Goal: Use online tool/utility: Use online tool/utility

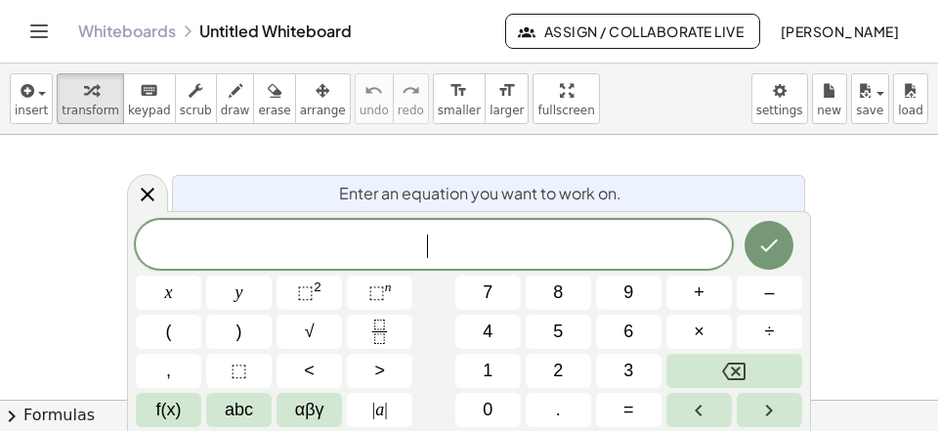
scroll to position [19, 0]
click at [370, 316] on button "Fraction" at bounding box center [379, 332] width 65 height 34
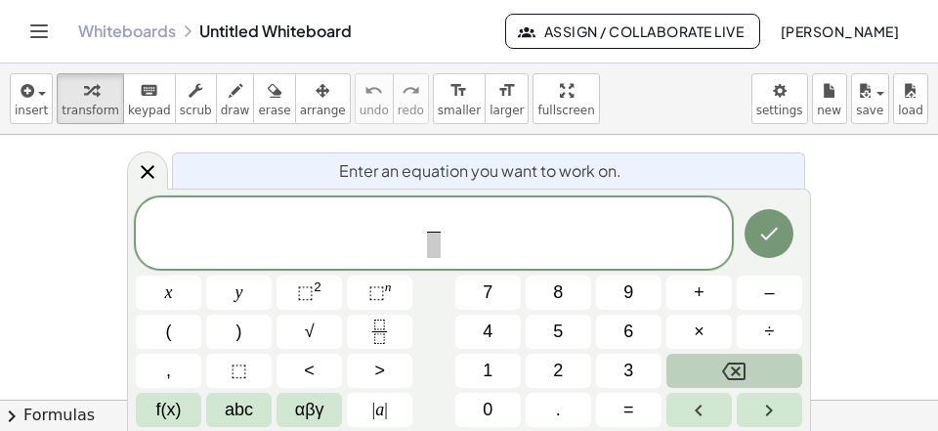
click at [726, 363] on icon "Backspace" at bounding box center [733, 371] width 23 height 23
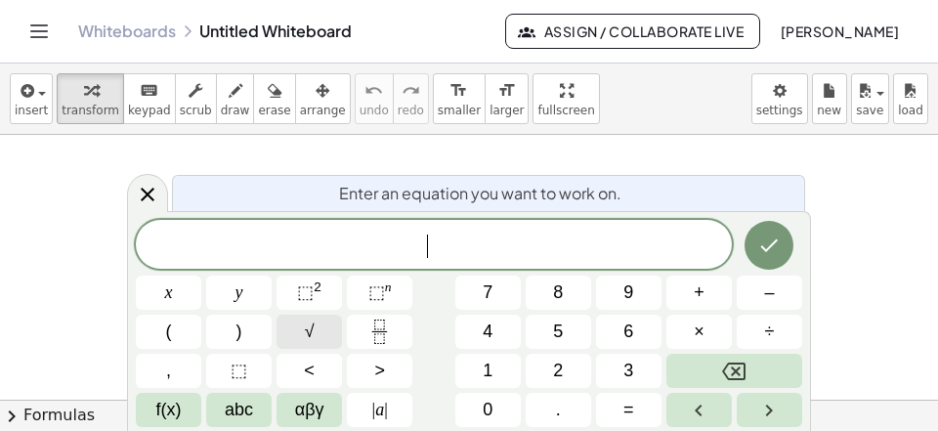
click at [319, 323] on button "√" at bounding box center [308, 332] width 65 height 34
click at [397, 324] on button "Fraction" at bounding box center [379, 332] width 65 height 34
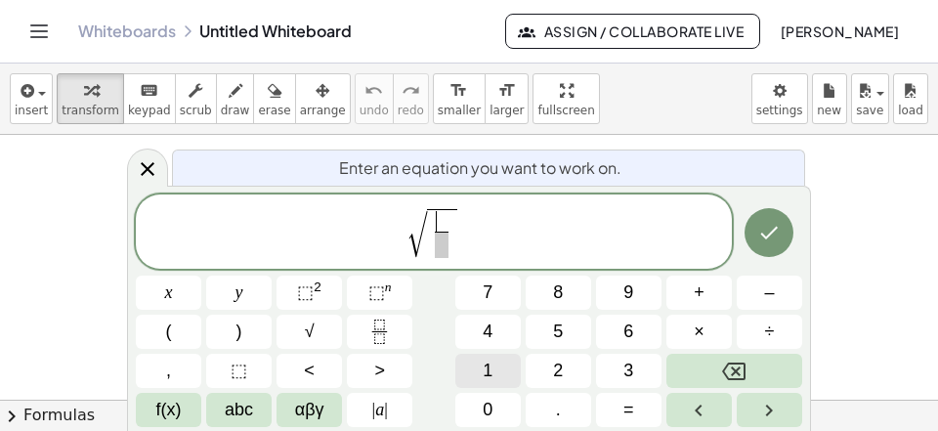
click at [496, 361] on button "1" at bounding box center [487, 371] width 65 height 34
click at [486, 330] on span "4" at bounding box center [488, 332] width 10 height 26
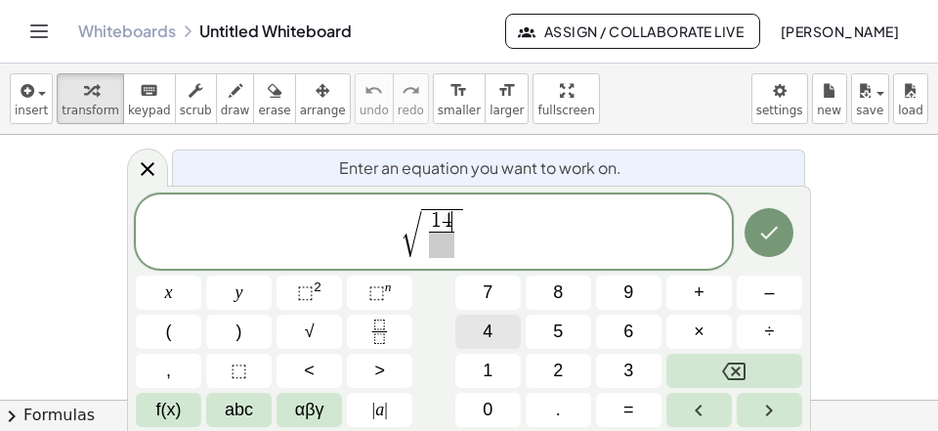
click at [487, 329] on span "4" at bounding box center [488, 332] width 10 height 26
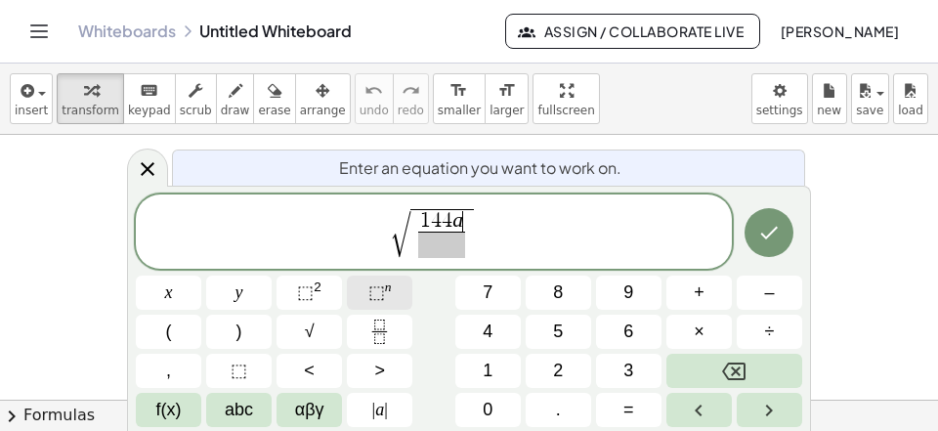
click at [384, 286] on span "⬚" at bounding box center [376, 292] width 17 height 20
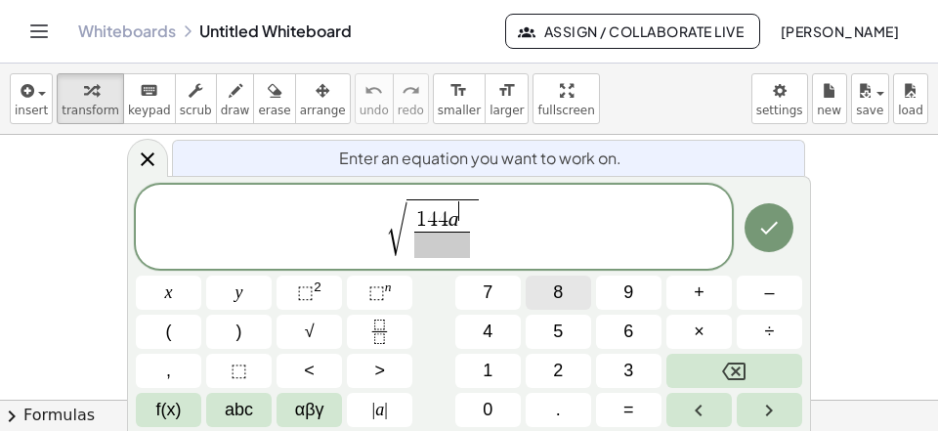
click at [550, 290] on button "8" at bounding box center [558, 293] width 65 height 34
click at [764, 424] on button "Right arrow" at bounding box center [769, 410] width 65 height 34
click at [763, 404] on icon "Right arrow" at bounding box center [768, 410] width 23 height 23
click at [474, 215] on span "1 4 4 a 8 ​ ​" at bounding box center [441, 228] width 73 height 59
click at [463, 212] on span "8" at bounding box center [463, 210] width 10 height 19
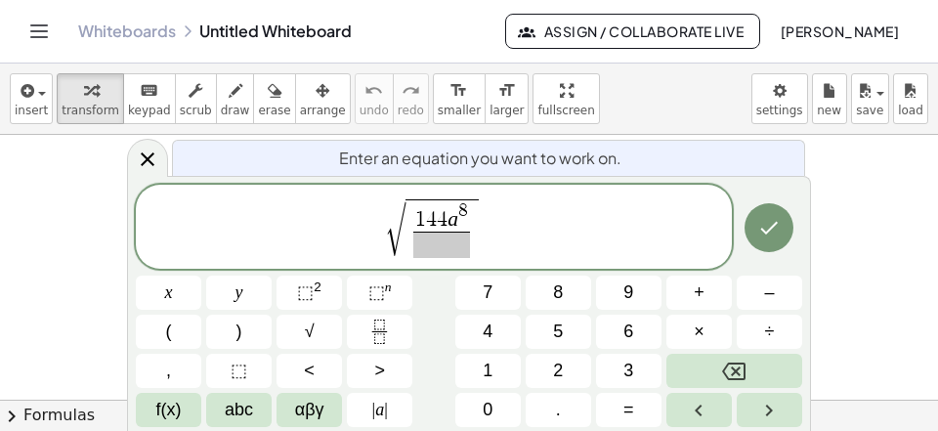
click at [473, 219] on span "1 4 4 a ​ 8 ​" at bounding box center [441, 229] width 65 height 57
click at [701, 406] on icon "Left arrow" at bounding box center [698, 410] width 23 height 23
click at [756, 407] on button "Right arrow" at bounding box center [769, 410] width 65 height 34
click at [756, 406] on button "Right arrow" at bounding box center [769, 410] width 65 height 34
click at [755, 404] on button "Right arrow" at bounding box center [769, 410] width 65 height 34
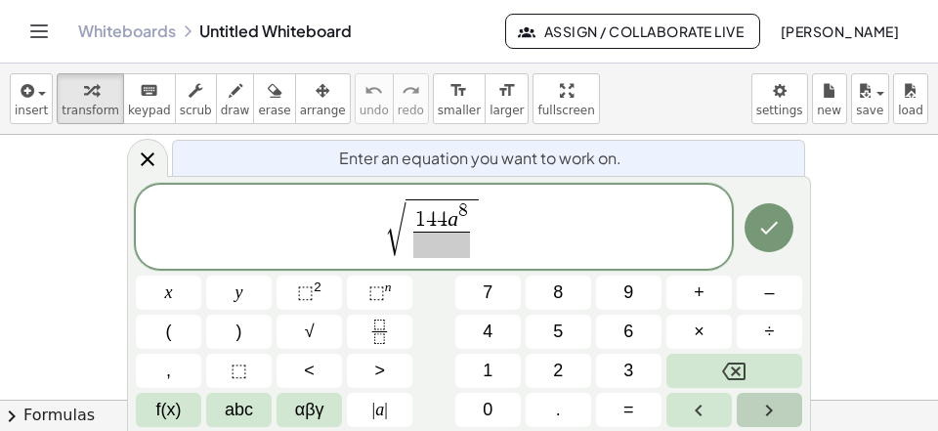
click at [753, 404] on button "Right arrow" at bounding box center [769, 410] width 65 height 34
click at [469, 219] on span "1 4 4 a 8 ​" at bounding box center [441, 216] width 57 height 30
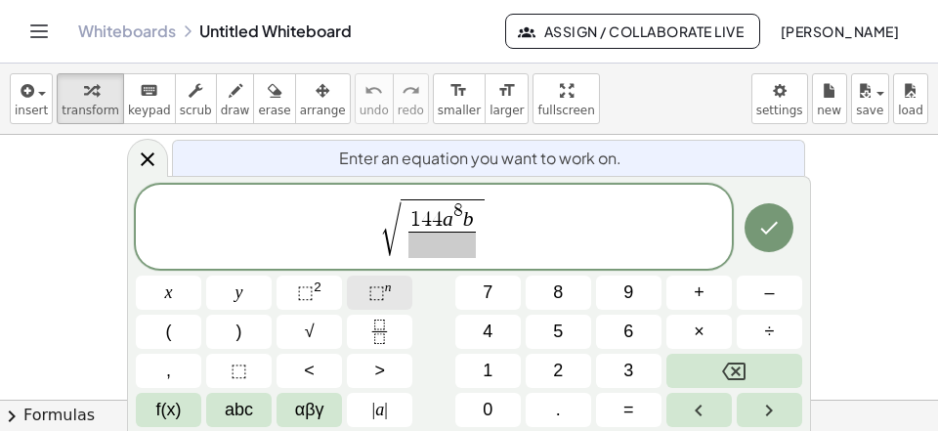
click at [385, 281] on sup "n" at bounding box center [388, 286] width 7 height 15
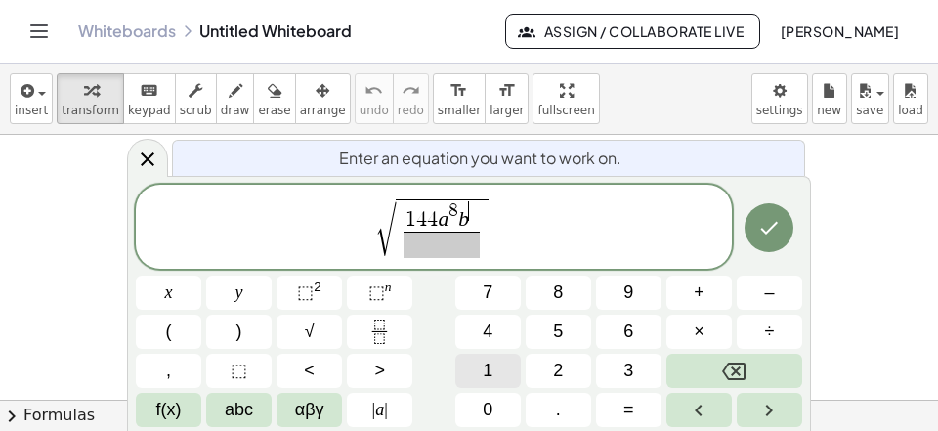
click at [491, 357] on button "1" at bounding box center [487, 371] width 65 height 34
click at [573, 363] on button "2" at bounding box center [558, 371] width 65 height 34
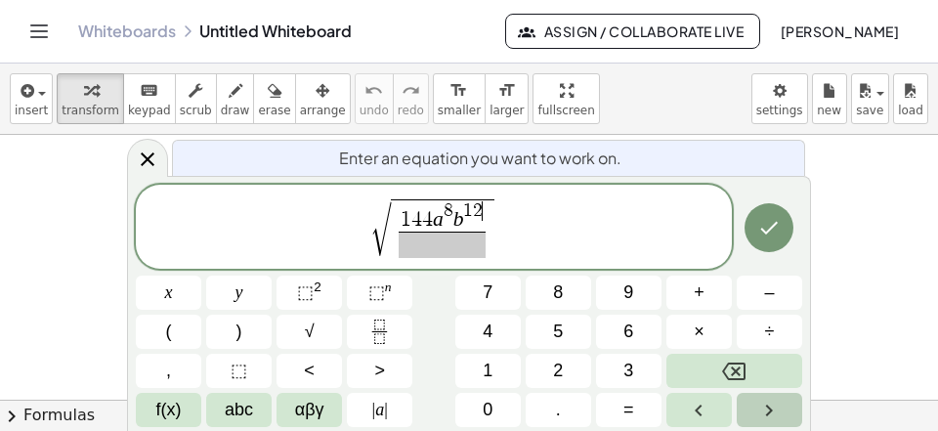
click at [758, 407] on icon "Right arrow" at bounding box center [768, 410] width 23 height 23
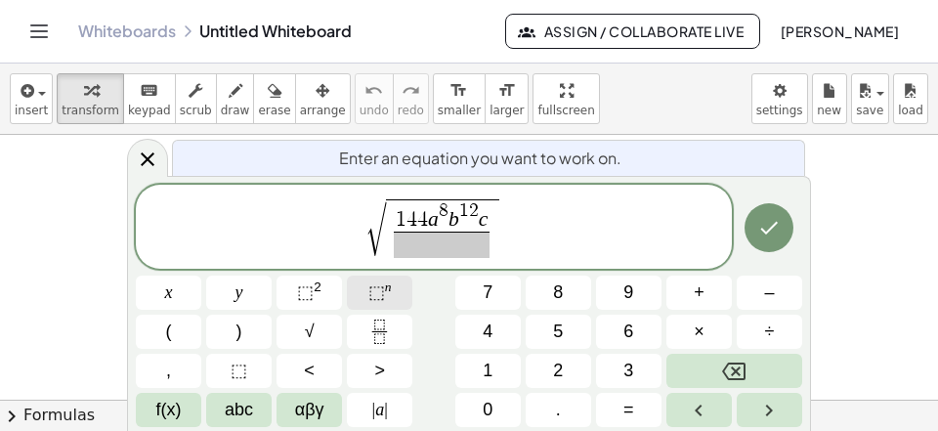
click at [375, 293] on span "⬚" at bounding box center [376, 292] width 17 height 20
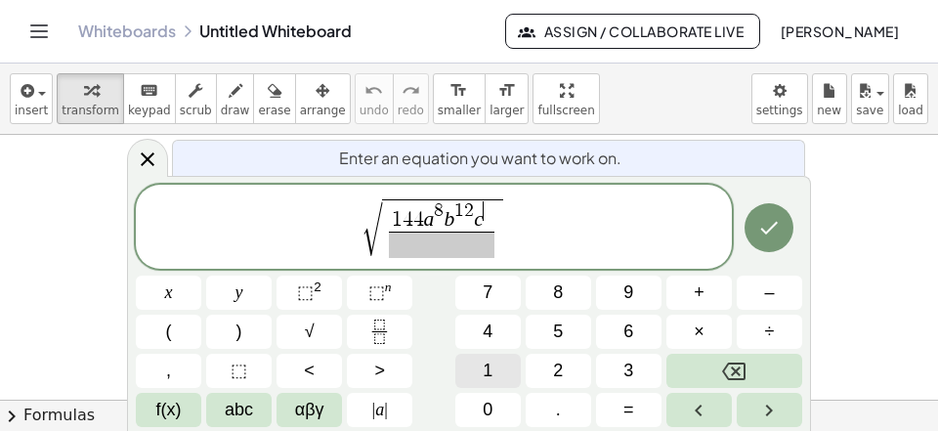
click at [497, 366] on button "1" at bounding box center [487, 371] width 65 height 34
click at [614, 332] on button "6" at bounding box center [628, 332] width 65 height 34
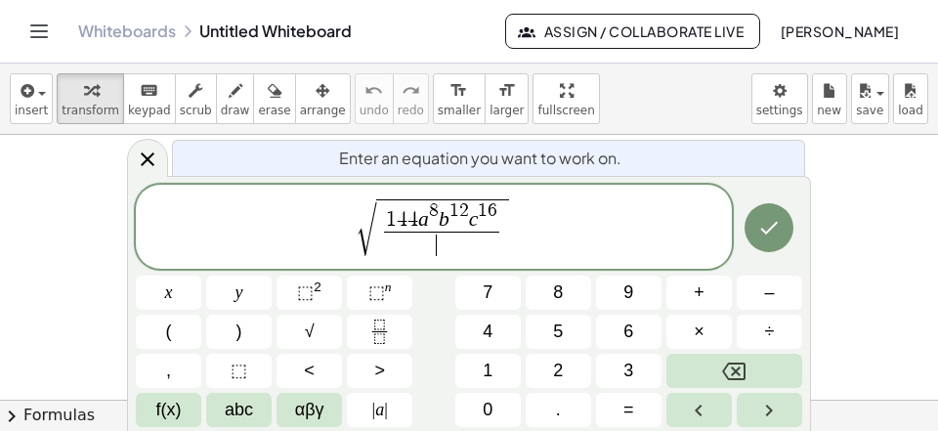
click at [408, 248] on span "​" at bounding box center [442, 245] width 116 height 26
click at [560, 293] on span "8" at bounding box center [558, 292] width 10 height 26
click at [495, 357] on div "√ 1 4 4 a 8 b 1 2 c 1 6 8 ​ x y ⬚ 2 ⬚ n 7 8 9 + – ( ) √ 4 5 6 × ÷ , ⬚ < > 1 2 3…" at bounding box center [469, 306] width 666 height 242
click at [490, 367] on span "1" at bounding box center [488, 371] width 10 height 26
click at [398, 286] on button "⬚ n" at bounding box center [379, 293] width 65 height 34
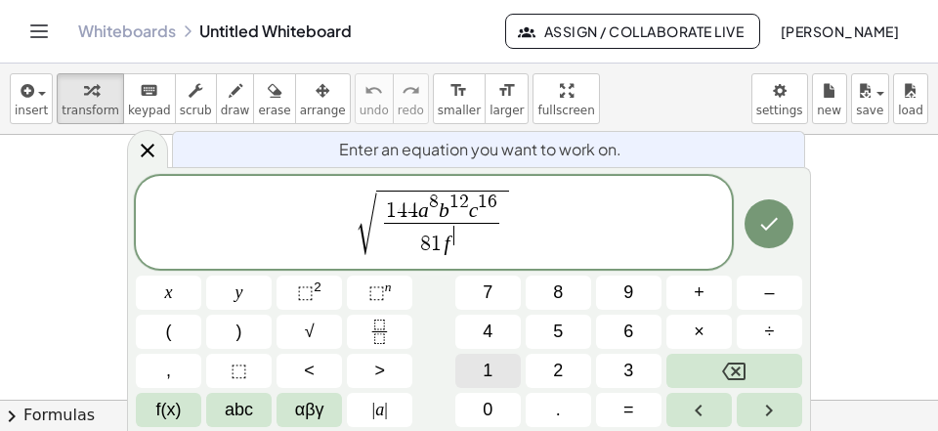
click at [493, 371] on button "1" at bounding box center [487, 371] width 65 height 34
click at [558, 364] on span "2" at bounding box center [558, 371] width 10 height 26
click at [765, 409] on icon "Right arrow" at bounding box center [768, 410] width 23 height 23
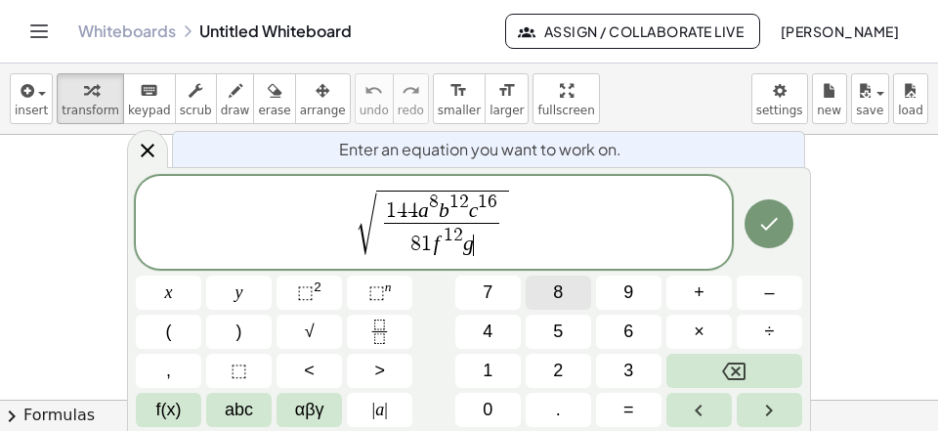
click at [566, 285] on button "8" at bounding box center [558, 293] width 65 height 34
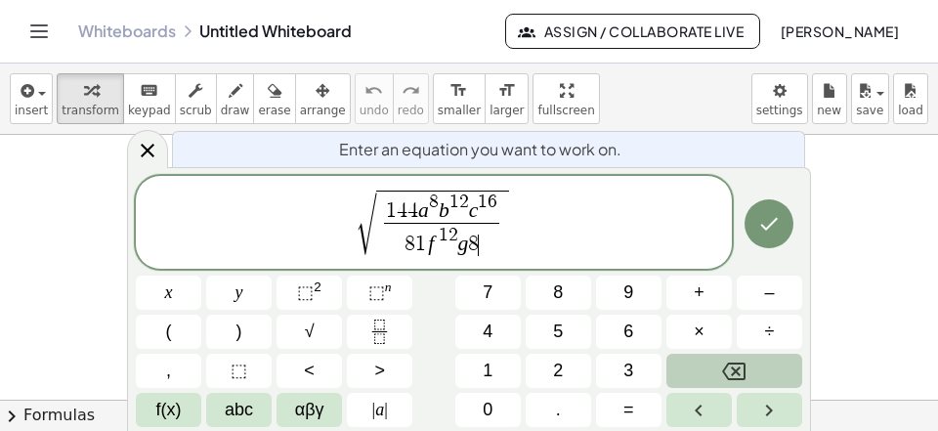
click at [718, 363] on button "Backspace" at bounding box center [734, 371] width 136 height 34
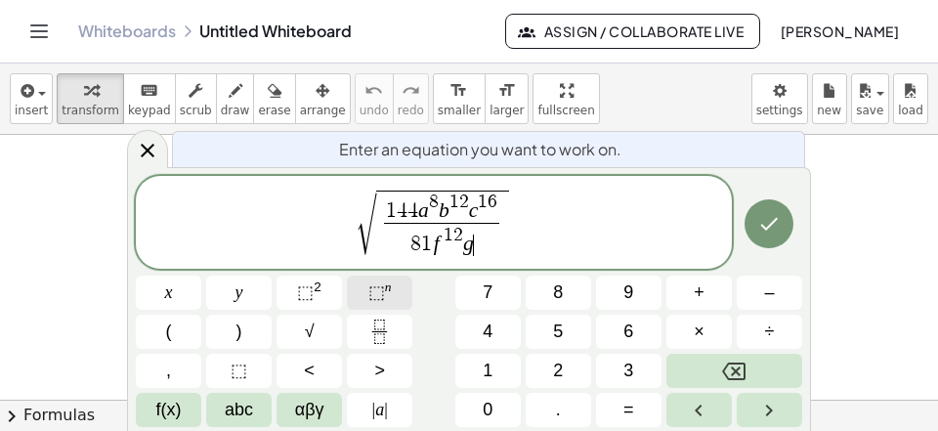
click at [366, 292] on button "⬚ n" at bounding box center [379, 293] width 65 height 34
click at [558, 286] on span "8" at bounding box center [558, 292] width 10 height 26
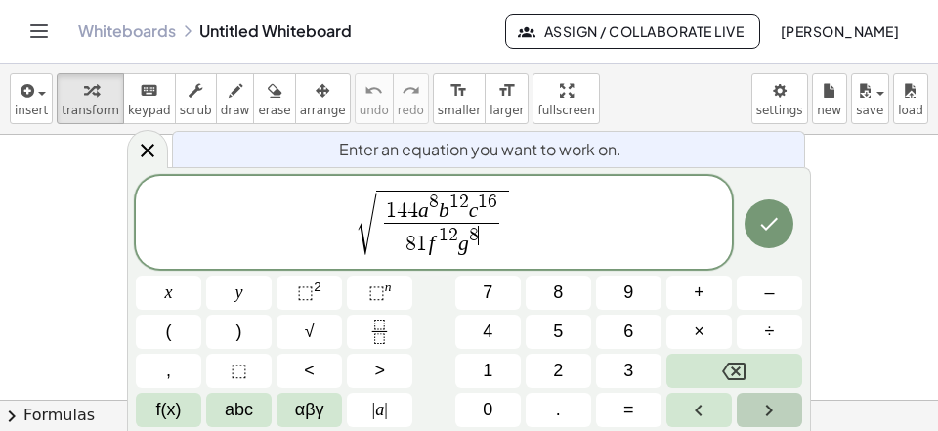
click at [755, 409] on button "Right arrow" at bounding box center [769, 410] width 65 height 34
click at [756, 412] on button "Right arrow" at bounding box center [769, 410] width 65 height 34
click at [705, 425] on div "Enter an equation you want to work on. √ 1 4 4 a 8 b 1 2 c 1 6 8 1 f 1 2 g 8 ​ …" at bounding box center [469, 299] width 684 height 264
click at [489, 248] on span "8 1 f 1 2 g 8 ​" at bounding box center [442, 240] width 116 height 35
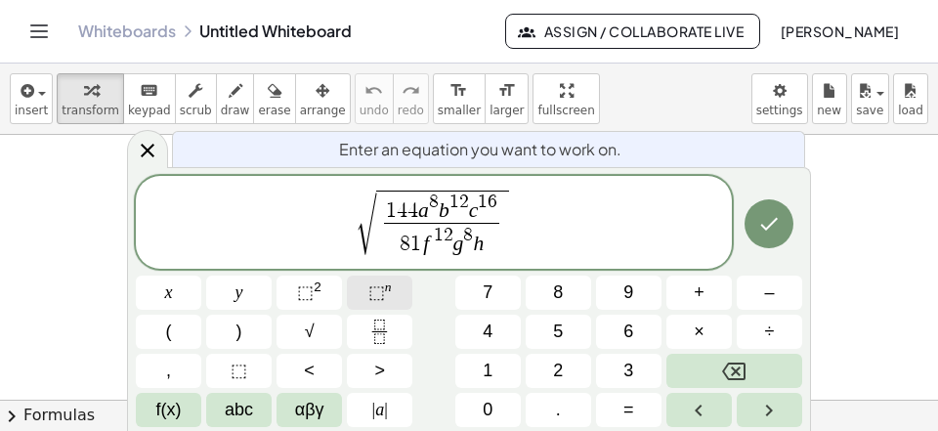
click at [385, 288] on sup "n" at bounding box center [388, 286] width 7 height 15
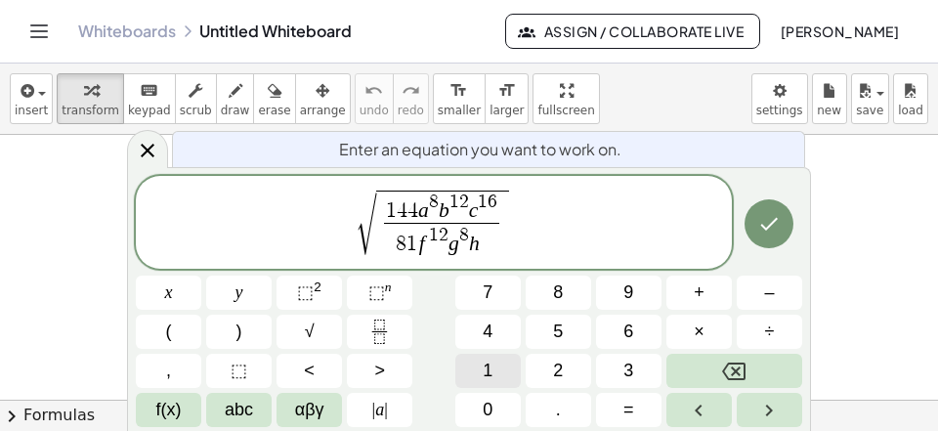
click at [486, 367] on span "1" at bounding box center [488, 371] width 10 height 26
click at [489, 335] on span "4" at bounding box center [488, 332] width 10 height 26
click at [770, 214] on icon "Done" at bounding box center [768, 223] width 23 height 23
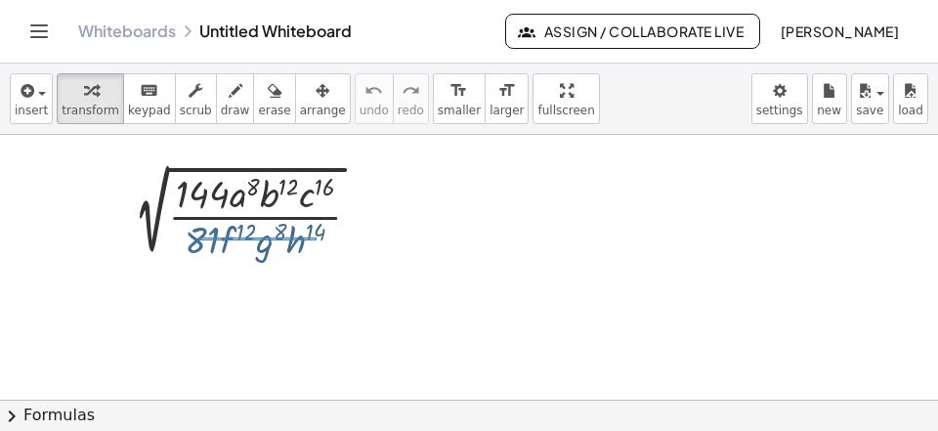
drag, startPoint x: 200, startPoint y: 237, endPoint x: 317, endPoint y: 240, distance: 116.3
click at [317, 217] on div "2 √ ( · 144 · a 8 · b 12 · c 16 · 81 · f 12 · g 8 · h 14 )" at bounding box center [297, 215] width 118 height 3
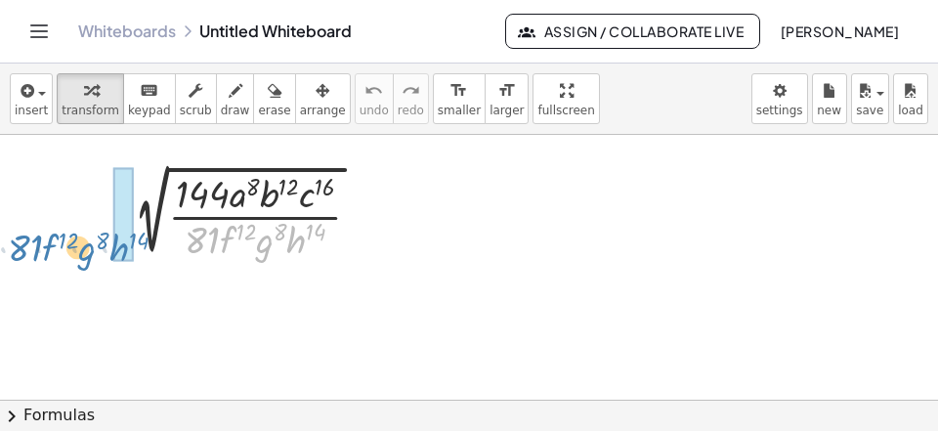
drag, startPoint x: 267, startPoint y: 244, endPoint x: 84, endPoint y: 253, distance: 182.9
click at [238, 214] on div "· 81 · f 12 · g 8 · h 14 2 √ ( · 144 · a 8 · b 12 · c 16 · 81 · f 12 · g 8 · h …" at bounding box center [238, 214] width 0 height 0
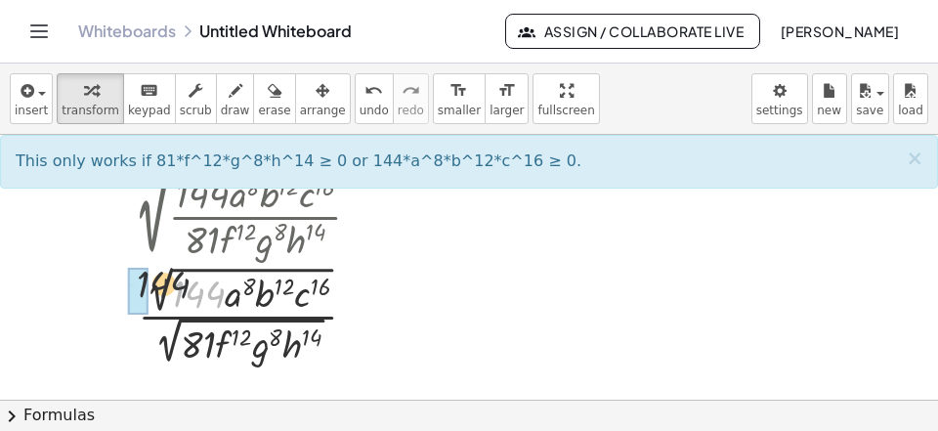
drag, startPoint x: 167, startPoint y: 288, endPoint x: 99, endPoint y: 276, distance: 69.6
click at [80, 287] on div "2 √ ( · 144 · a 8 · b 12 · c 16 · 81 · f 12 · g 8 · h 14 ) · 144 √ ( · 144 · a …" at bounding box center [469, 408] width 938 height 546
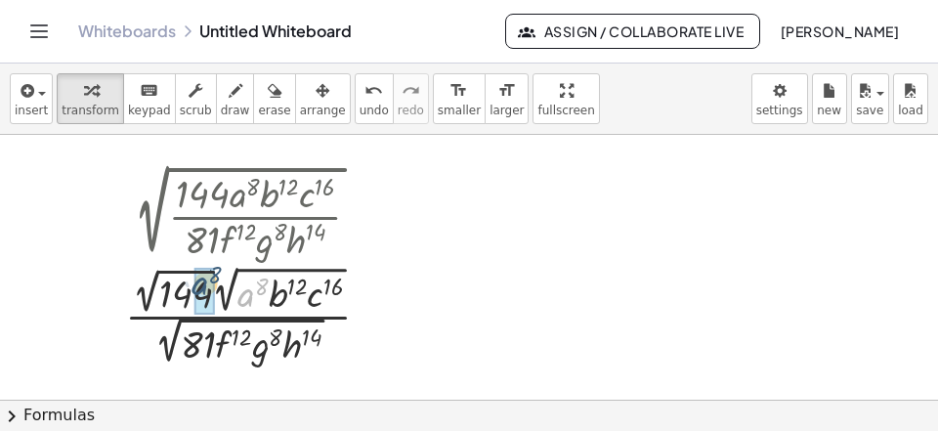
drag, startPoint x: 255, startPoint y: 300, endPoint x: 204, endPoint y: 288, distance: 52.1
click at [238, 317] on div "· a 8 √ ( 144 · a 8 · b 12 · c 16 · 81 · f 12 · g 8 · h 14 ) · · 2 √ ( ) 2 √ · 2" at bounding box center [238, 317] width 0 height 0
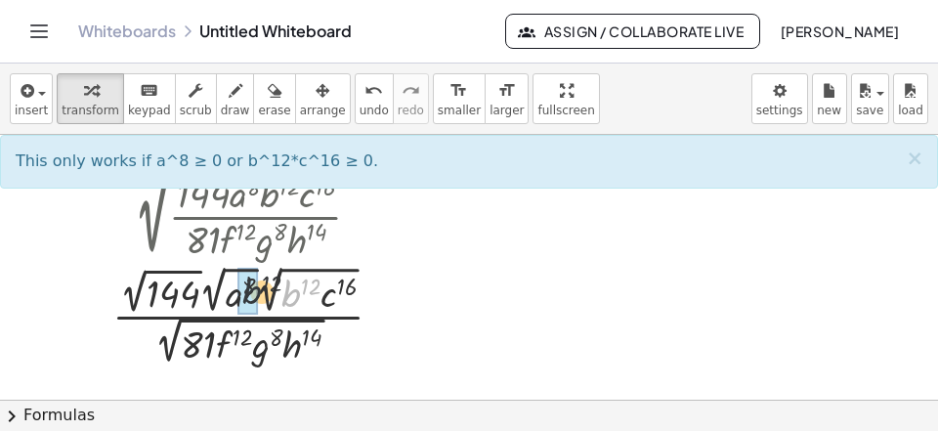
drag, startPoint x: 300, startPoint y: 298, endPoint x: 259, endPoint y: 294, distance: 41.2
click at [238, 317] on div "· b 12 √ ( 144 a 8 · b 12 · c 16 · 81 · f 12 · g 8 · h 14 ) · · 2 √ ( ) 2 √ · 2…" at bounding box center [238, 317] width 0 height 0
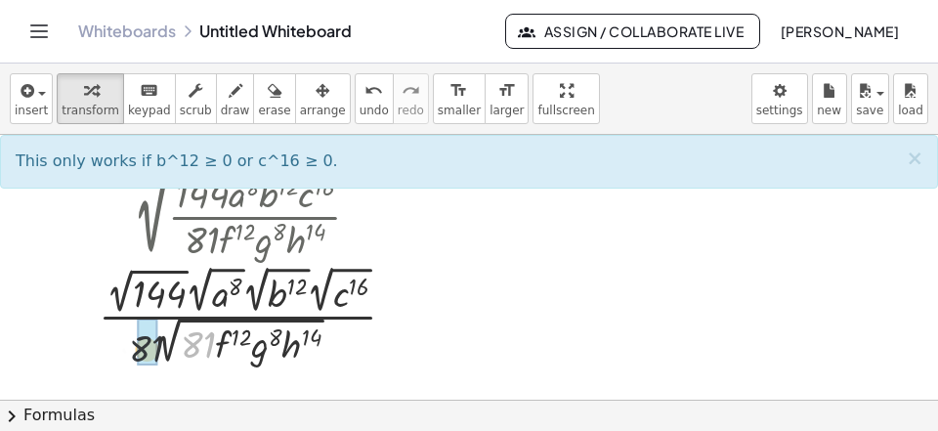
drag, startPoint x: 203, startPoint y: 342, endPoint x: 129, endPoint y: 343, distance: 74.3
click at [103, 347] on div at bounding box center [255, 315] width 332 height 108
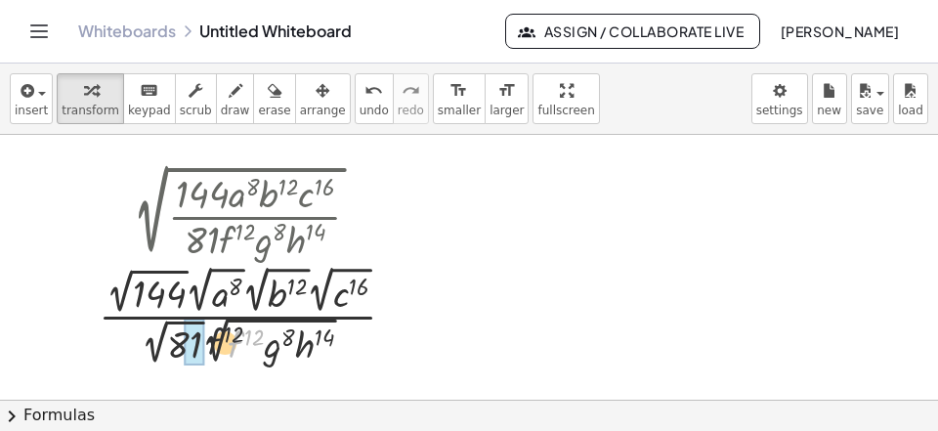
drag, startPoint x: 243, startPoint y: 344, endPoint x: 190, endPoint y: 340, distance: 53.9
click at [185, 340] on div at bounding box center [255, 315] width 332 height 108
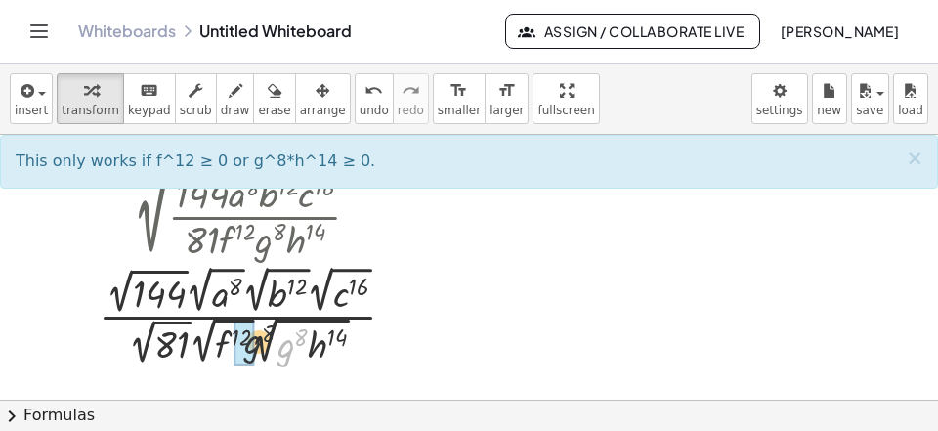
drag, startPoint x: 286, startPoint y: 350, endPoint x: 258, endPoint y: 346, distance: 28.6
click at [237, 317] on div "· g 8 √ ( 144 a 8 b 12 c 16 81 f 12 · g 8 · h 14 ) · · √ ( ) 2 √ · 2 √ ( ) · 2 …" at bounding box center [237, 317] width 0 height 0
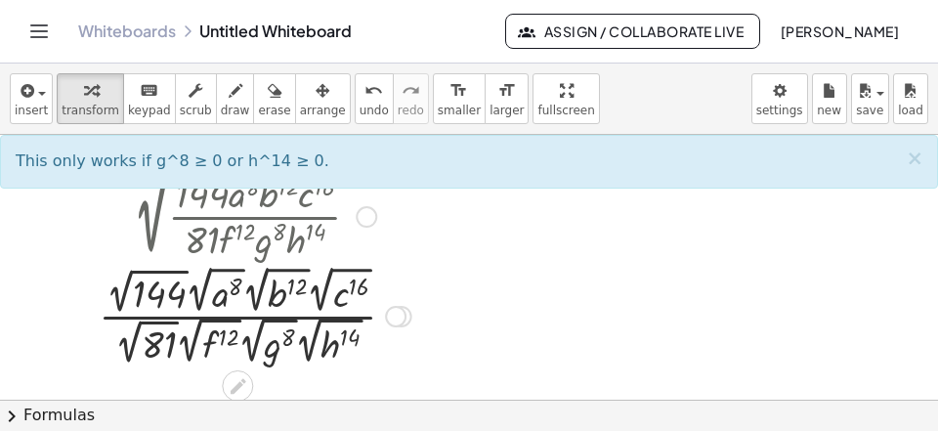
click at [125, 299] on div at bounding box center [255, 315] width 332 height 108
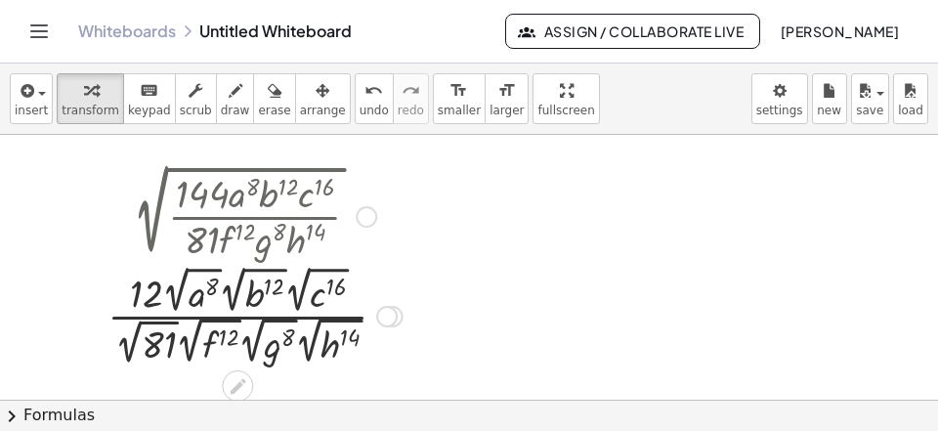
click at [137, 341] on div at bounding box center [255, 315] width 315 height 108
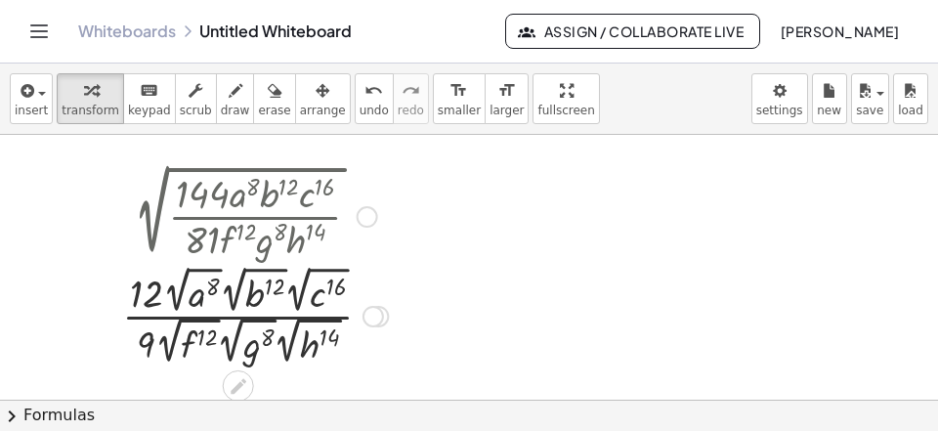
click at [191, 294] on div at bounding box center [254, 315] width 285 height 108
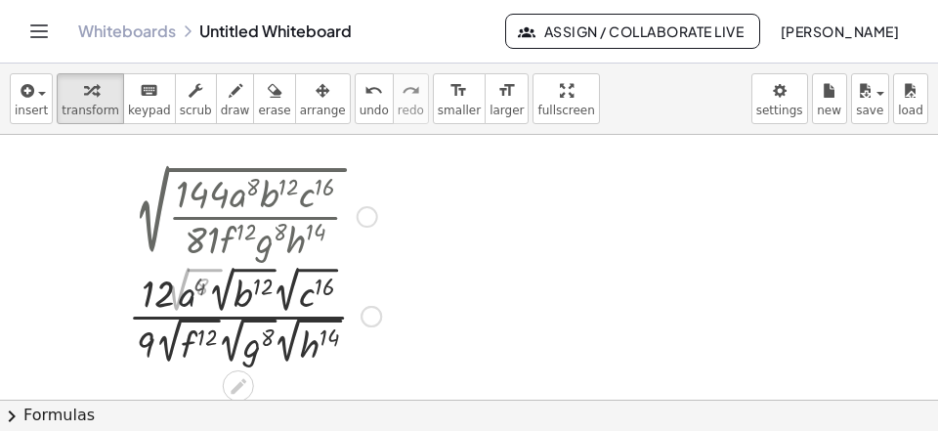
click at [221, 295] on div at bounding box center [251, 315] width 277 height 108
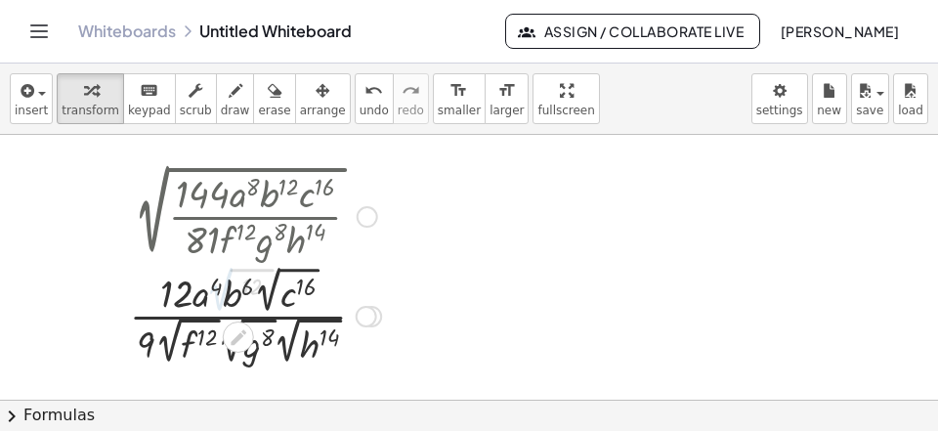
click at [264, 299] on div at bounding box center [251, 315] width 277 height 108
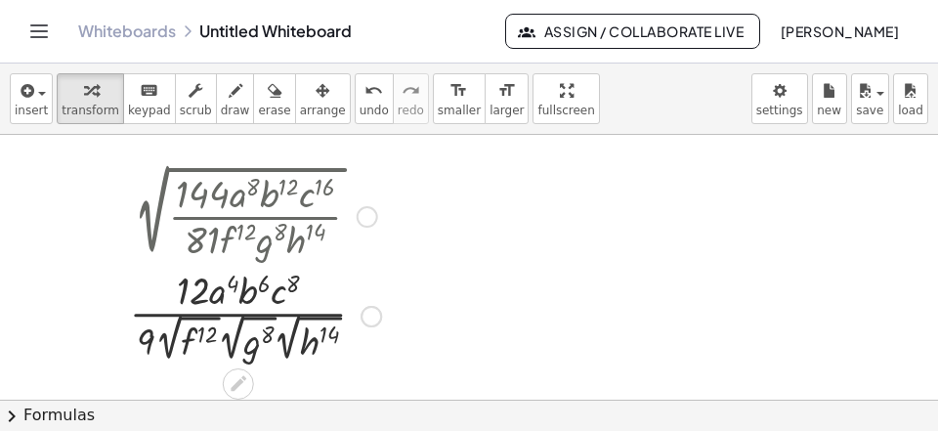
drag, startPoint x: 175, startPoint y: 352, endPoint x: 216, endPoint y: 351, distance: 41.0
click at [178, 351] on div at bounding box center [251, 314] width 277 height 103
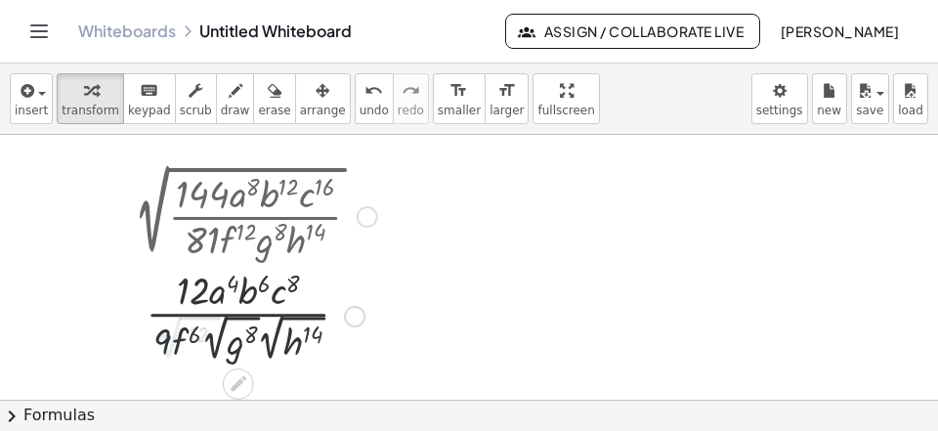
click at [228, 356] on div at bounding box center [250, 314] width 274 height 103
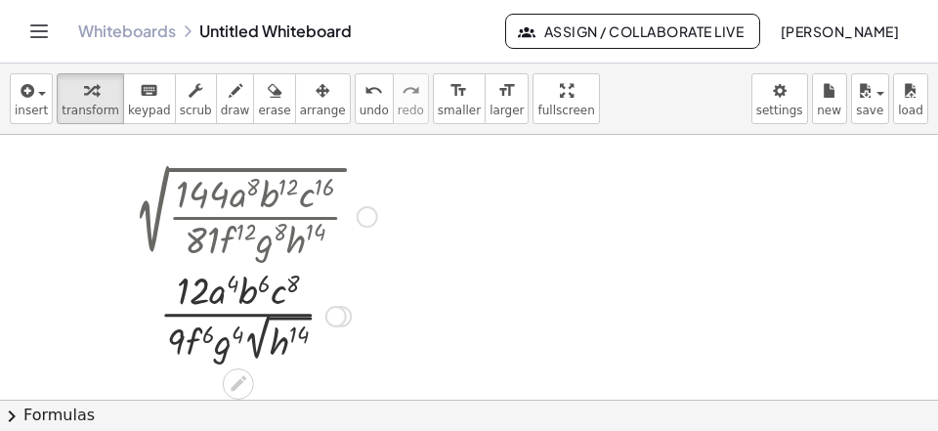
click at [268, 359] on div at bounding box center [250, 314] width 274 height 103
click at [257, 354] on div at bounding box center [250, 315] width 274 height 102
click at [257, 353] on div at bounding box center [250, 315] width 274 height 102
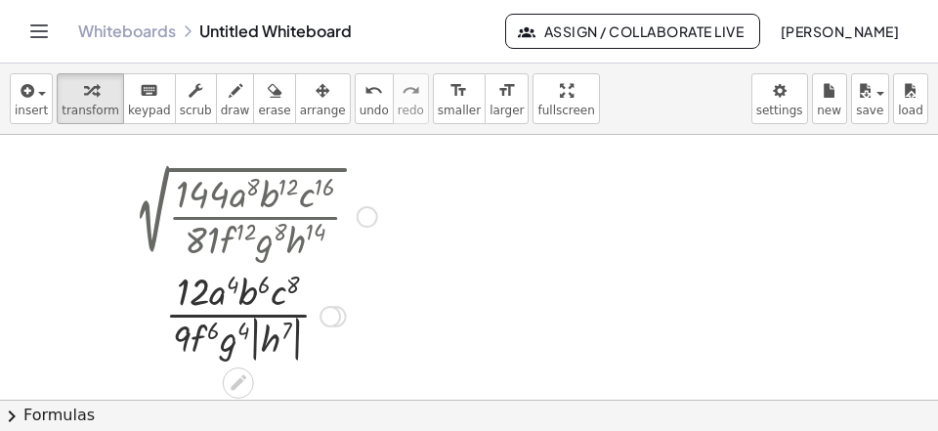
click at [257, 353] on div at bounding box center [250, 315] width 274 height 102
drag, startPoint x: 257, startPoint y: 353, endPoint x: 253, endPoint y: 303, distance: 50.0
click at [253, 303] on div at bounding box center [250, 315] width 274 height 102
drag, startPoint x: 219, startPoint y: 339, endPoint x: 267, endPoint y: 337, distance: 47.9
click at [266, 336] on div at bounding box center [250, 315] width 274 height 102
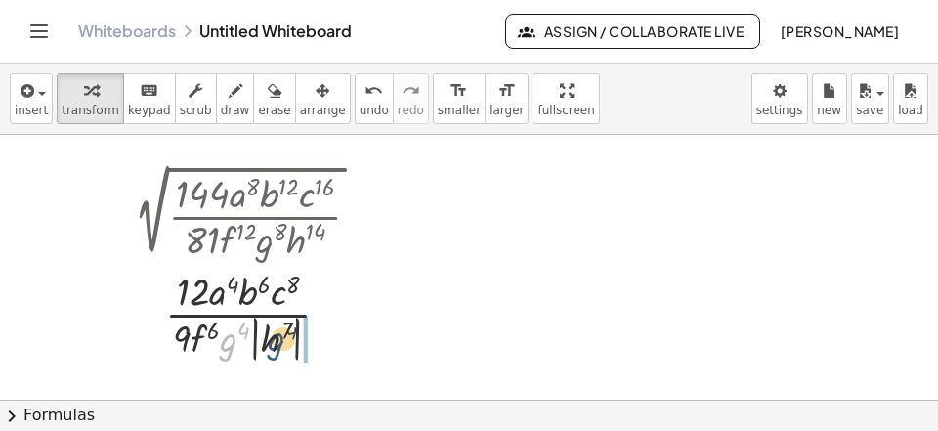
drag, startPoint x: 234, startPoint y: 347, endPoint x: 283, endPoint y: 348, distance: 48.9
click at [287, 345] on div at bounding box center [250, 315] width 274 height 102
drag, startPoint x: 275, startPoint y: 345, endPoint x: 199, endPoint y: 345, distance: 75.2
click at [200, 345] on div at bounding box center [250, 315] width 274 height 102
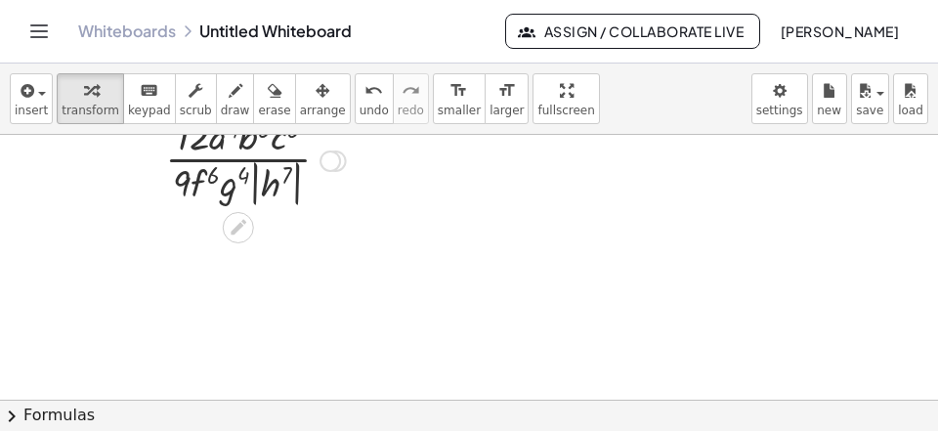
scroll to position [281, 0]
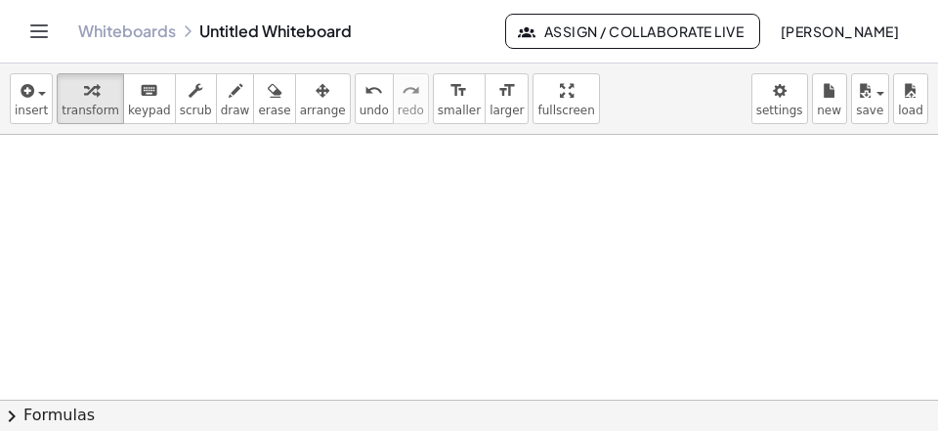
click at [94, 171] on div at bounding box center [469, 249] width 938 height 793
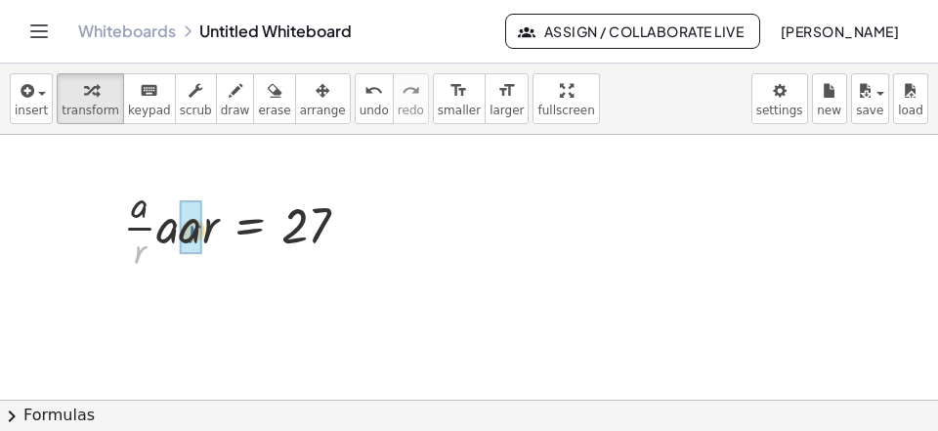
drag, startPoint x: 132, startPoint y: 253, endPoint x: 188, endPoint y: 232, distance: 59.7
click at [250, 228] on div "· r · · a · r · a · a · r = 27" at bounding box center [250, 228] width 0 height 0
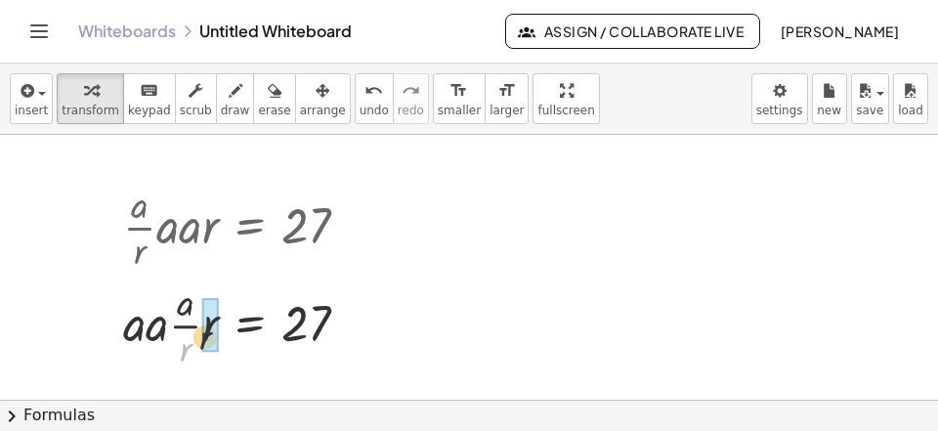
drag, startPoint x: 179, startPoint y: 347, endPoint x: 213, endPoint y: 325, distance: 40.4
click at [250, 325] on div "· r · a · r · a · a · r = 27 ·" at bounding box center [250, 325] width 0 height 0
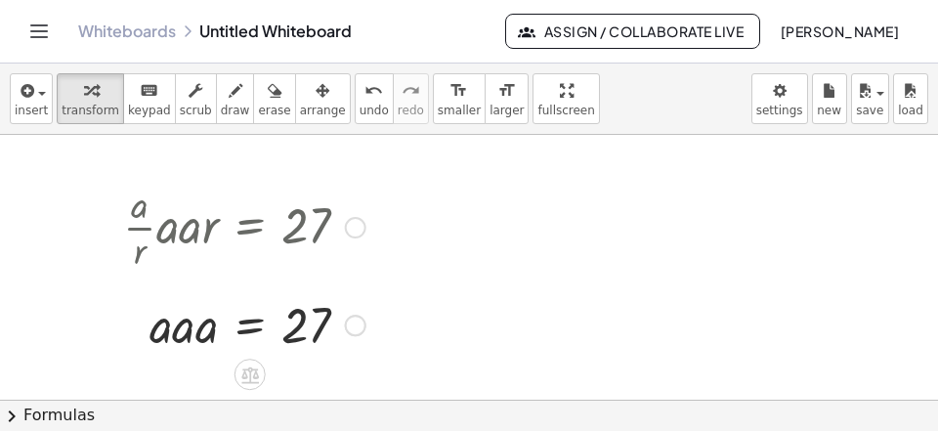
click at [212, 336] on div at bounding box center [244, 323] width 262 height 66
click at [198, 330] on div at bounding box center [244, 323] width 262 height 66
click at [197, 331] on div at bounding box center [244, 323] width 262 height 64
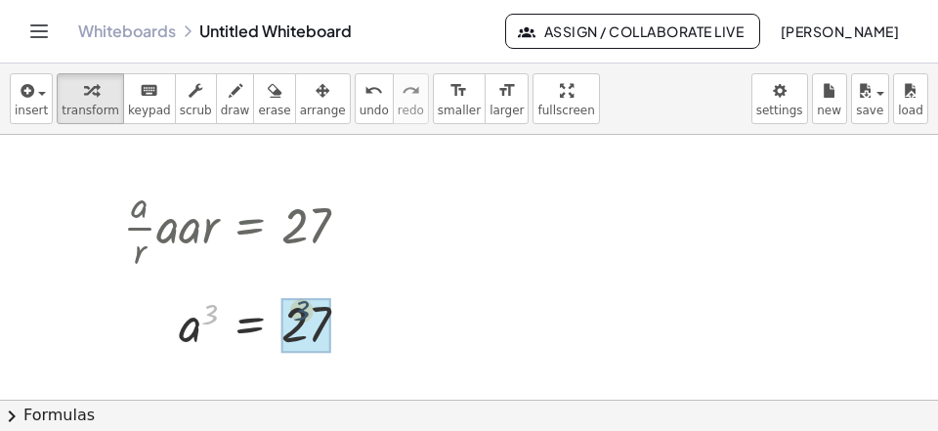
drag, startPoint x: 208, startPoint y: 309, endPoint x: 290, endPoint y: 309, distance: 82.1
click at [250, 325] on div "3 a = 27 3" at bounding box center [250, 325] width 0 height 0
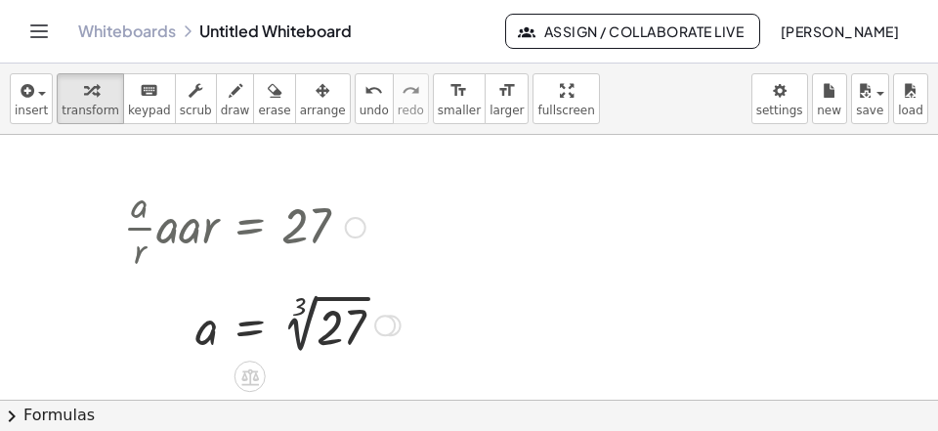
drag, startPoint x: 294, startPoint y: 330, endPoint x: 288, endPoint y: 344, distance: 14.9
click at [294, 331] on div at bounding box center [261, 323] width 297 height 71
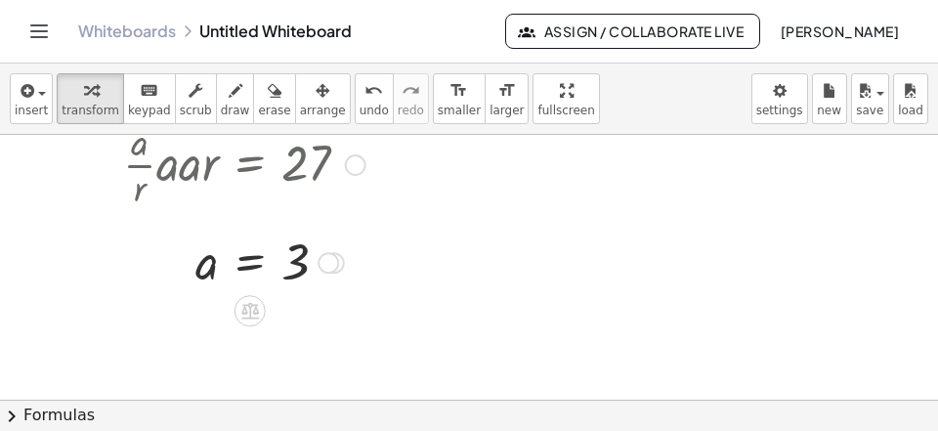
scroll to position [281, 0]
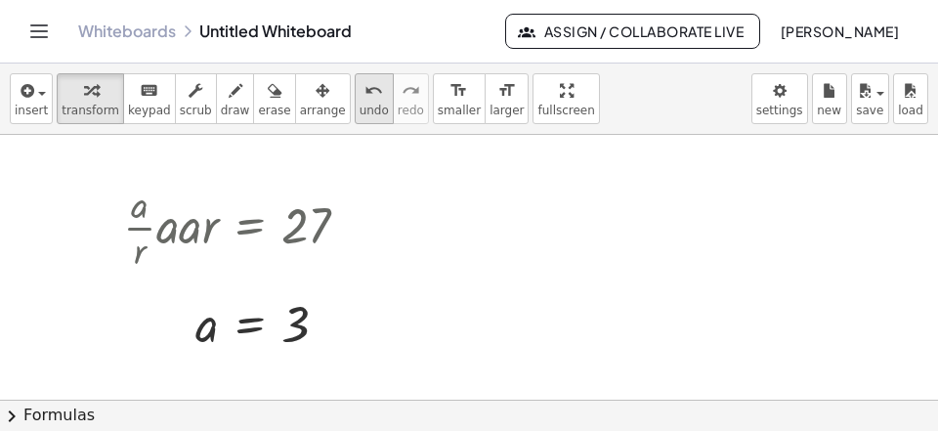
click at [360, 112] on span "undo" at bounding box center [374, 111] width 29 height 14
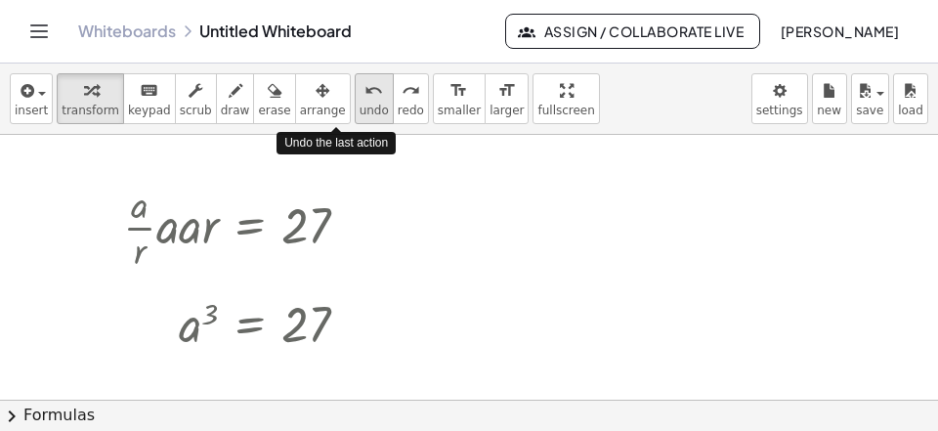
click at [360, 112] on span "undo" at bounding box center [374, 111] width 29 height 14
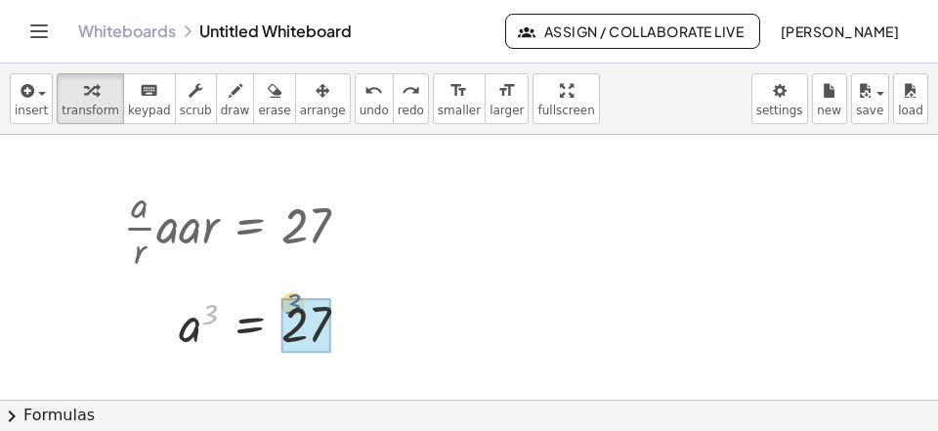
drag, startPoint x: 208, startPoint y: 308, endPoint x: 293, endPoint y: 298, distance: 85.6
click at [293, 298] on div at bounding box center [244, 323] width 262 height 64
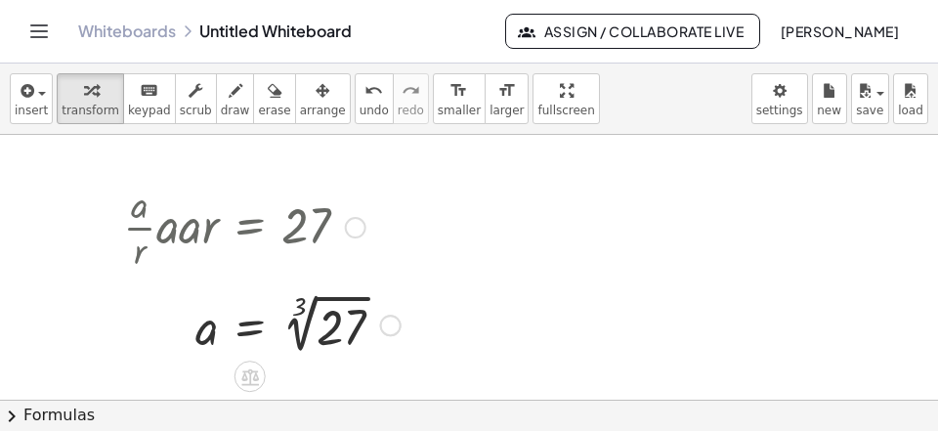
click at [298, 343] on div at bounding box center [261, 323] width 297 height 71
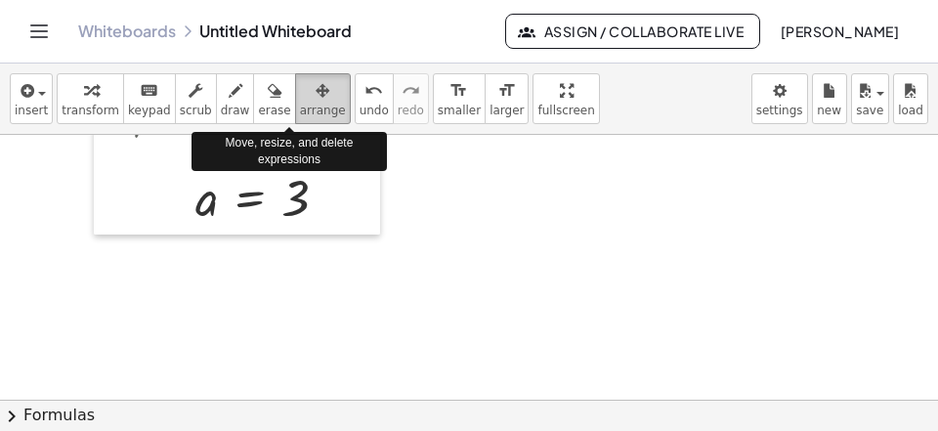
click at [300, 107] on span "arrange" at bounding box center [323, 111] width 46 height 14
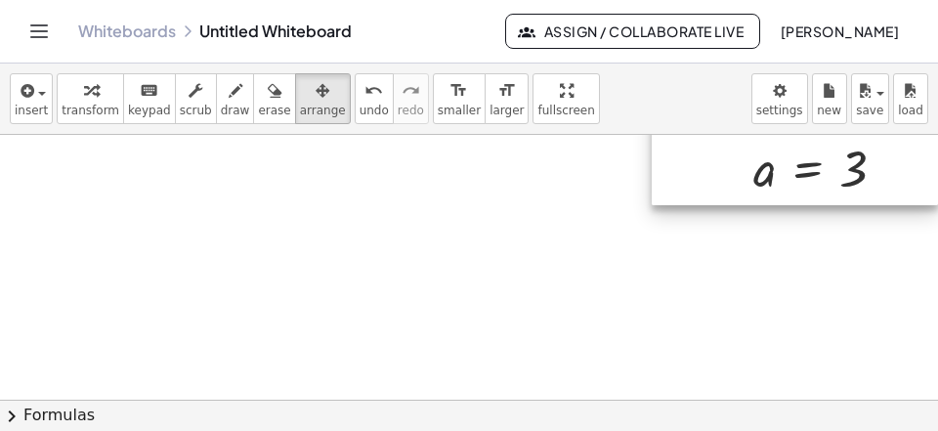
drag, startPoint x: 307, startPoint y: 199, endPoint x: 828, endPoint y: 170, distance: 521.6
click at [867, 170] on div at bounding box center [795, 111] width 286 height 189
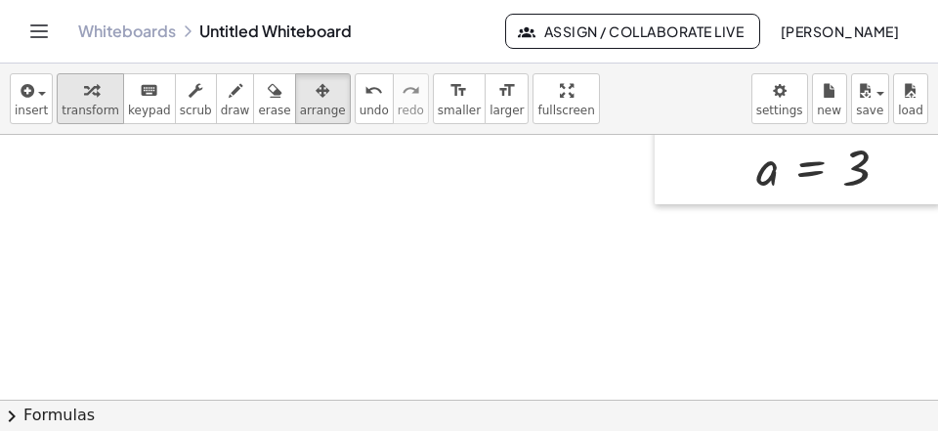
click at [84, 118] on button "transform" at bounding box center [90, 98] width 67 height 51
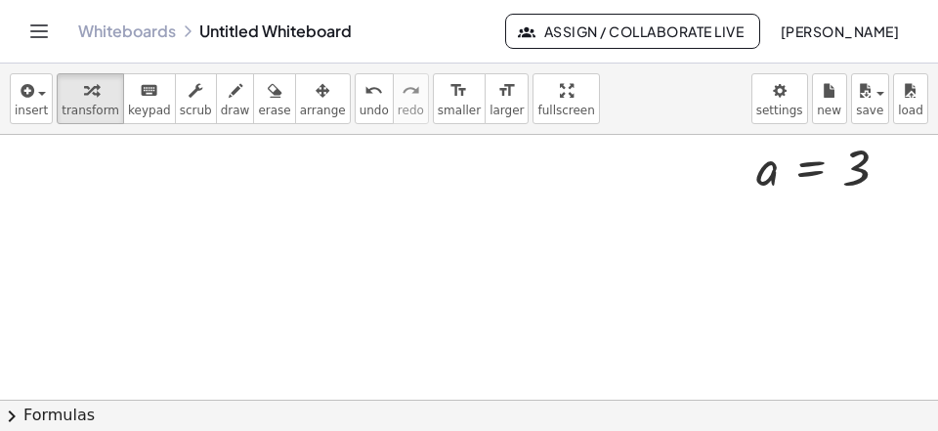
click at [64, 165] on div at bounding box center [472, 123] width 945 height 793
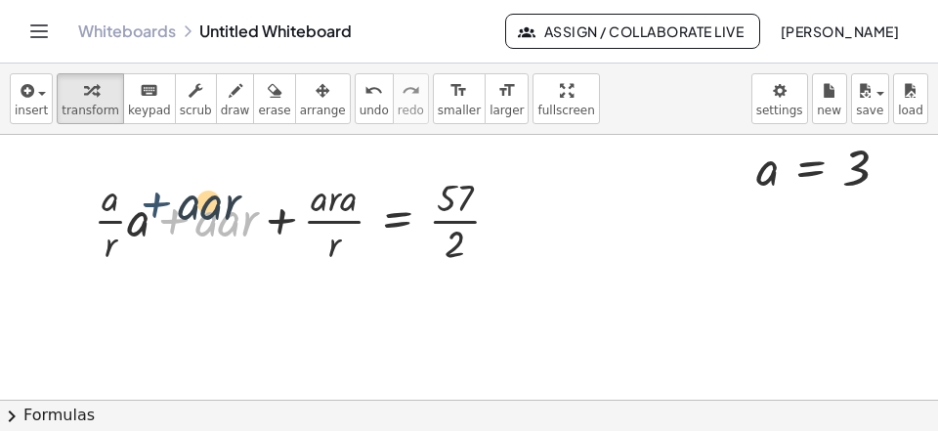
drag, startPoint x: 150, startPoint y: 226, endPoint x: 133, endPoint y: 207, distance: 25.6
click at [128, 207] on div at bounding box center [304, 219] width 441 height 98
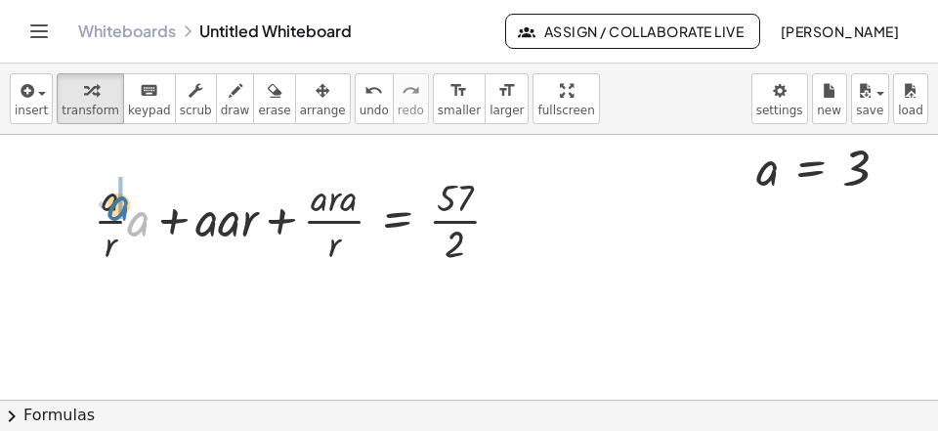
drag, startPoint x: 138, startPoint y: 227, endPoint x: 113, endPoint y: 205, distance: 32.5
click at [116, 209] on div at bounding box center [304, 219] width 441 height 98
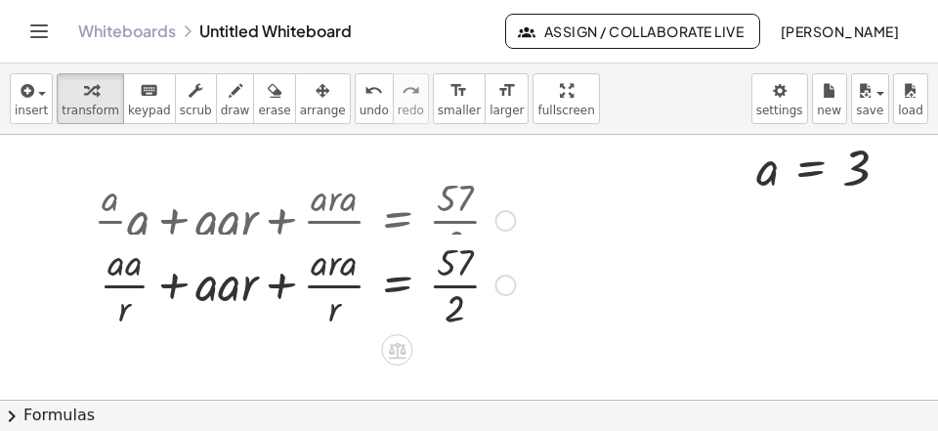
click at [116, 207] on div at bounding box center [304, 219] width 441 height 98
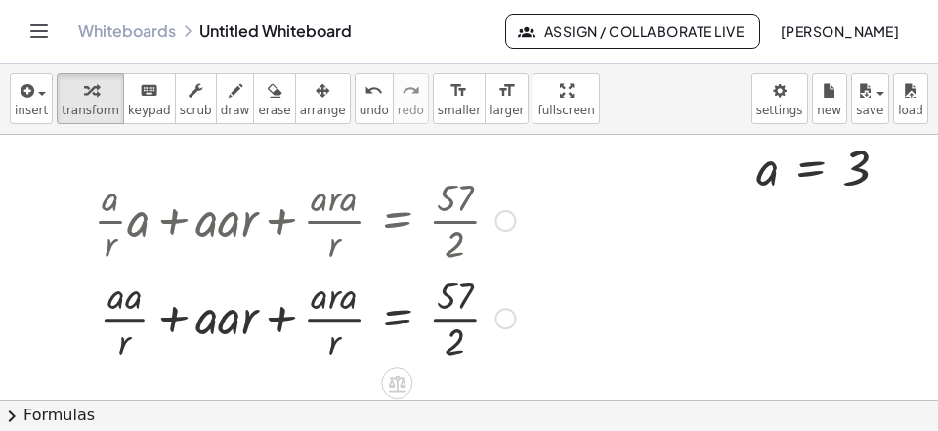
click at [143, 305] on div at bounding box center [304, 317] width 441 height 98
click at [233, 329] on div at bounding box center [304, 317] width 441 height 98
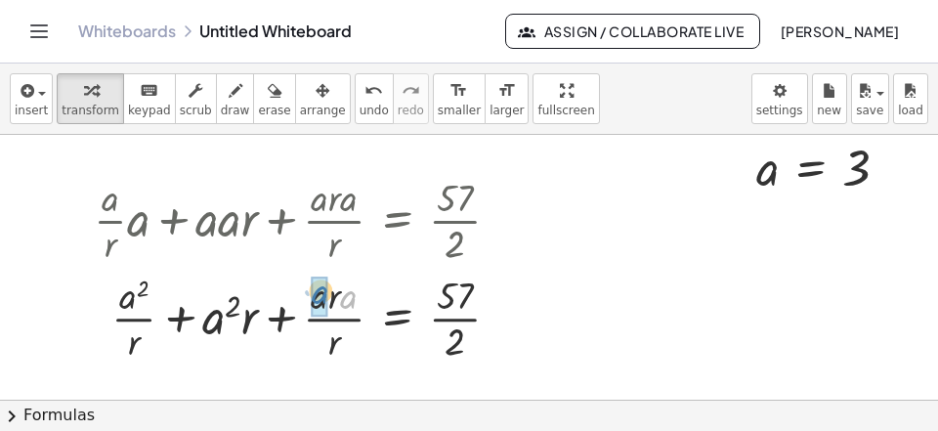
drag, startPoint x: 346, startPoint y: 305, endPoint x: 317, endPoint y: 300, distance: 29.7
click at [397, 319] on div "· a + · a · r + · a · r + · a · r · a · r = · 57 · 2 2 2" at bounding box center [397, 319] width 0 height 0
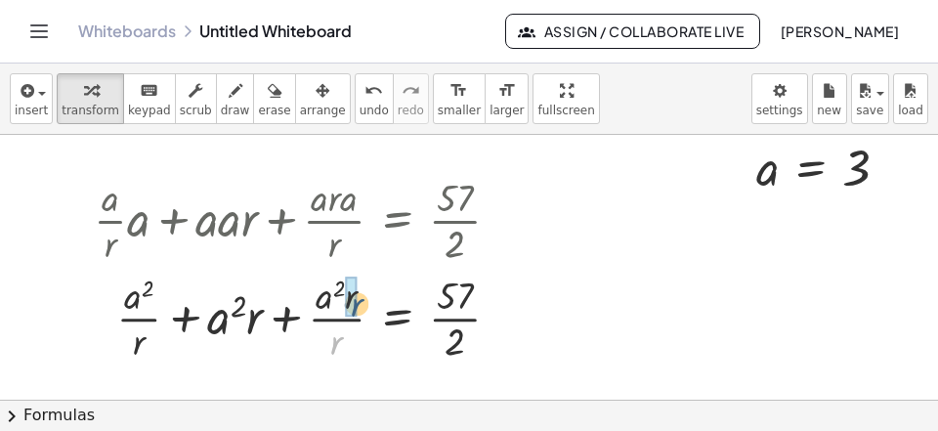
drag, startPoint x: 327, startPoint y: 343, endPoint x: 348, endPoint y: 303, distance: 45.0
click at [397, 319] on div "· r + · a · r + · a · r + · a · r · r = · 57 · 2 2 2 2" at bounding box center [397, 319] width 0 height 0
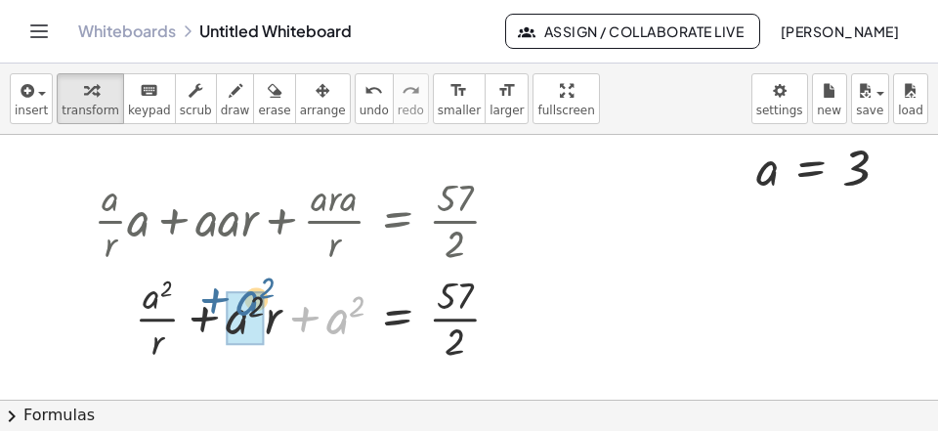
drag, startPoint x: 330, startPoint y: 325, endPoint x: 222, endPoint y: 323, distance: 108.5
click at [225, 322] on div at bounding box center [304, 317] width 441 height 98
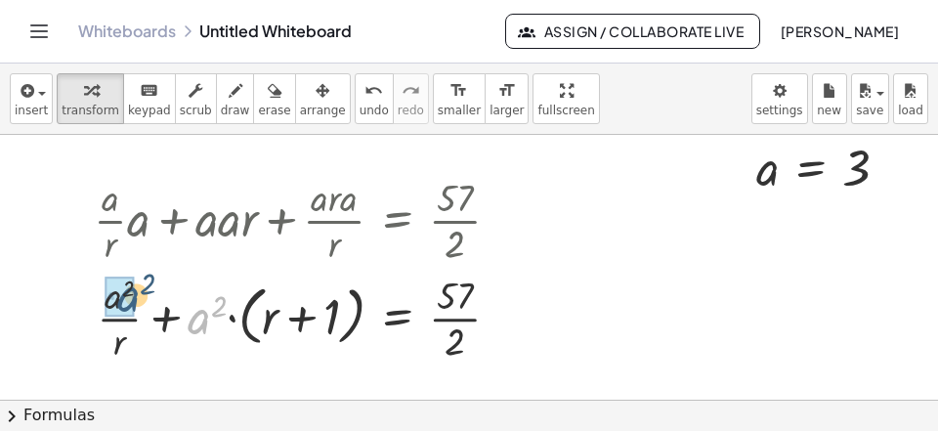
drag, startPoint x: 201, startPoint y: 320, endPoint x: 119, endPoint y: 298, distance: 85.1
click at [397, 319] on div "· a 2 + · a · r + a r + = · 57 · 2 2 2 + · · ( 1 )" at bounding box center [397, 319] width 0 height 0
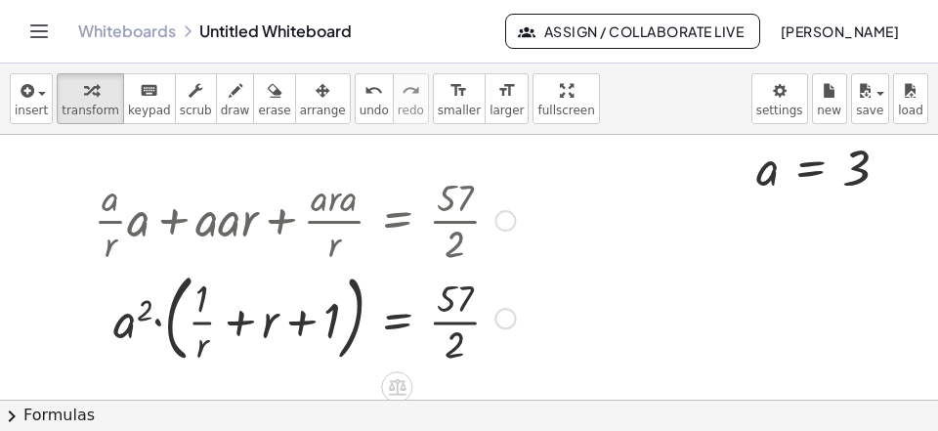
click at [241, 319] on div at bounding box center [304, 317] width 441 height 106
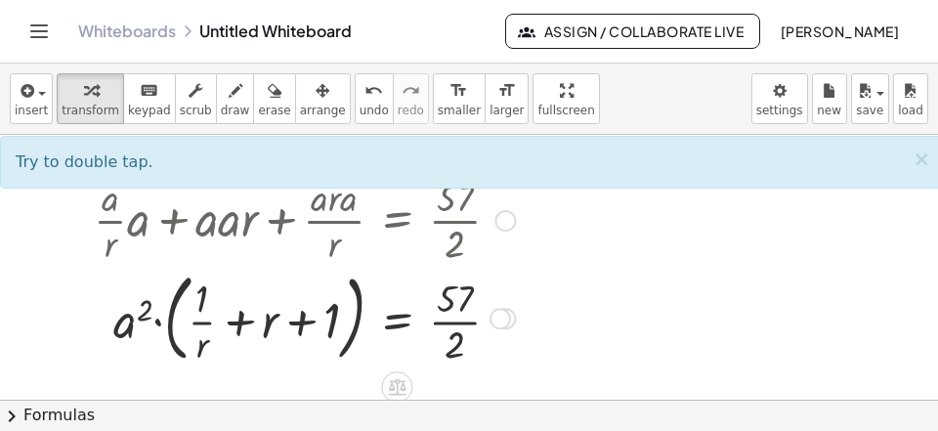
click at [233, 319] on div at bounding box center [304, 317] width 441 height 106
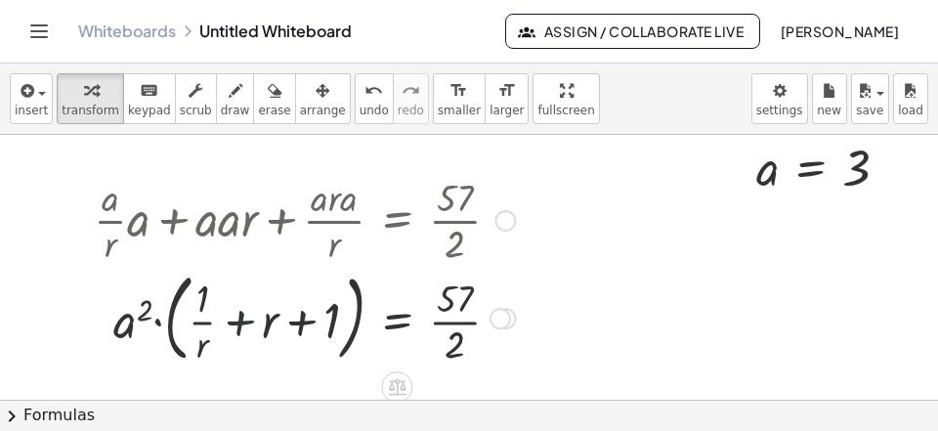
click at [233, 319] on div at bounding box center [304, 317] width 441 height 106
click at [232, 319] on div at bounding box center [303, 317] width 446 height 106
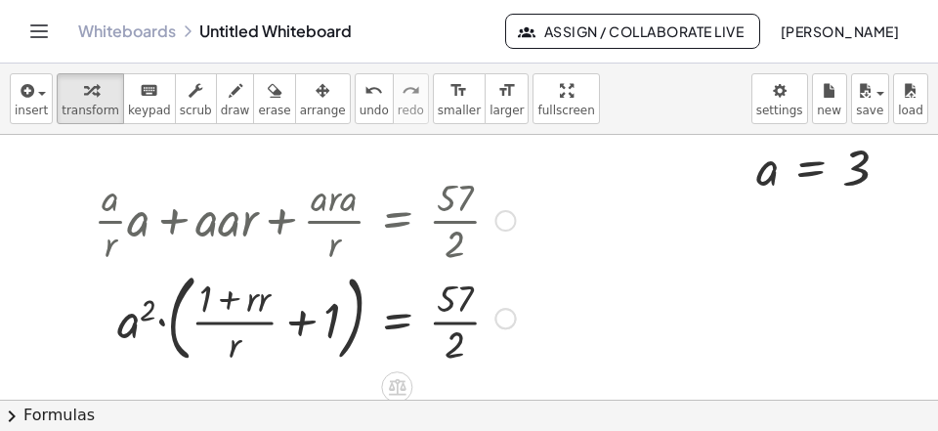
click at [302, 321] on div at bounding box center [304, 317] width 441 height 106
click at [305, 320] on div at bounding box center [304, 317] width 442 height 106
click at [296, 328] on div at bounding box center [304, 317] width 441 height 106
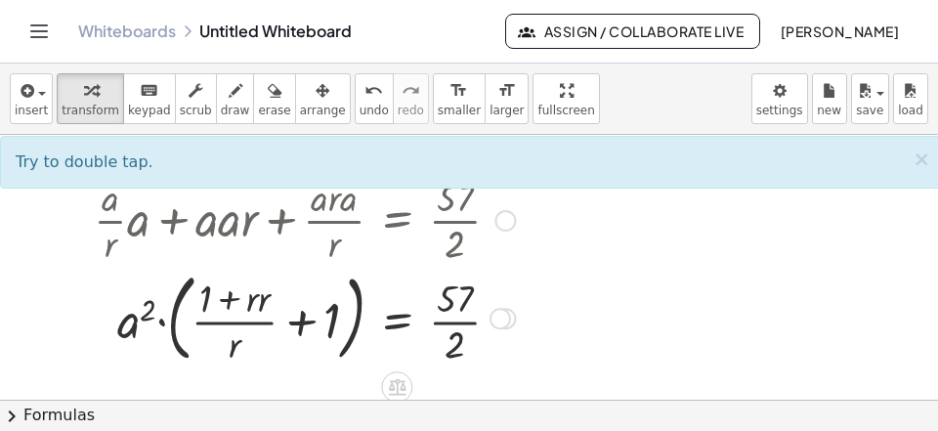
click at [307, 322] on div at bounding box center [304, 317] width 441 height 106
click at [307, 323] on div at bounding box center [304, 317] width 441 height 106
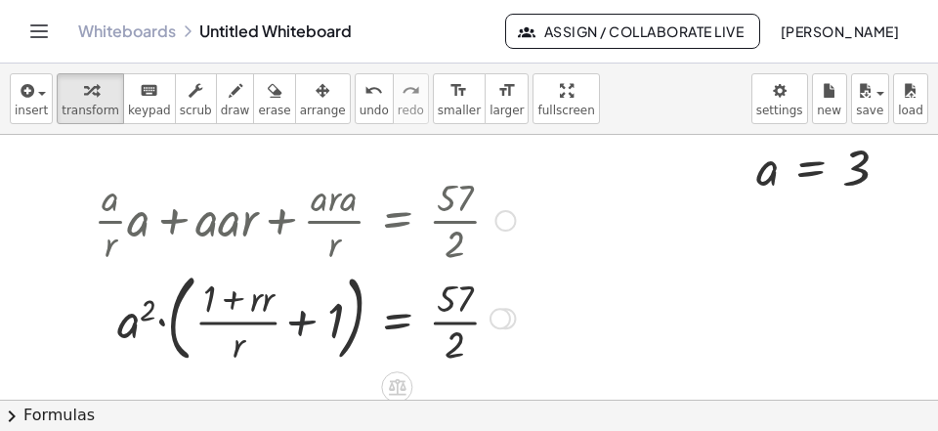
click at [307, 323] on div at bounding box center [304, 317] width 441 height 106
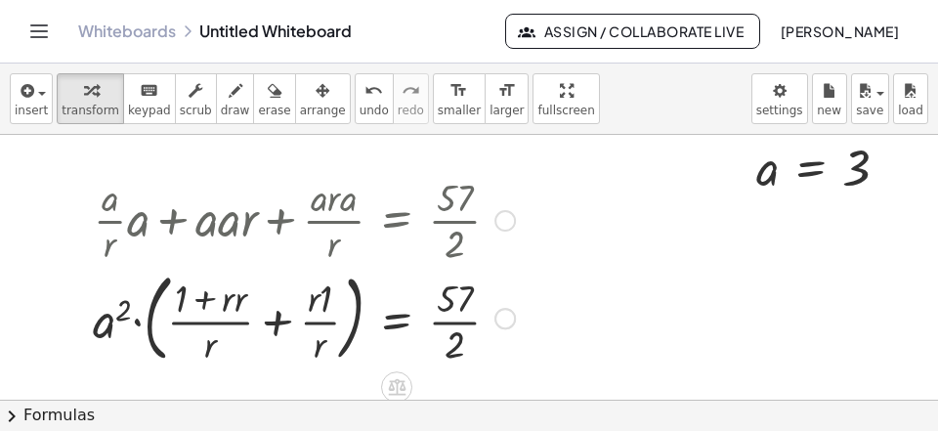
click at [269, 324] on div at bounding box center [304, 317] width 442 height 106
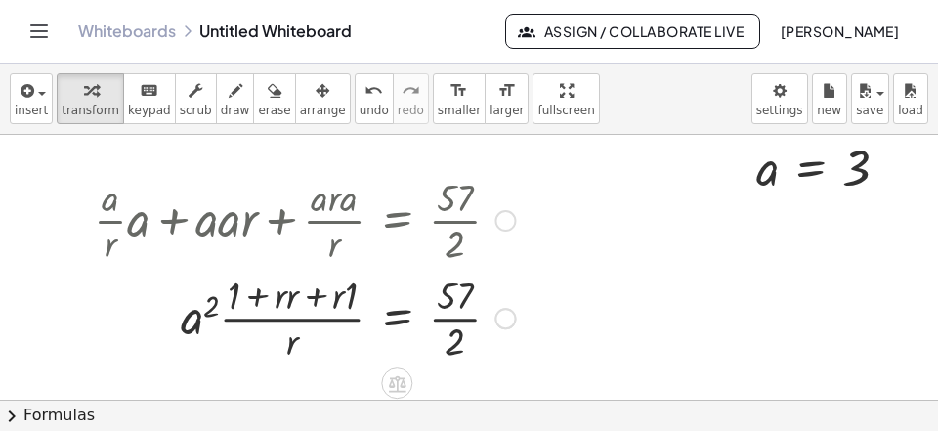
click at [345, 303] on div at bounding box center [304, 317] width 441 height 98
click at [312, 296] on div at bounding box center [304, 317] width 441 height 98
click at [306, 299] on div at bounding box center [304, 317] width 441 height 98
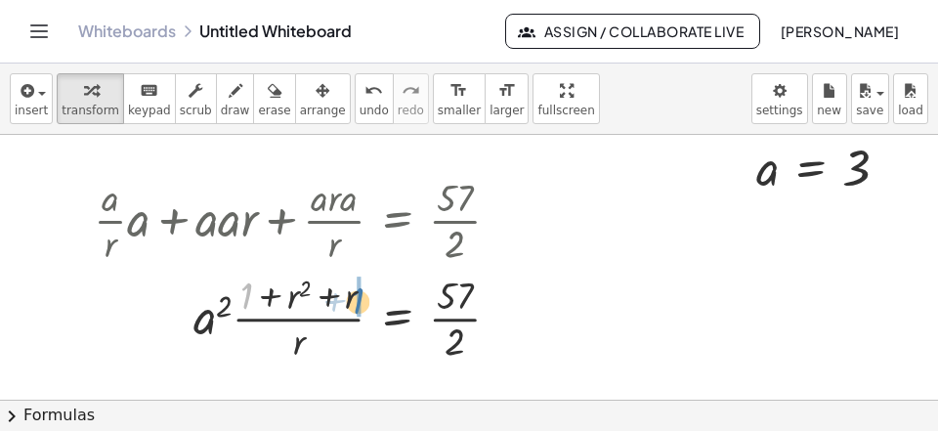
drag, startPoint x: 243, startPoint y: 288, endPoint x: 356, endPoint y: 293, distance: 112.5
click at [356, 293] on div at bounding box center [304, 317] width 441 height 98
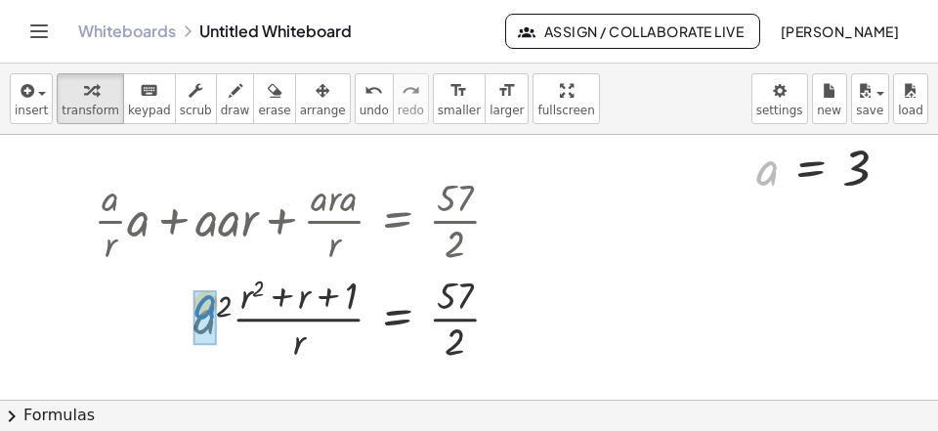
drag, startPoint x: 747, startPoint y: 166, endPoint x: 209, endPoint y: 310, distance: 557.2
click at [811, 169] on div "a a 3 =" at bounding box center [811, 169] width 0 height 0
click at [199, 313] on div at bounding box center [304, 317] width 441 height 98
drag, startPoint x: 209, startPoint y: 311, endPoint x: 453, endPoint y: 316, distance: 244.3
click at [468, 317] on div at bounding box center [304, 317] width 441 height 98
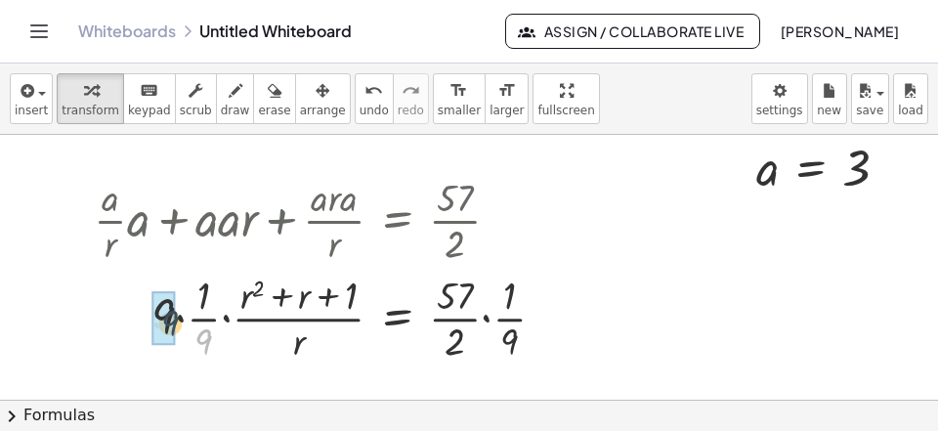
drag, startPoint x: 203, startPoint y: 335, endPoint x: 169, endPoint y: 315, distance: 39.9
click at [397, 319] on div "· 9 = · 57 · 2 · 1 r + + · r r · ( + ) 2 · 9 · · 1 · 9 · · · 1 · 9" at bounding box center [397, 319] width 0 height 0
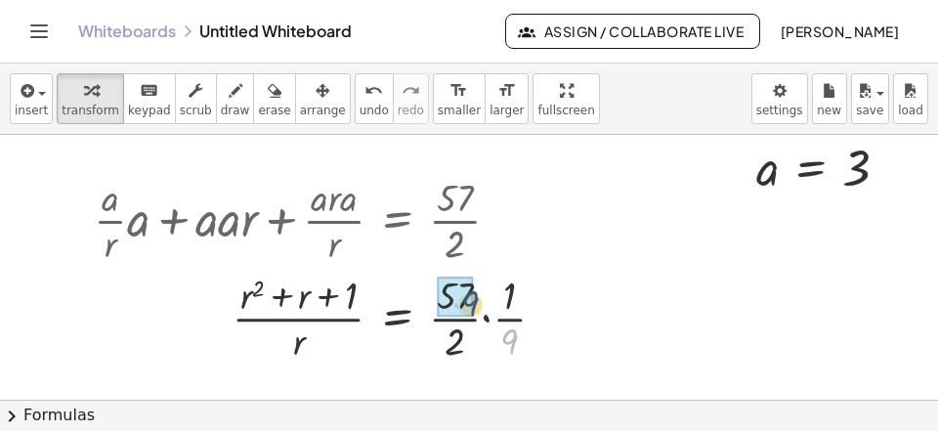
drag, startPoint x: 503, startPoint y: 333, endPoint x: 474, endPoint y: 298, distance: 45.8
click at [397, 319] on div "· 9 = · 57 · 2 1 r + + · r r · ( + ) 2 · · · 1 · 9" at bounding box center [397, 319] width 0 height 0
click at [479, 320] on div at bounding box center [326, 317] width 484 height 98
click at [479, 320] on div at bounding box center [311, 317] width 454 height 98
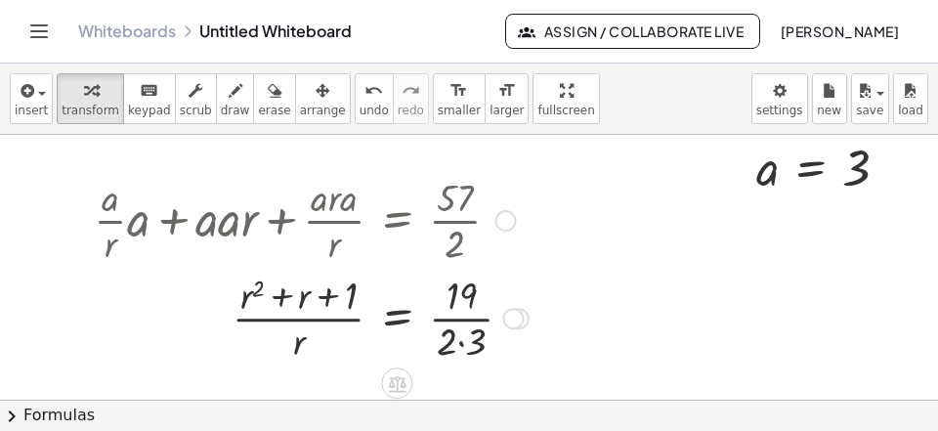
click at [473, 340] on div at bounding box center [311, 317] width 454 height 98
drag, startPoint x: 449, startPoint y: 343, endPoint x: 344, endPoint y: 274, distance: 126.3
click at [345, 274] on div at bounding box center [304, 317] width 441 height 98
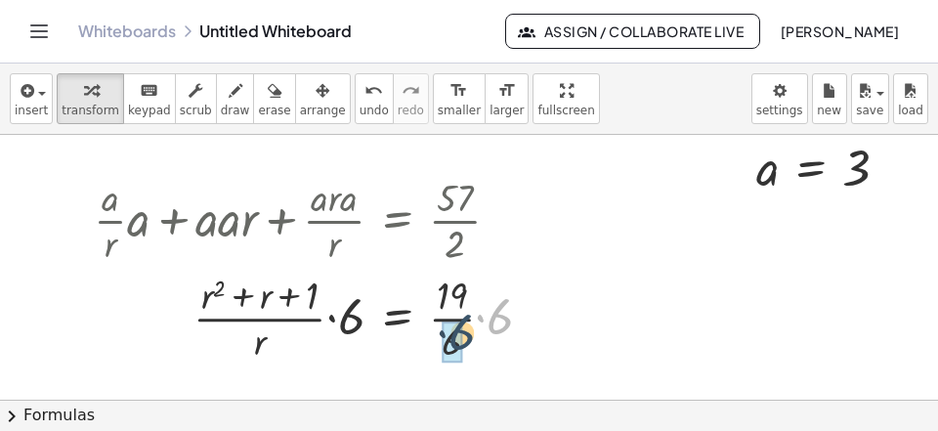
drag, startPoint x: 504, startPoint y: 322, endPoint x: 460, endPoint y: 343, distance: 48.5
click at [397, 319] on div "· 6 = 1 r + + · r r · ( + ) 2 · 19 · · 6 · · 6 · 6" at bounding box center [397, 319] width 0 height 0
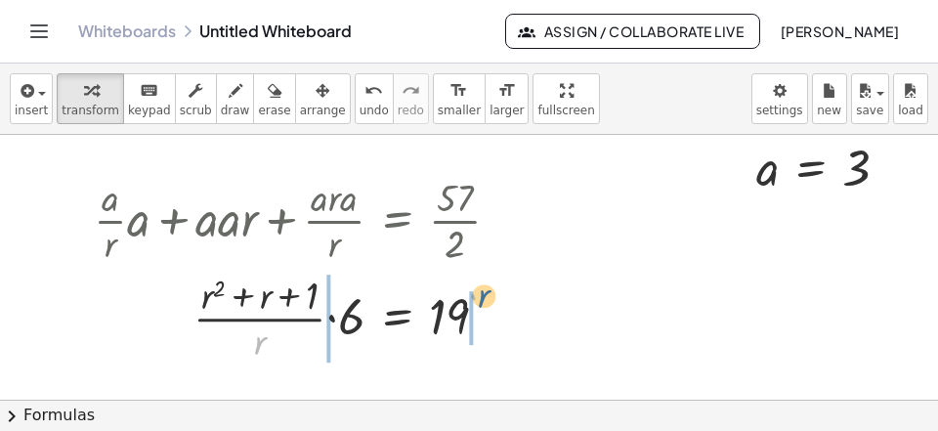
drag, startPoint x: 254, startPoint y: 345, endPoint x: 488, endPoint y: 298, distance: 238.2
click at [488, 298] on div at bounding box center [304, 317] width 441 height 98
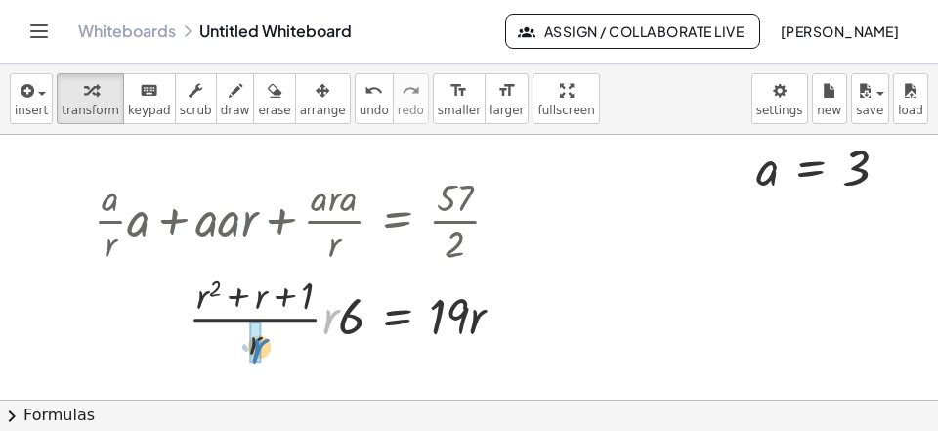
drag, startPoint x: 328, startPoint y: 320, endPoint x: 261, endPoint y: 350, distance: 73.5
click at [397, 319] on div "· r = 1 r + + r · ( + ) 2 19 · · 6 · r · r · · r" at bounding box center [397, 319] width 0 height 0
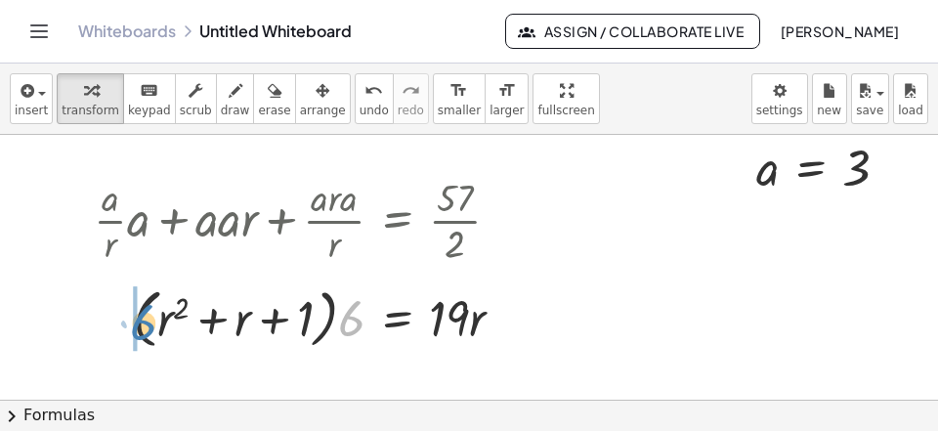
drag, startPoint x: 347, startPoint y: 318, endPoint x: 139, endPoint y: 321, distance: 208.1
click at [139, 321] on div at bounding box center [307, 316] width 446 height 74
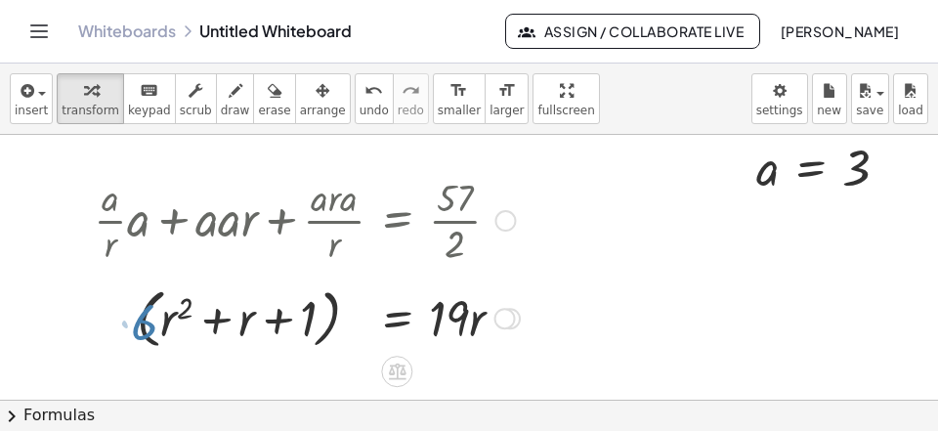
click at [139, 320] on div at bounding box center [307, 316] width 446 height 74
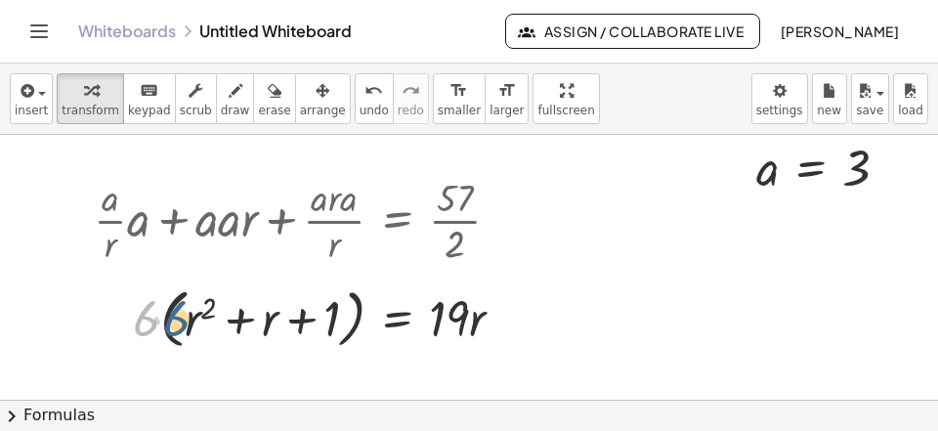
drag, startPoint x: 146, startPoint y: 320, endPoint x: 176, endPoint y: 320, distance: 30.3
click at [176, 320] on div at bounding box center [307, 316] width 446 height 74
drag, startPoint x: 146, startPoint y: 318, endPoint x: 177, endPoint y: 314, distance: 31.5
click at [177, 314] on div at bounding box center [307, 316] width 446 height 74
drag, startPoint x: 140, startPoint y: 318, endPoint x: 184, endPoint y: 310, distance: 44.7
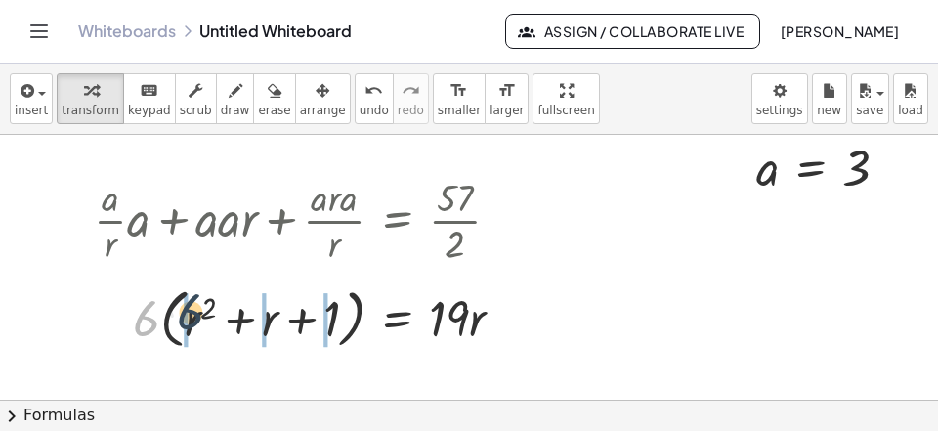
click at [397, 319] on div "· 6 = 1 r + + r ( + ) 2 19 · · 6 · · r" at bounding box center [397, 319] width 0 height 0
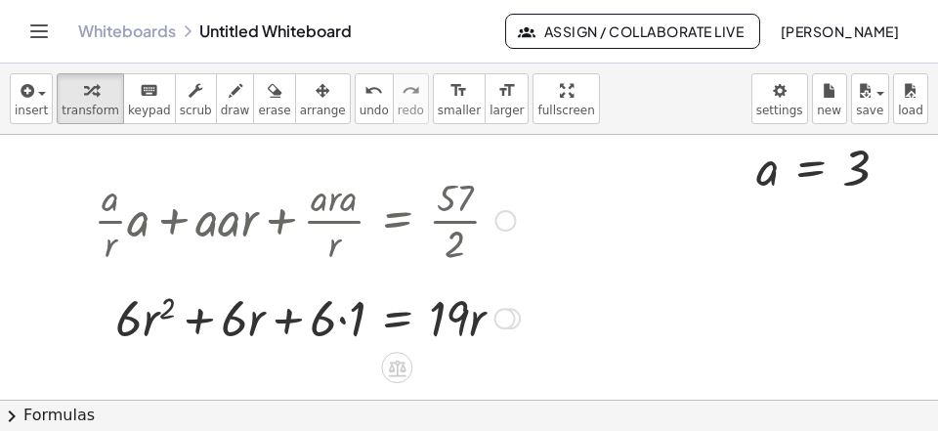
drag, startPoint x: 339, startPoint y: 323, endPoint x: 349, endPoint y: 322, distance: 9.8
click at [341, 322] on div at bounding box center [307, 316] width 446 height 66
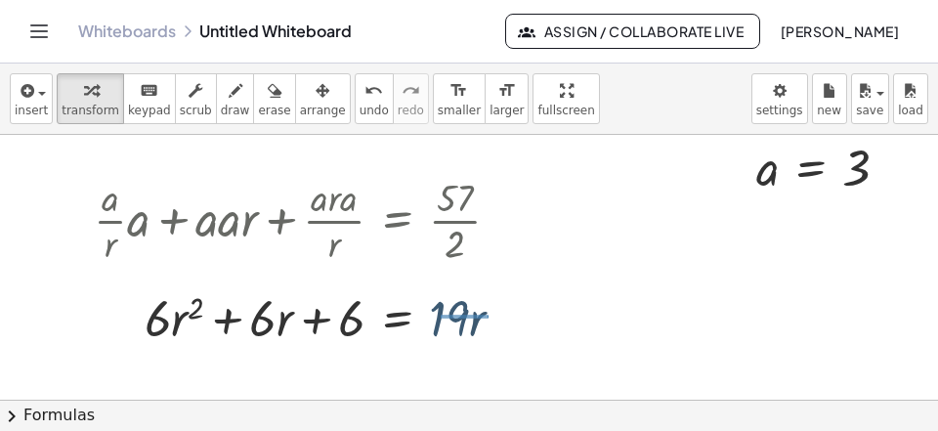
drag, startPoint x: 444, startPoint y: 315, endPoint x: 476, endPoint y: 319, distance: 32.6
click at [486, 318] on div at bounding box center [307, 316] width 446 height 66
drag, startPoint x: 457, startPoint y: 322, endPoint x: 302, endPoint y: 325, distance: 155.4
click at [302, 325] on div at bounding box center [307, 316] width 446 height 66
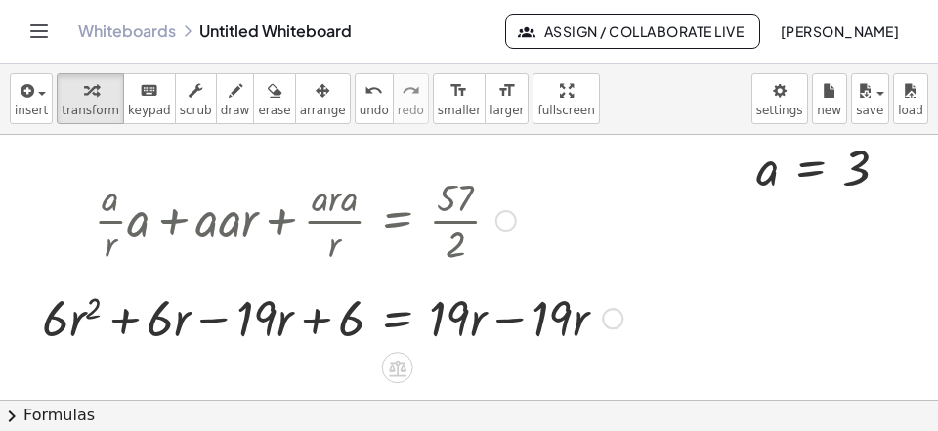
click at [509, 322] on div at bounding box center [332, 316] width 600 height 66
click at [220, 329] on div at bounding box center [278, 316] width 493 height 66
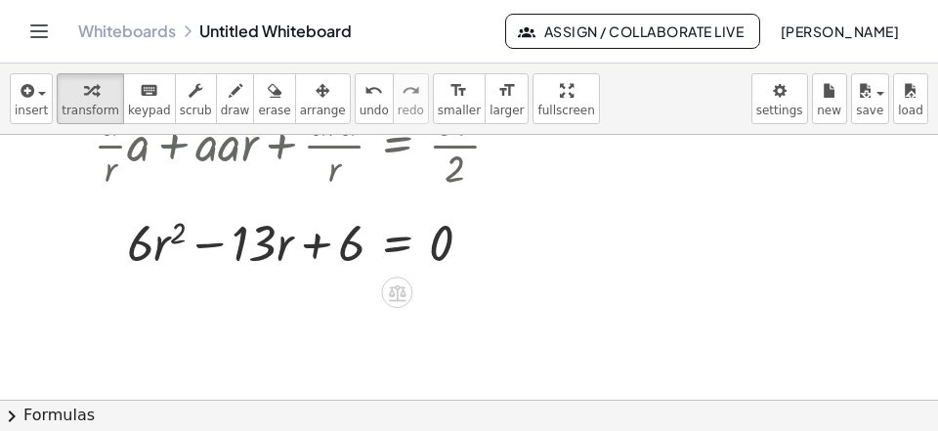
scroll to position [529, 0]
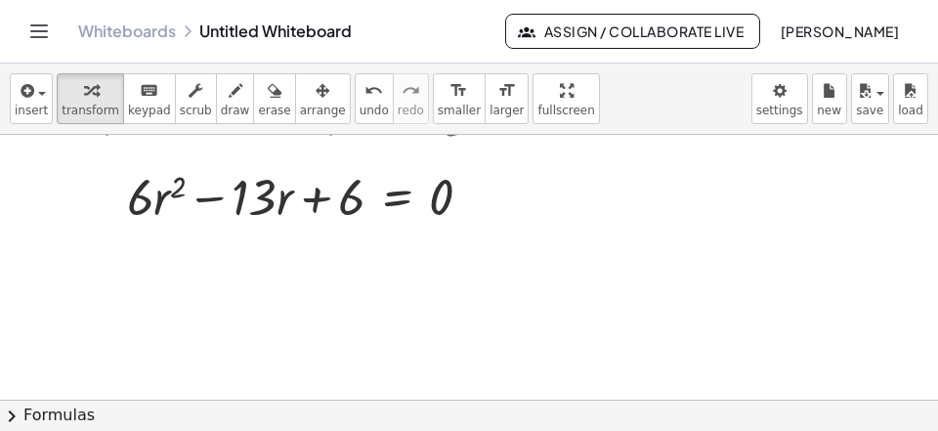
click at [288, 409] on button "chevron_right Formulas" at bounding box center [469, 415] width 938 height 31
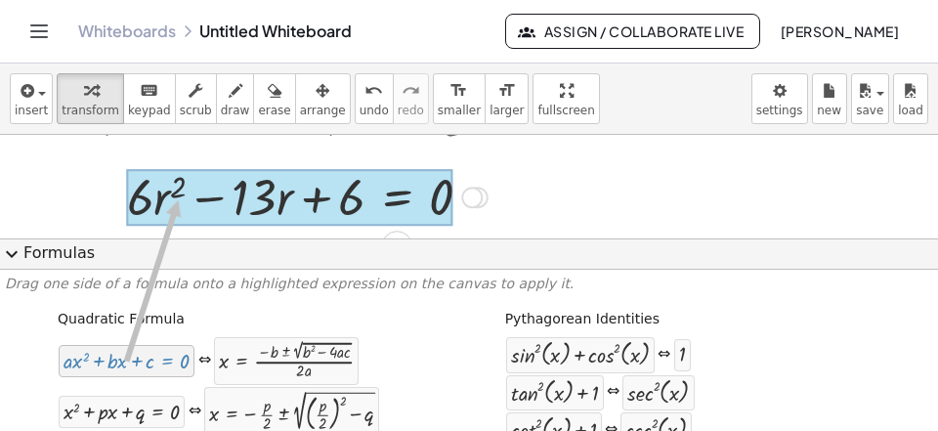
drag, startPoint x: 117, startPoint y: 362, endPoint x: 178, endPoint y: 200, distance: 173.1
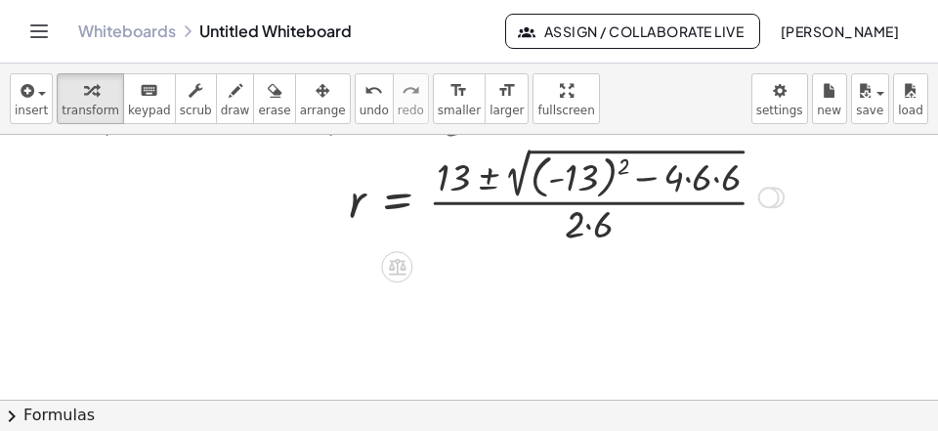
click at [562, 183] on div at bounding box center [438, 196] width 709 height 106
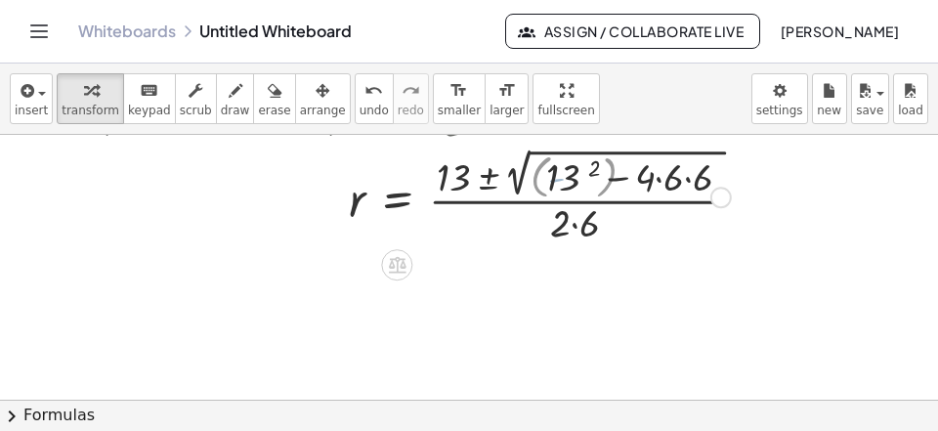
click at [568, 184] on div at bounding box center [412, 195] width 657 height 103
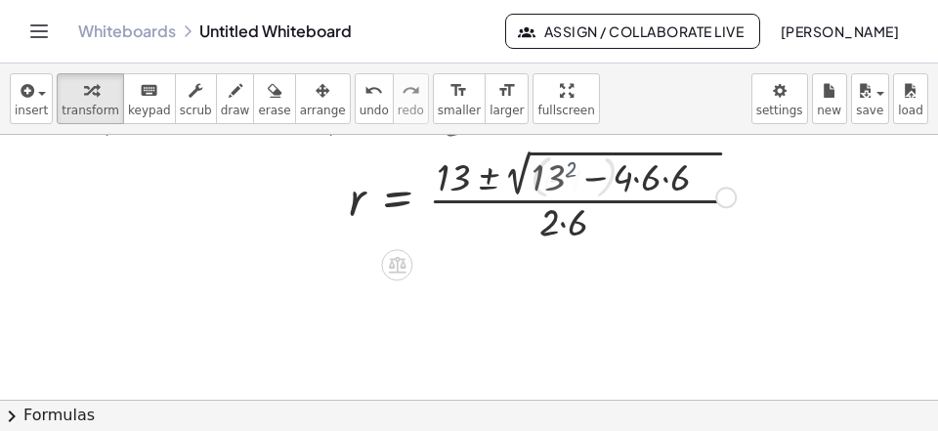
click at [568, 184] on div at bounding box center [438, 195] width 709 height 103
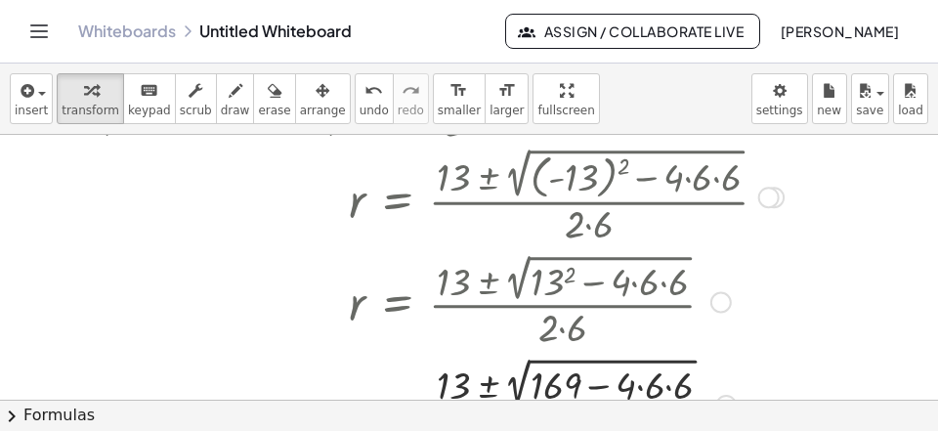
drag, startPoint x: 648, startPoint y: 387, endPoint x: 659, endPoint y: 382, distance: 11.8
click at [651, 383] on div at bounding box center [438, 403] width 709 height 103
click at [660, 382] on div at bounding box center [438, 403] width 709 height 103
click at [660, 381] on div at bounding box center [438, 403] width 709 height 103
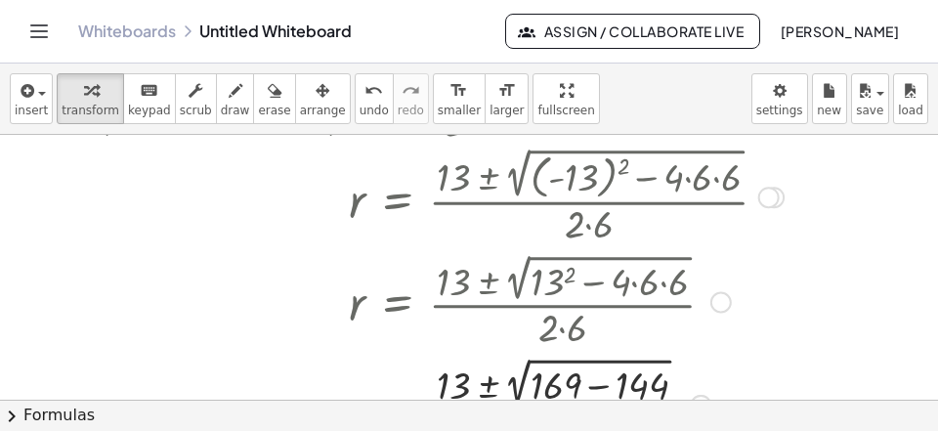
click at [598, 382] on div at bounding box center [438, 403] width 709 height 103
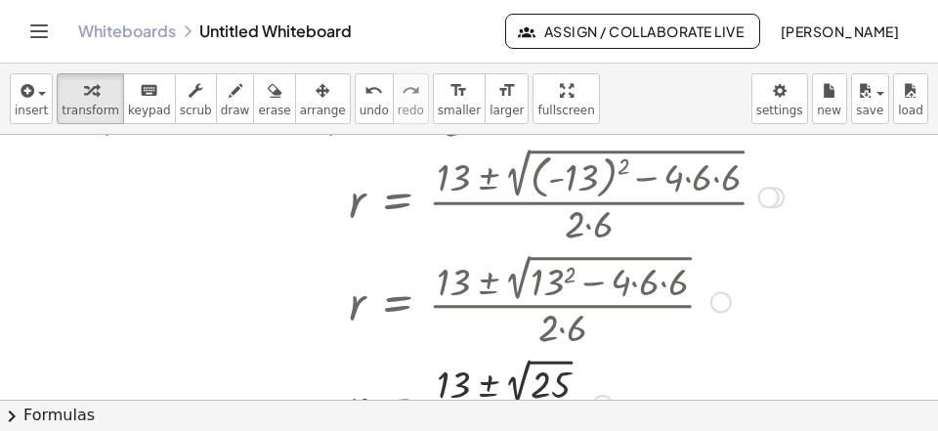
scroll to position [655, 0]
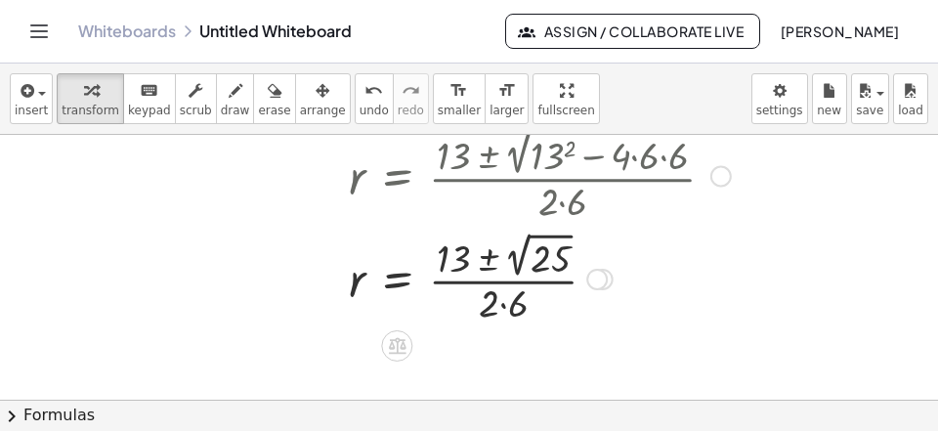
click at [538, 242] on div at bounding box center [438, 278] width 709 height 102
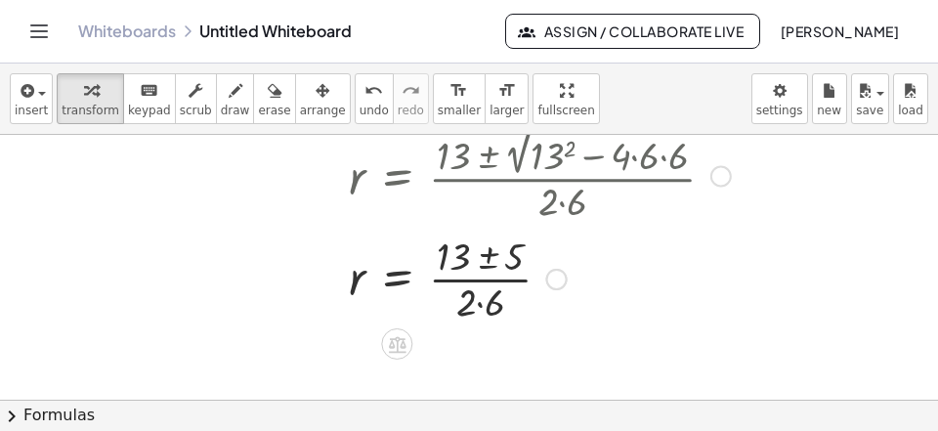
click at [489, 250] on div at bounding box center [438, 278] width 709 height 98
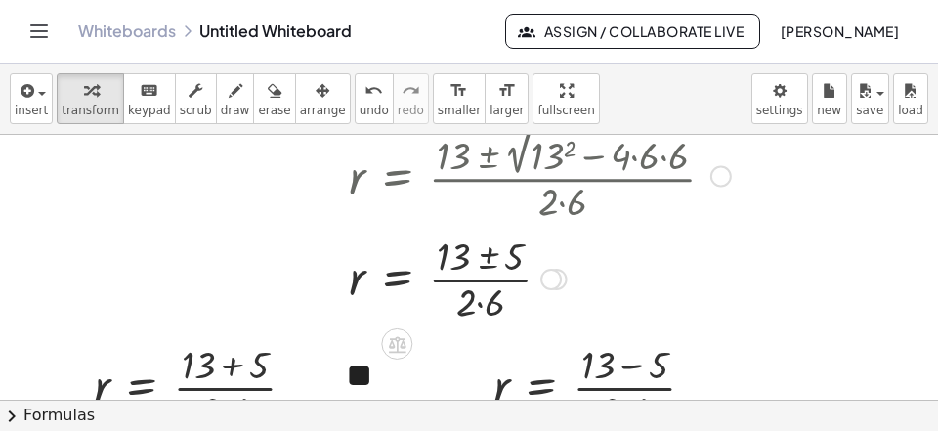
scroll to position [781, 0]
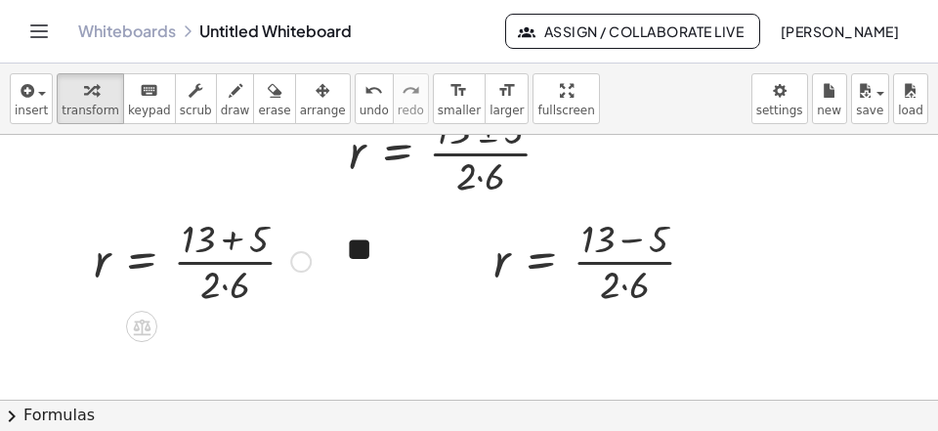
drag, startPoint x: 234, startPoint y: 296, endPoint x: 234, endPoint y: 278, distance: 17.6
click at [234, 295] on div at bounding box center [202, 260] width 236 height 98
click at [231, 253] on div at bounding box center [202, 260] width 236 height 98
drag, startPoint x: 238, startPoint y: 236, endPoint x: 228, endPoint y: 262, distance: 27.6
click at [238, 238] on div at bounding box center [202, 260] width 236 height 98
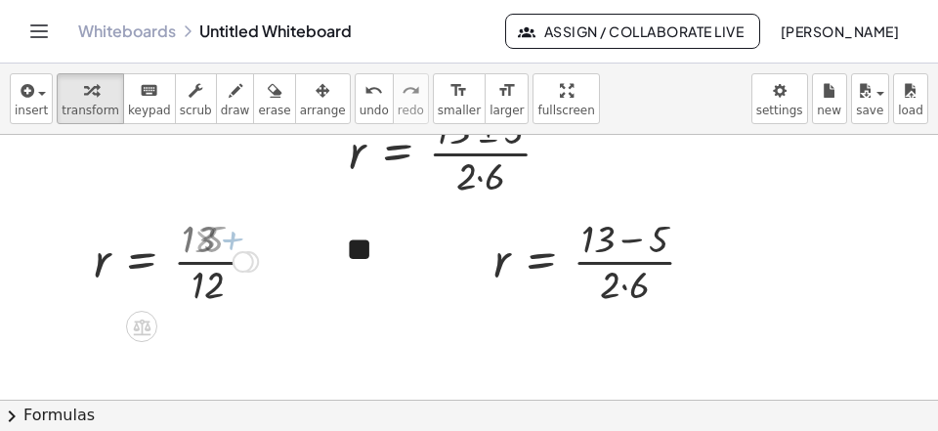
click at [221, 272] on div at bounding box center [176, 260] width 184 height 98
click at [642, 232] on div at bounding box center [602, 260] width 236 height 98
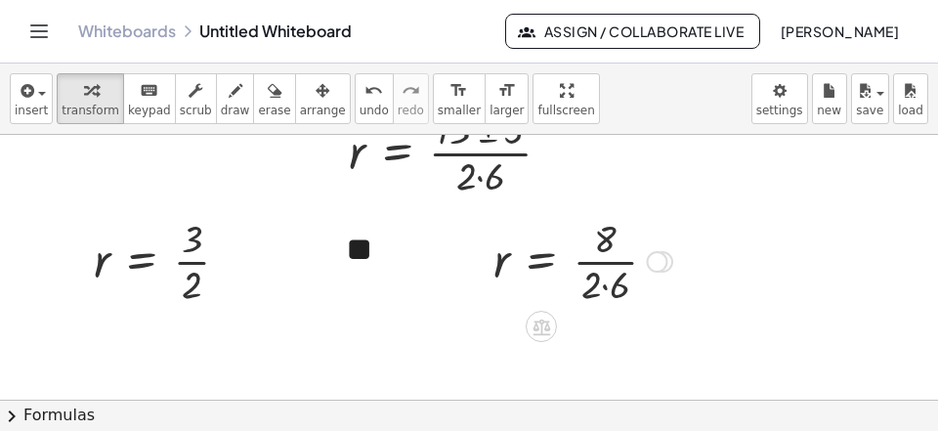
click at [605, 283] on div at bounding box center [583, 260] width 198 height 98
click at [608, 288] on div at bounding box center [575, 260] width 182 height 98
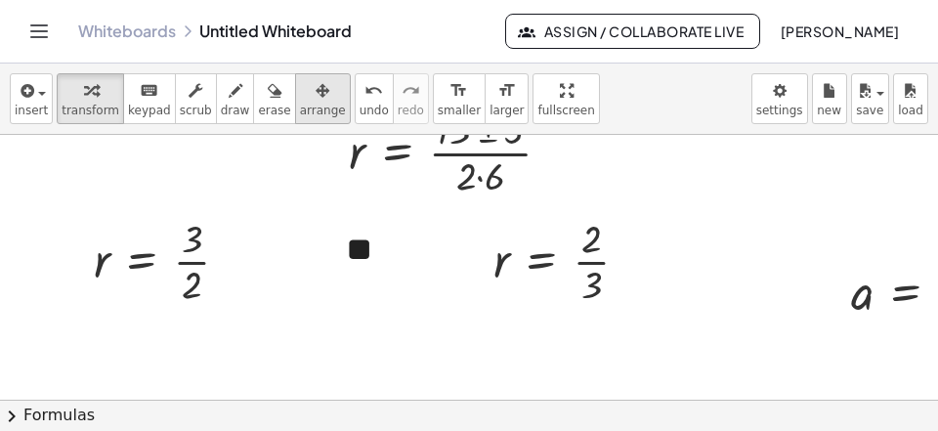
click at [300, 106] on span "arrange" at bounding box center [323, 111] width 46 height 14
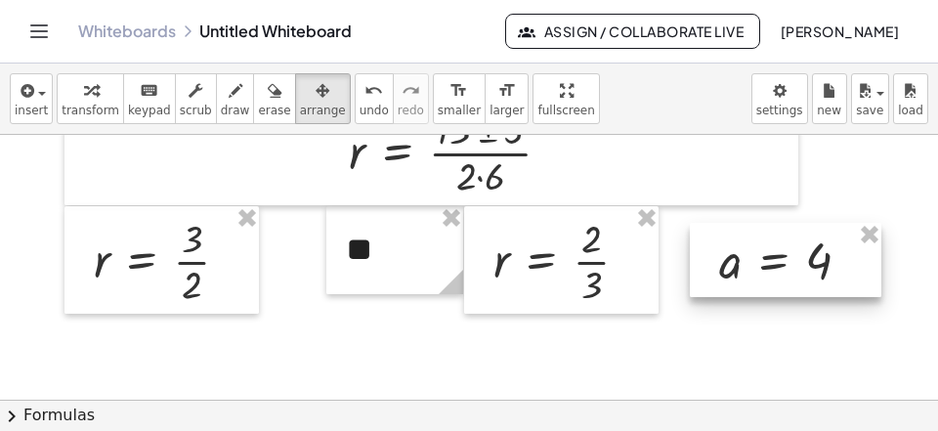
drag, startPoint x: 868, startPoint y: 303, endPoint x: 714, endPoint y: 276, distance: 155.6
click at [714, 276] on div at bounding box center [785, 260] width 191 height 74
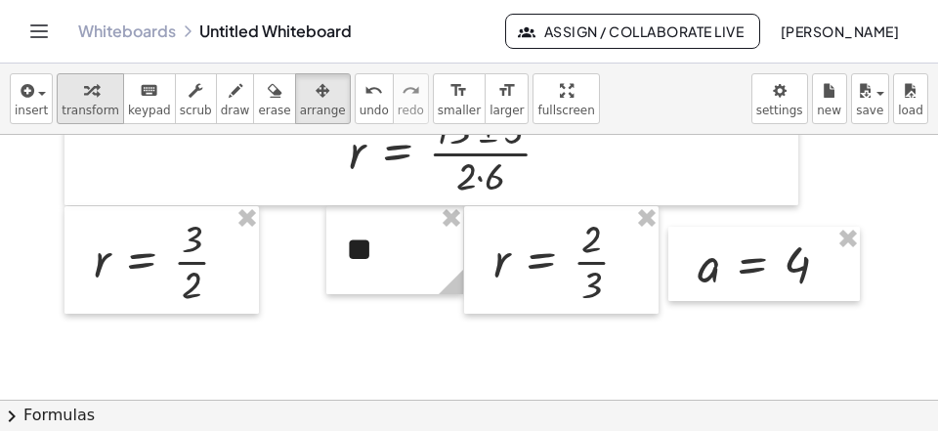
click at [89, 96] on icon "button" at bounding box center [91, 90] width 14 height 23
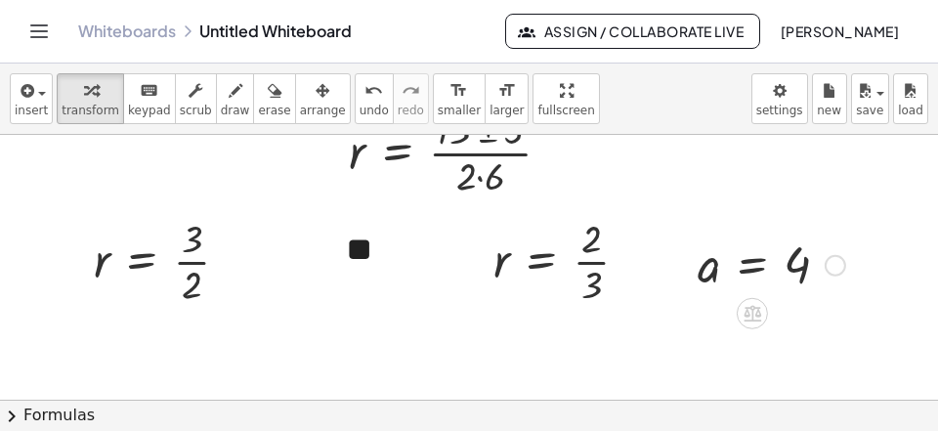
click at [831, 269] on div at bounding box center [835, 265] width 21 height 21
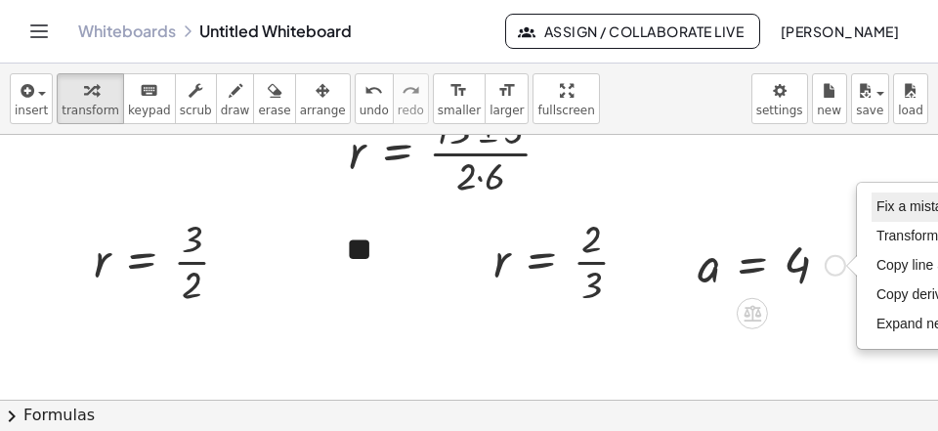
click at [892, 208] on span "Fix a mistake" at bounding box center [916, 206] width 80 height 16
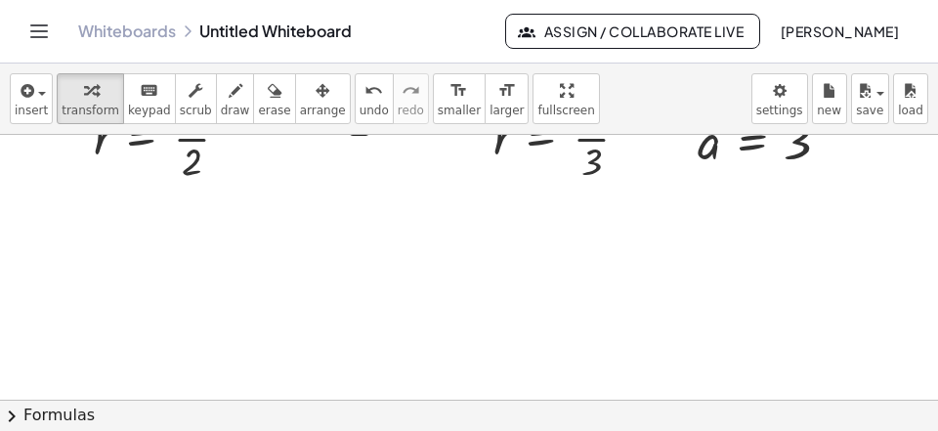
scroll to position [907, 0]
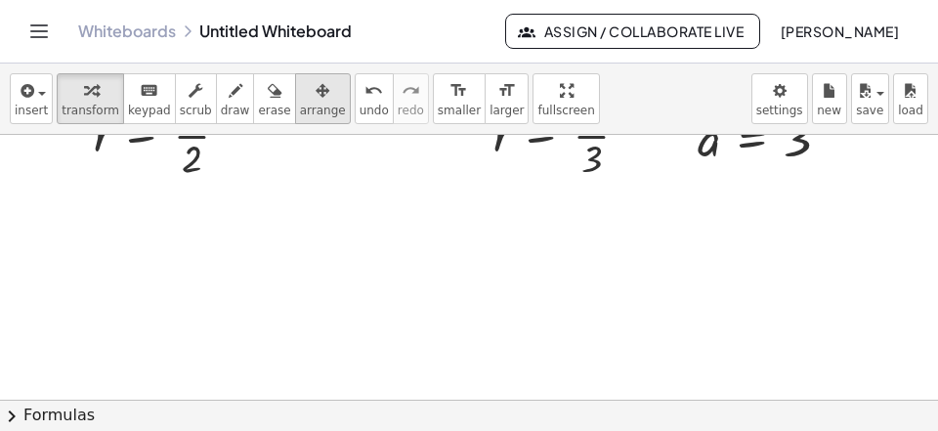
click at [300, 111] on span "arrange" at bounding box center [323, 111] width 46 height 14
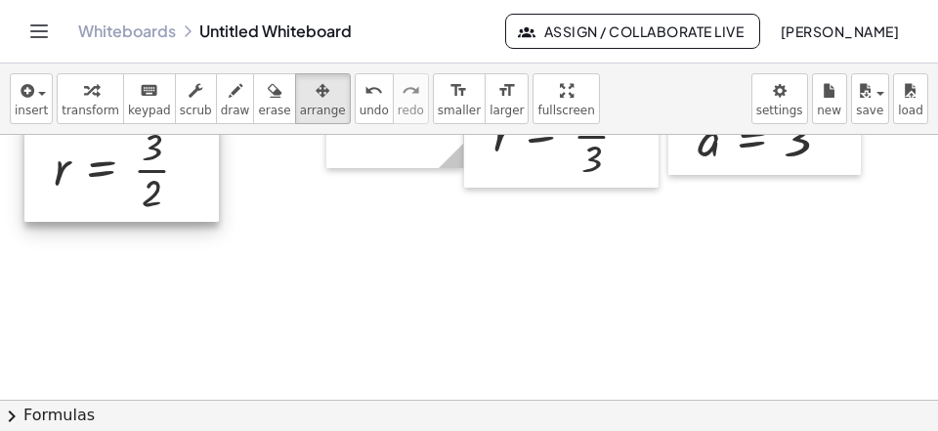
drag, startPoint x: 171, startPoint y: 162, endPoint x: 133, endPoint y: 189, distance: 46.3
click at [133, 189] on div at bounding box center [121, 167] width 194 height 107
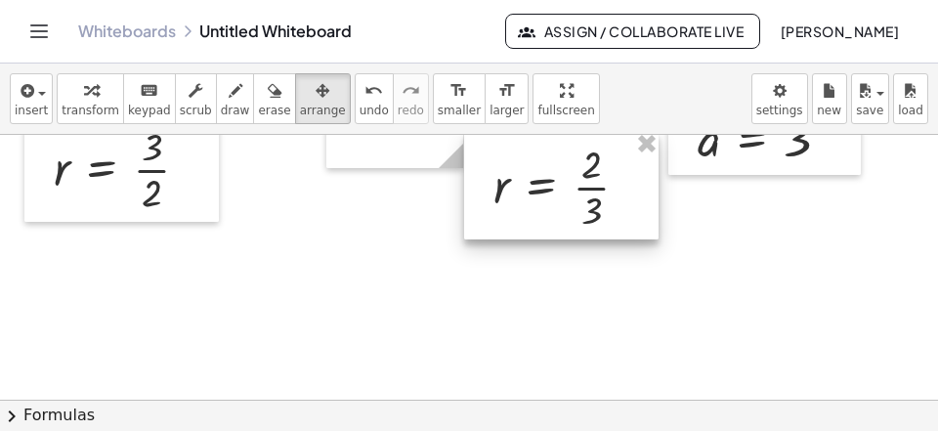
drag, startPoint x: 591, startPoint y: 181, endPoint x: 593, endPoint y: 228, distance: 46.9
click at [593, 228] on div at bounding box center [561, 185] width 194 height 107
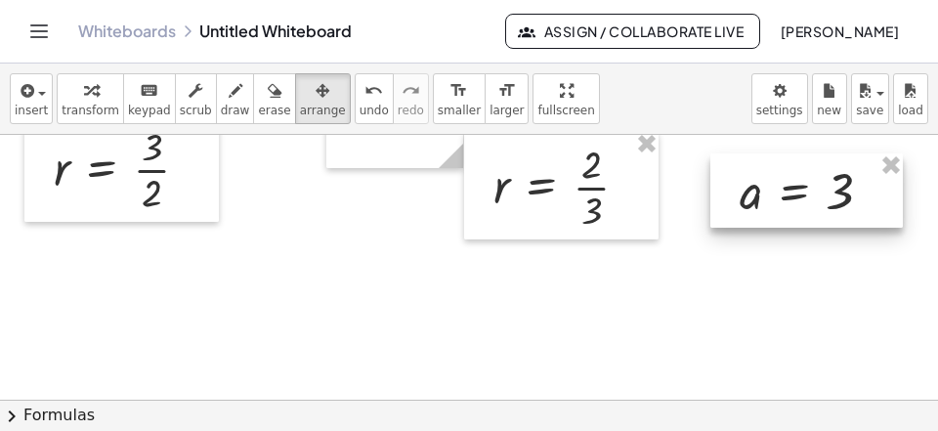
drag, startPoint x: 719, startPoint y: 140, endPoint x: 616, endPoint y: 186, distance: 112.4
click at [761, 191] on div at bounding box center [806, 190] width 192 height 74
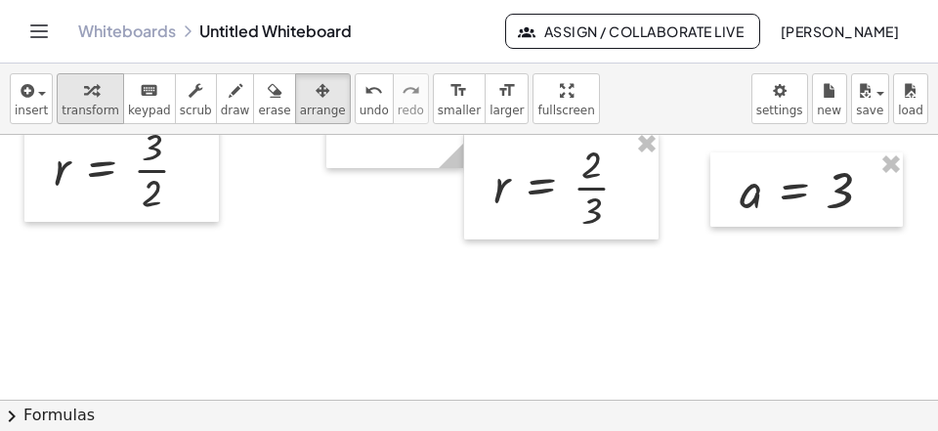
click at [90, 102] on button "transform" at bounding box center [90, 98] width 67 height 51
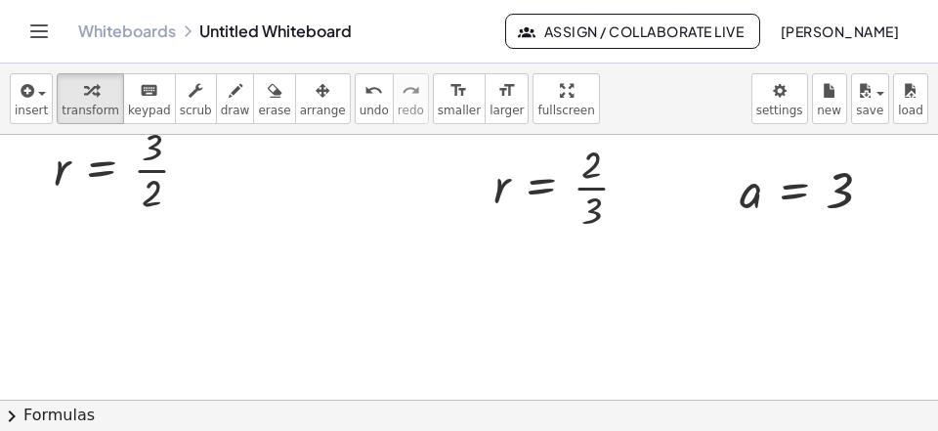
drag, startPoint x: 265, startPoint y: 342, endPoint x: 788, endPoint y: 329, distance: 523.8
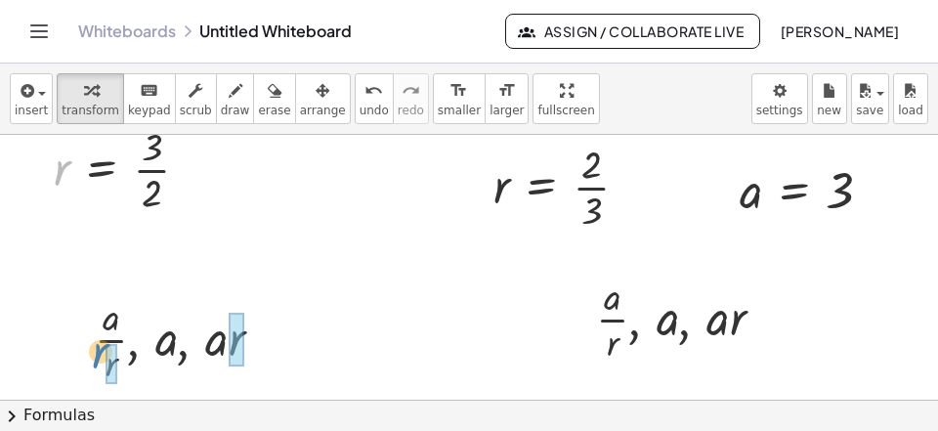
drag, startPoint x: 67, startPoint y: 168, endPoint x: 106, endPoint y: 349, distance: 184.9
click at [102, 170] on div "r r = · 3 · 2" at bounding box center [102, 170] width 0 height 0
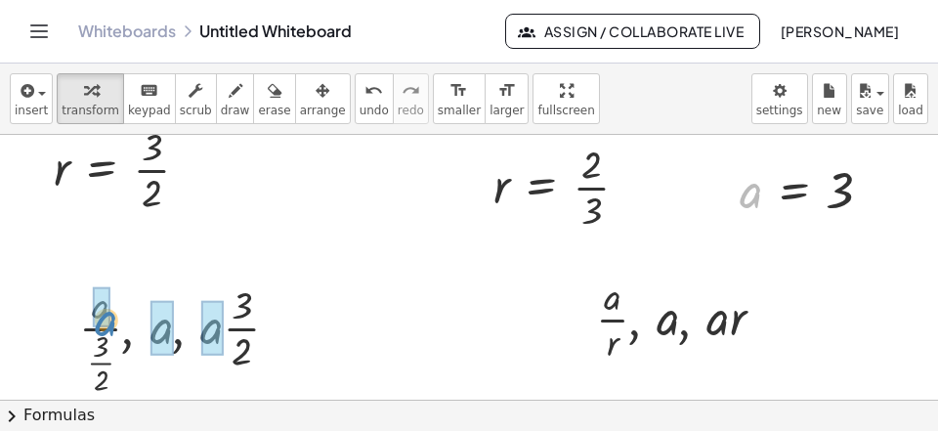
drag, startPoint x: 747, startPoint y: 202, endPoint x: 103, endPoint y: 330, distance: 657.4
click at [794, 191] on div "a a = 3" at bounding box center [794, 191] width 0 height 0
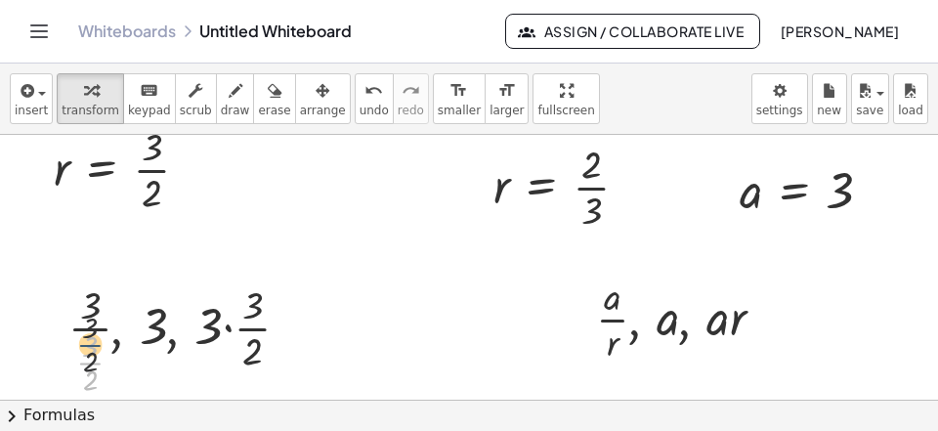
drag, startPoint x: 86, startPoint y: 362, endPoint x: 85, endPoint y: 290, distance: 72.3
click at [85, 292] on div at bounding box center [187, 337] width 256 height 121
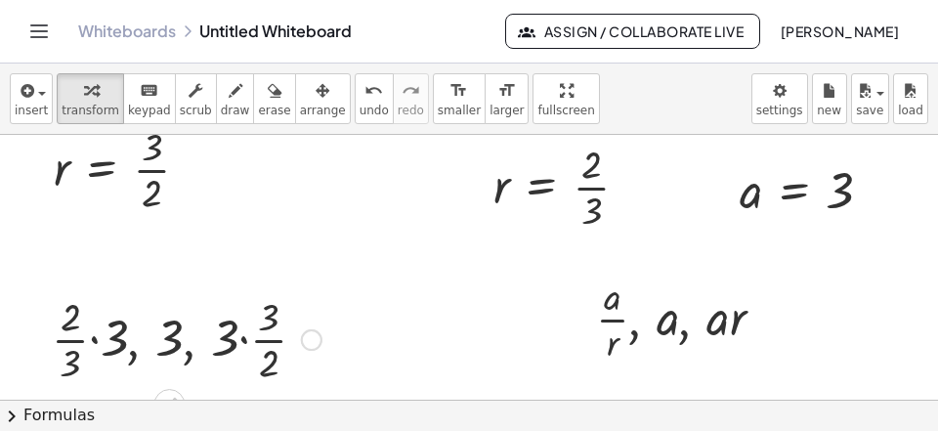
click at [95, 345] on div at bounding box center [186, 338] width 289 height 98
click at [95, 344] on div at bounding box center [187, 338] width 278 height 98
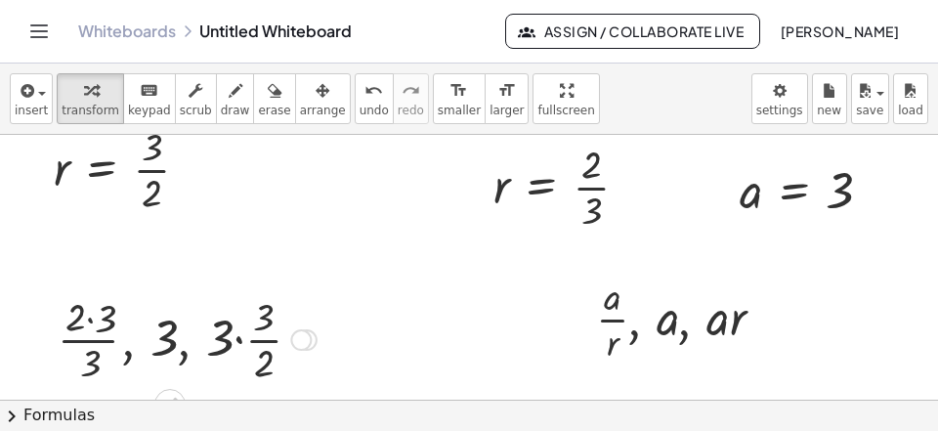
click at [95, 318] on div at bounding box center [187, 338] width 278 height 98
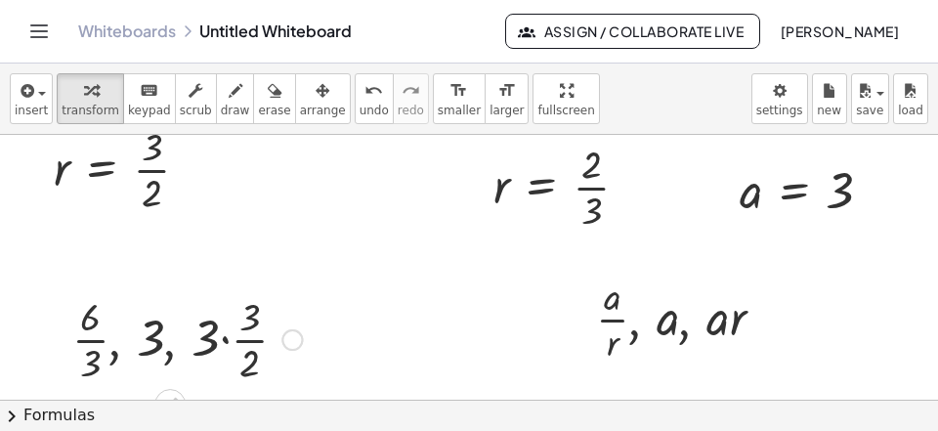
click at [227, 345] on div at bounding box center [187, 338] width 249 height 98
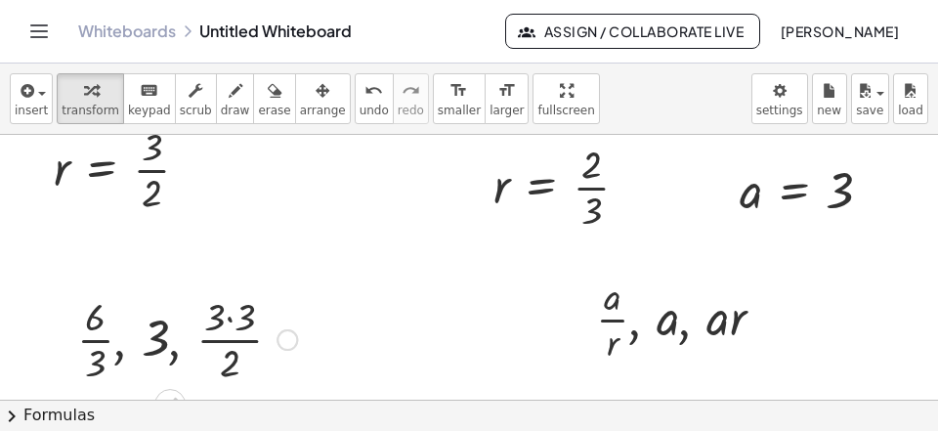
click at [232, 340] on div at bounding box center [186, 338] width 239 height 98
click at [223, 315] on div at bounding box center [186, 338] width 239 height 98
click at [231, 317] on div at bounding box center [186, 338] width 239 height 98
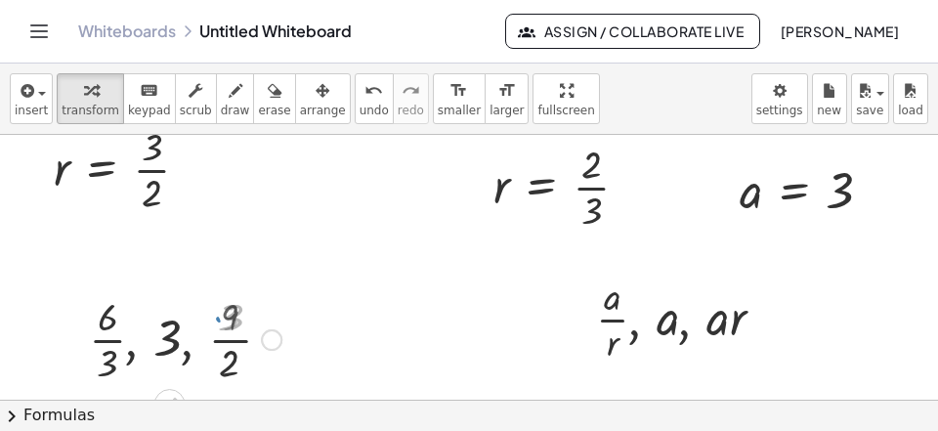
click at [116, 354] on div at bounding box center [186, 338] width 209 height 98
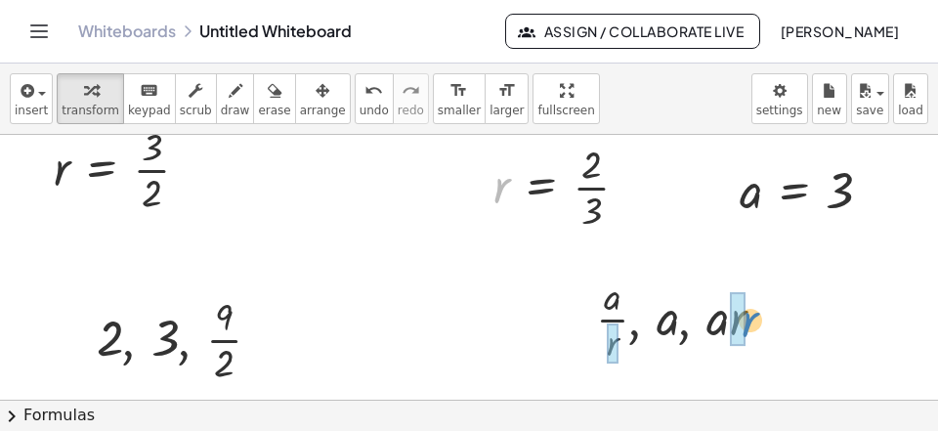
drag, startPoint x: 501, startPoint y: 193, endPoint x: 749, endPoint y: 327, distance: 282.0
click at [541, 188] on div "r r = · 2 · 3" at bounding box center [541, 188] width 0 height 0
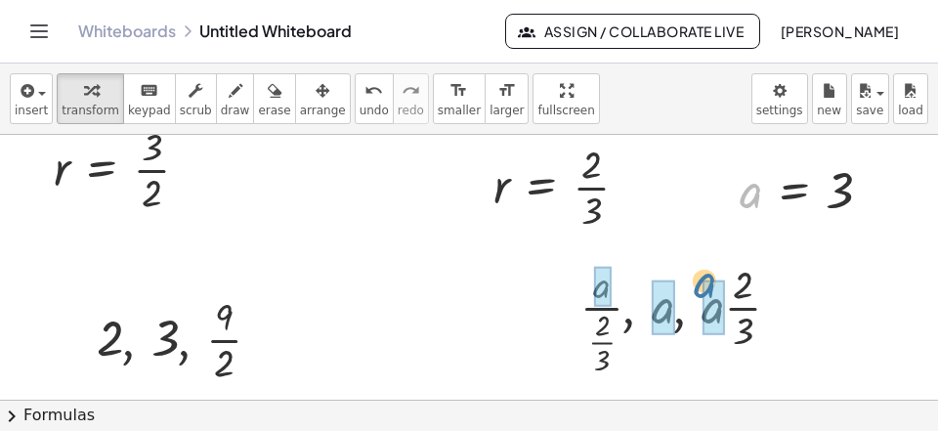
drag, startPoint x: 747, startPoint y: 199, endPoint x: 706, endPoint y: 295, distance: 104.2
click at [794, 191] on div "a a = 3" at bounding box center [794, 191] width 0 height 0
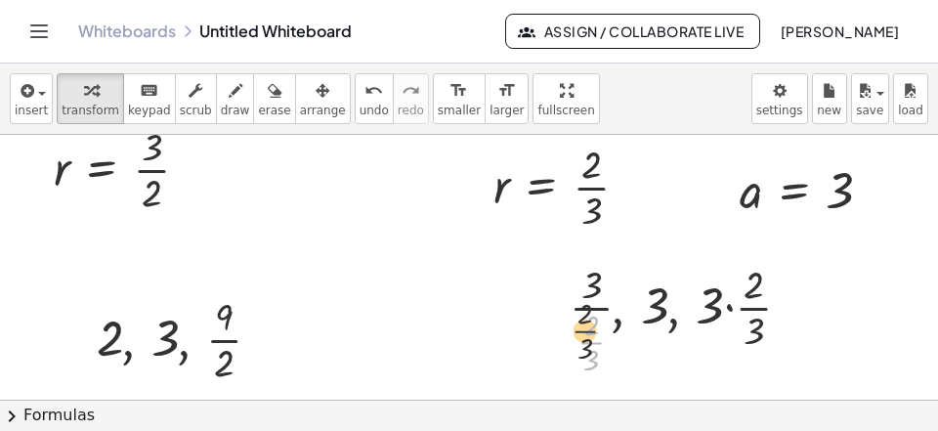
drag, startPoint x: 594, startPoint y: 345, endPoint x: 581, endPoint y: 291, distance: 55.2
click at [581, 295] on div at bounding box center [688, 317] width 256 height 121
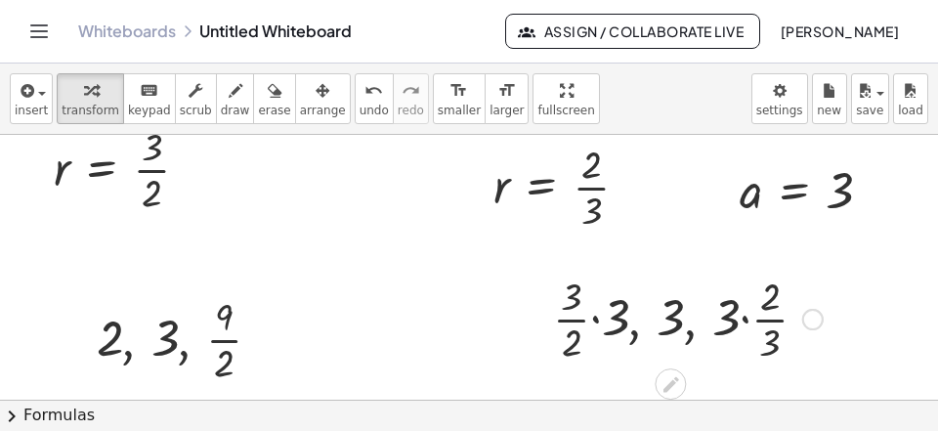
click at [590, 322] on div at bounding box center [687, 318] width 289 height 98
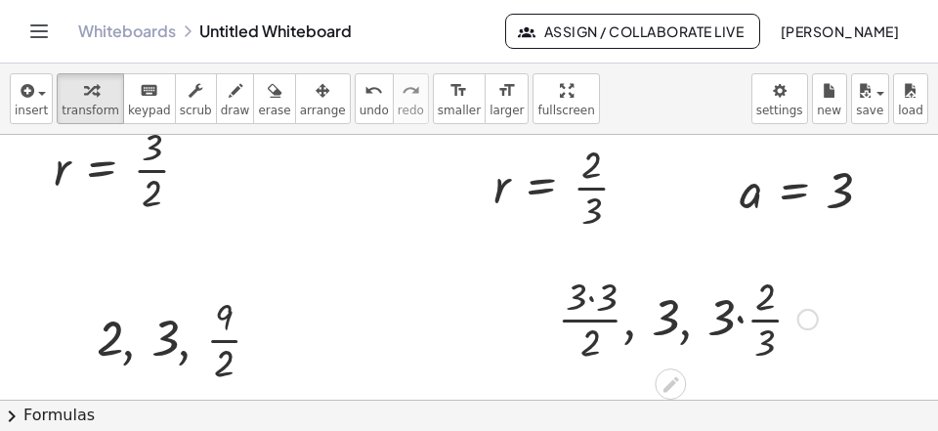
click at [594, 316] on div at bounding box center [687, 318] width 279 height 98
drag, startPoint x: 601, startPoint y: 302, endPoint x: 610, endPoint y: 307, distance: 10.1
click at [603, 302] on div at bounding box center [687, 318] width 279 height 98
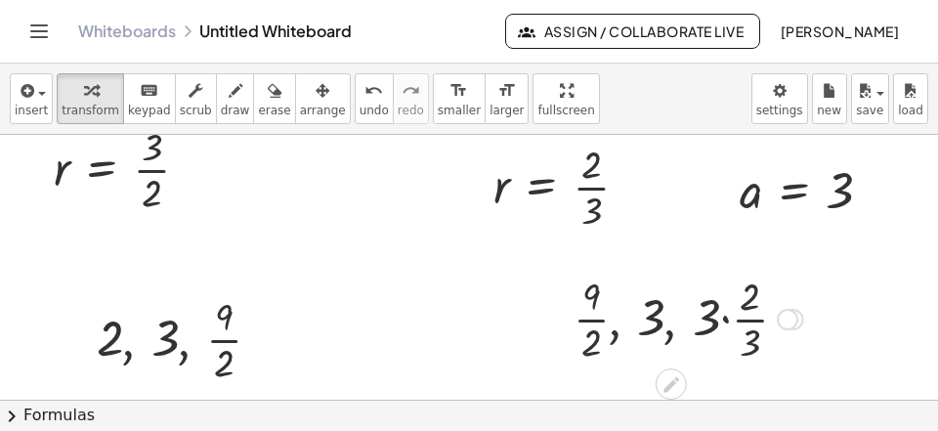
click at [726, 324] on div at bounding box center [688, 318] width 249 height 98
click at [725, 319] on div at bounding box center [688, 318] width 238 height 98
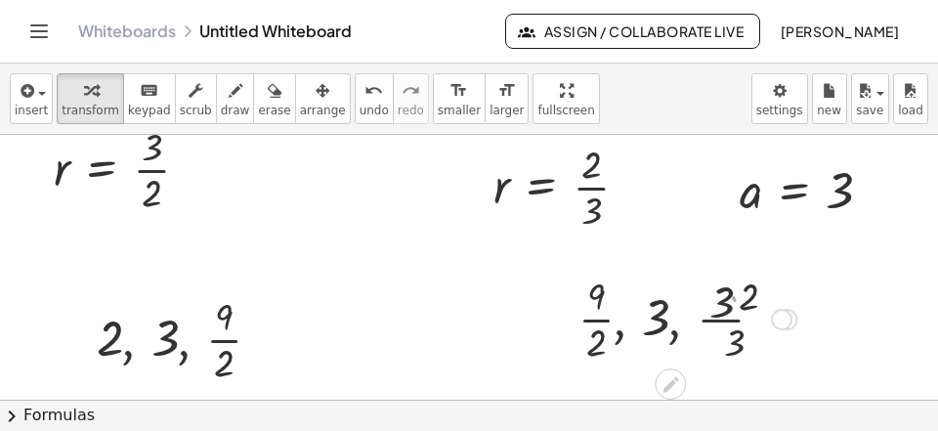
click at [729, 304] on div at bounding box center [688, 318] width 238 height 98
click at [730, 304] on div at bounding box center [687, 318] width 209 height 98
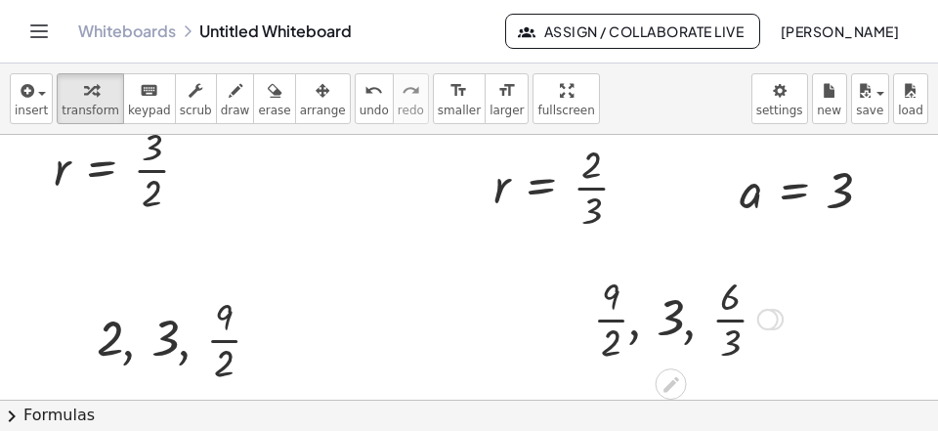
click at [739, 332] on div at bounding box center [687, 318] width 209 height 98
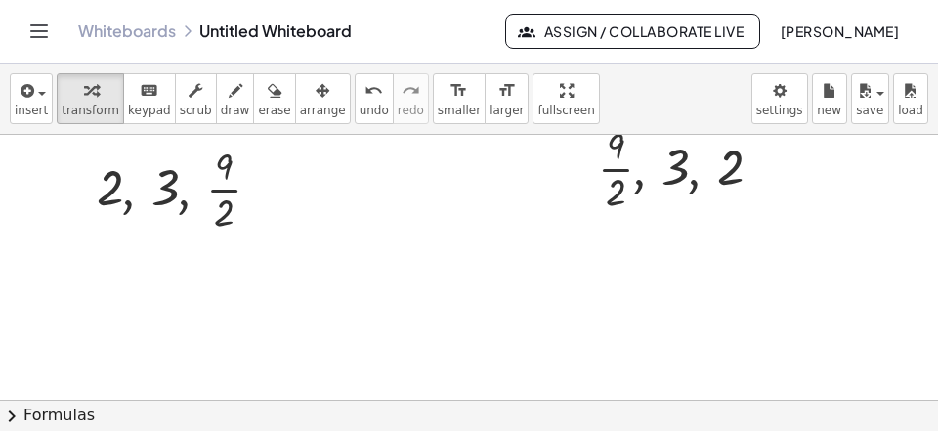
scroll to position [1309, 0]
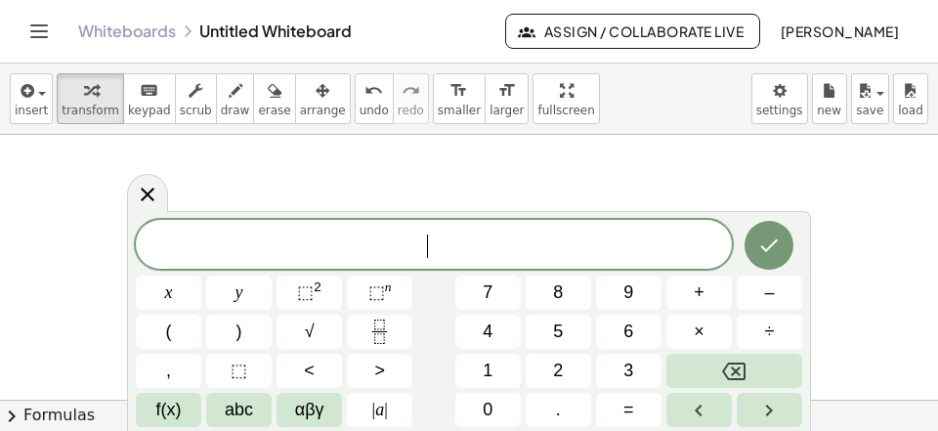
scroll to position [1183, 0]
click at [176, 332] on button "(" at bounding box center [168, 332] width 65 height 34
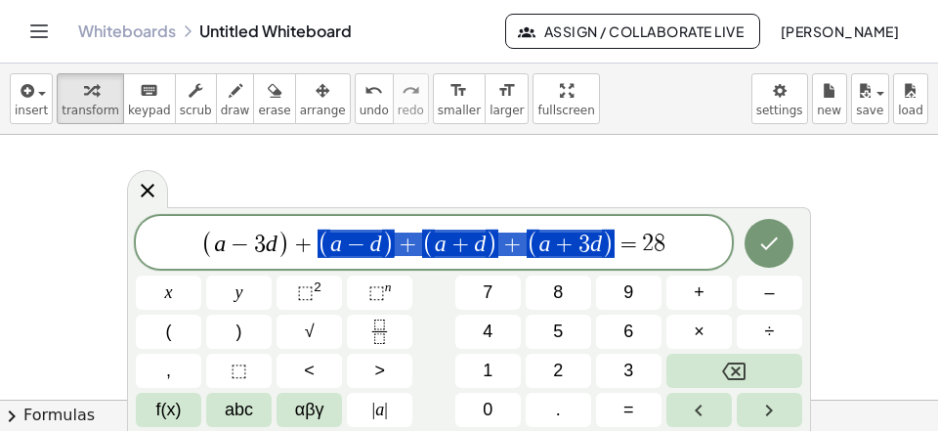
scroll to position [1594, 7]
drag, startPoint x: 618, startPoint y: 239, endPoint x: 218, endPoint y: 236, distance: 400.6
click at [218, 236] on span "( a − 3 d ) + ( a − d ) + ( a + d ) + ( a + 3 d ) = 2 8" at bounding box center [434, 244] width 596 height 32
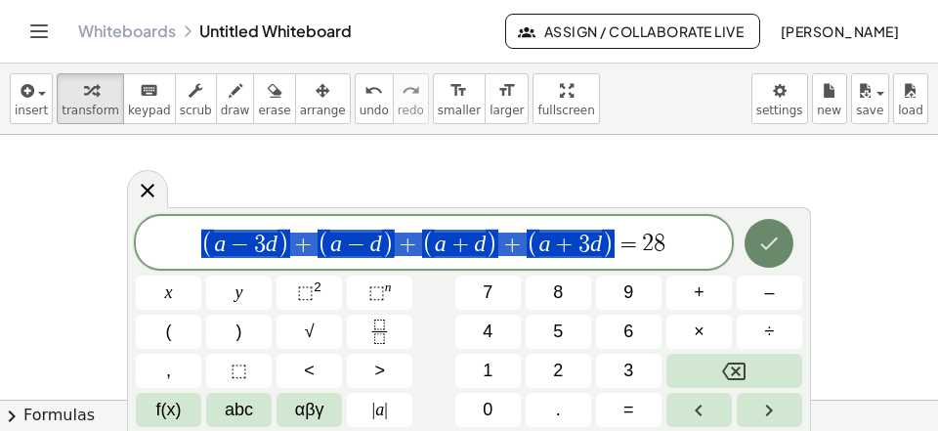
click at [766, 258] on button "Done" at bounding box center [768, 243] width 49 height 49
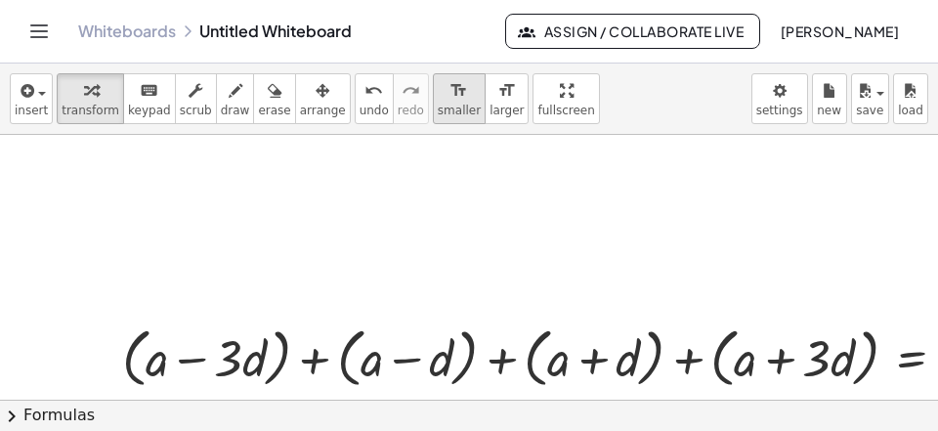
click at [438, 113] on span "smaller" at bounding box center [459, 111] width 43 height 14
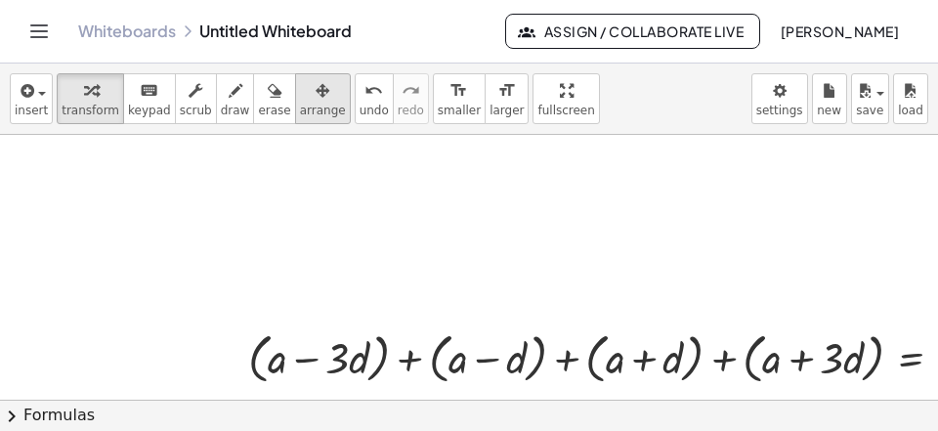
click at [303, 107] on span "arrange" at bounding box center [323, 111] width 46 height 14
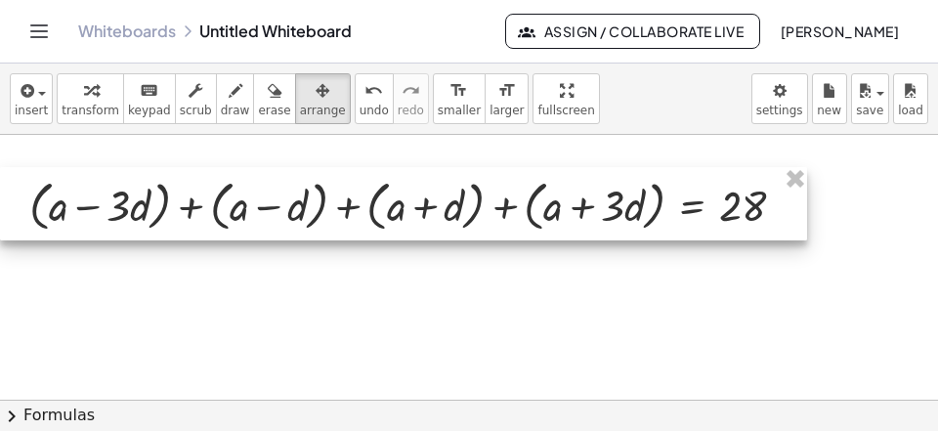
drag, startPoint x: 464, startPoint y: 365, endPoint x: 235, endPoint y: 213, distance: 274.8
click at [235, 213] on div at bounding box center [403, 203] width 807 height 73
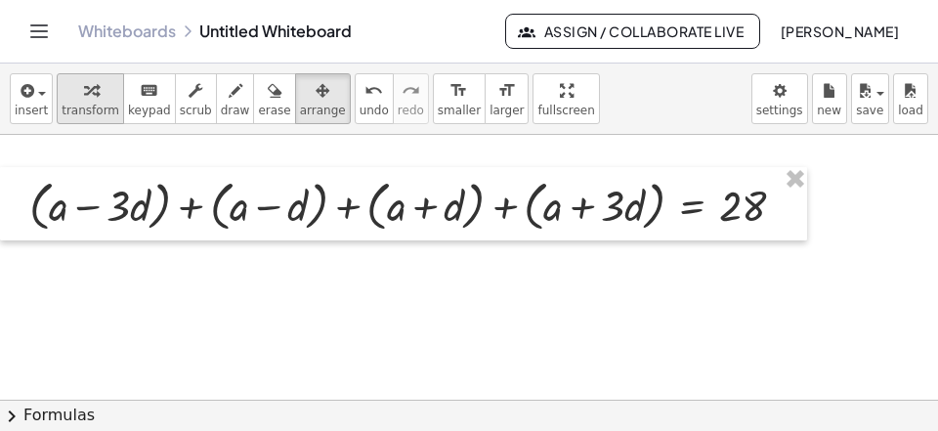
click at [100, 98] on div "button" at bounding box center [91, 89] width 58 height 23
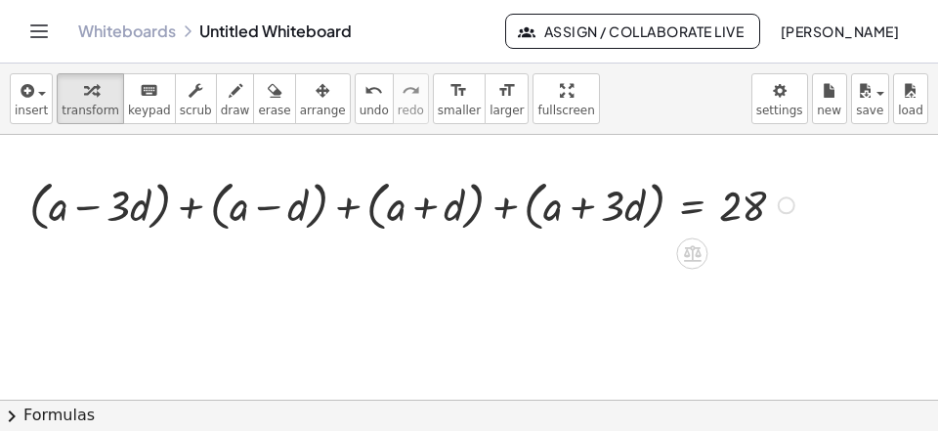
click at [170, 202] on div at bounding box center [415, 204] width 790 height 64
click at [319, 215] on div at bounding box center [435, 204] width 749 height 64
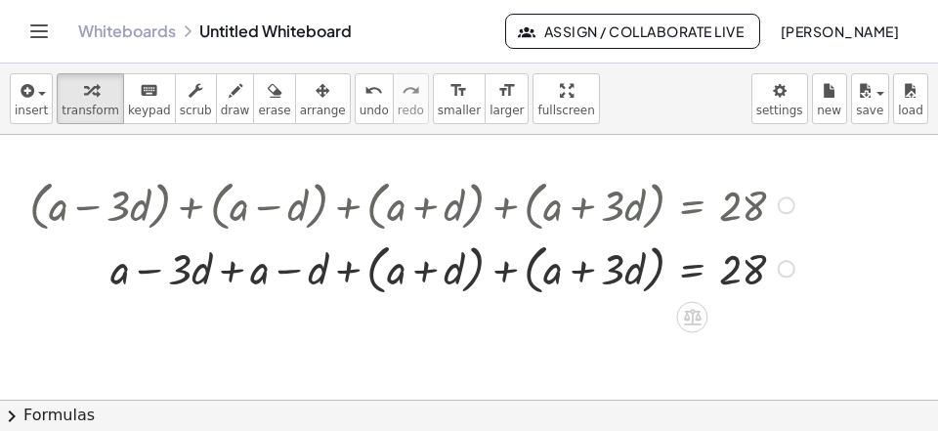
click at [466, 290] on div at bounding box center [415, 267] width 790 height 64
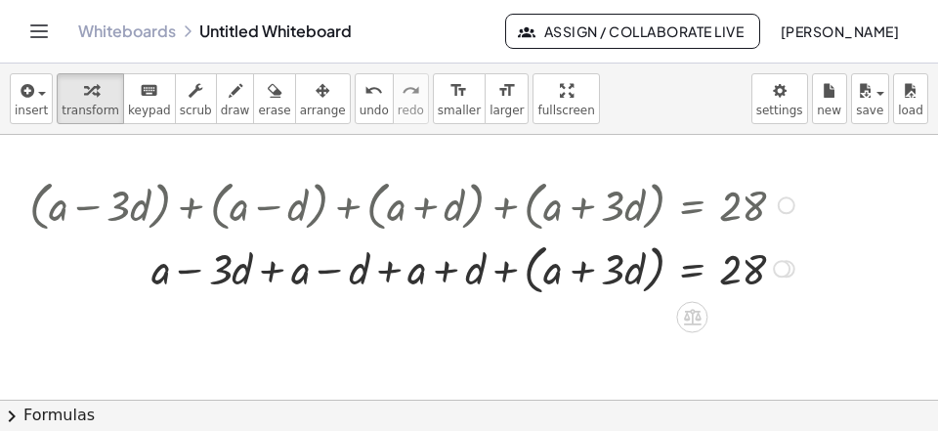
drag, startPoint x: 649, startPoint y: 283, endPoint x: 635, endPoint y: 295, distance: 18.0
click at [650, 283] on div at bounding box center [415, 267] width 790 height 64
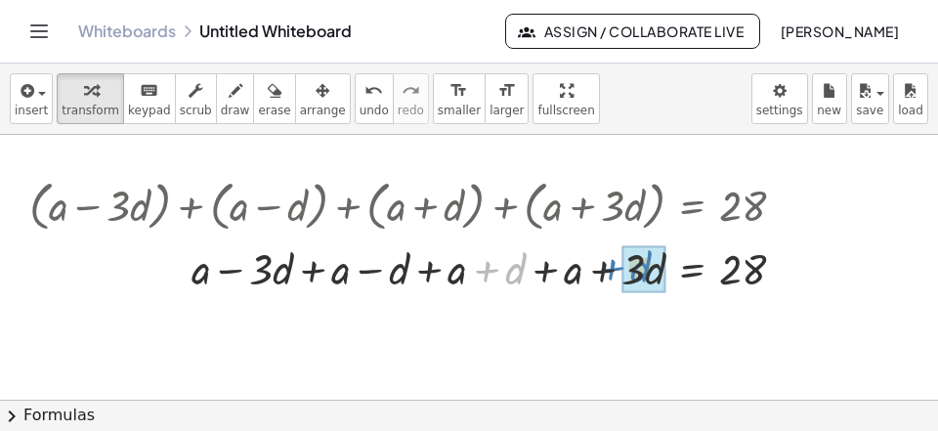
drag, startPoint x: 499, startPoint y: 265, endPoint x: 629, endPoint y: 262, distance: 130.0
click at [692, 270] on div "+ d + a − · 3 · d + a − d + a + d + a + · 3 · d = 28" at bounding box center [692, 270] width 0 height 0
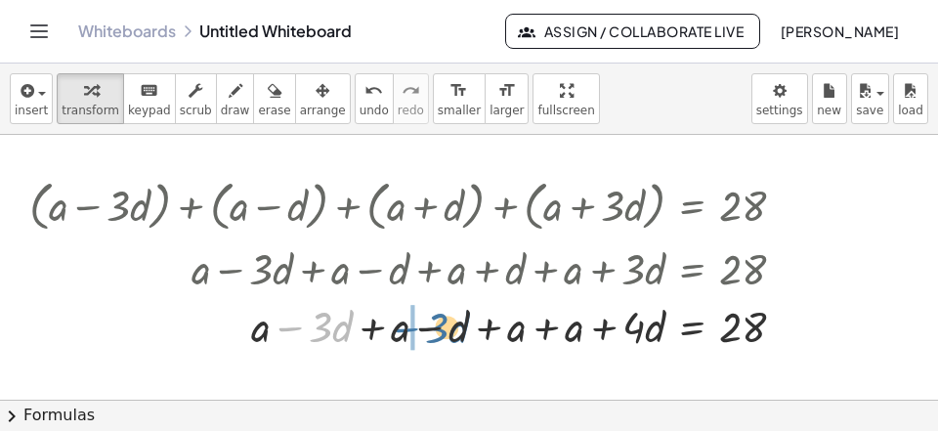
drag, startPoint x: 307, startPoint y: 332, endPoint x: 431, endPoint y: 339, distance: 124.3
click at [432, 335] on div at bounding box center [415, 325] width 790 height 58
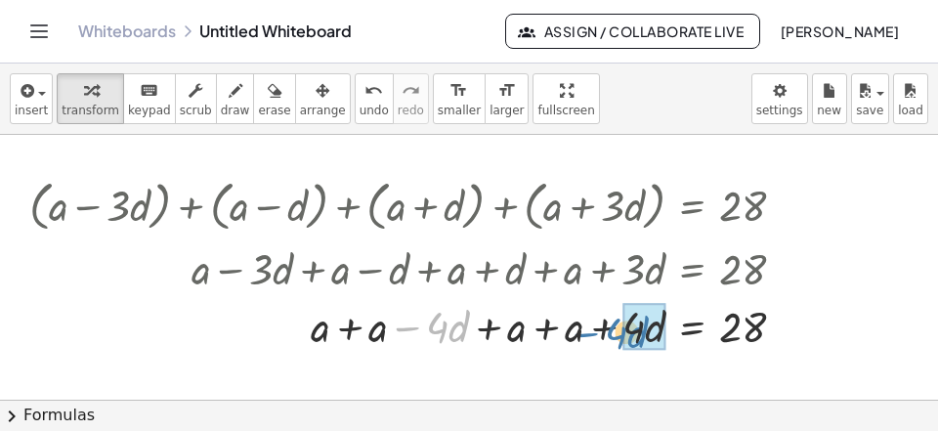
drag, startPoint x: 407, startPoint y: 327, endPoint x: 601, endPoint y: 332, distance: 193.5
click at [601, 332] on div at bounding box center [415, 325] width 790 height 58
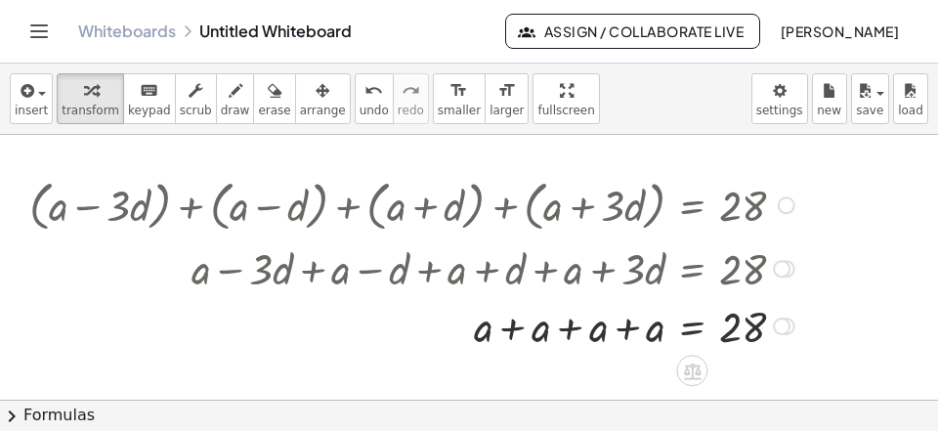
click at [620, 330] on div at bounding box center [415, 325] width 790 height 58
click at [590, 336] on div at bounding box center [415, 325] width 790 height 58
click at [591, 337] on div at bounding box center [415, 325] width 790 height 58
drag, startPoint x: 591, startPoint y: 337, endPoint x: 639, endPoint y: 350, distance: 49.5
click at [591, 338] on div at bounding box center [415, 325] width 790 height 58
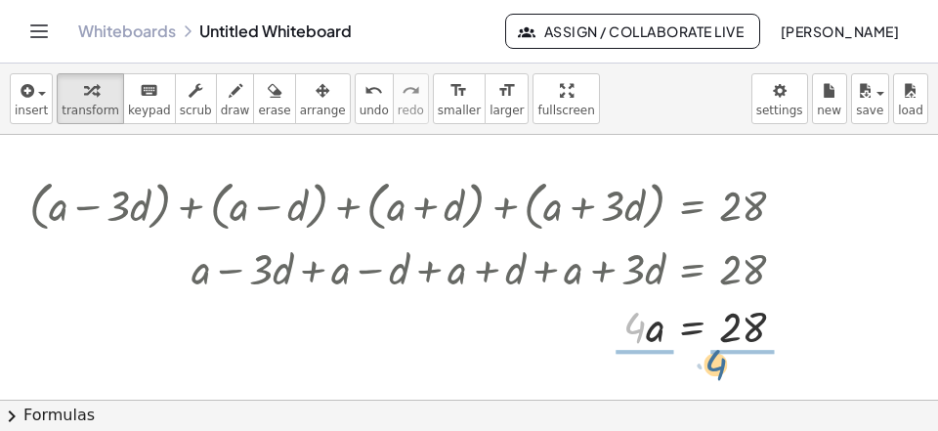
drag, startPoint x: 638, startPoint y: 340, endPoint x: 726, endPoint y: 374, distance: 94.3
click at [692, 326] on div "· 4 a = 28 · · 4" at bounding box center [692, 326] width 0 height 0
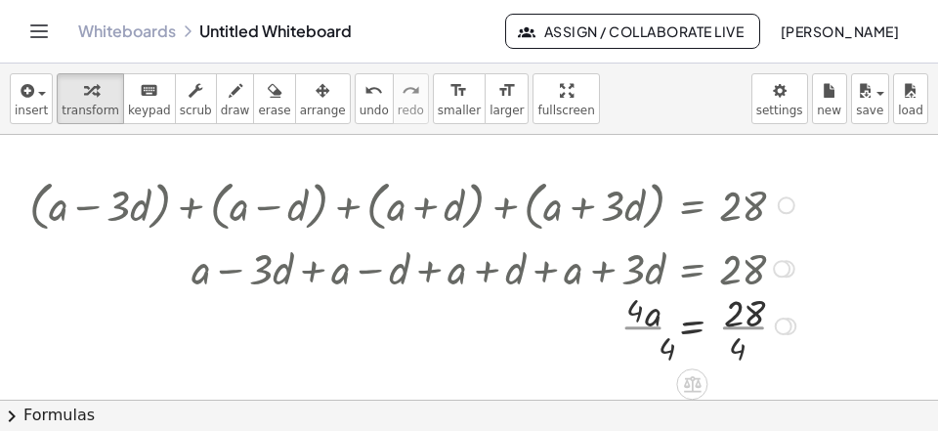
click at [749, 357] on div at bounding box center [416, 324] width 792 height 84
click at [647, 357] on div at bounding box center [415, 324] width 790 height 84
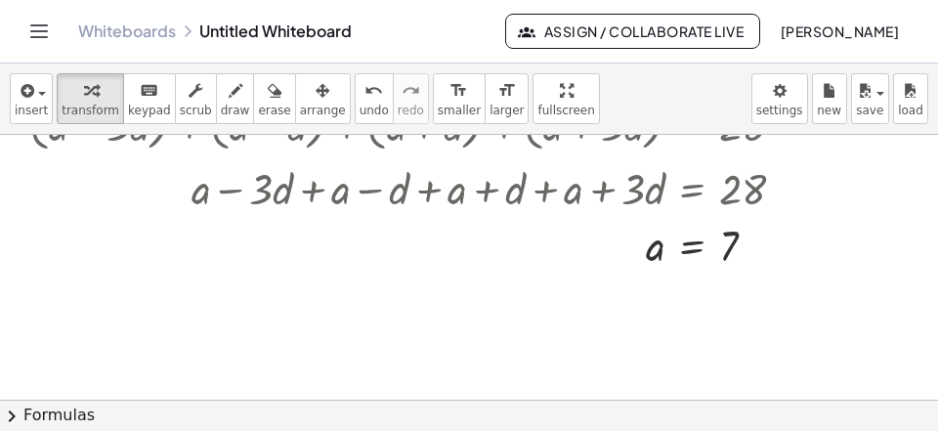
scroll to position [1321, 0]
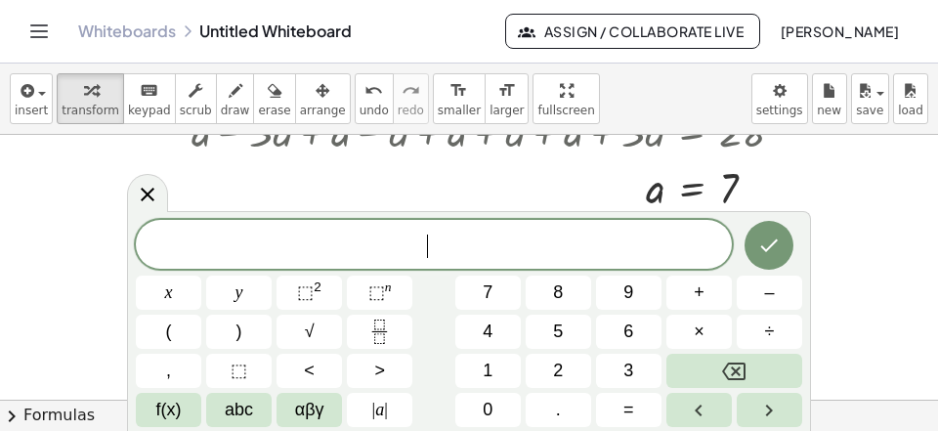
scroll to position [18, 0]
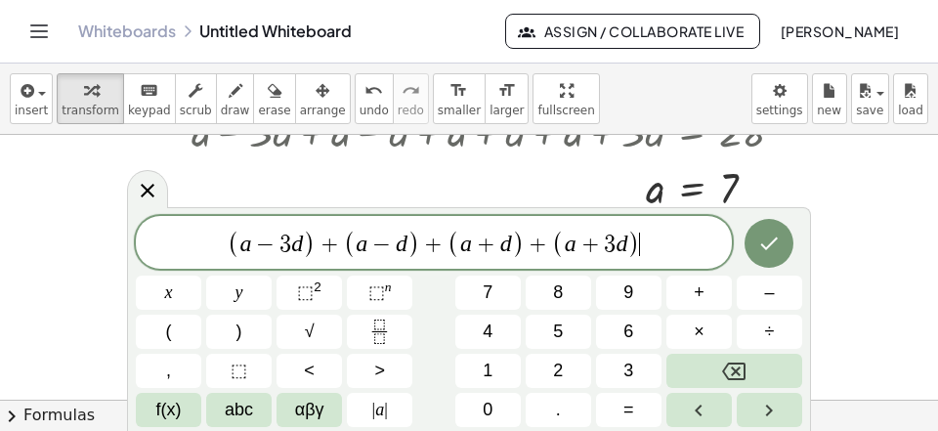
click at [318, 244] on span "+" at bounding box center [330, 244] width 28 height 23
click at [306, 287] on span "⬚" at bounding box center [305, 292] width 17 height 20
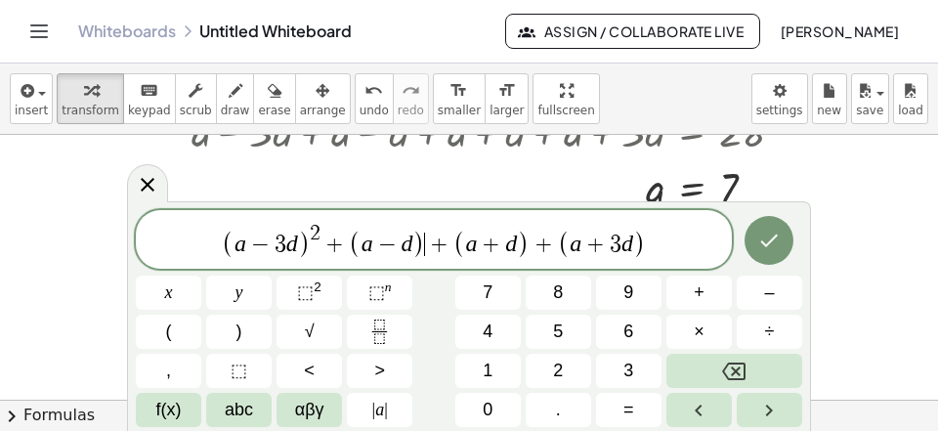
click at [425, 248] on span "( a − 3 d ) 2 + ( a − d ) ​ + ( a + d ) + ( a + 3 d )" at bounding box center [434, 241] width 596 height 38
click at [308, 298] on span "⬚" at bounding box center [305, 292] width 17 height 20
click at [533, 245] on span "( a − 3 d ) 2 + ( a − d ) 2 ​ + ( a + d ) + ( a + 3 d )" at bounding box center [434, 241] width 596 height 38
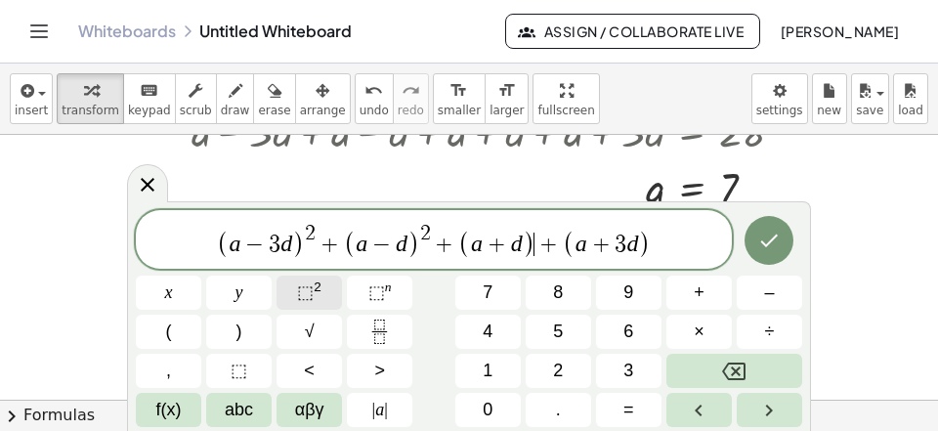
click at [333, 290] on button "⬚ 2" at bounding box center [308, 293] width 65 height 34
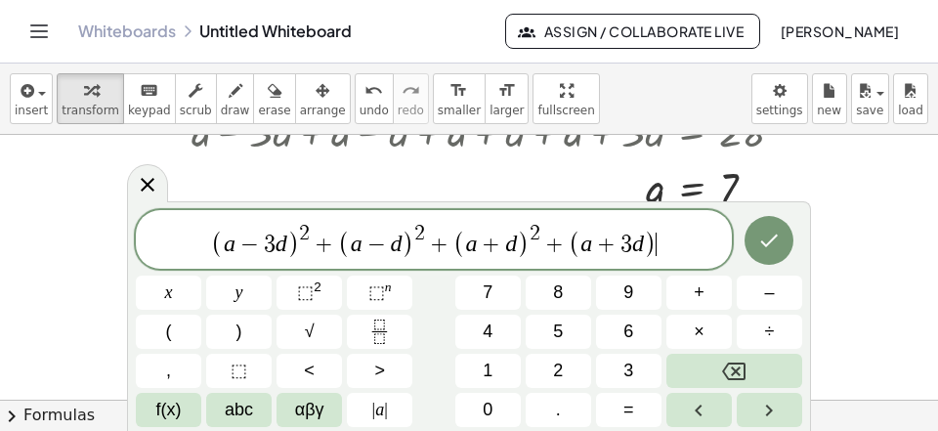
click at [676, 239] on span "( a − 3 d ) 2 + ( a − d ) 2 + ( a + d ) 2 + ( a + 3 d ) ​" at bounding box center [434, 241] width 596 height 38
click at [307, 283] on span "⬚" at bounding box center [305, 292] width 17 height 20
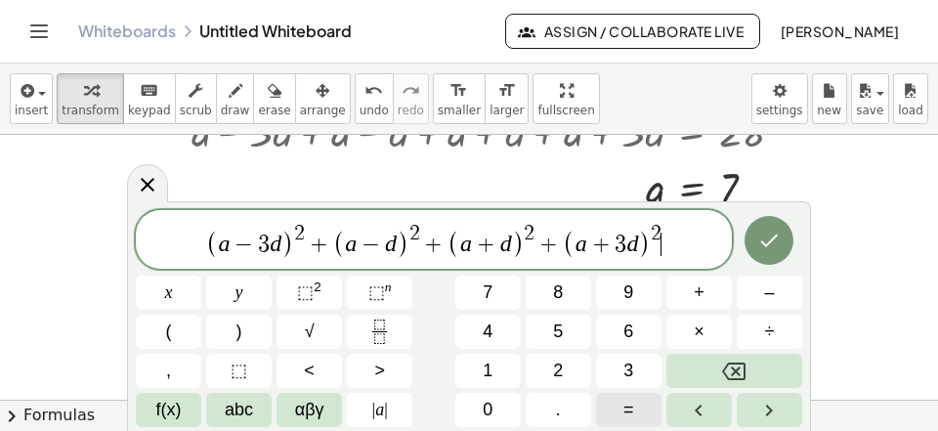
click at [637, 417] on button "=" at bounding box center [628, 410] width 65 height 34
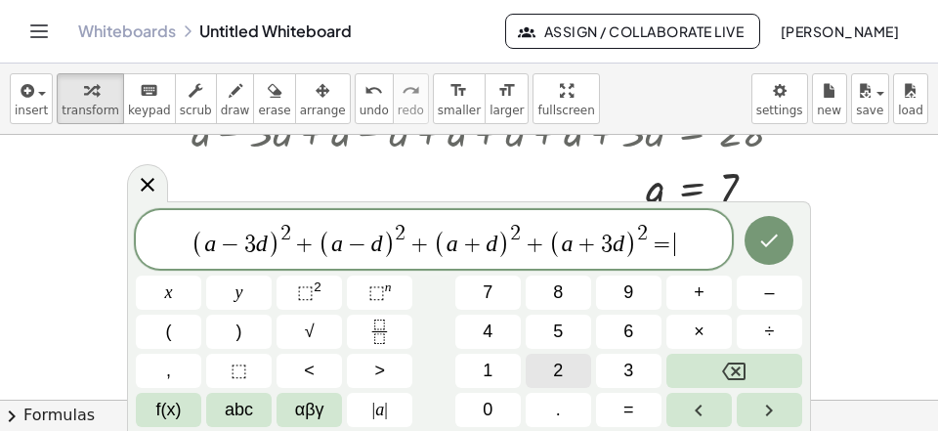
click at [562, 371] on span "2" at bounding box center [558, 371] width 10 height 26
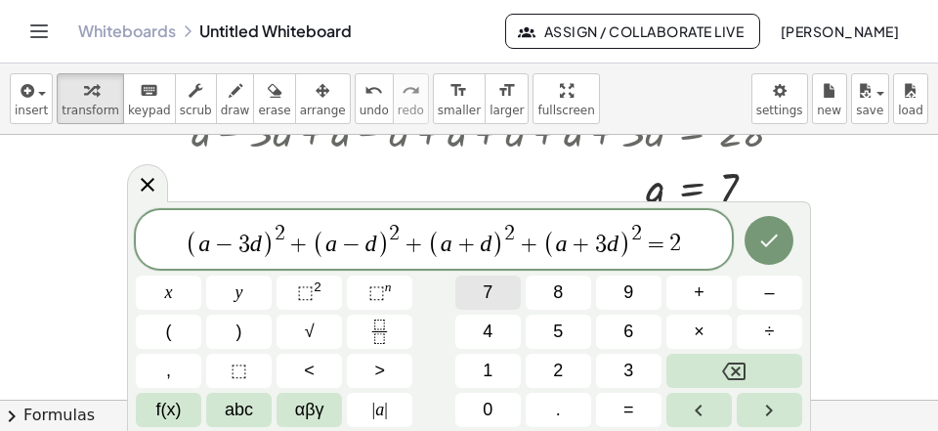
click at [495, 303] on button "7" at bounding box center [487, 293] width 65 height 34
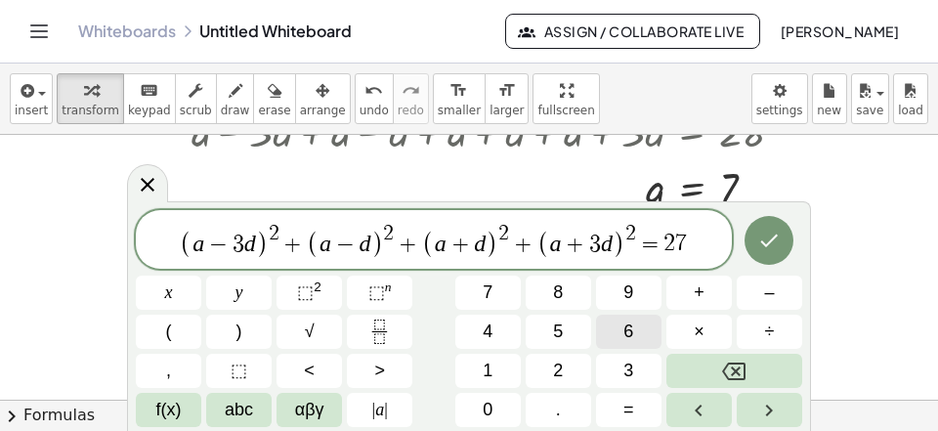
click at [633, 333] on span "6" at bounding box center [628, 332] width 10 height 26
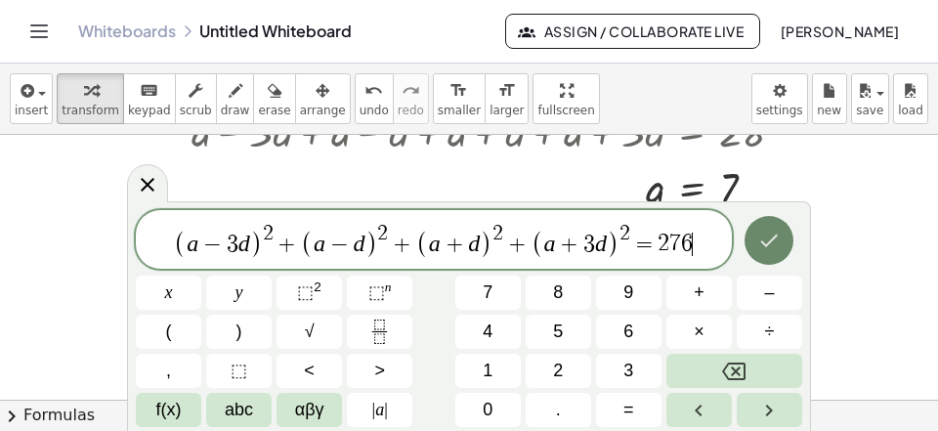
click at [789, 248] on button "Done" at bounding box center [768, 240] width 49 height 49
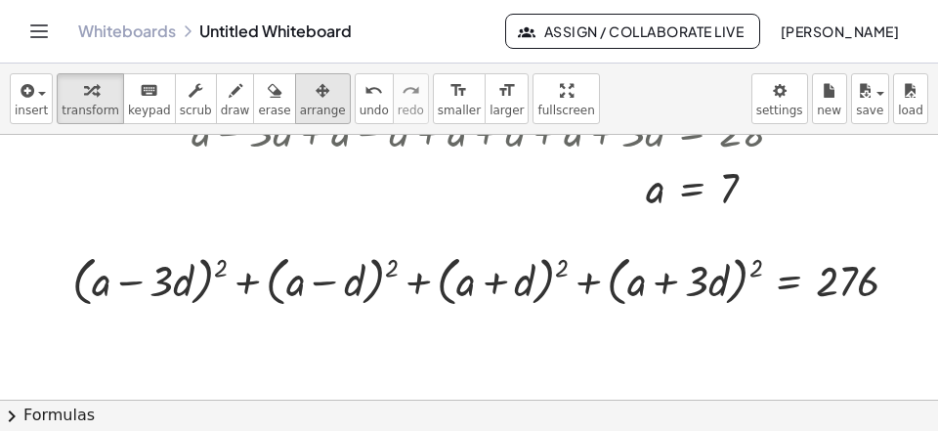
click at [449, 91] on icon "format_size" at bounding box center [458, 90] width 19 height 23
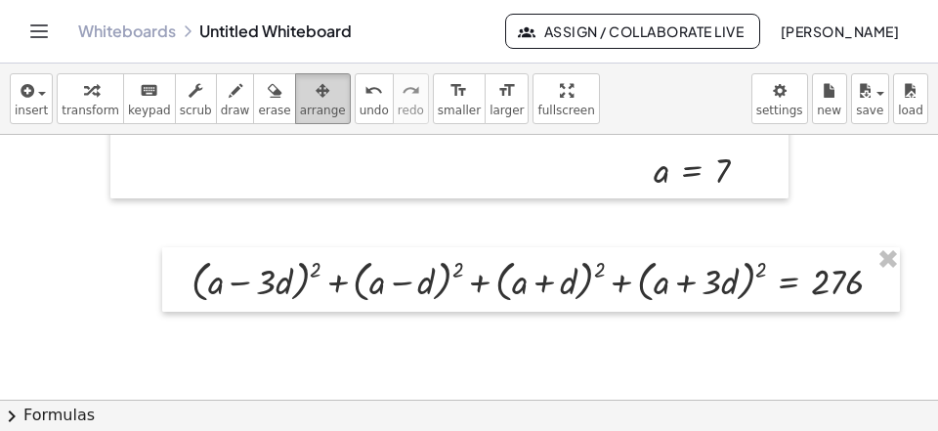
click at [300, 99] on div "button" at bounding box center [323, 89] width 46 height 23
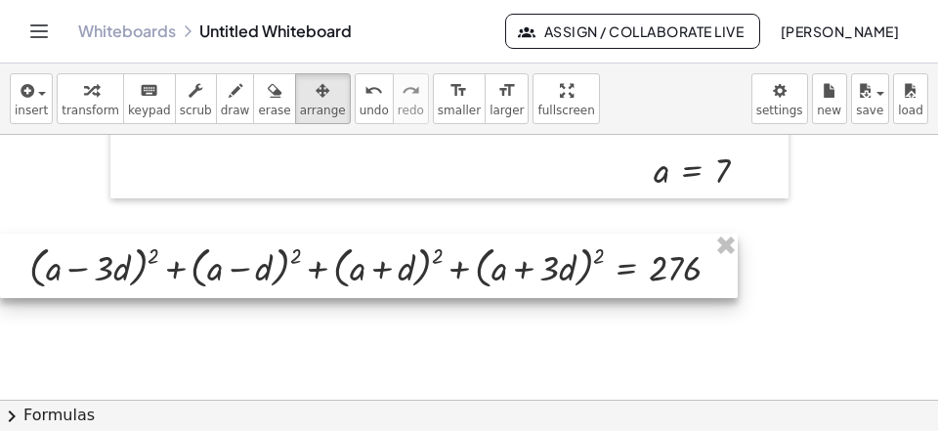
drag, startPoint x: 361, startPoint y: 277, endPoint x: 193, endPoint y: 264, distance: 167.6
click at [193, 264] on div at bounding box center [369, 266] width 738 height 64
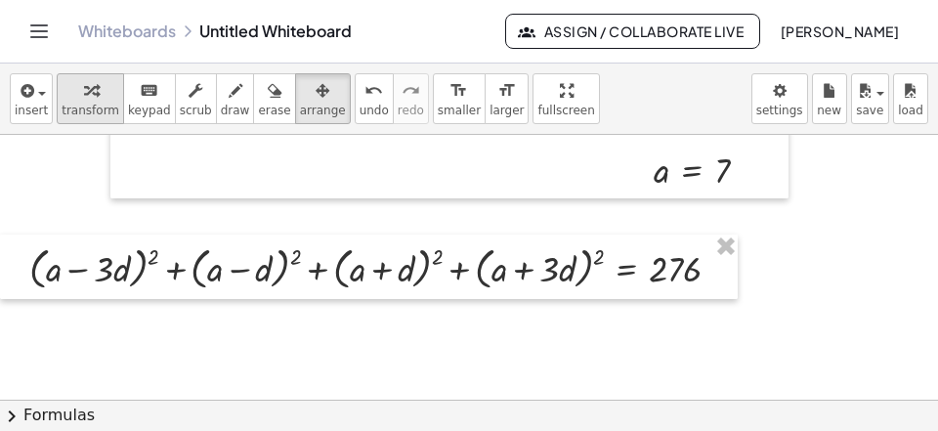
click at [95, 112] on span "transform" at bounding box center [91, 111] width 58 height 14
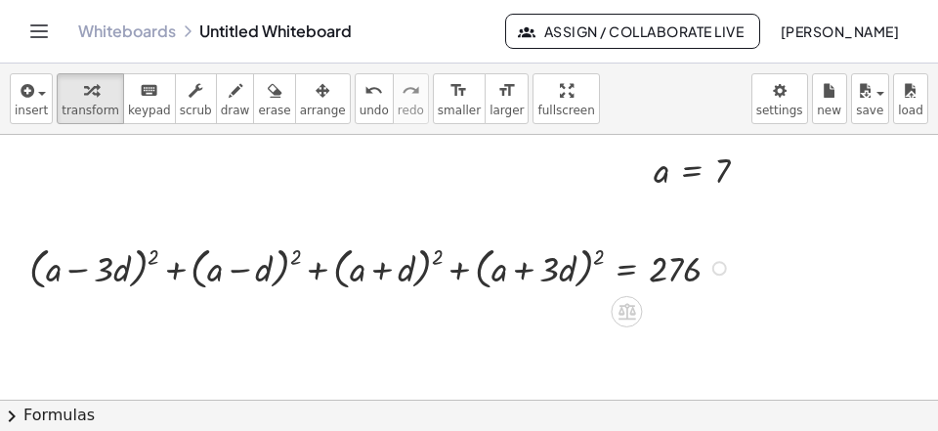
click at [297, 257] on div at bounding box center [383, 266] width 727 height 55
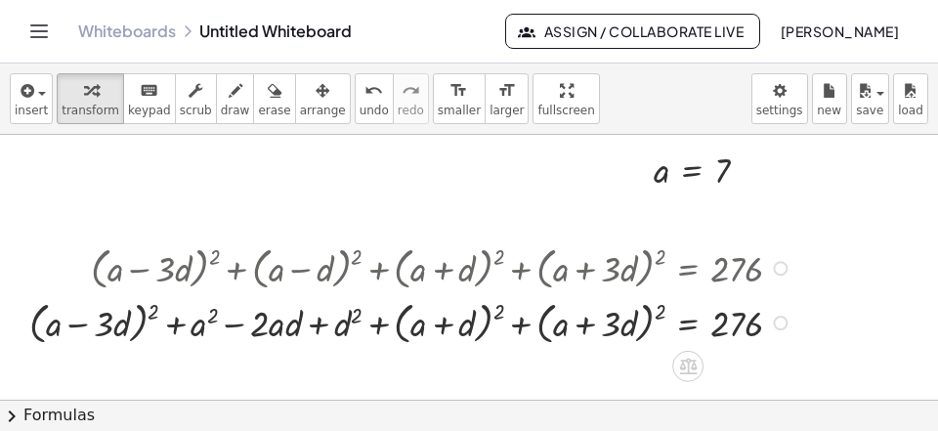
click at [497, 308] on div at bounding box center [414, 321] width 788 height 55
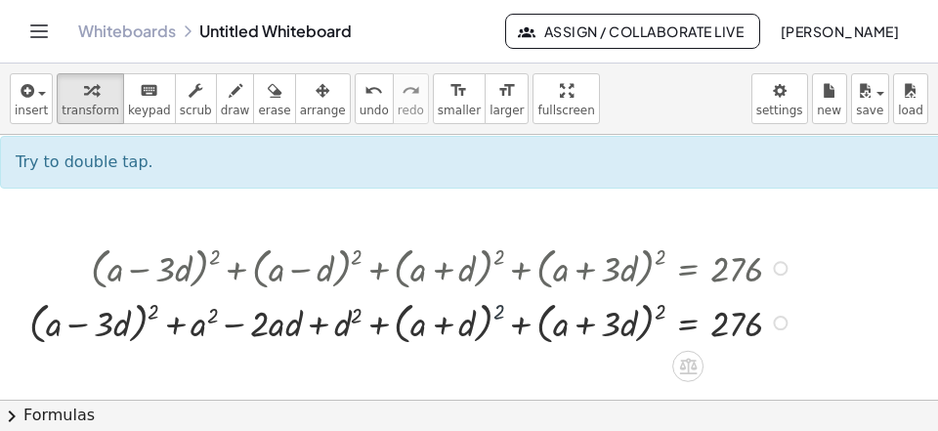
click at [498, 309] on div at bounding box center [414, 321] width 788 height 55
click at [499, 313] on div at bounding box center [414, 321] width 788 height 55
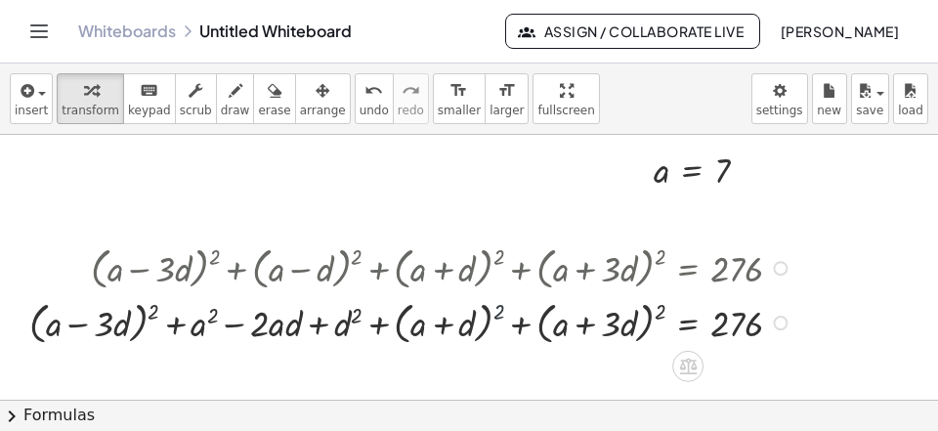
click at [495, 312] on div at bounding box center [414, 321] width 788 height 55
click at [496, 312] on div at bounding box center [414, 321] width 788 height 55
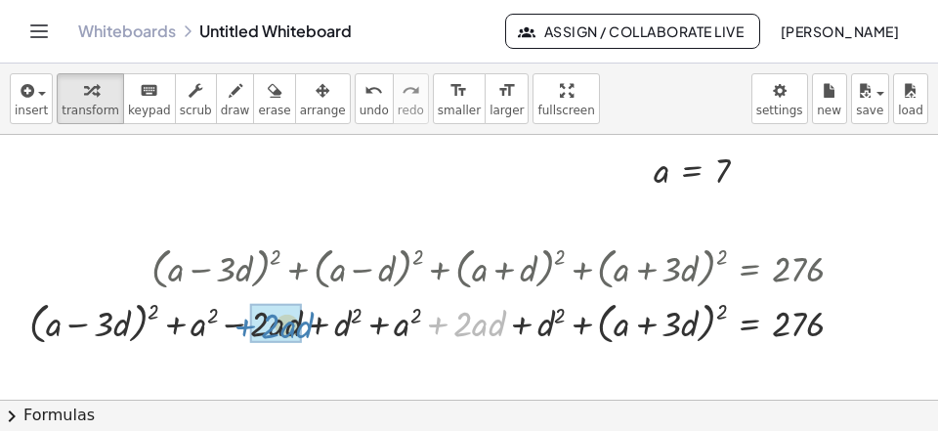
drag, startPoint x: 440, startPoint y: 322, endPoint x: 255, endPoint y: 325, distance: 184.7
click at [248, 322] on div at bounding box center [444, 321] width 849 height 55
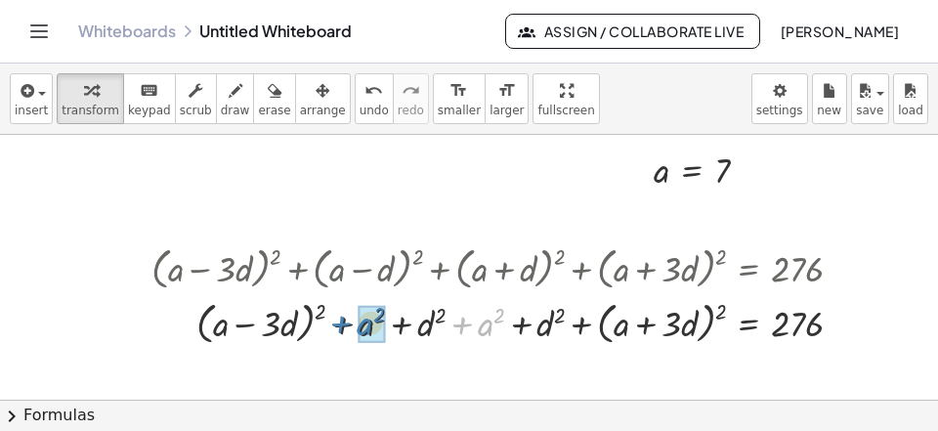
drag, startPoint x: 462, startPoint y: 327, endPoint x: 342, endPoint y: 326, distance: 120.2
click at [342, 326] on div at bounding box center [505, 321] width 727 height 55
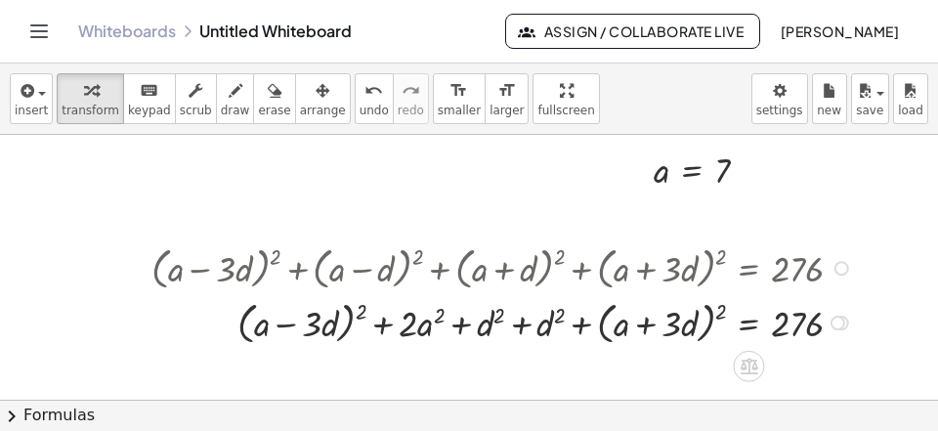
click at [518, 328] on div at bounding box center [505, 321] width 727 height 55
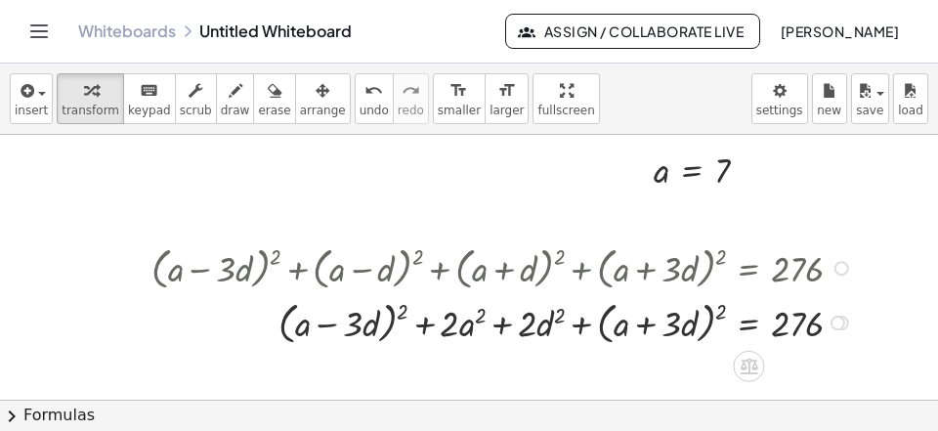
click at [407, 315] on div at bounding box center [505, 321] width 727 height 55
click at [720, 315] on div at bounding box center [505, 321] width 727 height 55
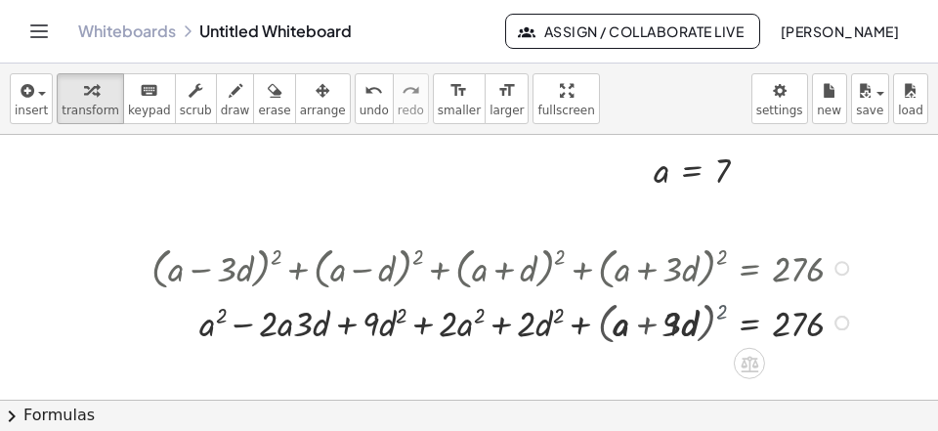
click at [720, 315] on div at bounding box center [490, 321] width 755 height 50
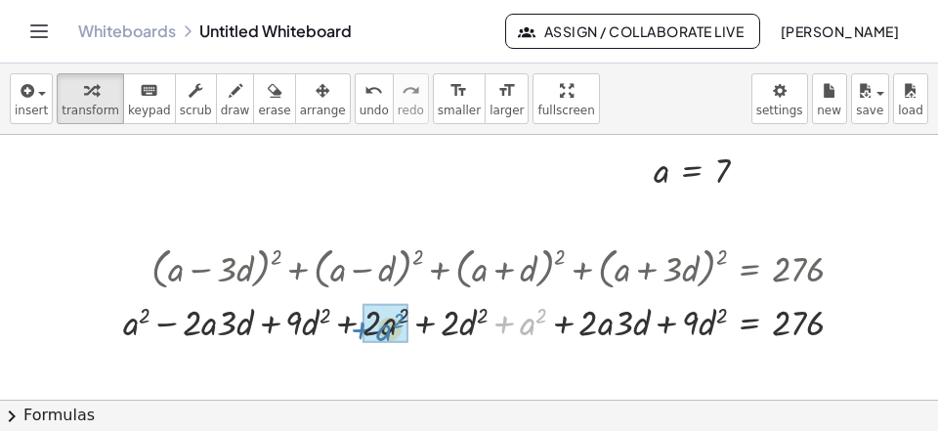
drag, startPoint x: 502, startPoint y: 328, endPoint x: 358, endPoint y: 334, distance: 144.7
click at [358, 334] on div at bounding box center [490, 321] width 755 height 50
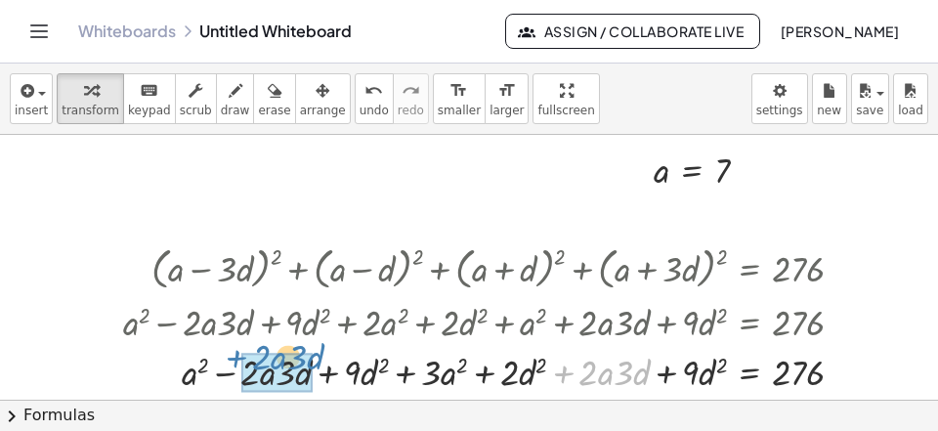
drag, startPoint x: 558, startPoint y: 376, endPoint x: 276, endPoint y: 358, distance: 282.0
click at [226, 361] on div at bounding box center [490, 371] width 755 height 50
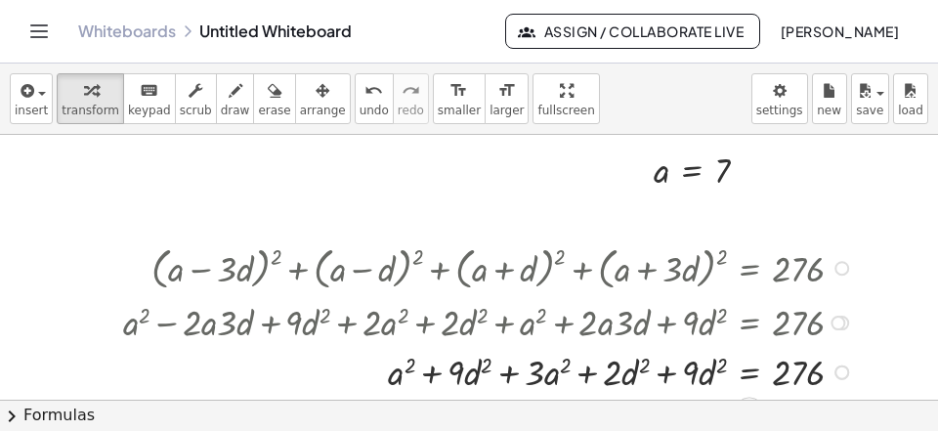
click at [668, 369] on div at bounding box center [490, 371] width 755 height 50
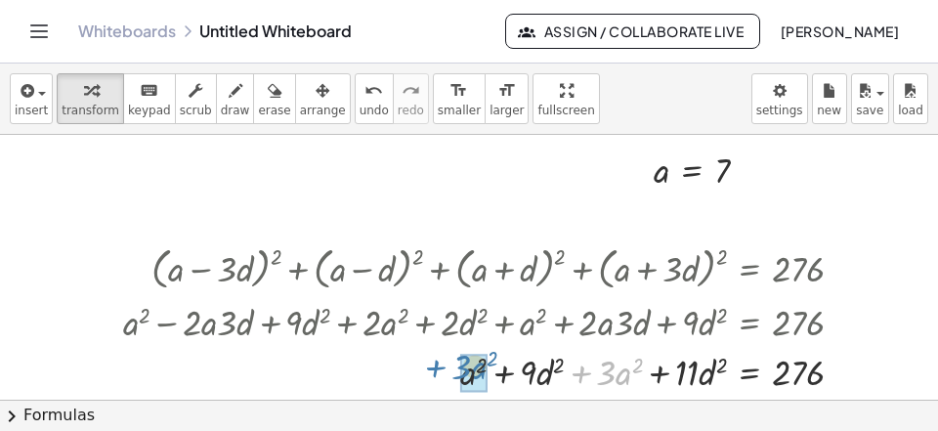
drag, startPoint x: 583, startPoint y: 375, endPoint x: 494, endPoint y: 368, distance: 89.2
click at [446, 372] on div at bounding box center [490, 371] width 755 height 50
drag, startPoint x: 655, startPoint y: 376, endPoint x: 635, endPoint y: 377, distance: 19.6
click at [655, 376] on div at bounding box center [490, 371] width 755 height 50
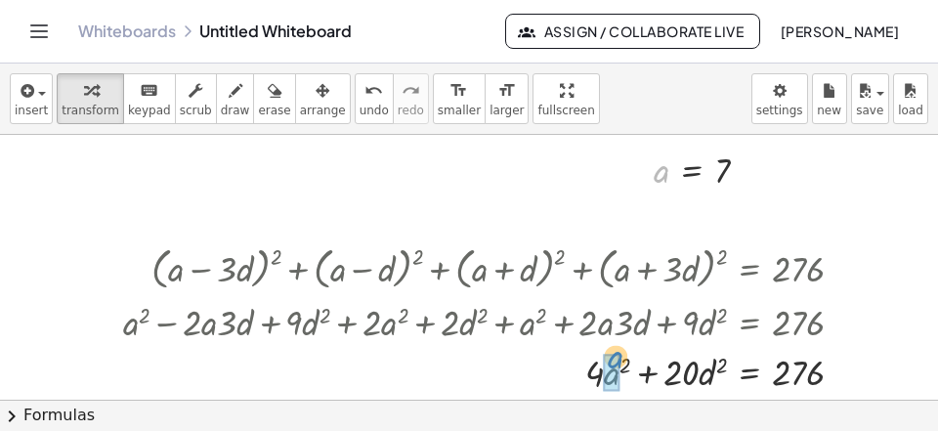
drag, startPoint x: 659, startPoint y: 178, endPoint x: 615, endPoint y: 356, distance: 183.4
click at [692, 171] on div "a a = 7" at bounding box center [692, 171] width 0 height 0
click at [612, 375] on div at bounding box center [490, 371] width 755 height 50
drag, startPoint x: 611, startPoint y: 373, endPoint x: 592, endPoint y: 376, distance: 18.8
click at [611, 372] on div at bounding box center [490, 371] width 755 height 50
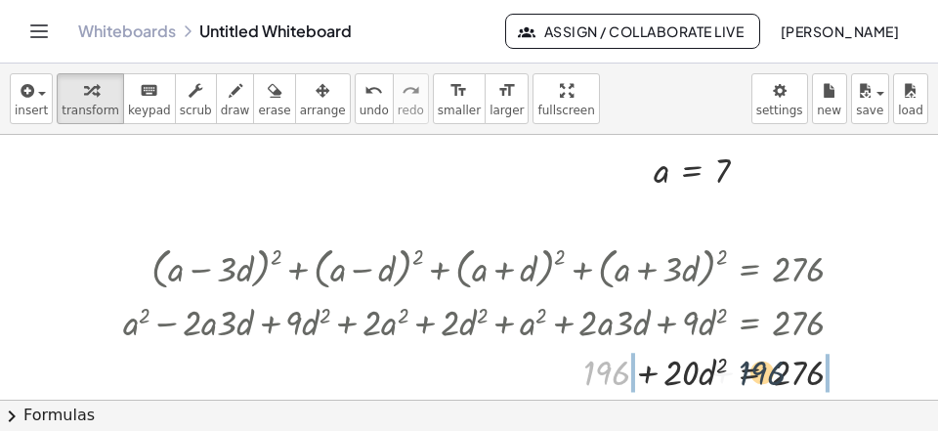
drag, startPoint x: 606, startPoint y: 366, endPoint x: 863, endPoint y: 357, distance: 257.1
click at [863, 357] on div at bounding box center [490, 371] width 755 height 50
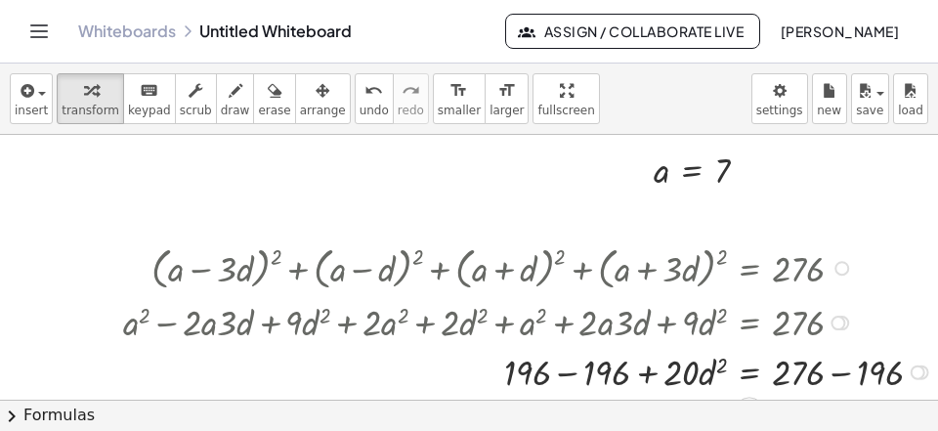
drag, startPoint x: 841, startPoint y: 377, endPoint x: 724, endPoint y: 381, distance: 117.3
click at [841, 378] on div at bounding box center [530, 371] width 835 height 50
drag, startPoint x: 561, startPoint y: 371, endPoint x: 635, endPoint y: 364, distance: 74.6
click at [562, 371] on div at bounding box center [490, 371] width 755 height 50
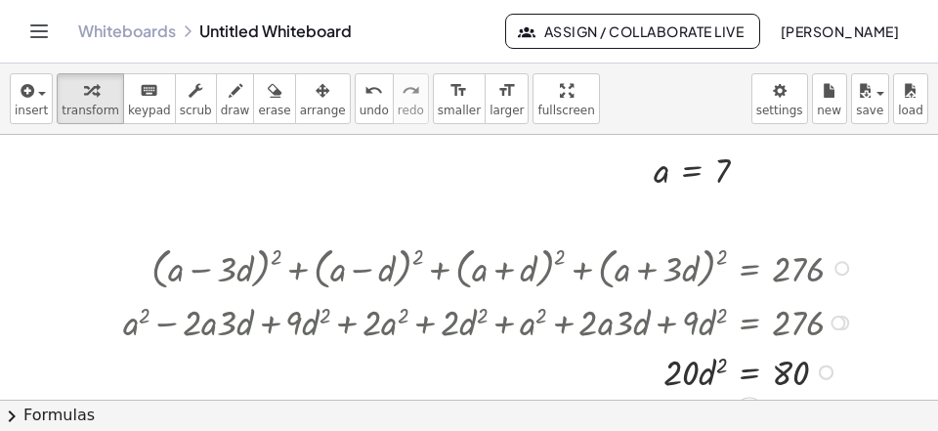
scroll to position [1447, 0]
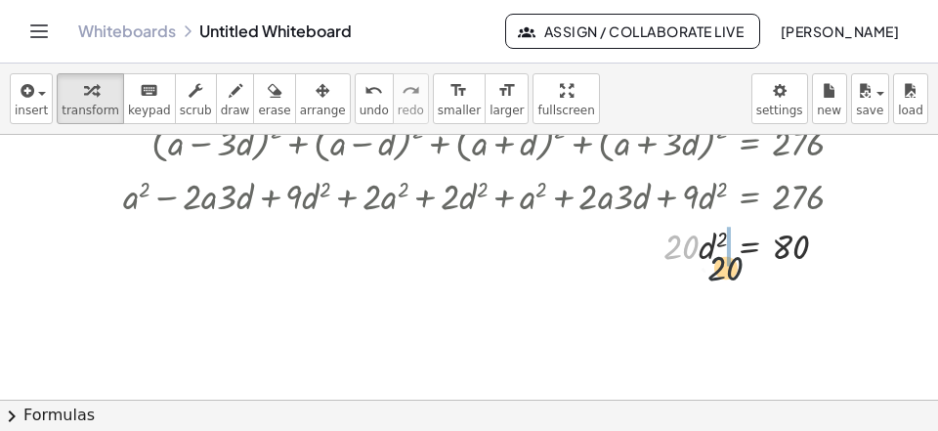
drag, startPoint x: 686, startPoint y: 252, endPoint x: 773, endPoint y: 275, distance: 89.8
click at [749, 246] on div "· 20 = · d 2 · 20 80" at bounding box center [749, 246] width 0 height 0
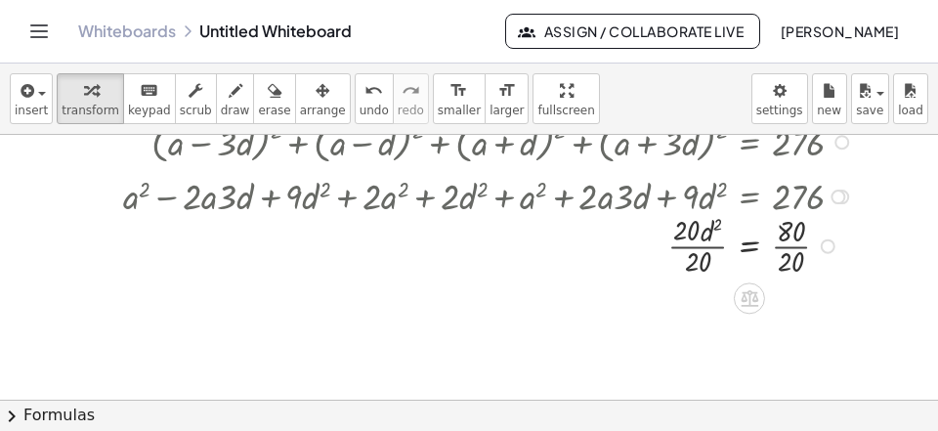
click at [783, 275] on div at bounding box center [490, 244] width 755 height 71
click at [749, 143] on div "+ ( + a − · 3 · d ) 2 + ( + a − d ) 2 + ( + a + d ) 2 + ( + a + · 3 · d ) 2 = 2…" at bounding box center [749, 143] width 0 height 0
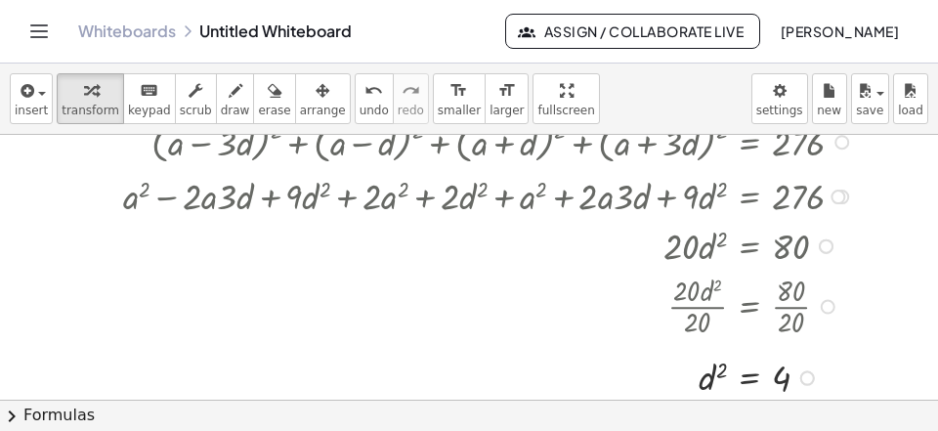
click at [745, 378] on div at bounding box center [490, 377] width 755 height 48
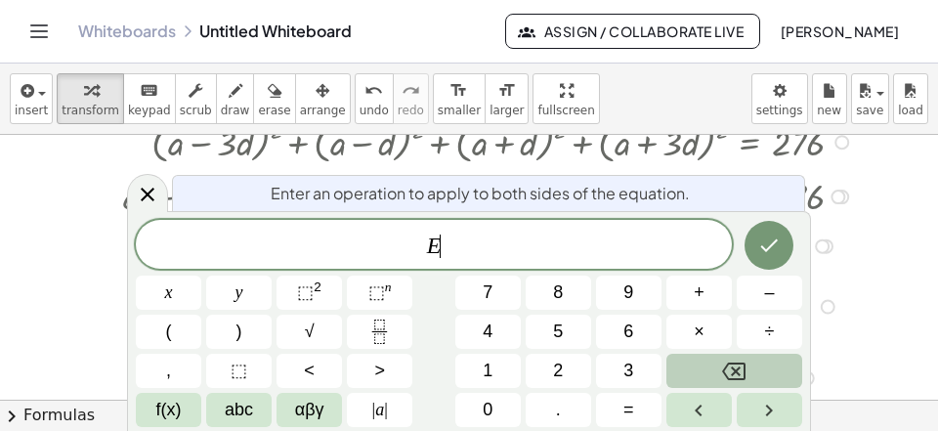
scroll to position [18, 0]
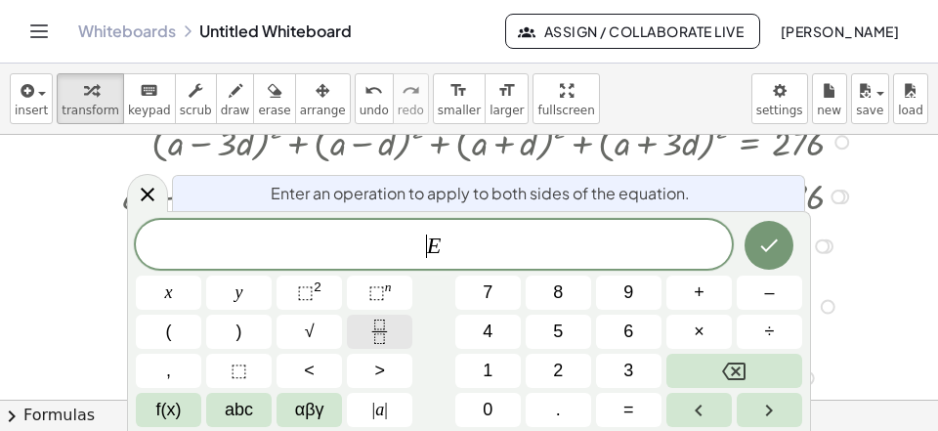
drag, startPoint x: 410, startPoint y: 247, endPoint x: 357, endPoint y: 319, distance: 89.3
click at [410, 249] on span "​ E" at bounding box center [434, 246] width 596 height 27
click at [326, 332] on button "√" at bounding box center [308, 332] width 65 height 34
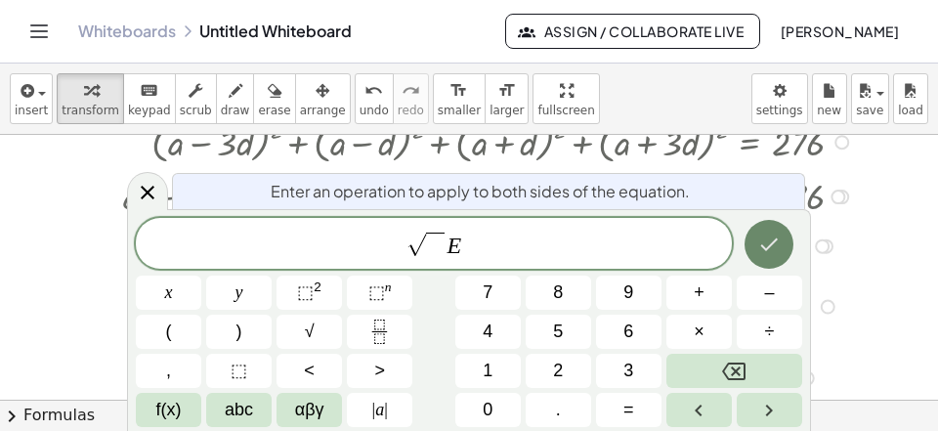
click at [770, 255] on icon "Done" at bounding box center [768, 244] width 23 height 23
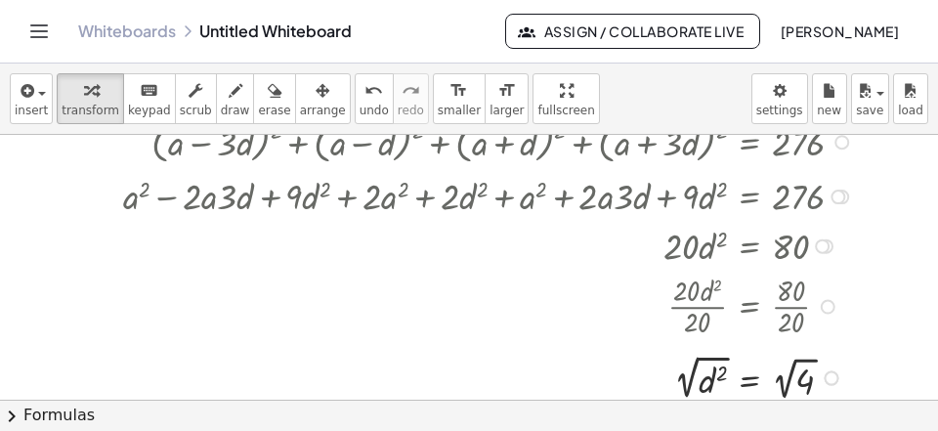
drag, startPoint x: 699, startPoint y: 365, endPoint x: 736, endPoint y: 356, distance: 38.4
click at [703, 362] on div at bounding box center [490, 377] width 755 height 55
click at [786, 388] on div at bounding box center [490, 376] width 755 height 55
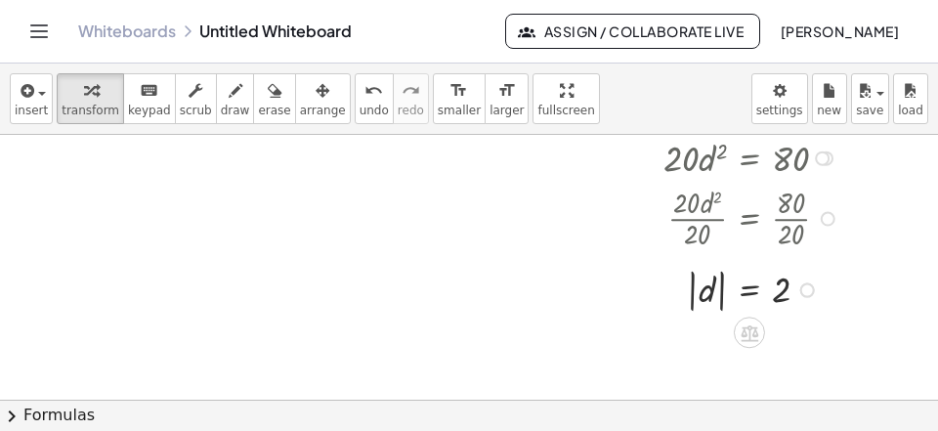
scroll to position [1573, 0]
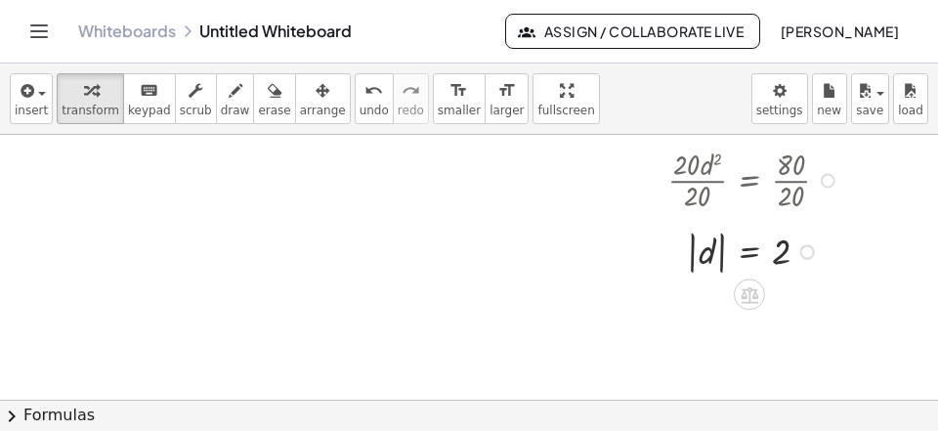
click at [724, 267] on div at bounding box center [490, 250] width 755 height 53
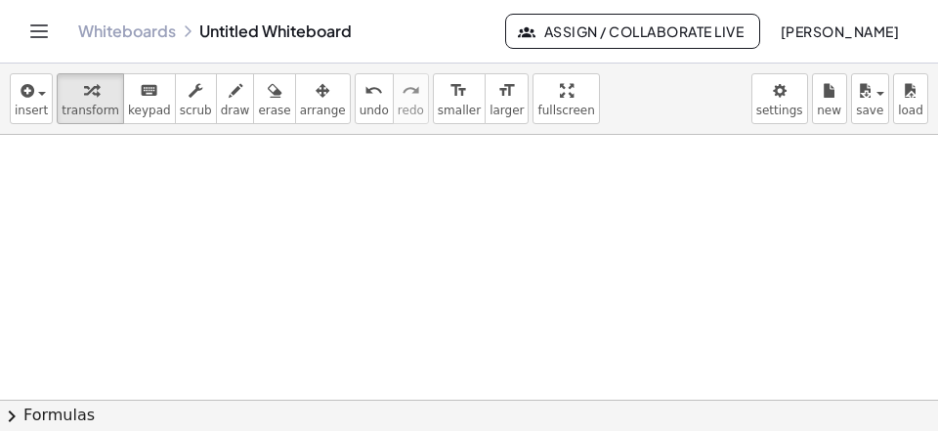
scroll to position [1712, 0]
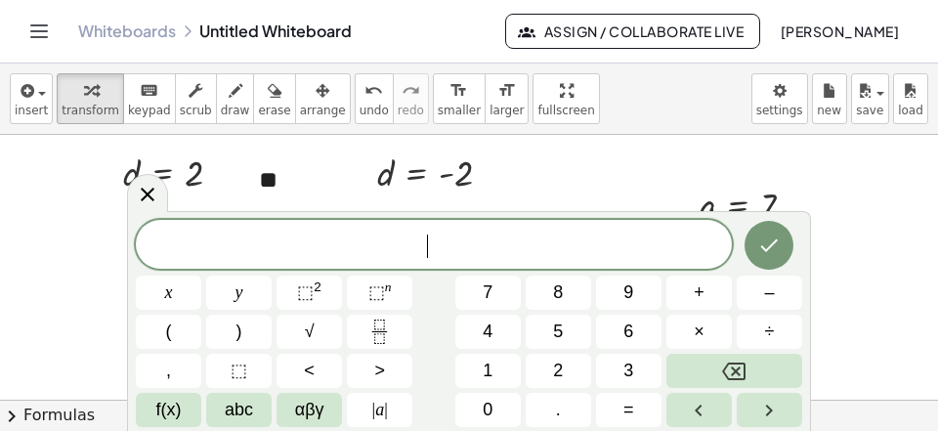
scroll to position [18, 0]
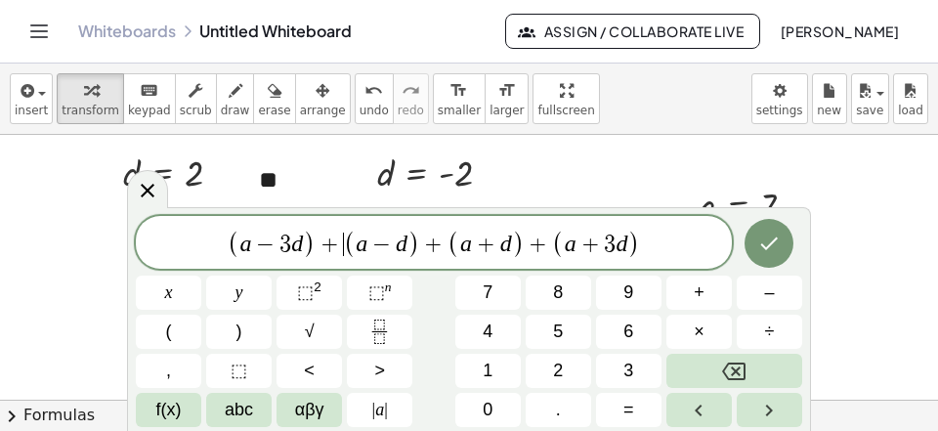
click at [333, 249] on span "+" at bounding box center [330, 244] width 28 height 23
click at [724, 362] on icon "Backspace" at bounding box center [733, 371] width 23 height 23
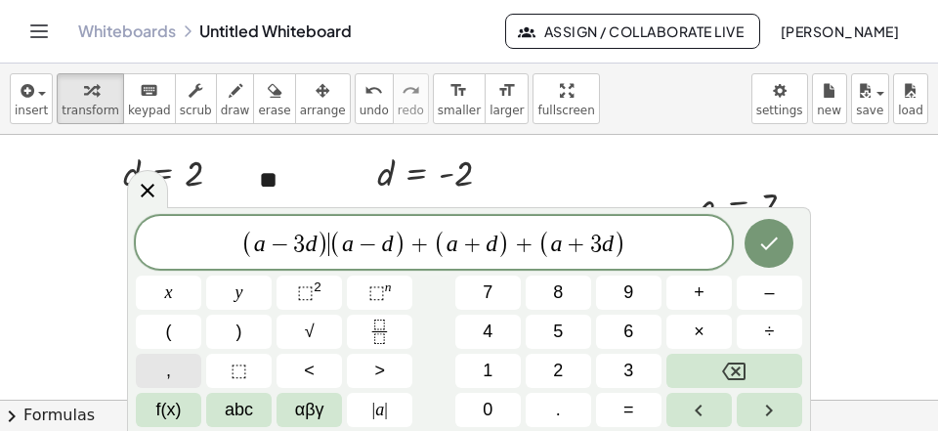
click at [173, 387] on button "," at bounding box center [168, 371] width 65 height 34
click at [429, 243] on span "+" at bounding box center [422, 244] width 28 height 23
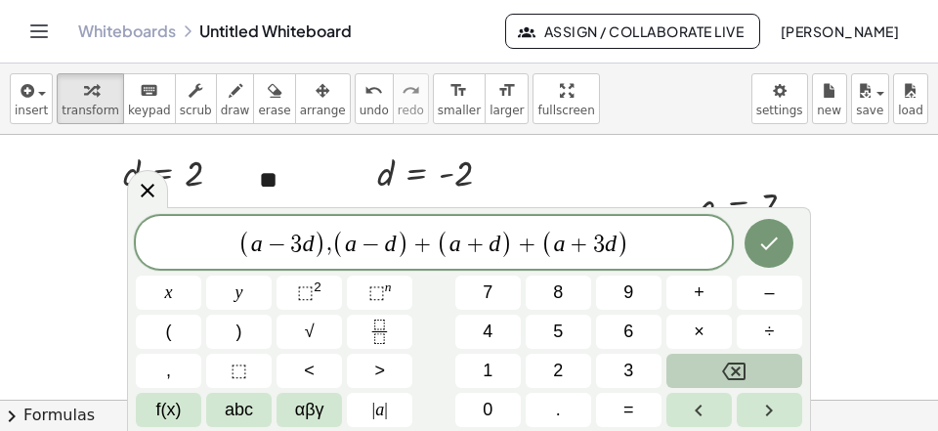
click at [719, 366] on button "Backspace" at bounding box center [734, 371] width 136 height 34
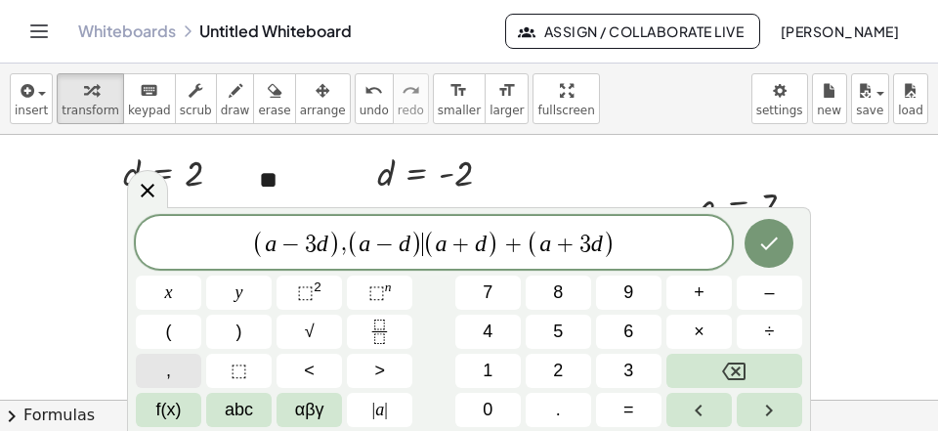
click at [177, 368] on button "," at bounding box center [168, 371] width 65 height 34
drag, startPoint x: 525, startPoint y: 245, endPoint x: 524, endPoint y: 255, distance: 9.8
click at [524, 246] on span "+" at bounding box center [516, 244] width 28 height 23
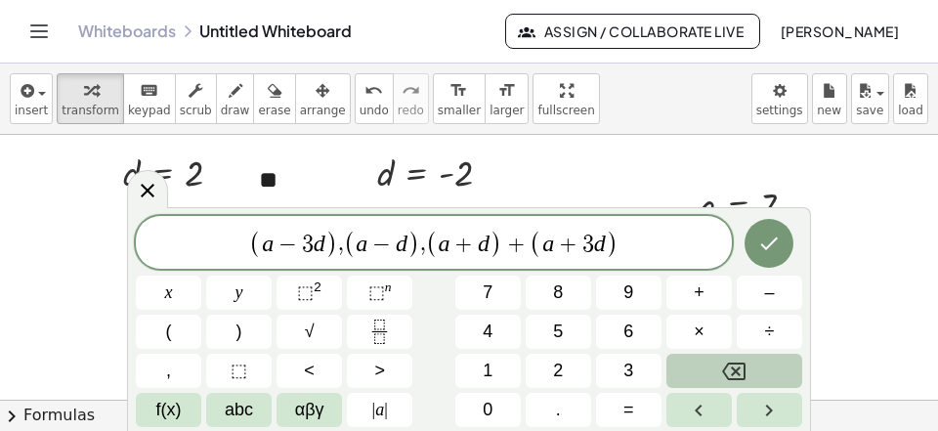
click at [727, 360] on icon "Backspace" at bounding box center [733, 371] width 23 height 23
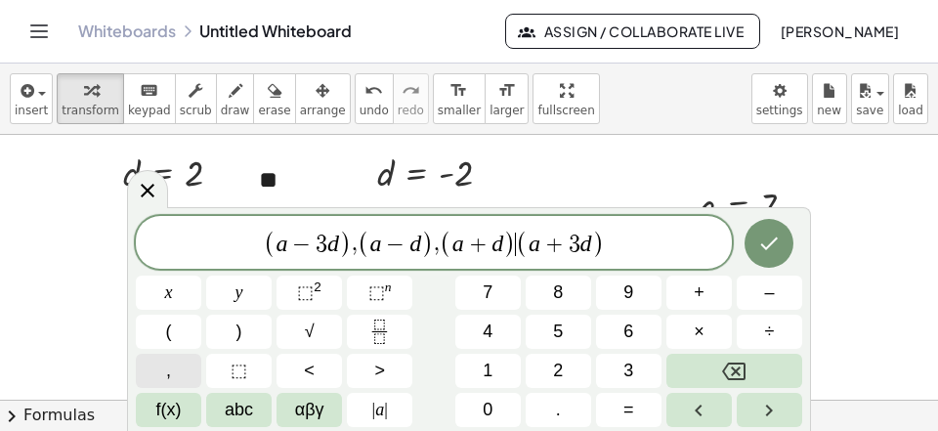
click at [185, 378] on button "," at bounding box center [168, 371] width 65 height 34
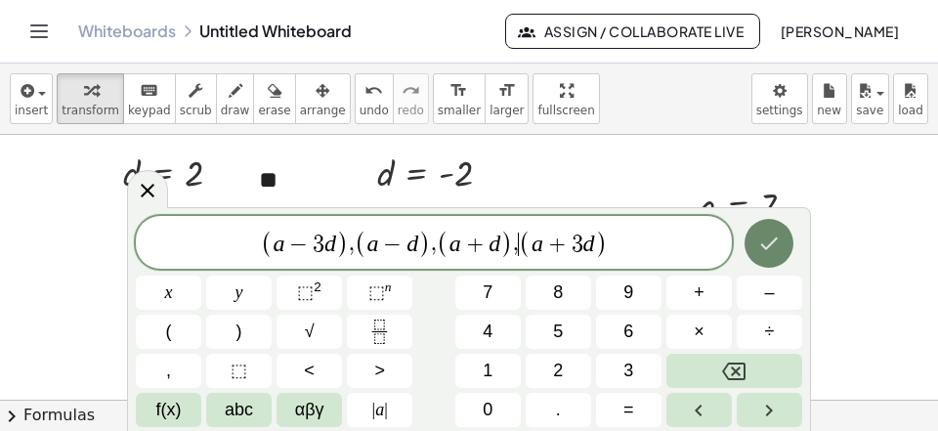
click at [762, 245] on icon "Done" at bounding box center [770, 243] width 18 height 13
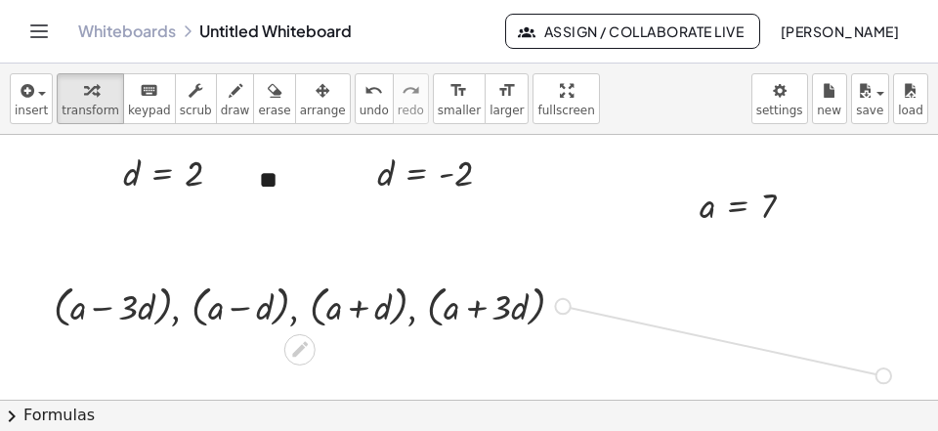
drag, startPoint x: 566, startPoint y: 303, endPoint x: 899, endPoint y: 380, distance: 342.0
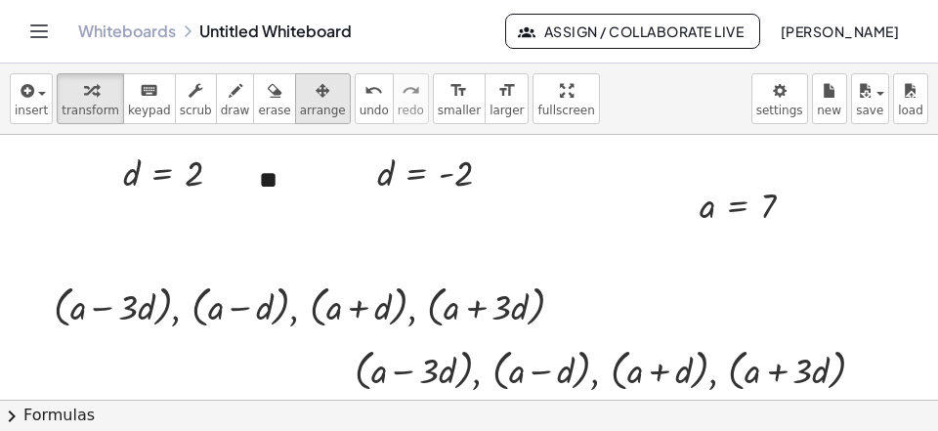
click at [300, 96] on div "button" at bounding box center [323, 89] width 46 height 23
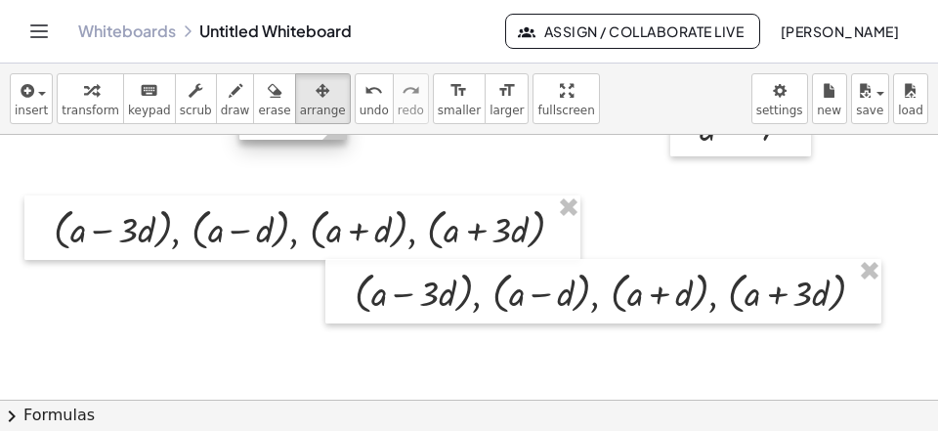
scroll to position [1838, 0]
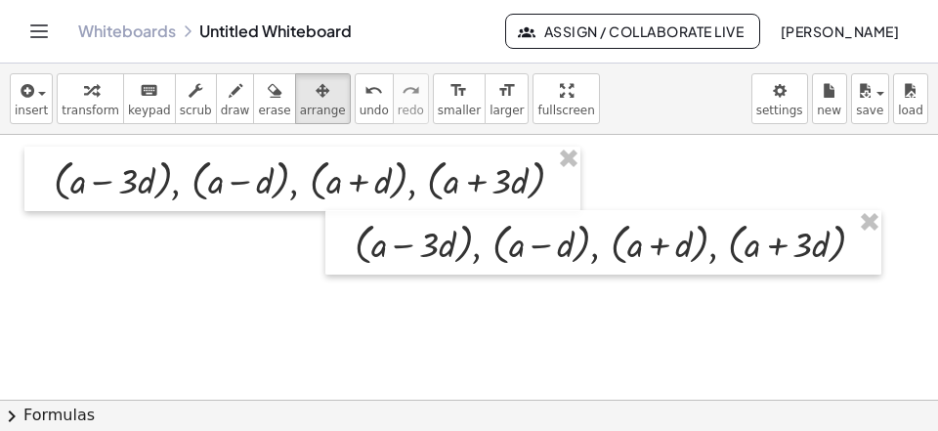
drag, startPoint x: 401, startPoint y: 298, endPoint x: 561, endPoint y: 230, distance: 174.2
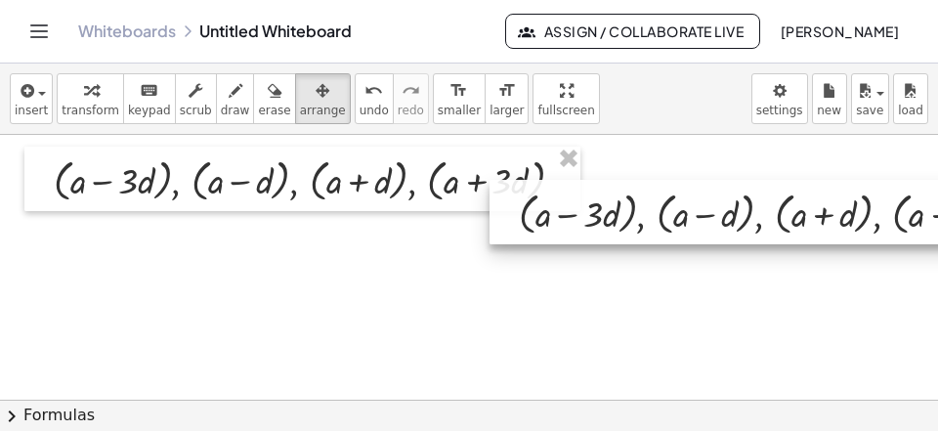
drag, startPoint x: 493, startPoint y: 249, endPoint x: 659, endPoint y: 218, distance: 168.0
click at [659, 218] on div at bounding box center [767, 212] width 556 height 64
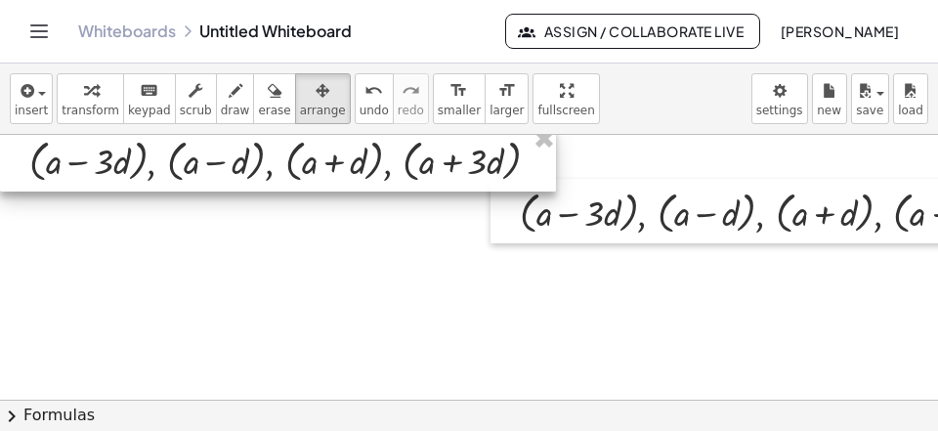
drag, startPoint x: 191, startPoint y: 183, endPoint x: 0, endPoint y: 163, distance: 191.5
click at [0, 163] on div at bounding box center [278, 159] width 556 height 64
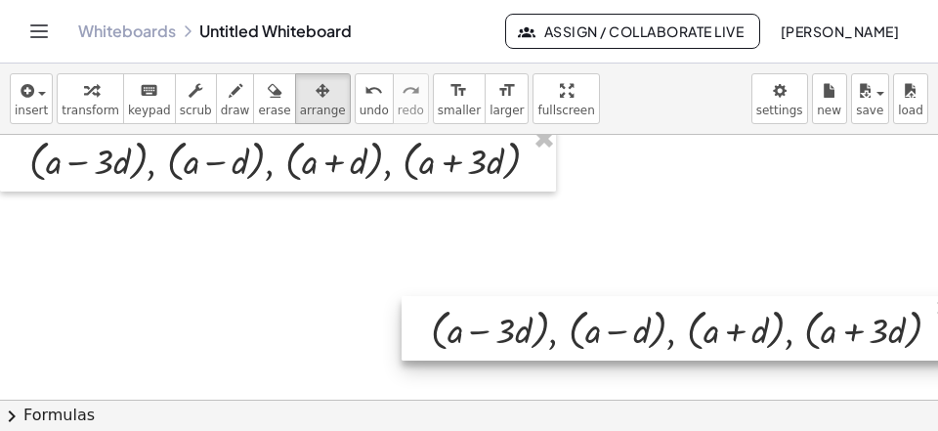
drag, startPoint x: 654, startPoint y: 224, endPoint x: 565, endPoint y: 341, distance: 147.1
click at [565, 341] on div at bounding box center [680, 328] width 556 height 64
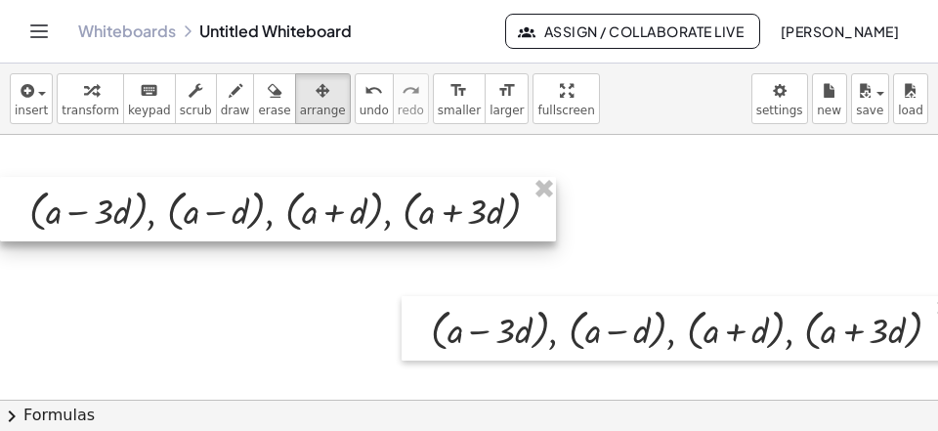
drag, startPoint x: 418, startPoint y: 173, endPoint x: 396, endPoint y: 223, distance: 54.7
click at [396, 223] on div at bounding box center [278, 209] width 556 height 64
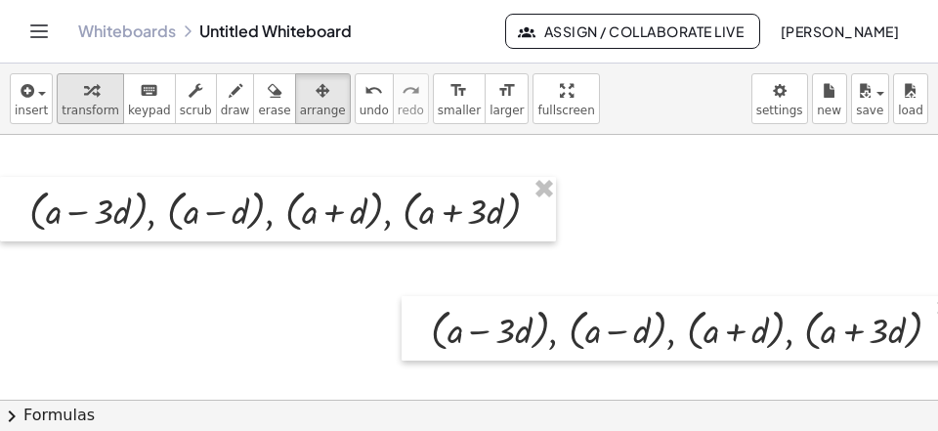
click at [102, 116] on span "transform" at bounding box center [91, 111] width 58 height 14
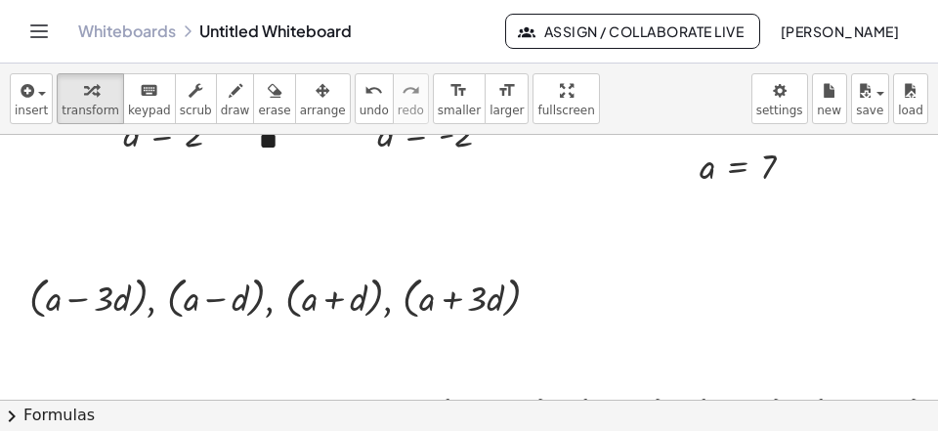
scroll to position [1712, 0]
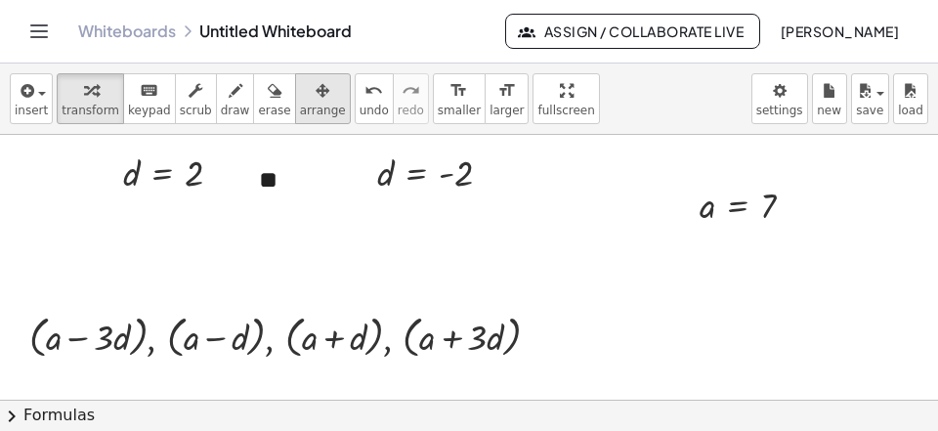
click at [300, 104] on span "arrange" at bounding box center [323, 111] width 46 height 14
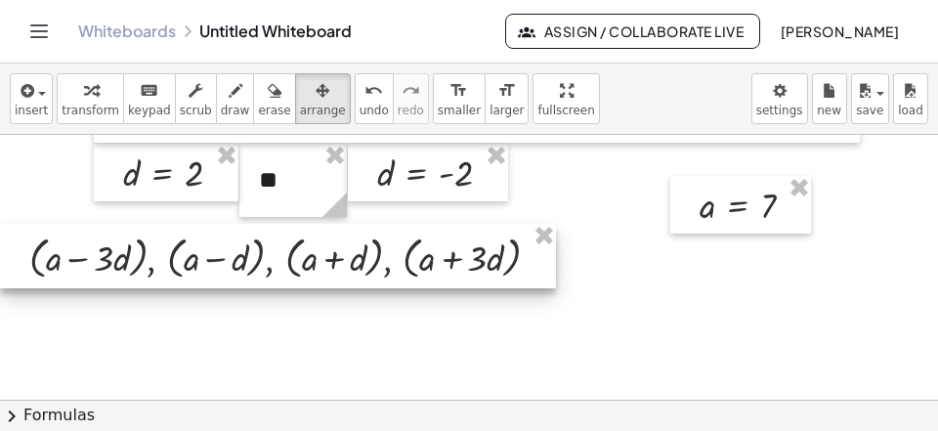
drag, startPoint x: 230, startPoint y: 343, endPoint x: 218, endPoint y: 264, distance: 80.0
click at [218, 264] on div at bounding box center [278, 256] width 556 height 64
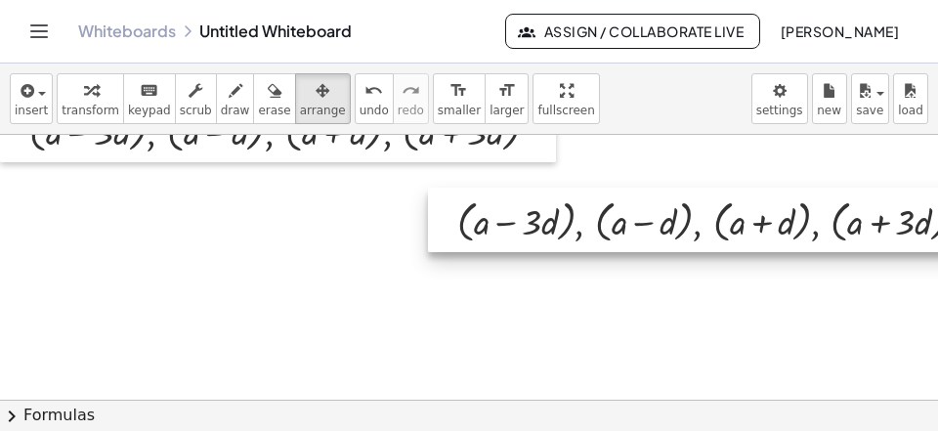
drag, startPoint x: 514, startPoint y: 334, endPoint x: 540, endPoint y: 226, distance: 111.6
click at [540, 226] on div at bounding box center [706, 220] width 556 height 64
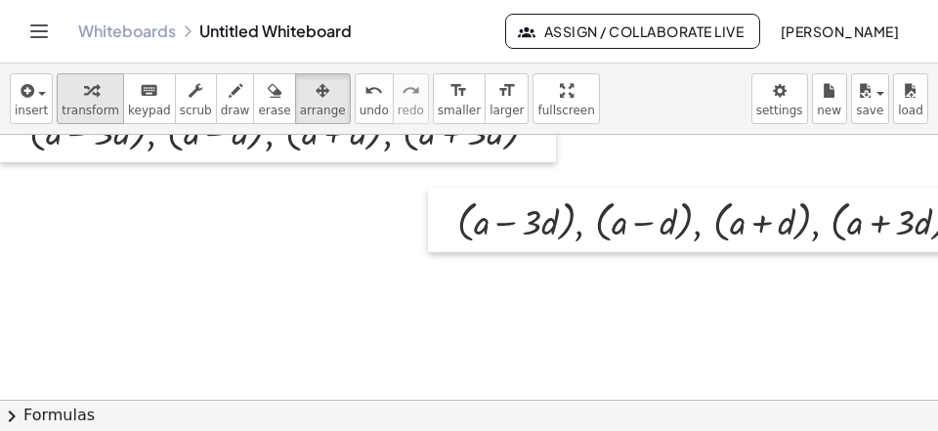
click at [84, 102] on icon "button" at bounding box center [91, 90] width 14 height 23
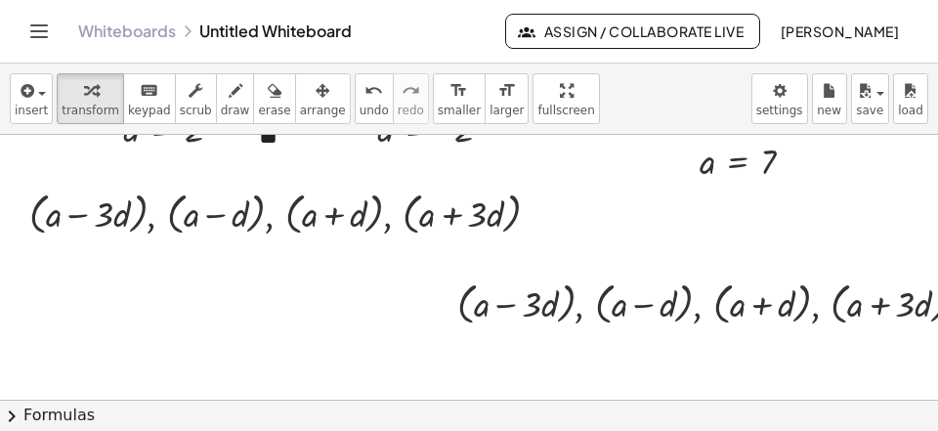
scroll to position [1712, 0]
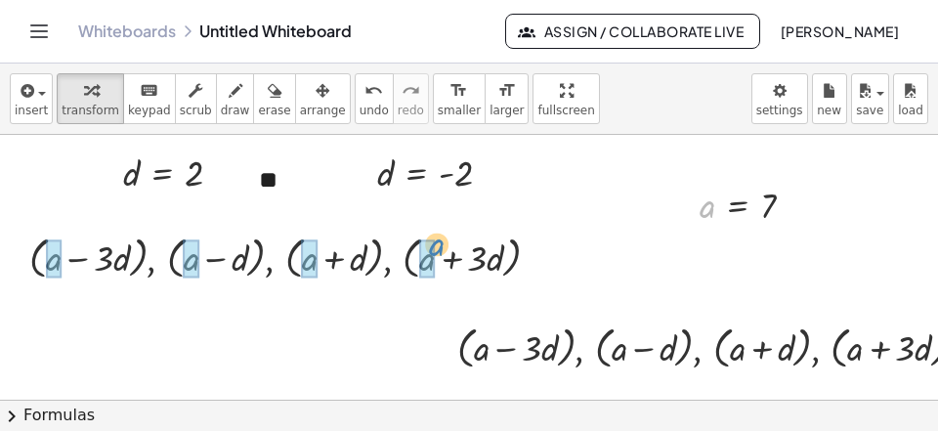
drag, startPoint x: 455, startPoint y: 222, endPoint x: 436, endPoint y: 254, distance: 37.7
click at [738, 206] on div "a a = 7" at bounding box center [738, 206] width 0 height 0
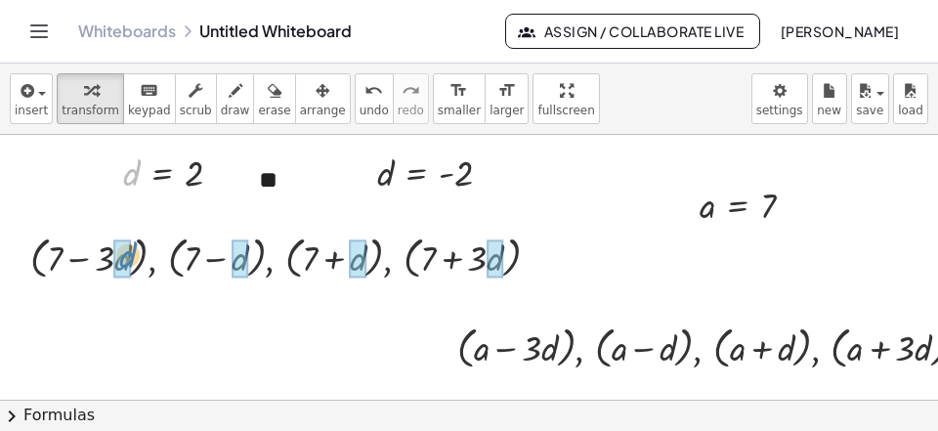
drag, startPoint x: 130, startPoint y: 173, endPoint x: 120, endPoint y: 258, distance: 85.6
click at [162, 174] on div "d d = 2" at bounding box center [162, 174] width 0 height 0
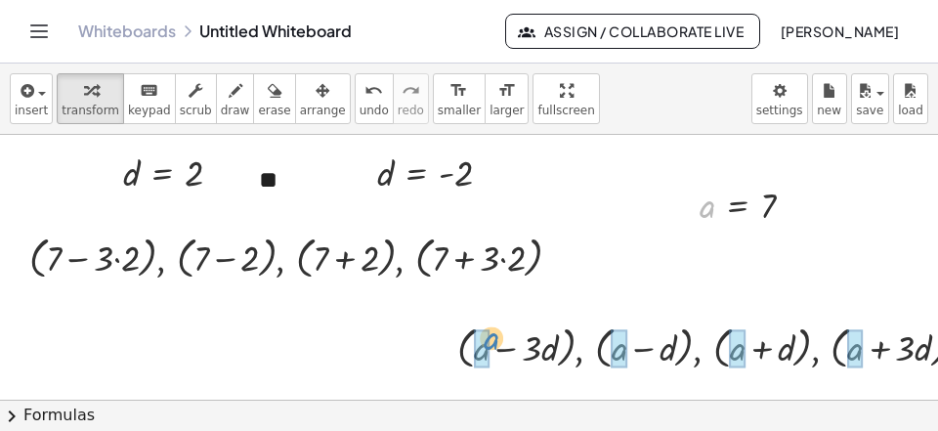
drag, startPoint x: 703, startPoint y: 207, endPoint x: 489, endPoint y: 338, distance: 251.7
click at [738, 206] on div "a a = 7" at bounding box center [738, 206] width 0 height 0
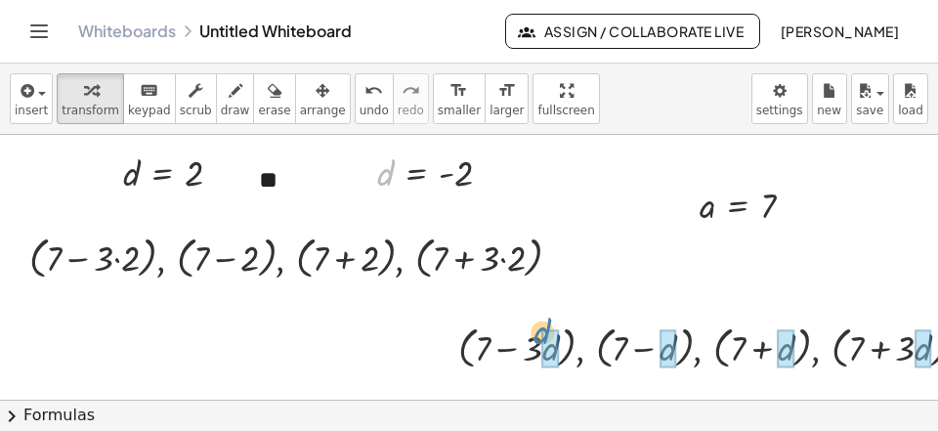
drag, startPoint x: 390, startPoint y: 182, endPoint x: 547, endPoint y: 345, distance: 226.6
click at [416, 174] on div "d d = - 2" at bounding box center [416, 174] width 0 height 0
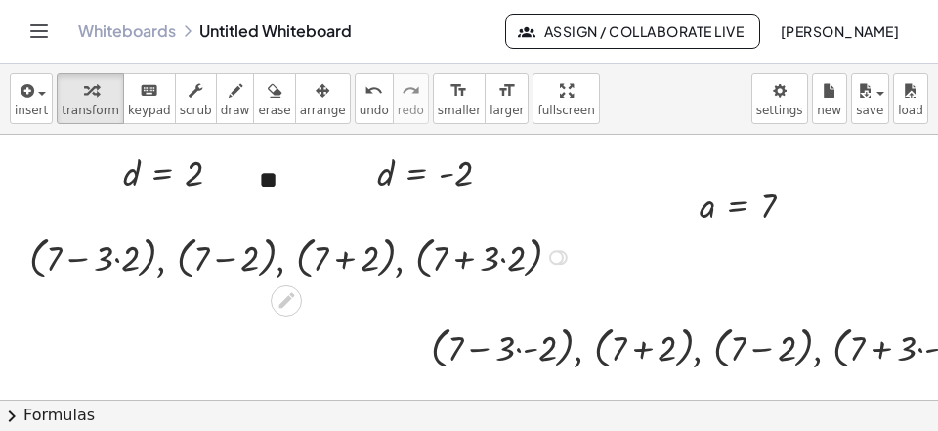
click at [114, 263] on div at bounding box center [304, 256] width 568 height 55
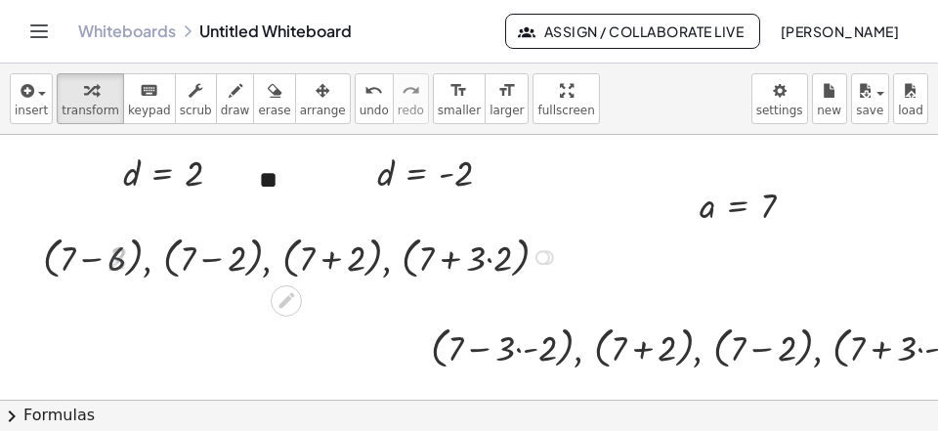
click at [109, 262] on div at bounding box center [303, 256] width 540 height 55
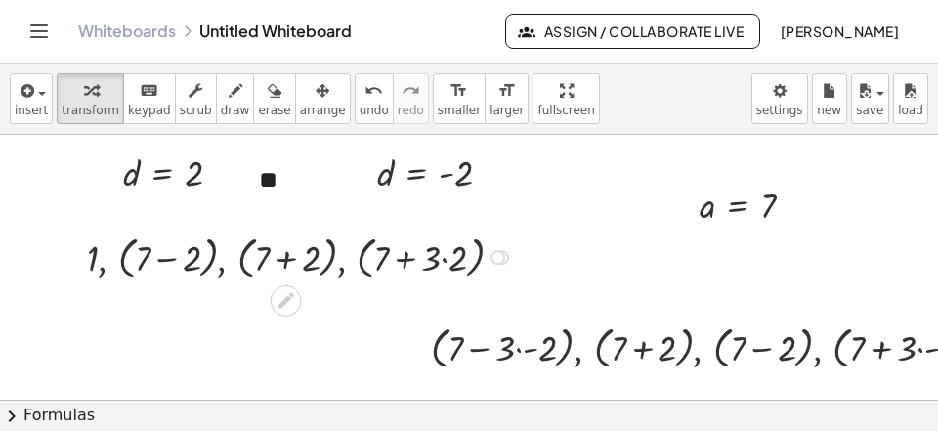
click at [177, 263] on div at bounding box center [302, 256] width 451 height 55
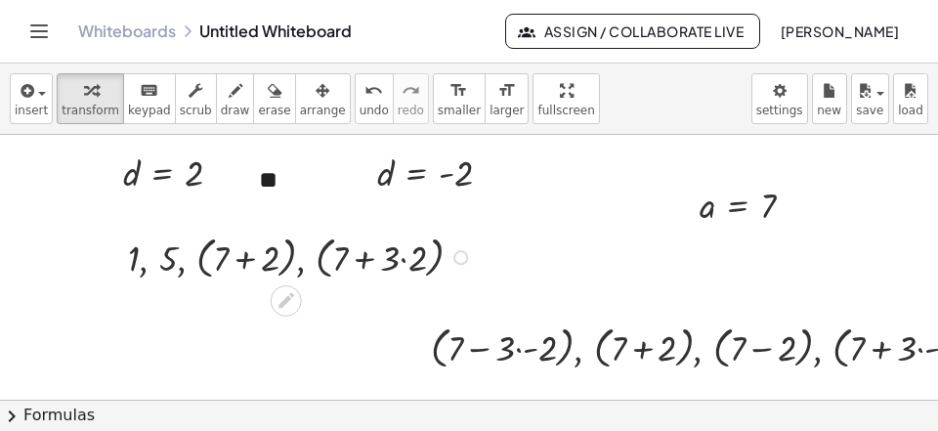
click at [234, 265] on div at bounding box center [302, 256] width 369 height 55
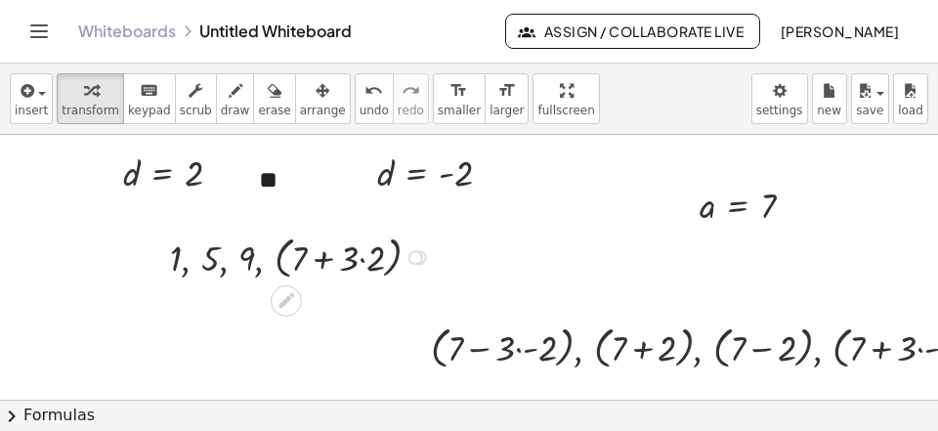
click at [368, 267] on div at bounding box center [303, 256] width 286 height 55
click at [329, 266] on div at bounding box center [303, 256] width 259 height 55
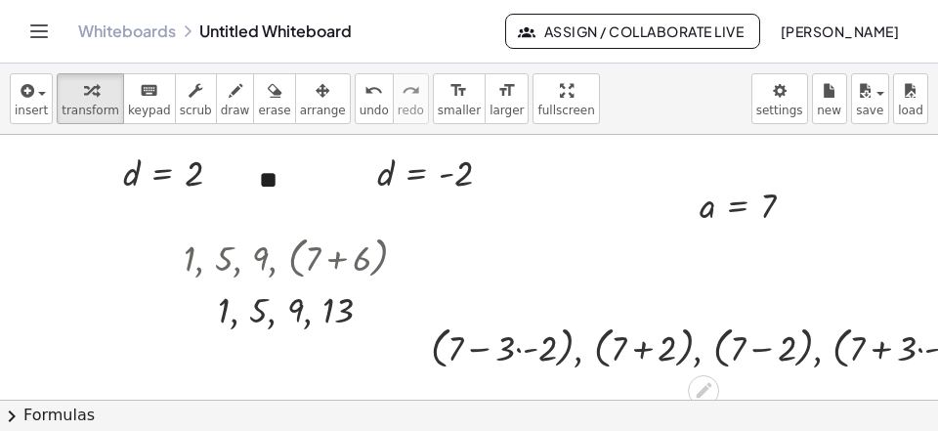
click at [531, 352] on div at bounding box center [720, 346] width 599 height 55
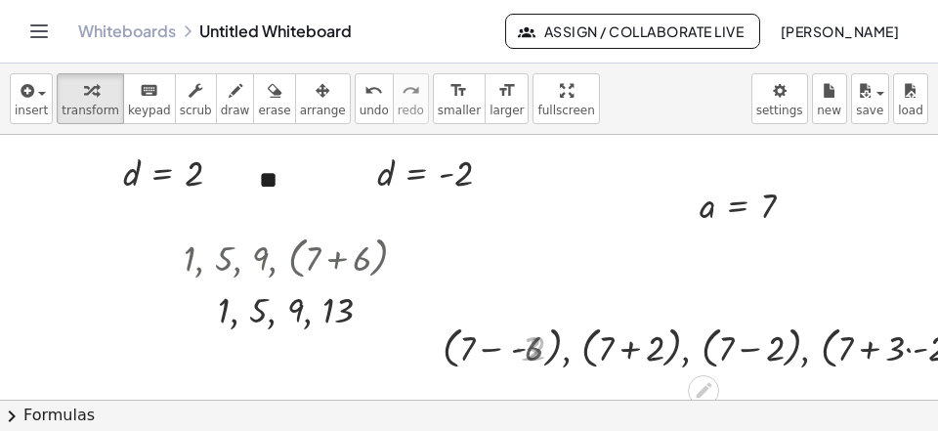
click at [535, 361] on div at bounding box center [721, 346] width 572 height 55
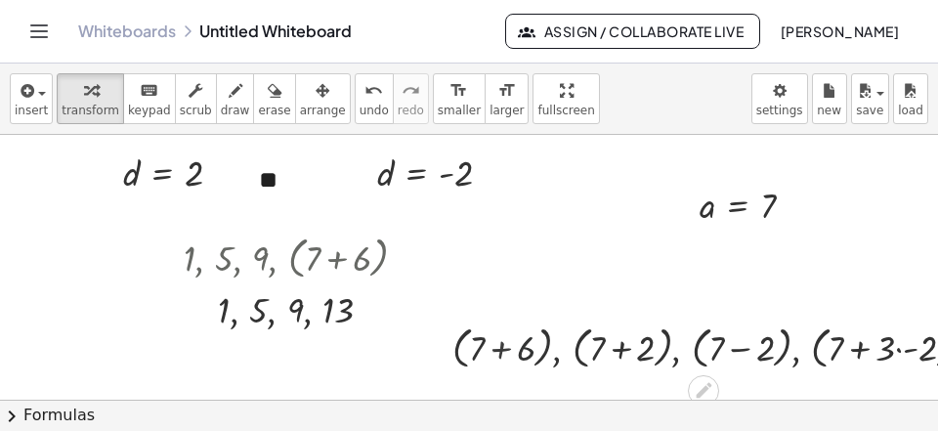
drag, startPoint x: 501, startPoint y: 359, endPoint x: 489, endPoint y: 364, distance: 13.1
click at [502, 359] on div at bounding box center [721, 346] width 556 height 55
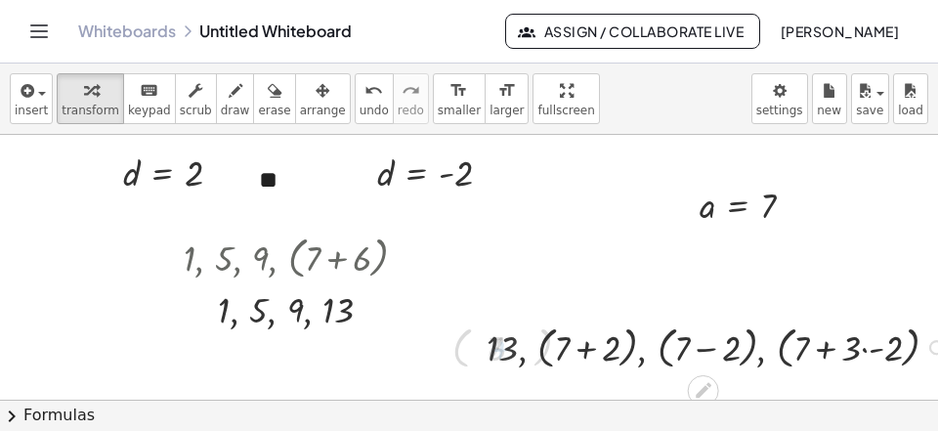
drag, startPoint x: 599, startPoint y: 352, endPoint x: 610, endPoint y: 351, distance: 10.8
click at [600, 352] on div at bounding box center [720, 346] width 487 height 55
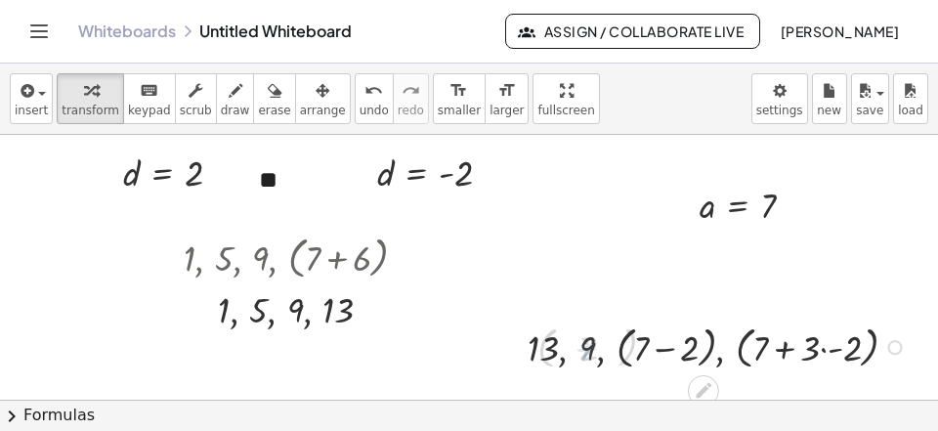
click at [692, 345] on div at bounding box center [721, 346] width 404 height 55
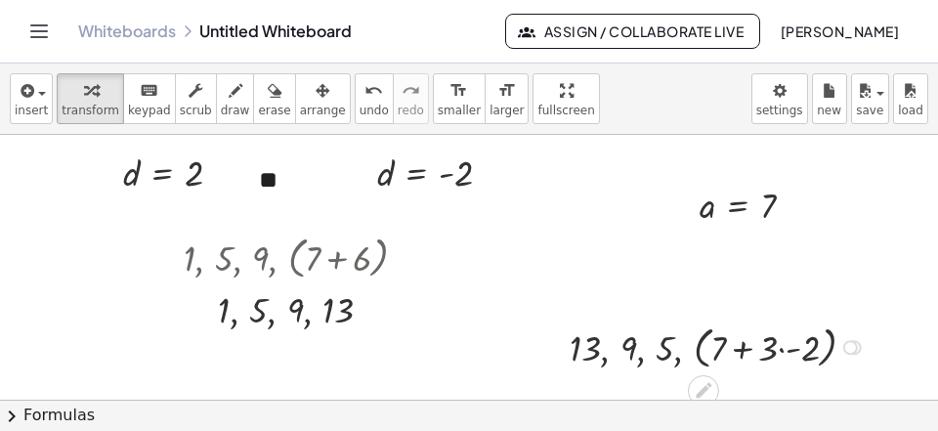
click at [793, 361] on div at bounding box center [720, 346] width 321 height 55
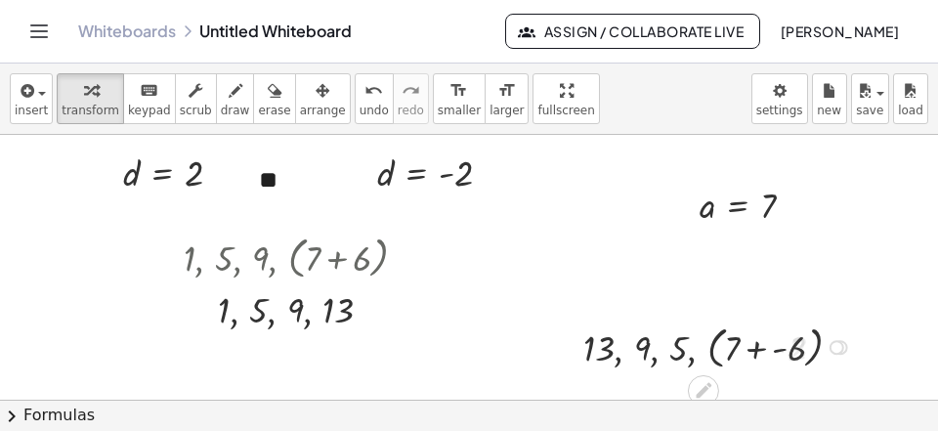
click at [771, 352] on div at bounding box center [721, 346] width 294 height 55
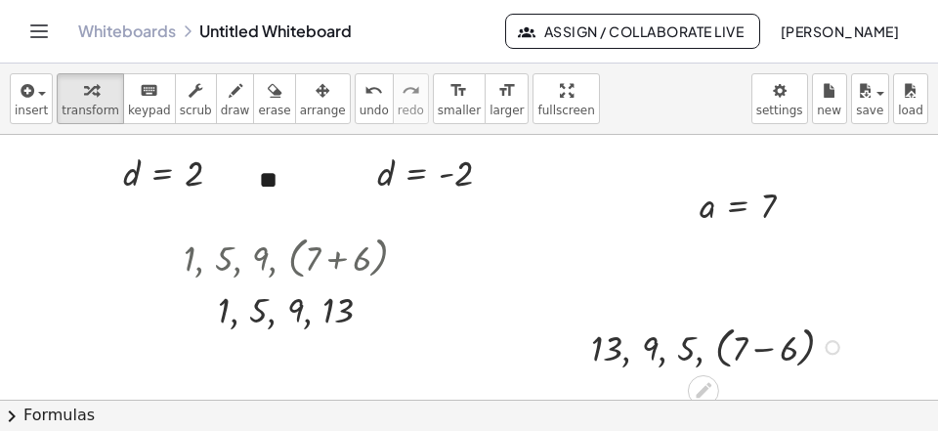
click at [770, 358] on div at bounding box center [720, 346] width 278 height 55
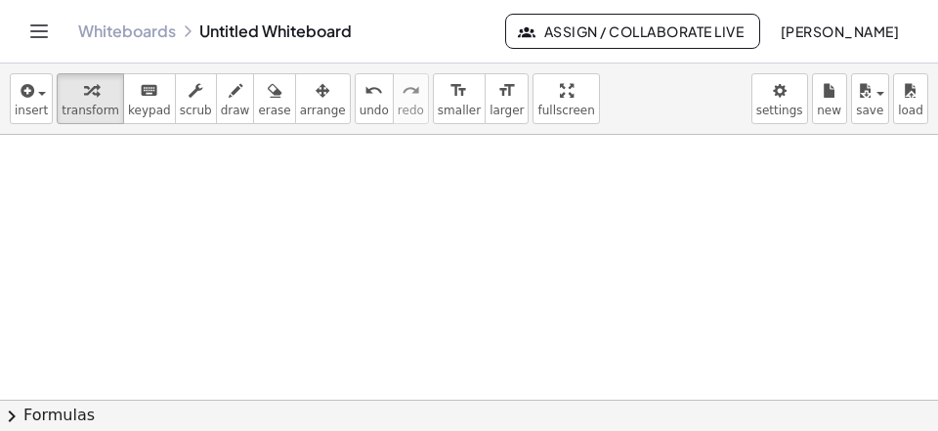
scroll to position [2114, 0]
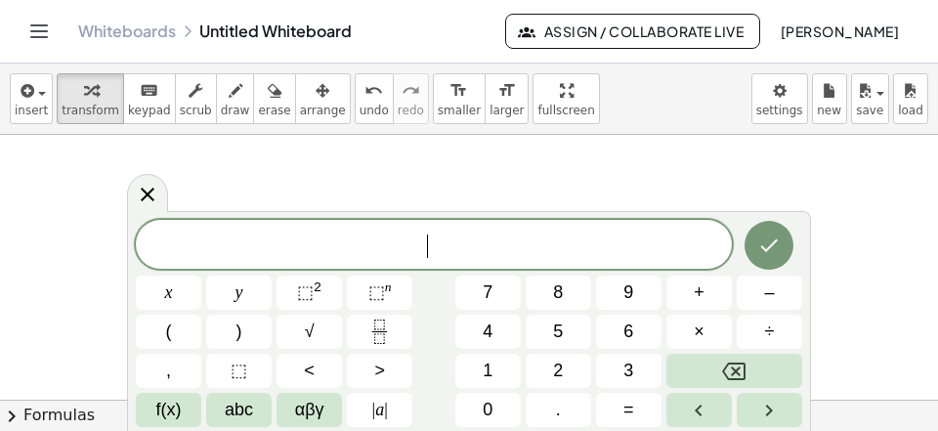
scroll to position [18, 0]
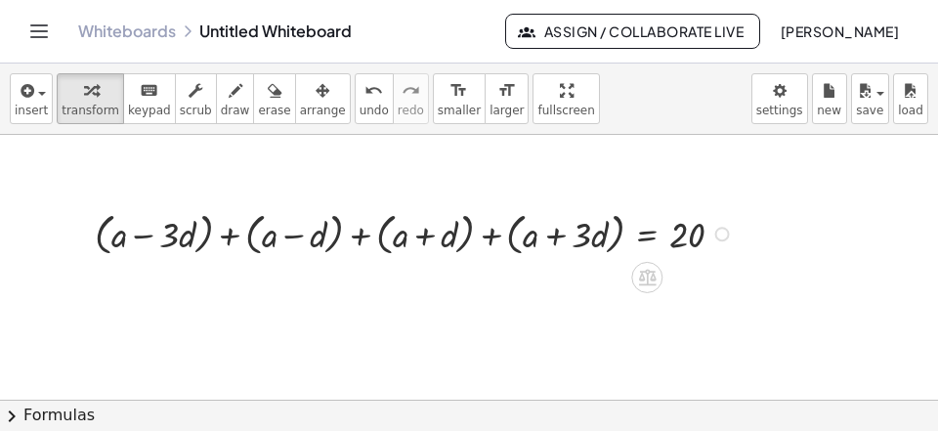
drag, startPoint x: 511, startPoint y: 234, endPoint x: 480, endPoint y: 243, distance: 32.8
click at [513, 234] on div at bounding box center [417, 232] width 664 height 55
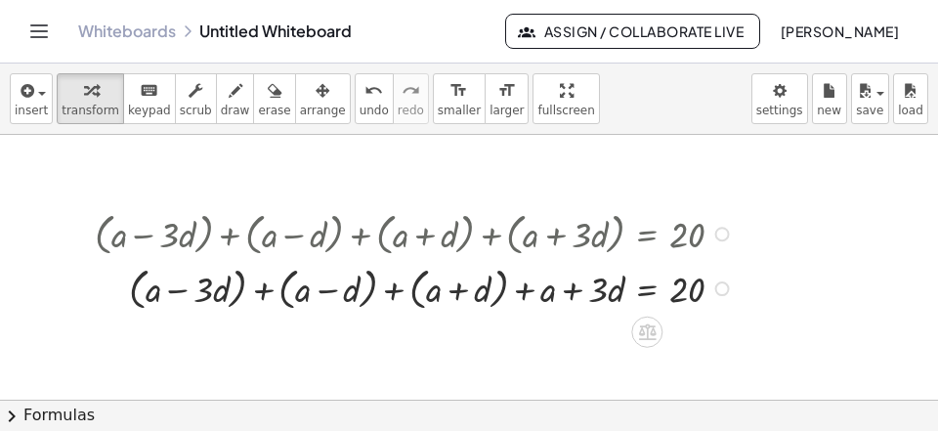
click at [472, 251] on div at bounding box center [417, 232] width 664 height 55
click at [491, 290] on div at bounding box center [417, 287] width 664 height 55
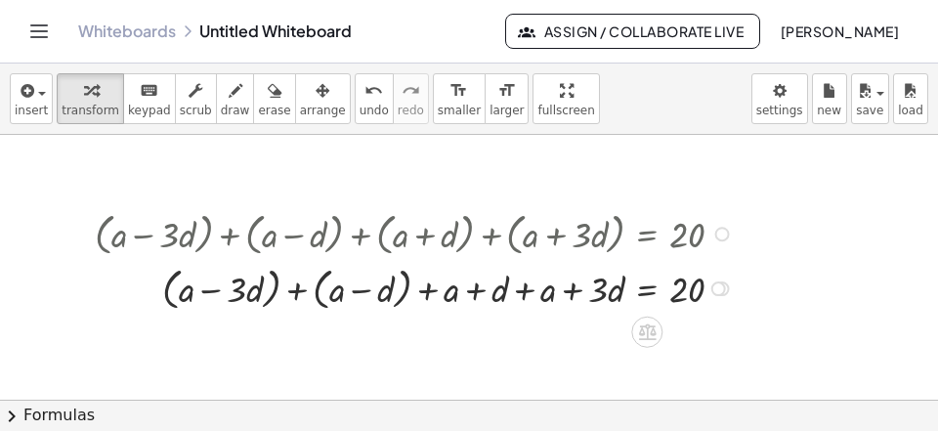
drag, startPoint x: 404, startPoint y: 297, endPoint x: 357, endPoint y: 292, distance: 47.2
click at [403, 297] on div at bounding box center [417, 287] width 664 height 55
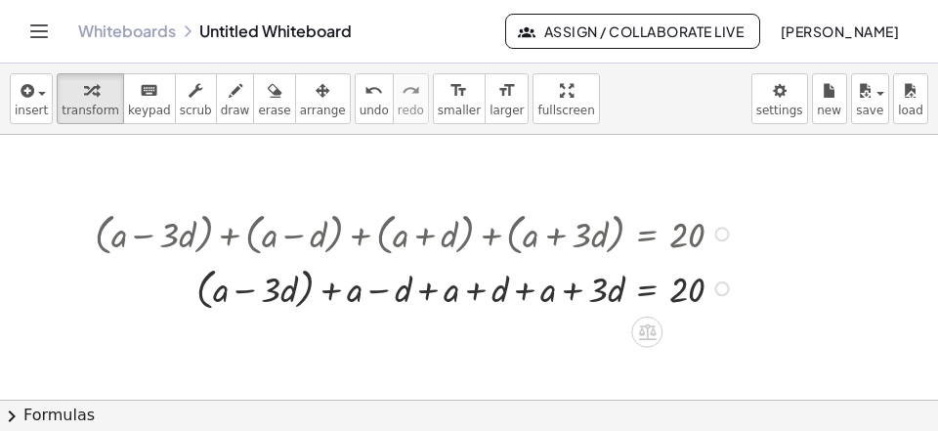
drag, startPoint x: 302, startPoint y: 303, endPoint x: 312, endPoint y: 297, distance: 11.4
click at [304, 302] on div at bounding box center [417, 287] width 664 height 55
drag, startPoint x: 333, startPoint y: 292, endPoint x: 240, endPoint y: 292, distance: 92.8
click at [240, 285] on div at bounding box center [417, 287] width 664 height 50
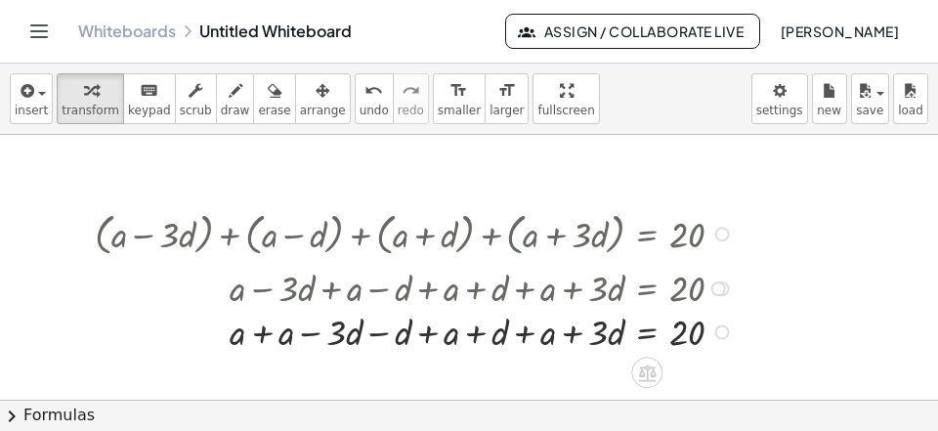
click at [647, 234] on div "+ ( + a − · 3 · d ) + ( + a − d ) + ( + a + d ) + ( + a + · 3 · d ) = 20 + ( + …" at bounding box center [647, 234] width 0 height 0
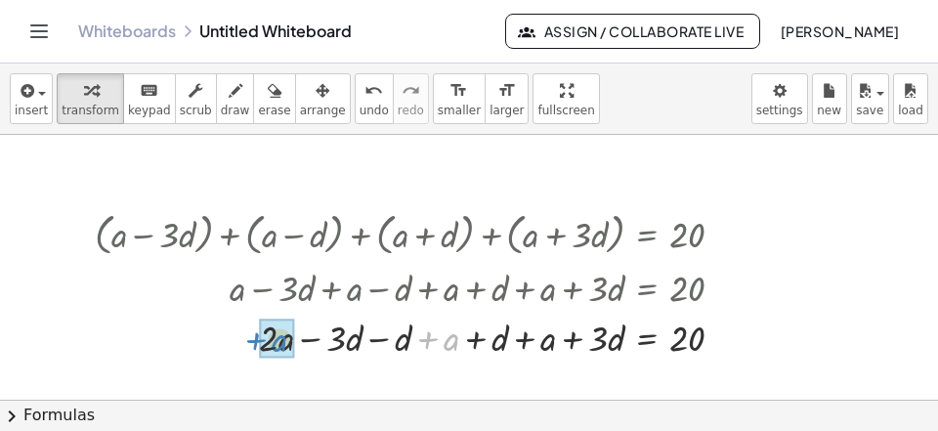
drag, startPoint x: 440, startPoint y: 339, endPoint x: 267, endPoint y: 342, distance: 173.0
click at [647, 338] on div "+ a + a − · 3 · d − d + a + d + a + · 3 · d = 20 · 2 ·" at bounding box center [647, 338] width 0 height 0
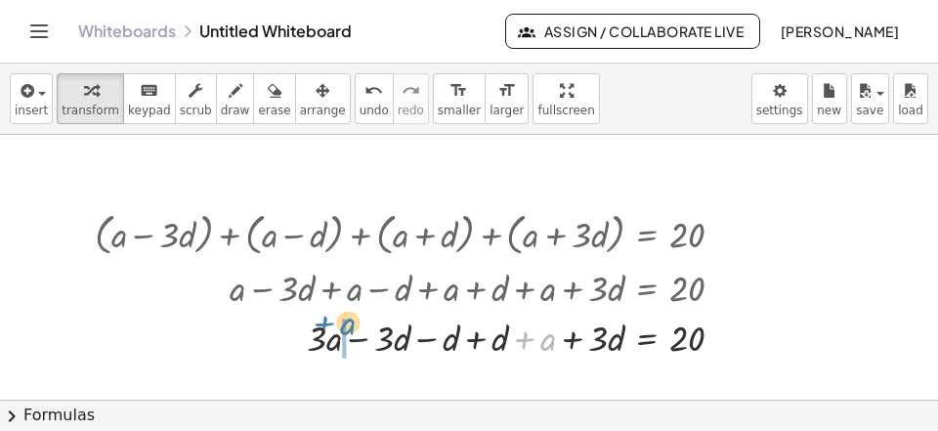
drag, startPoint x: 525, startPoint y: 345, endPoint x: 319, endPoint y: 336, distance: 206.3
click at [316, 333] on div at bounding box center [417, 337] width 664 height 50
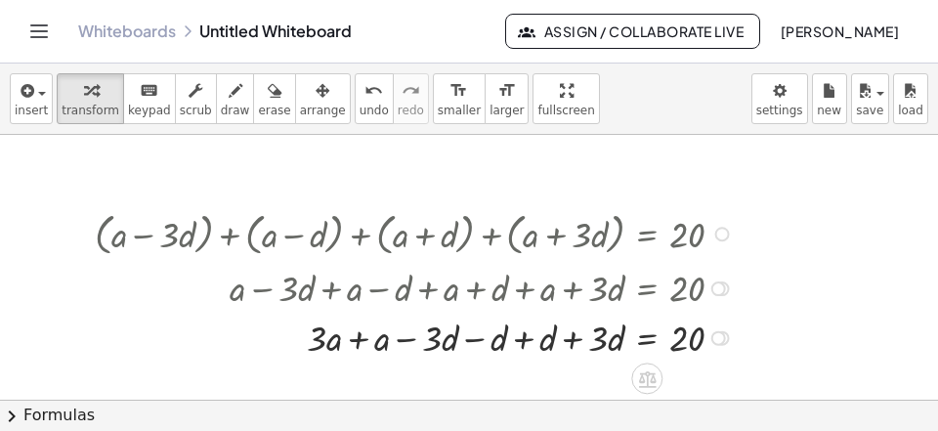
click at [526, 346] on div at bounding box center [417, 337] width 664 height 50
click at [577, 339] on div at bounding box center [417, 337] width 664 height 50
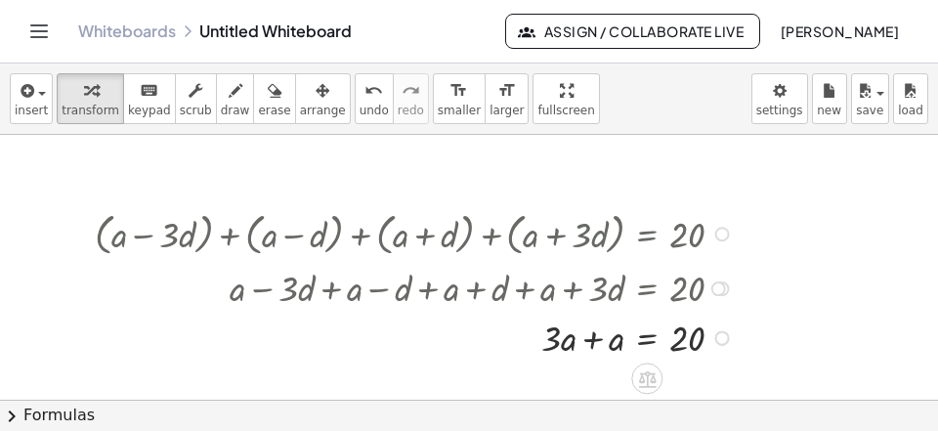
click at [585, 343] on div at bounding box center [417, 337] width 664 height 50
drag, startPoint x: 602, startPoint y: 345, endPoint x: 669, endPoint y: 367, distance: 71.1
click at [647, 338] on div "· 4 a = 20 · · 4" at bounding box center [647, 338] width 0 height 0
click at [679, 361] on div at bounding box center [418, 336] width 666 height 71
click at [598, 358] on div at bounding box center [417, 336] width 664 height 71
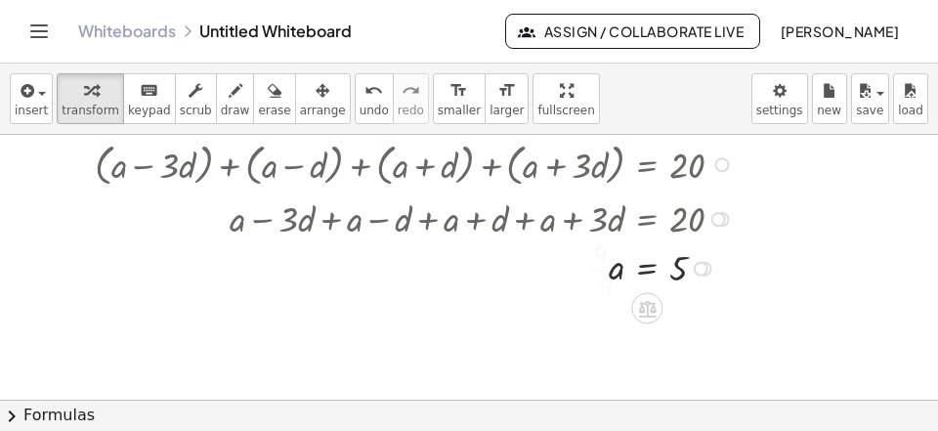
scroll to position [2240, 0]
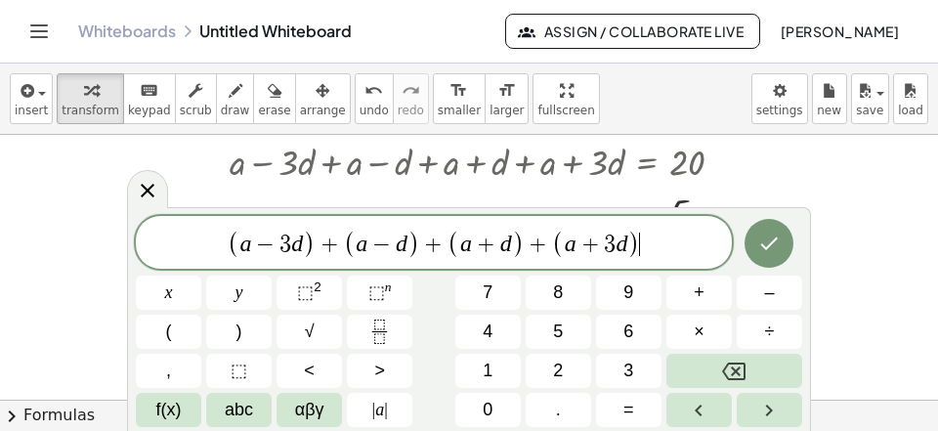
click at [316, 246] on span "( a − 3 d ) + ( a − d ) + ( a + d ) + ( a + 3 d ) ​" at bounding box center [434, 244] width 596 height 32
click at [315, 301] on span "⬚ 2" at bounding box center [309, 292] width 24 height 26
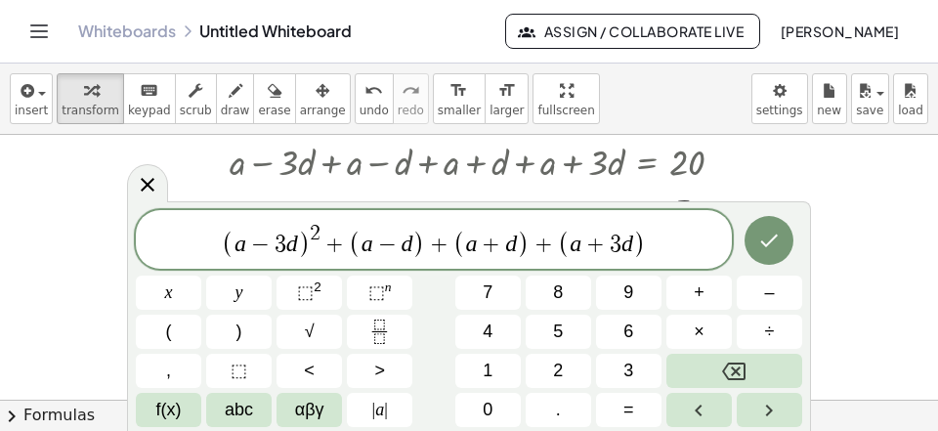
click at [428, 239] on span "+" at bounding box center [439, 244] width 28 height 23
click at [293, 295] on button "⬚ 2" at bounding box center [308, 293] width 65 height 34
click at [535, 243] on span "+" at bounding box center [548, 244] width 28 height 23
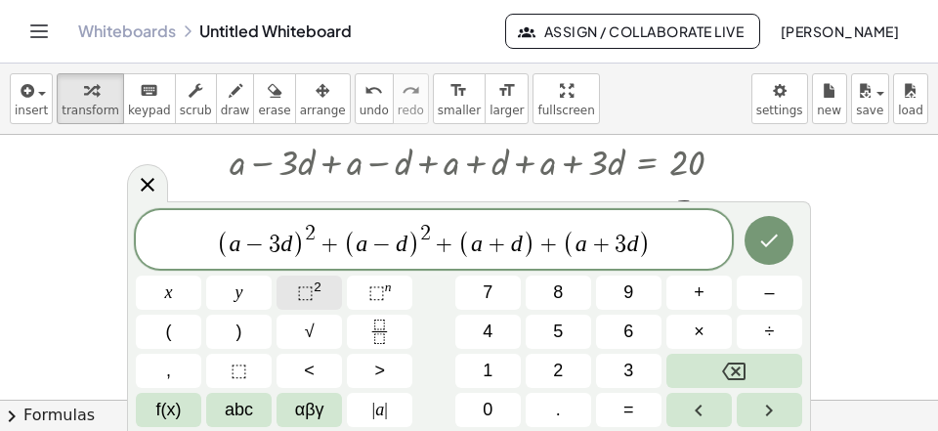
click at [301, 292] on span "⬚" at bounding box center [305, 292] width 17 height 20
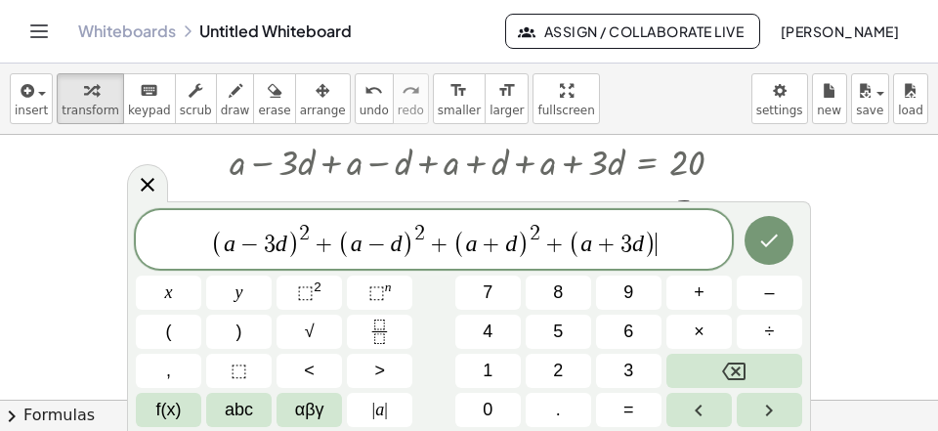
click at [652, 244] on span ")" at bounding box center [650, 244] width 13 height 28
click at [313, 295] on span "⬚" at bounding box center [305, 292] width 17 height 20
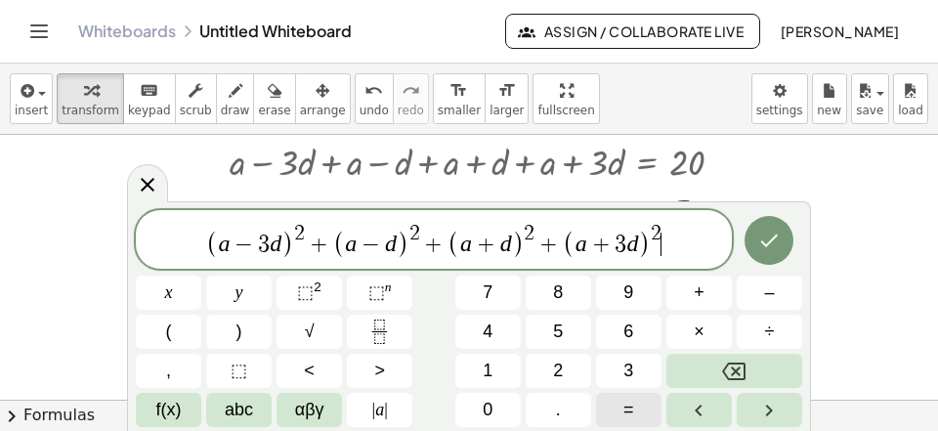
click at [634, 408] on span "=" at bounding box center [628, 410] width 11 height 26
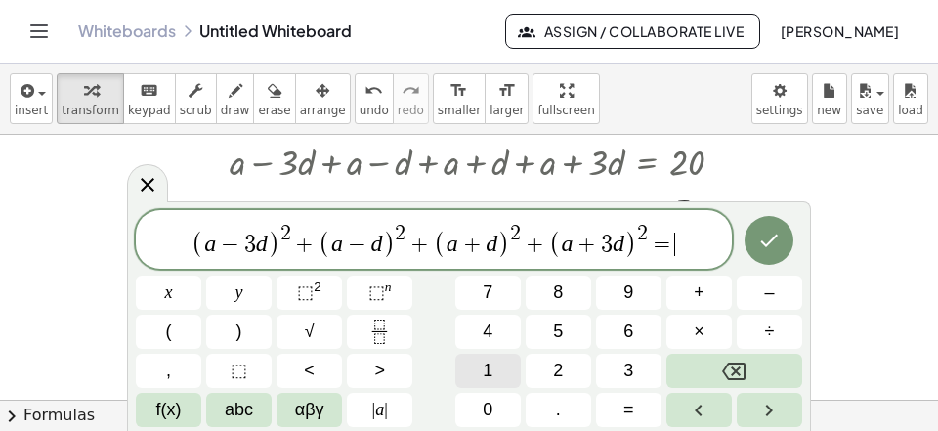
click at [501, 370] on button "1" at bounding box center [487, 371] width 65 height 34
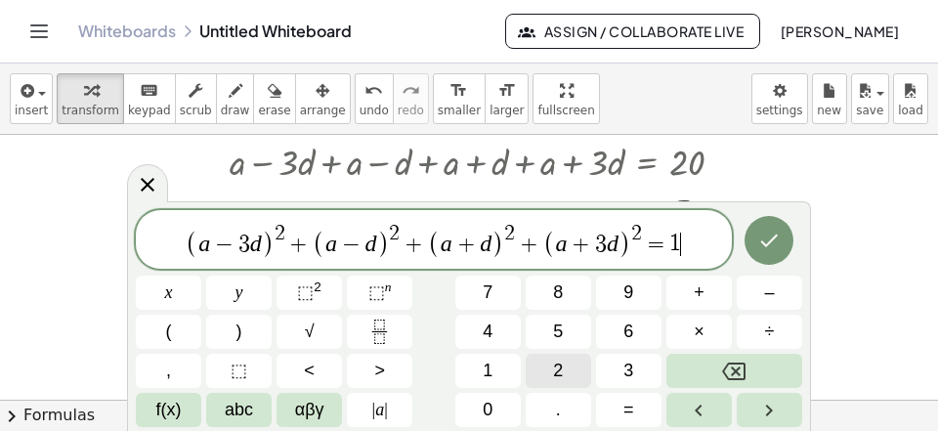
click at [534, 371] on button "2" at bounding box center [558, 371] width 65 height 34
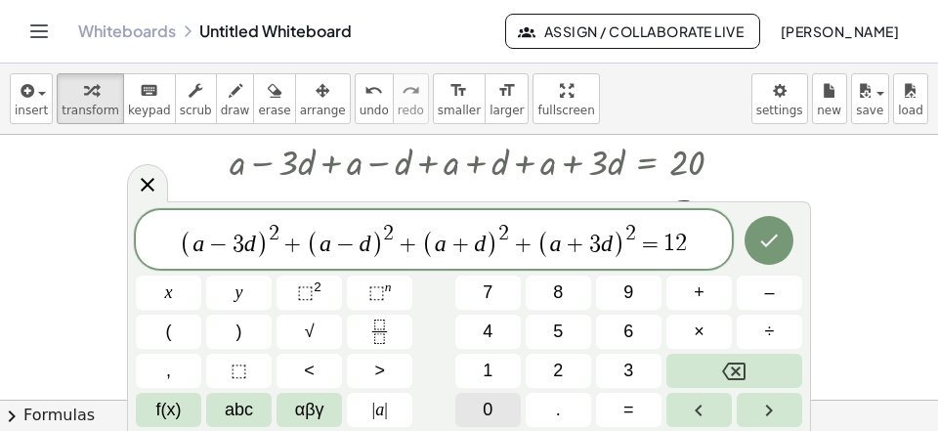
click at [493, 399] on button "0" at bounding box center [487, 410] width 65 height 34
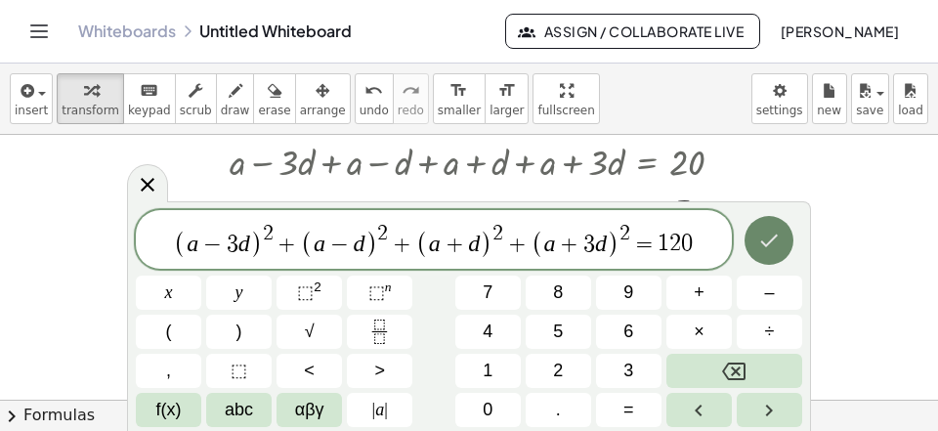
click at [778, 234] on icon "Done" at bounding box center [770, 240] width 18 height 13
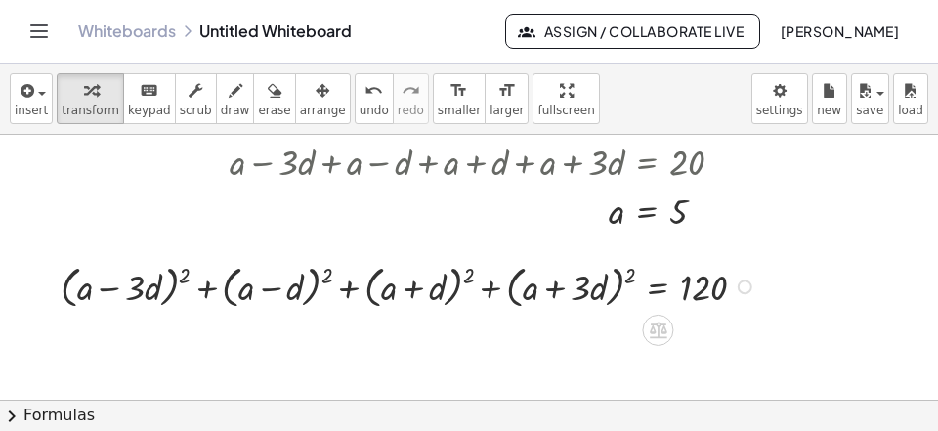
click at [631, 279] on div at bounding box center [411, 285] width 721 height 55
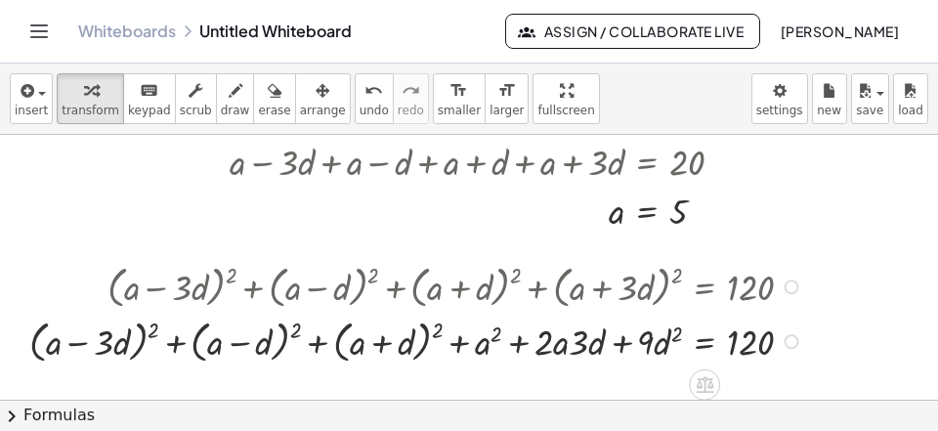
click at [440, 333] on div at bounding box center [419, 340] width 799 height 55
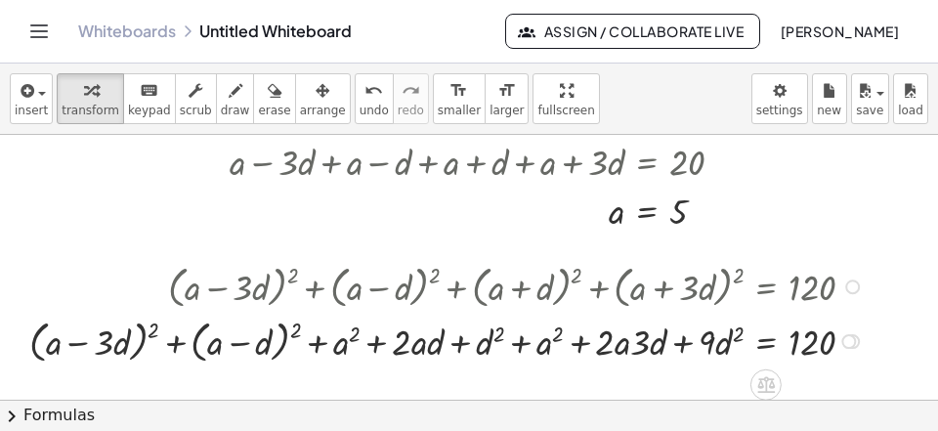
click at [290, 330] on div at bounding box center [450, 340] width 860 height 55
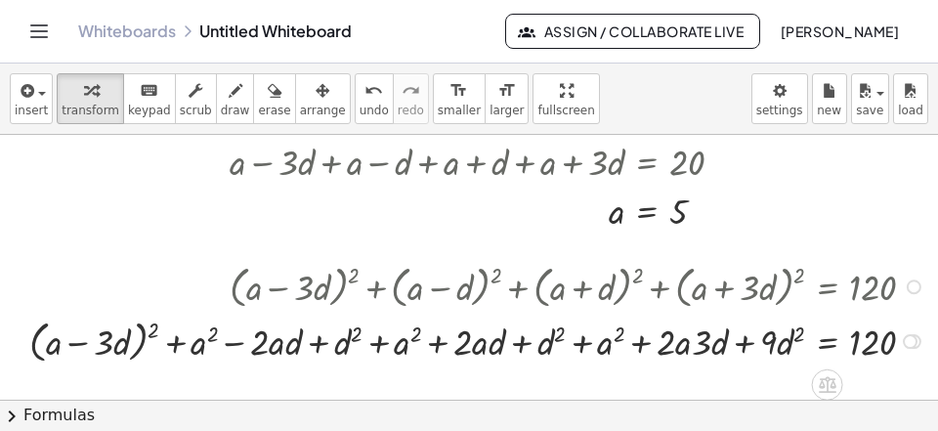
click at [149, 330] on div at bounding box center [480, 340] width 921 height 55
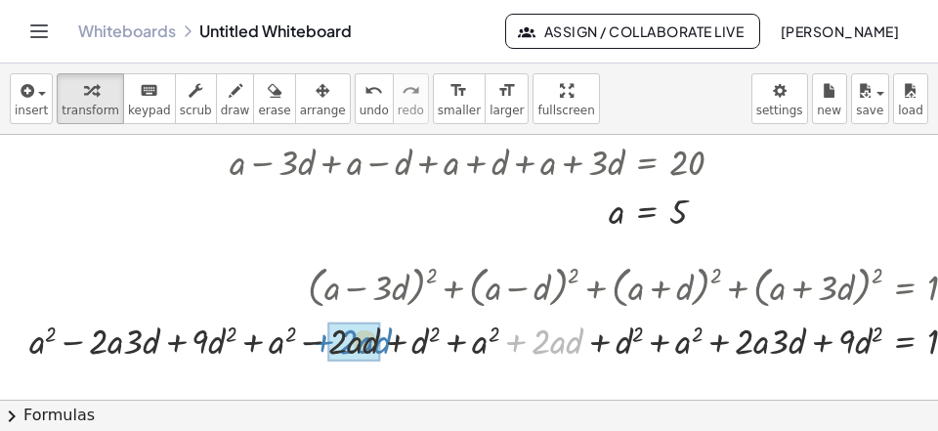
drag, startPoint x: 515, startPoint y: 340, endPoint x: 321, endPoint y: 340, distance: 193.4
click at [321, 340] on div at bounding box center [519, 340] width 999 height 50
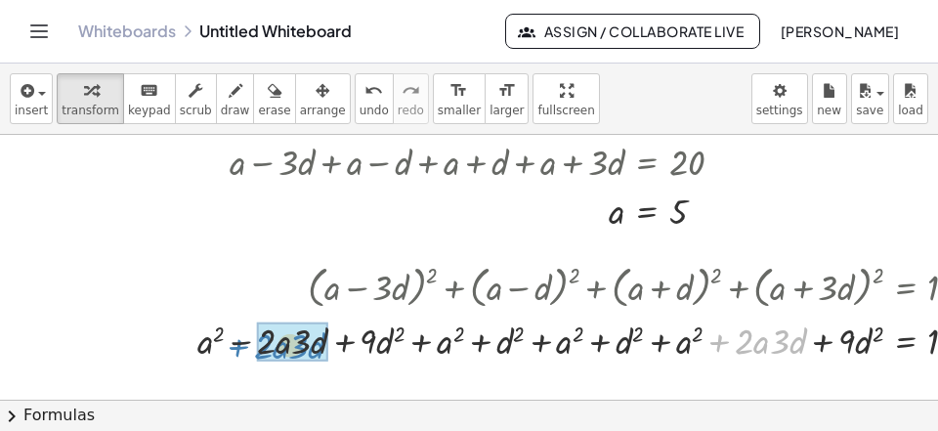
drag, startPoint x: 725, startPoint y: 342, endPoint x: 239, endPoint y: 360, distance: 485.9
click at [246, 345] on div at bounding box center [603, 340] width 831 height 50
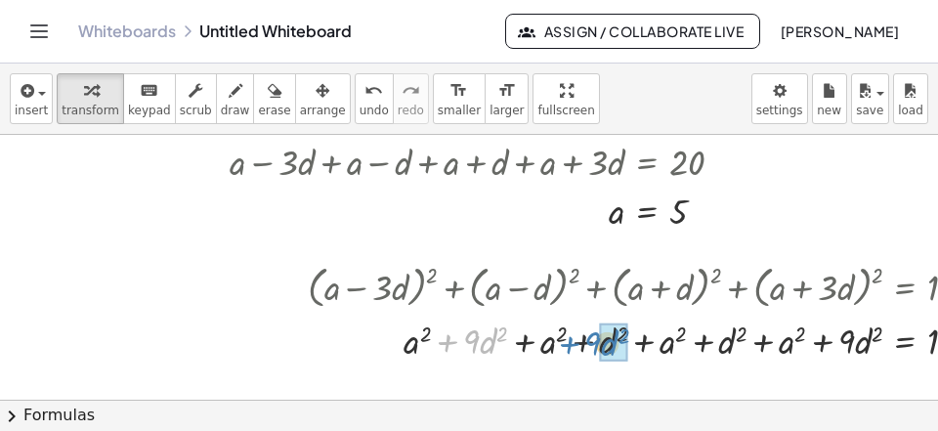
drag, startPoint x: 450, startPoint y: 342, endPoint x: 570, endPoint y: 344, distance: 119.2
click at [570, 344] on div at bounding box center [658, 340] width 721 height 50
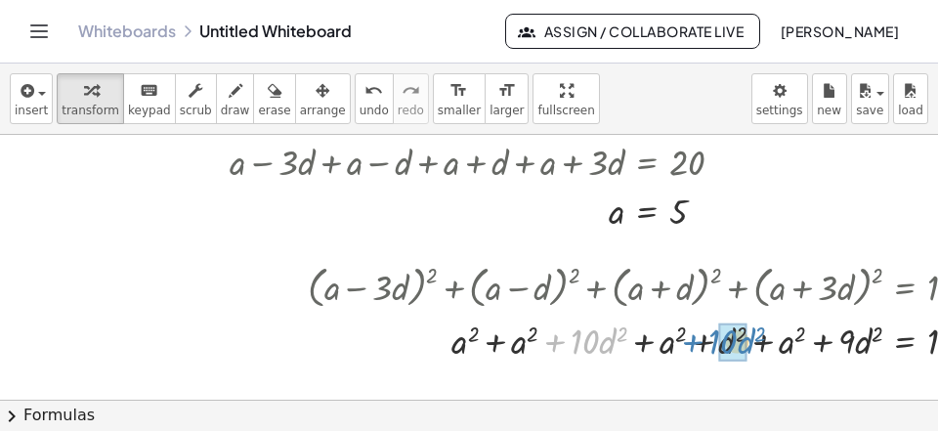
drag, startPoint x: 551, startPoint y: 343, endPoint x: 682, endPoint y: 343, distance: 130.9
click at [682, 343] on div at bounding box center [658, 340] width 721 height 50
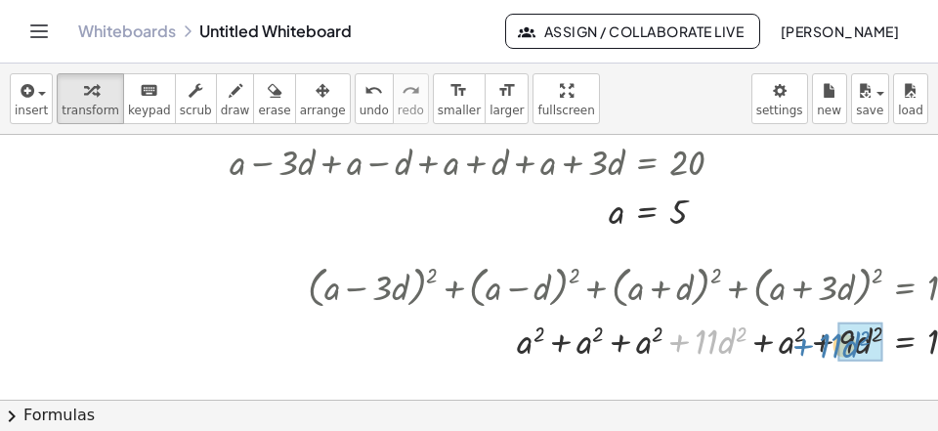
drag, startPoint x: 684, startPoint y: 340, endPoint x: 808, endPoint y: 344, distance: 124.1
click at [808, 344] on div at bounding box center [658, 340] width 721 height 50
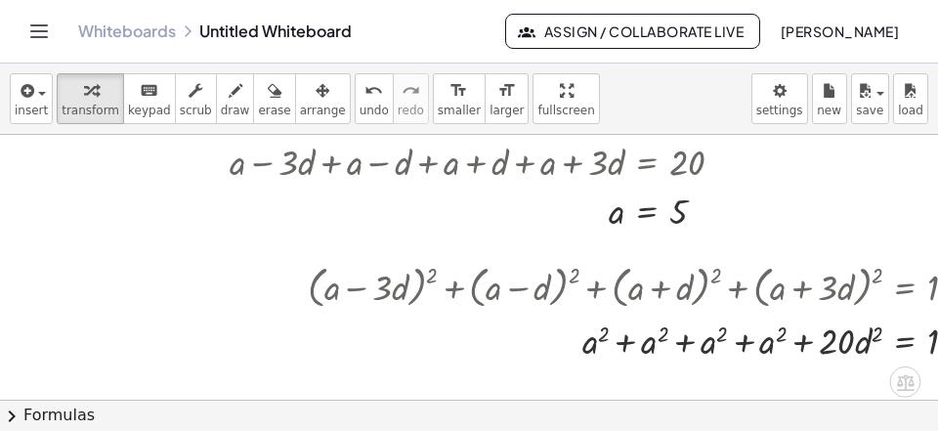
click at [797, 343] on div at bounding box center [658, 340] width 721 height 50
drag, startPoint x: 753, startPoint y: 344, endPoint x: 724, endPoint y: 348, distance: 29.6
click at [752, 344] on div at bounding box center [658, 340] width 721 height 50
click at [719, 349] on div at bounding box center [658, 340] width 721 height 50
click at [720, 347] on div at bounding box center [658, 340] width 721 height 50
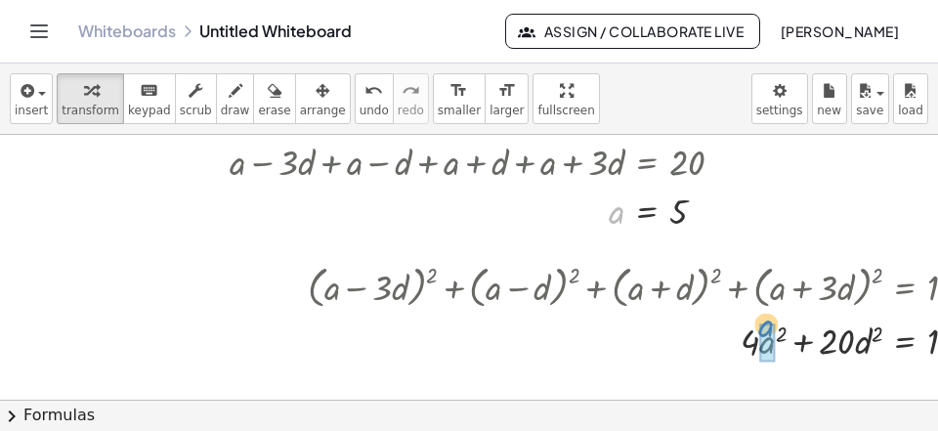
drag, startPoint x: 615, startPoint y: 211, endPoint x: 764, endPoint y: 324, distance: 187.6
click at [647, 212] on div "a a = 5" at bounding box center [647, 212] width 0 height 0
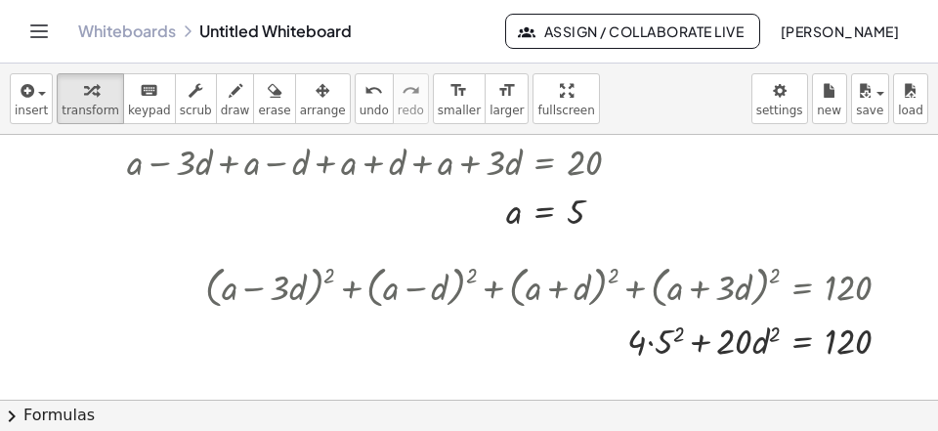
scroll to position [2240, 104]
click at [653, 346] on div at bounding box center [554, 340] width 721 height 50
click at [665, 351] on div at bounding box center [554, 340] width 721 height 50
click at [656, 351] on div at bounding box center [554, 340] width 721 height 50
drag, startPoint x: 662, startPoint y: 344, endPoint x: 894, endPoint y: 345, distance: 231.6
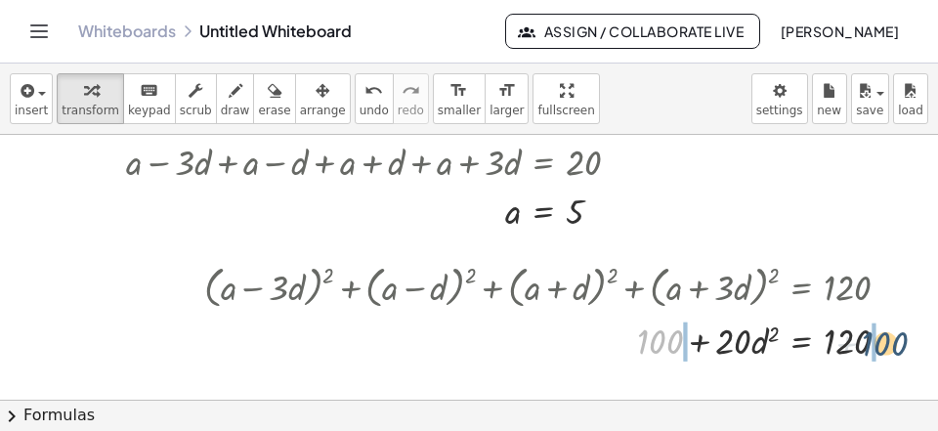
click at [894, 345] on div at bounding box center [554, 340] width 721 height 50
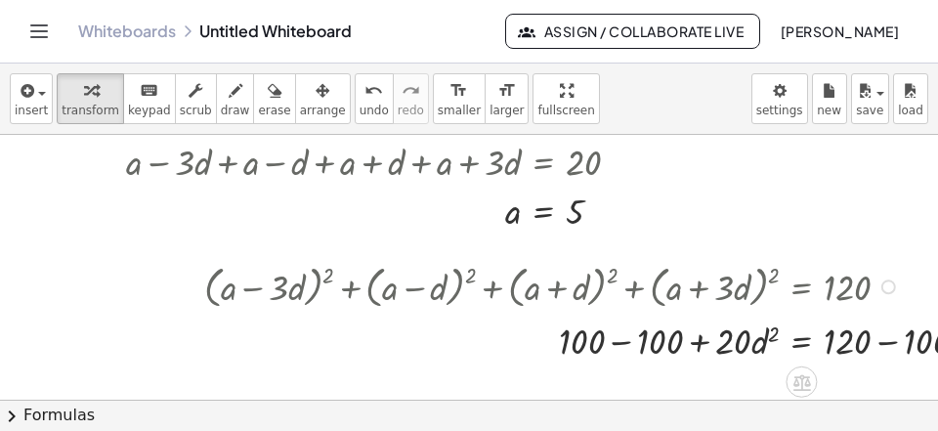
drag, startPoint x: 634, startPoint y: 351, endPoint x: 777, endPoint y: 355, distance: 142.7
click at [641, 354] on div at bounding box center [593, 340] width 799 height 50
click at [880, 345] on div at bounding box center [593, 340] width 799 height 50
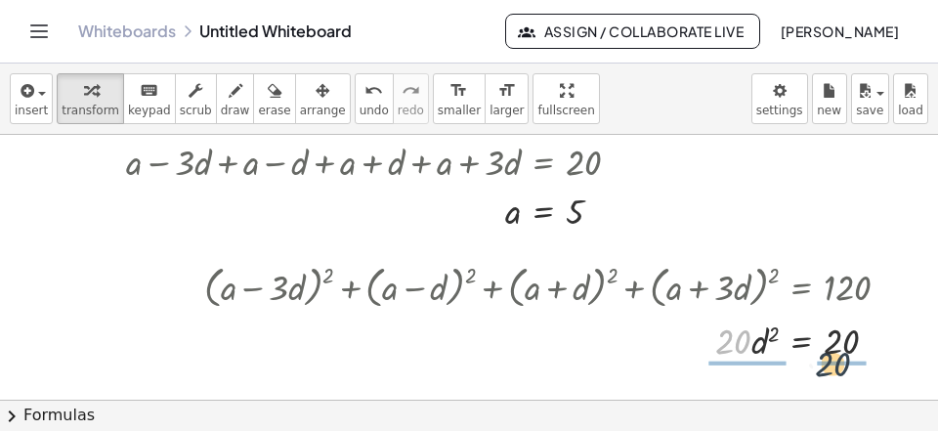
drag, startPoint x: 738, startPoint y: 347, endPoint x: 845, endPoint y: 365, distance: 109.1
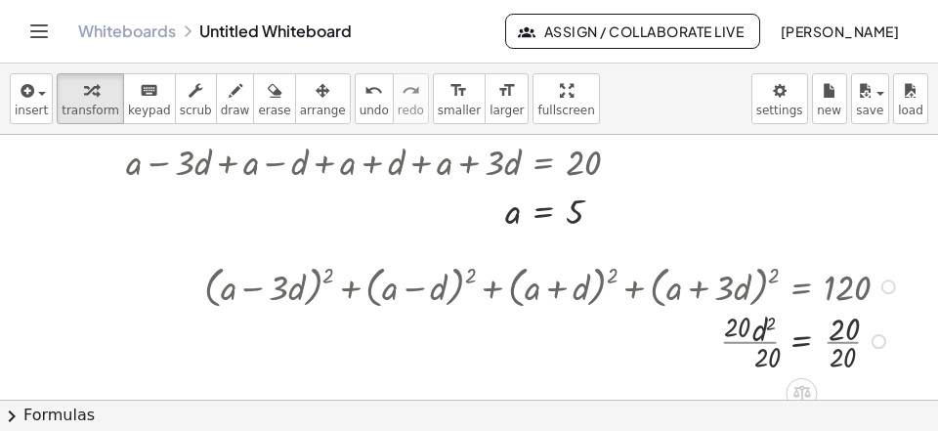
click at [855, 358] on div at bounding box center [554, 339] width 721 height 71
click at [752, 357] on div at bounding box center [554, 339] width 721 height 71
click at [805, 342] on div at bounding box center [554, 340] width 721 height 48
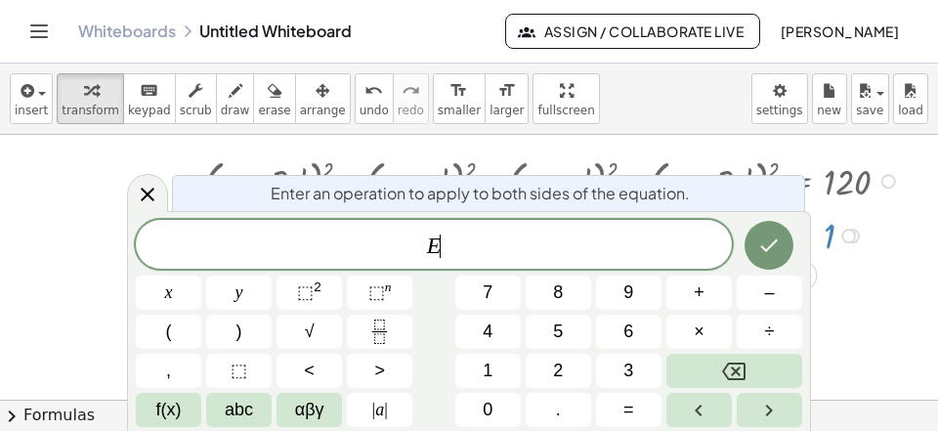
scroll to position [2349, 104]
drag, startPoint x: 393, startPoint y: 235, endPoint x: 395, endPoint y: 260, distance: 24.5
click at [395, 241] on span "E ​" at bounding box center [434, 246] width 596 height 27
click at [323, 327] on button "√" at bounding box center [308, 332] width 65 height 34
click at [771, 249] on icon "Done" at bounding box center [768, 244] width 23 height 23
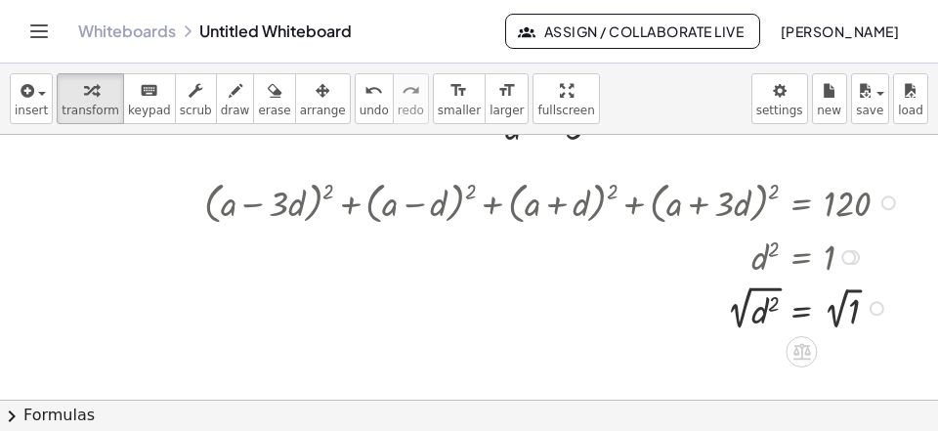
scroll to position [2366, 104]
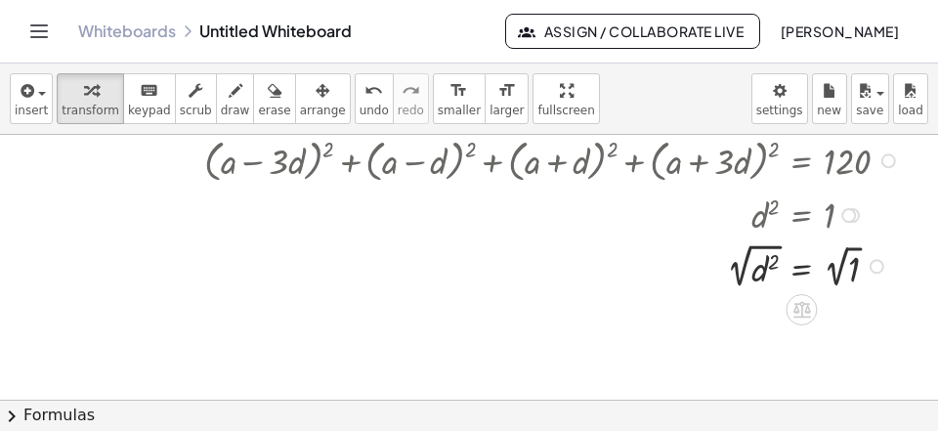
click at [753, 272] on div at bounding box center [554, 264] width 721 height 55
drag, startPoint x: 834, startPoint y: 282, endPoint x: 829, endPoint y: 297, distance: 15.4
click at [801, 161] on div "+ ( + a − · 3 · d ) 2 + ( + a − d ) 2 + ( + a + d ) 2 + ( + a + · 3 · d ) 2 = 1…" at bounding box center [801, 161] width 0 height 0
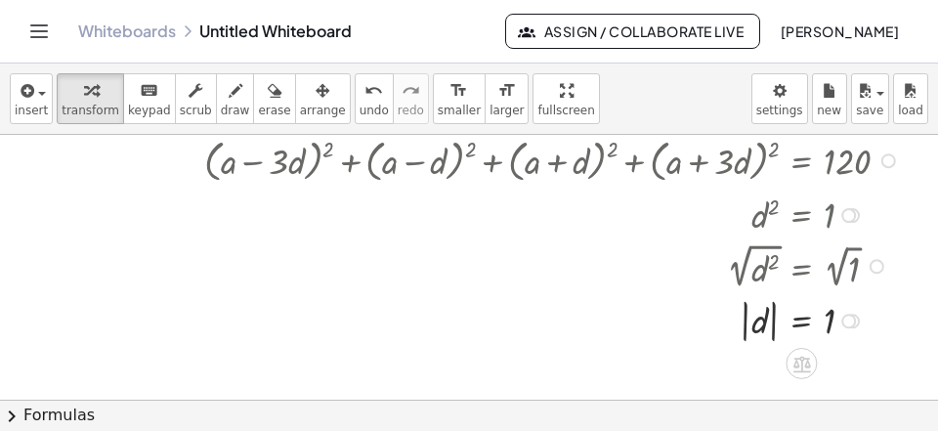
click at [769, 337] on div at bounding box center [554, 319] width 721 height 53
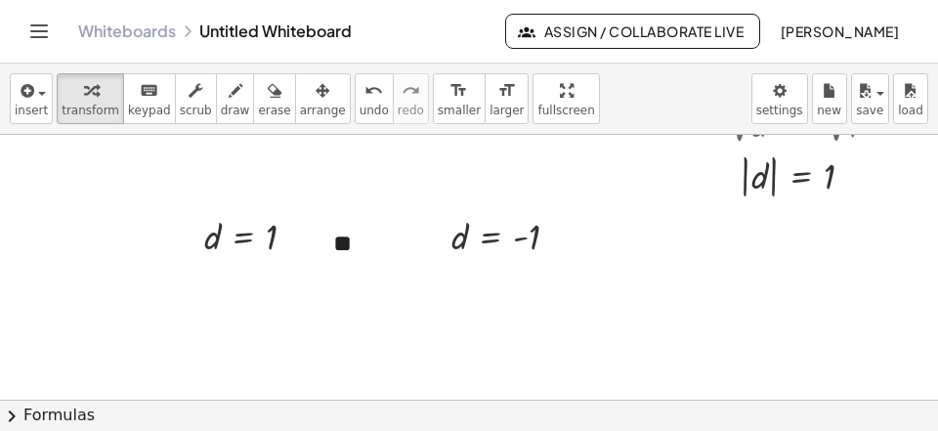
scroll to position [2552, 104]
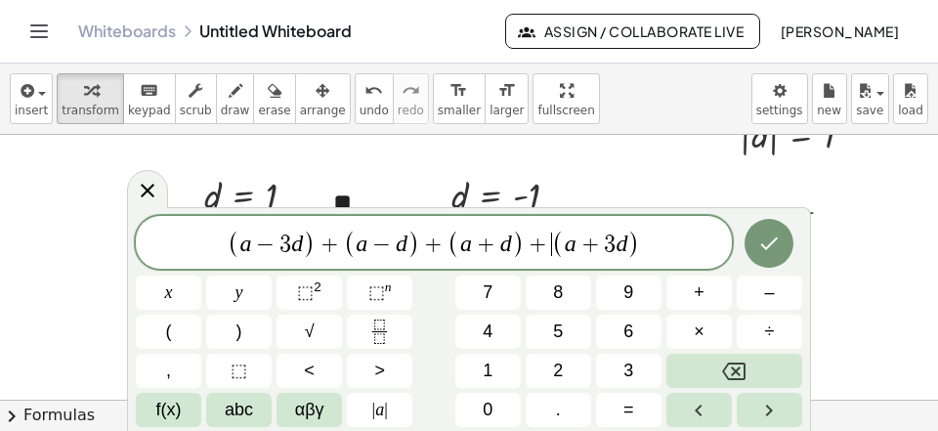
click at [542, 244] on span "+" at bounding box center [538, 244] width 28 height 23
click at [734, 360] on icon "Backspace" at bounding box center [733, 371] width 23 height 23
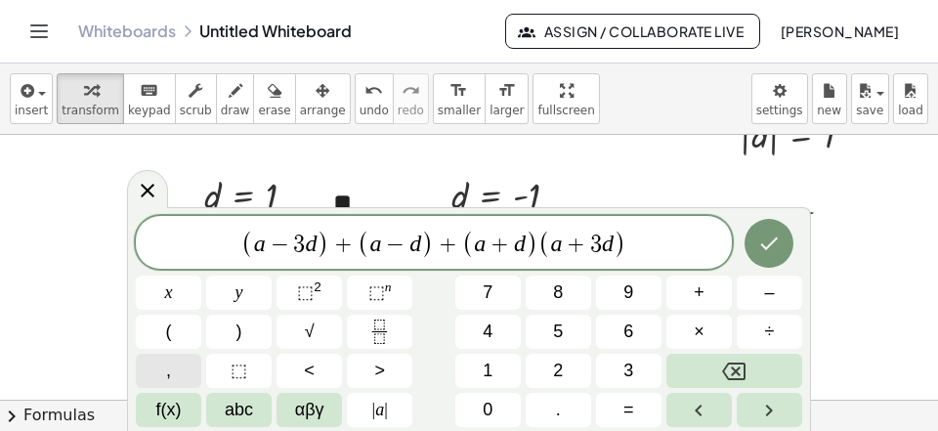
click at [160, 365] on button "," at bounding box center [168, 371] width 65 height 34
click at [447, 239] on span "+" at bounding box center [445, 244] width 28 height 23
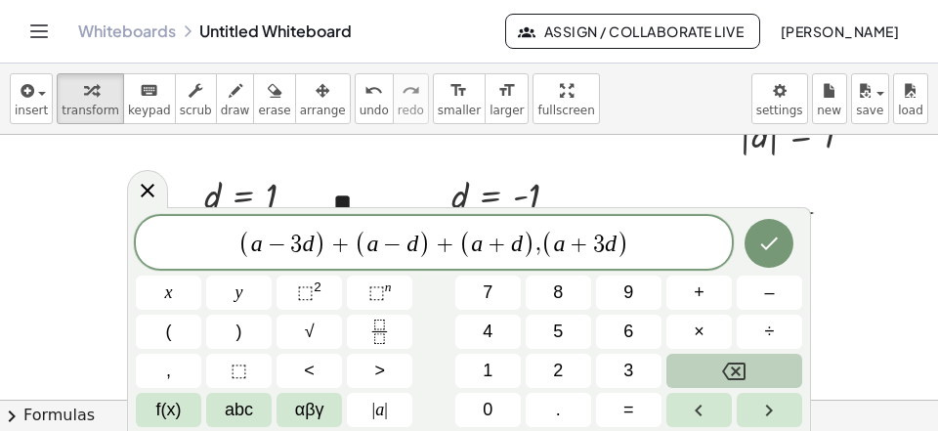
click at [726, 365] on icon "Backspace" at bounding box center [733, 371] width 23 height 23
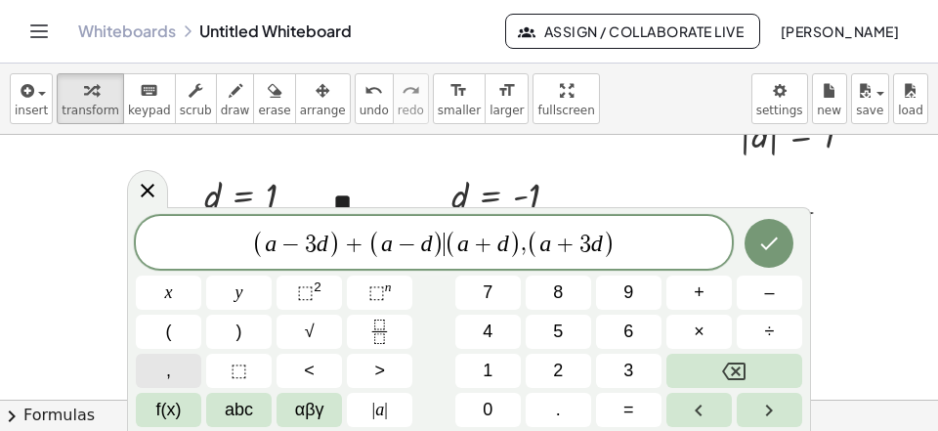
click at [159, 369] on button "," at bounding box center [168, 371] width 65 height 34
click at [354, 247] on span "+" at bounding box center [352, 244] width 28 height 23
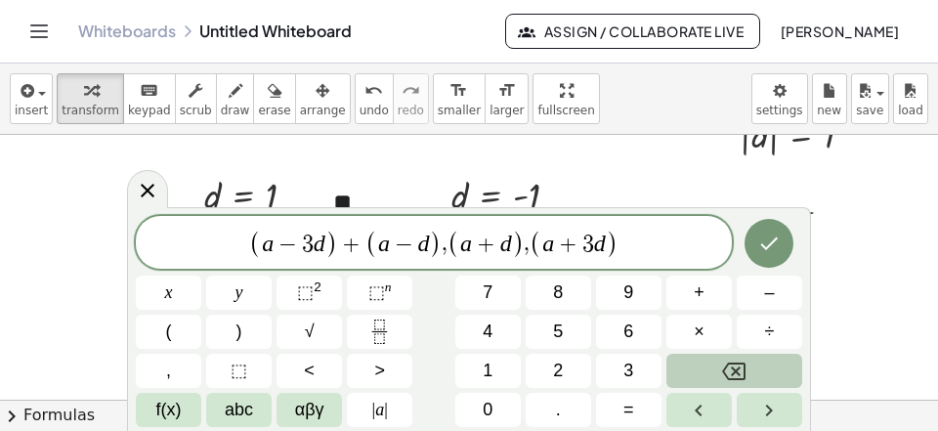
click at [745, 372] on icon "Backspace" at bounding box center [733, 371] width 23 height 18
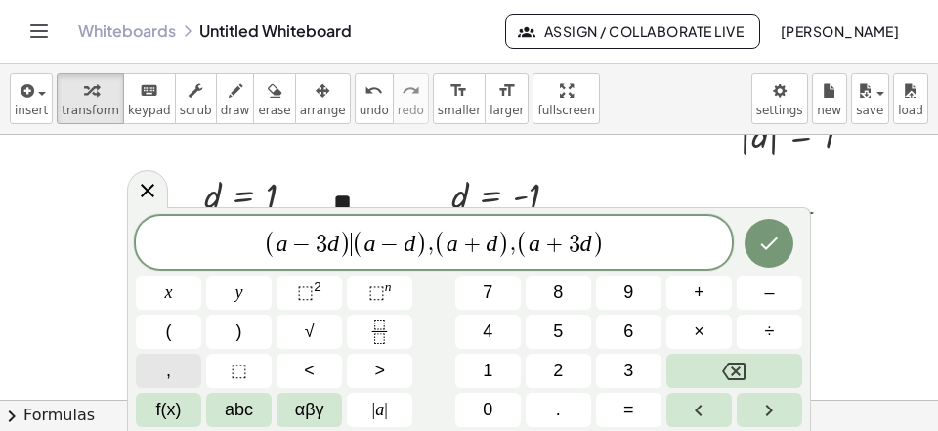
click at [191, 368] on button "," at bounding box center [168, 371] width 65 height 34
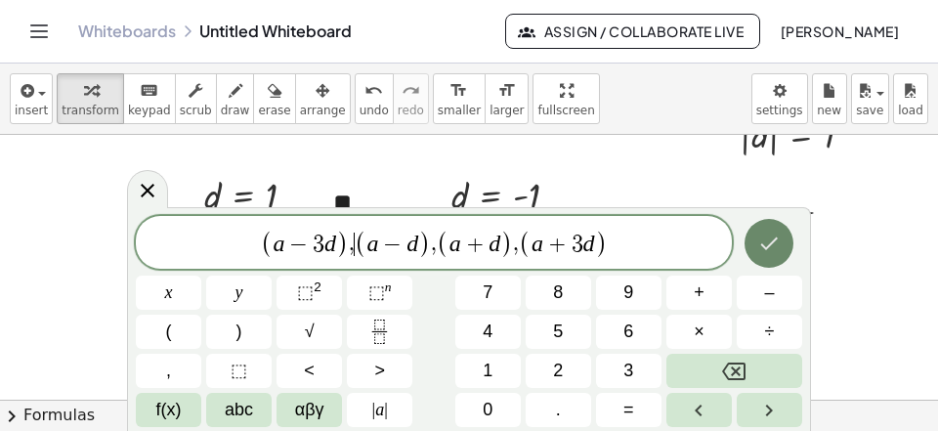
click at [762, 243] on icon "Done" at bounding box center [768, 243] width 23 height 23
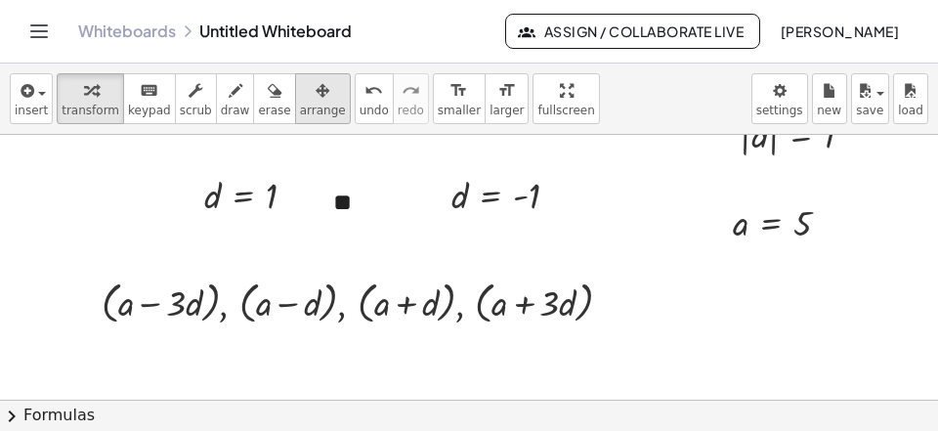
click at [316, 101] on icon "button" at bounding box center [323, 90] width 14 height 23
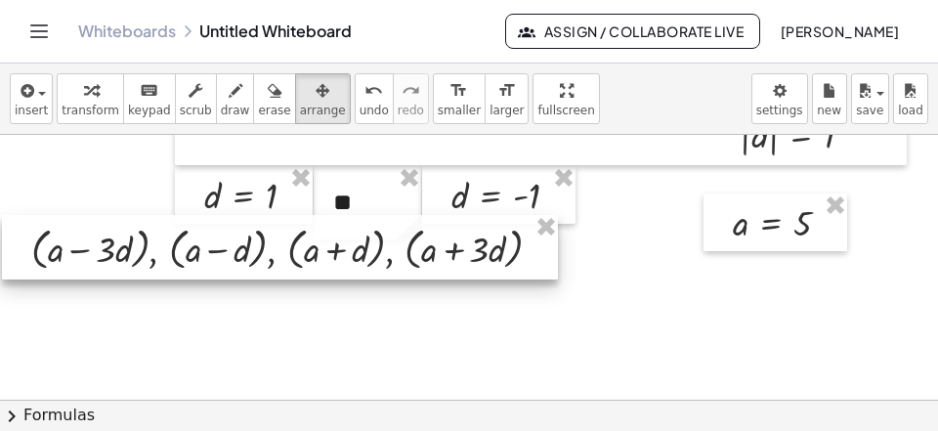
drag, startPoint x: 387, startPoint y: 311, endPoint x: 315, endPoint y: 278, distance: 79.2
click at [315, 278] on div at bounding box center [280, 247] width 556 height 64
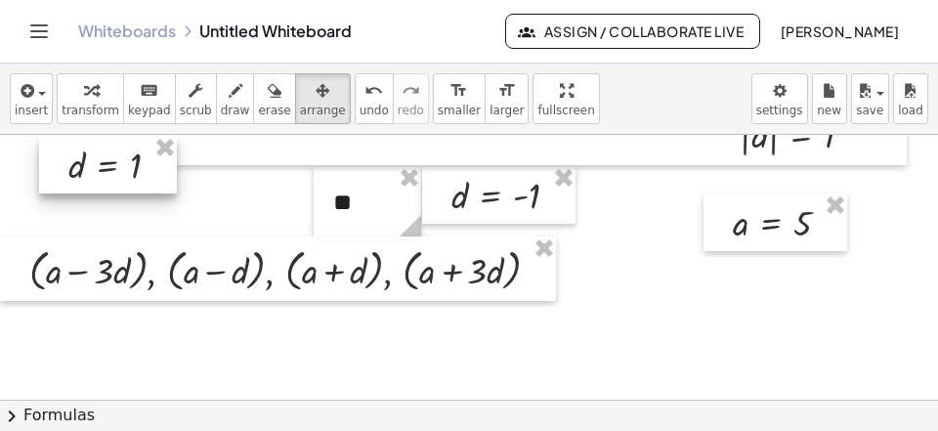
drag, startPoint x: 295, startPoint y: 204, endPoint x: 158, endPoint y: 174, distance: 140.1
click at [158, 174] on div at bounding box center [108, 165] width 138 height 58
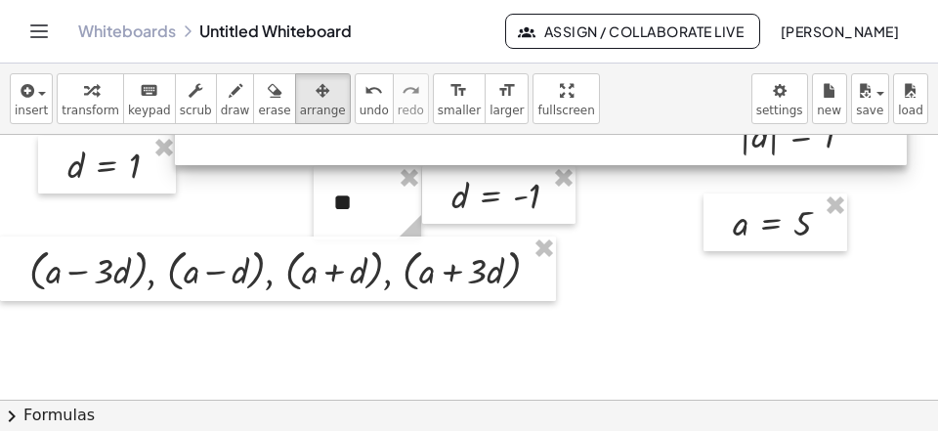
drag, startPoint x: 263, startPoint y: 157, endPoint x: 263, endPoint y: 130, distance: 27.4
click at [263, 130] on div "insert select one: Math Expression Function Text Youtube Video Graphing Geometr…" at bounding box center [469, 247] width 938 height 367
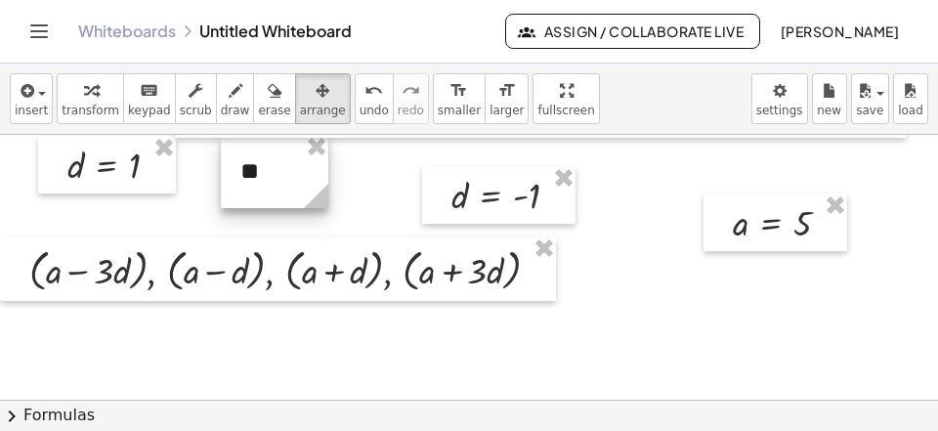
drag, startPoint x: 338, startPoint y: 206, endPoint x: 236, endPoint y: 172, distance: 107.2
click at [236, 173] on div at bounding box center [274, 171] width 107 height 73
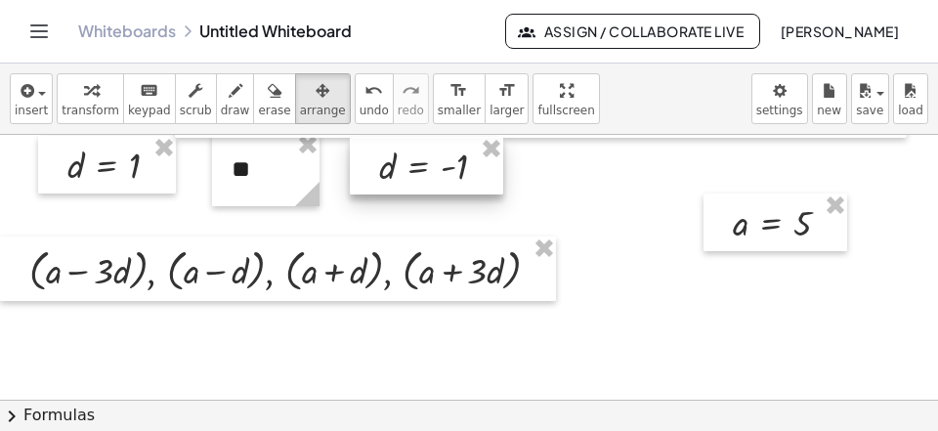
drag, startPoint x: 486, startPoint y: 200, endPoint x: 568, endPoint y: 206, distance: 82.3
click at [428, 187] on div at bounding box center [426, 166] width 153 height 58
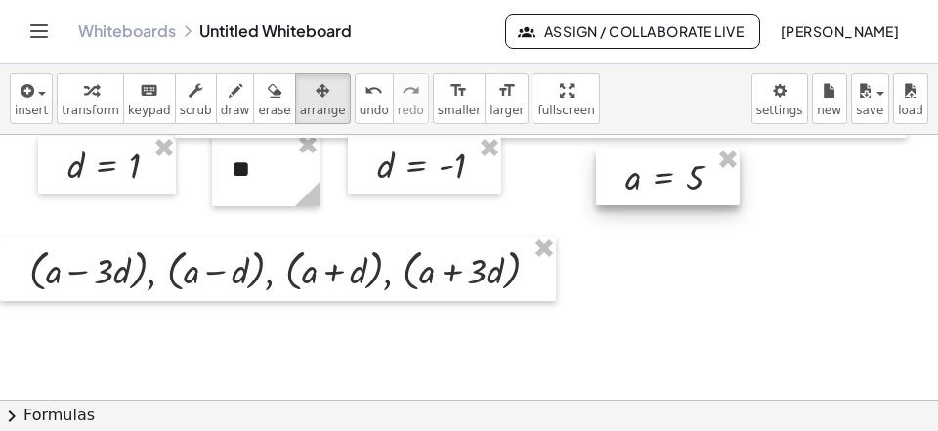
drag, startPoint x: 788, startPoint y: 228, endPoint x: 682, endPoint y: 187, distance: 114.1
click at [682, 187] on div at bounding box center [668, 177] width 144 height 58
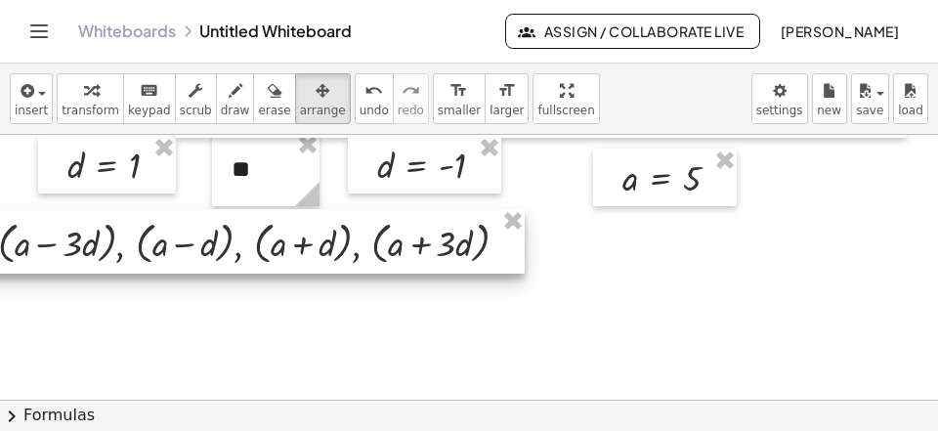
drag, startPoint x: 408, startPoint y: 262, endPoint x: 441, endPoint y: 249, distance: 34.7
click at [441, 249] on div at bounding box center [247, 241] width 556 height 64
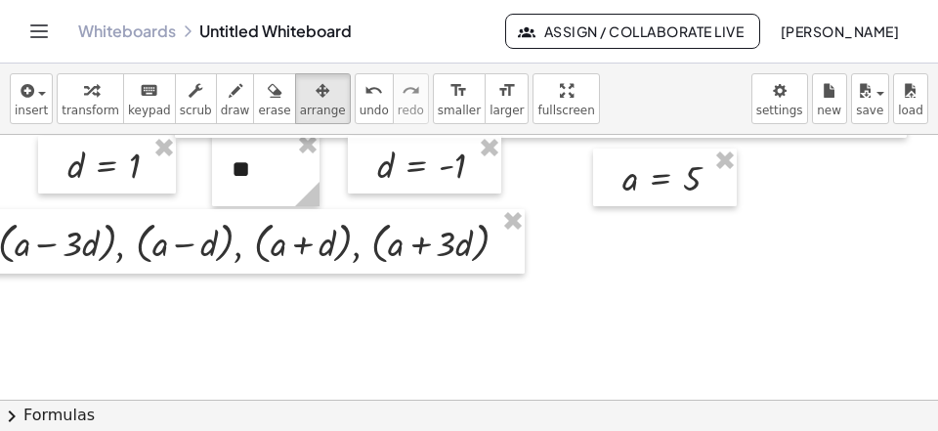
click at [84, 97] on icon "button" at bounding box center [91, 90] width 14 height 23
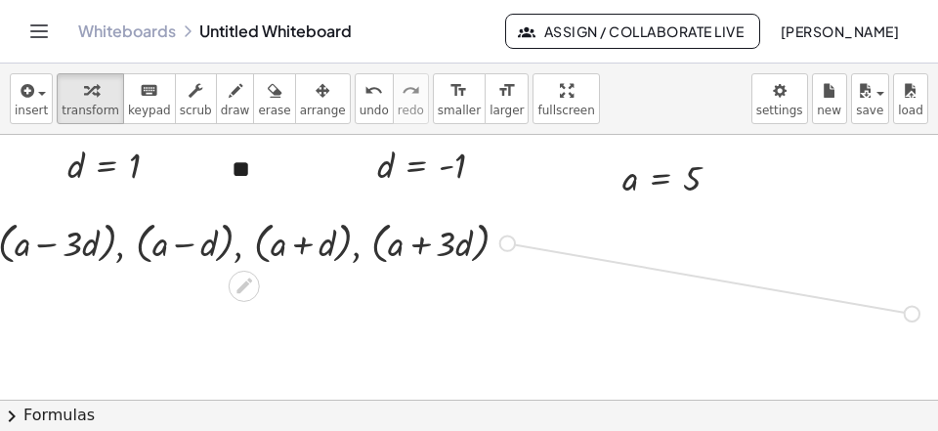
drag, startPoint x: 508, startPoint y: 243, endPoint x: 926, endPoint y: 320, distance: 425.2
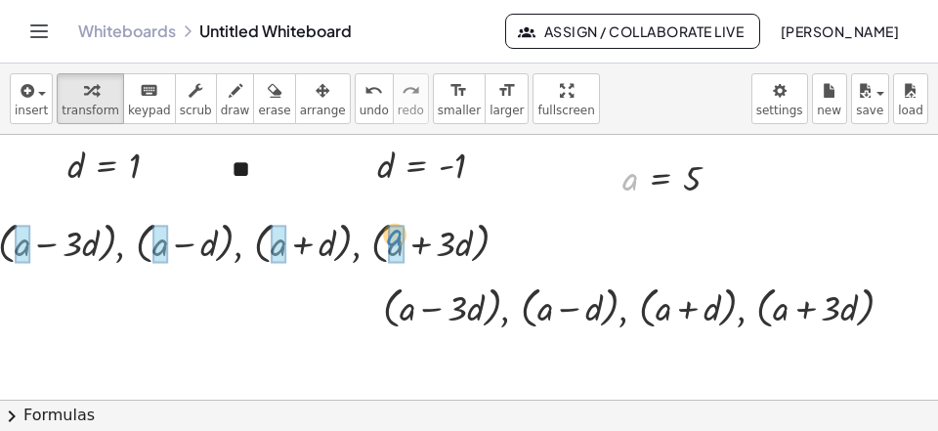
drag, startPoint x: 630, startPoint y: 178, endPoint x: 378, endPoint y: 222, distance: 255.9
click at [660, 179] on div "a a = 5" at bounding box center [660, 179] width 0 height 0
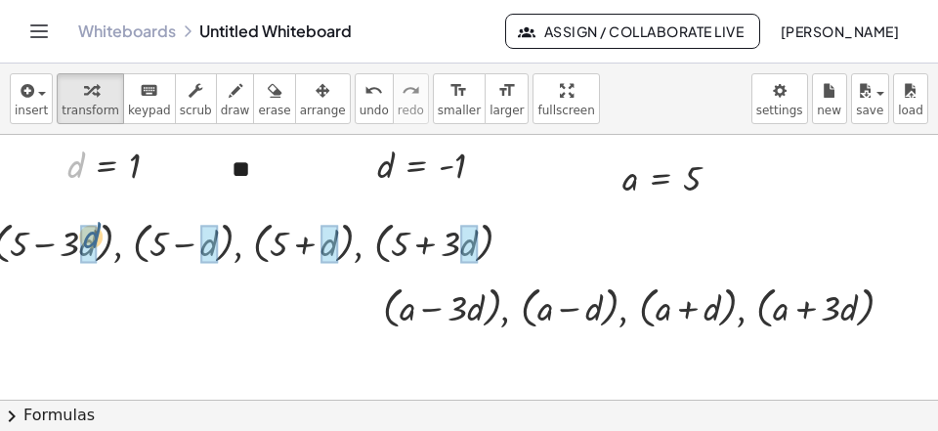
drag, startPoint x: 77, startPoint y: 154, endPoint x: 93, endPoint y: 225, distance: 72.1
click at [106, 166] on div "d d = 1" at bounding box center [106, 166] width 0 height 0
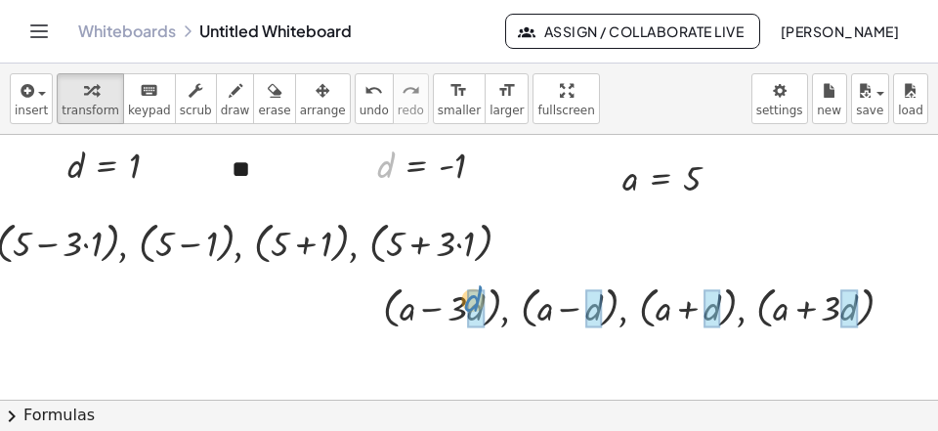
drag, startPoint x: 386, startPoint y: 162, endPoint x: 467, endPoint y: 294, distance: 154.8
click at [416, 166] on div "d d = - 1" at bounding box center [416, 166] width 0 height 0
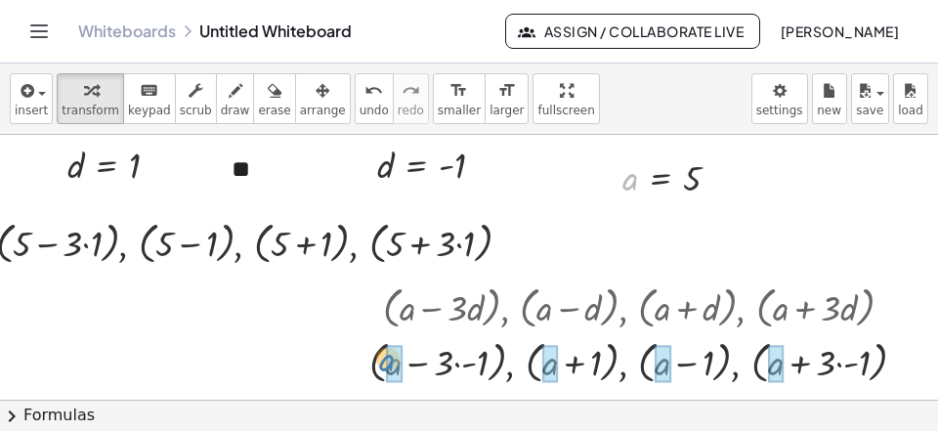
drag, startPoint x: 595, startPoint y: 199, endPoint x: 385, endPoint y: 356, distance: 261.8
click at [660, 179] on div "a a = 5" at bounding box center [660, 179] width 0 height 0
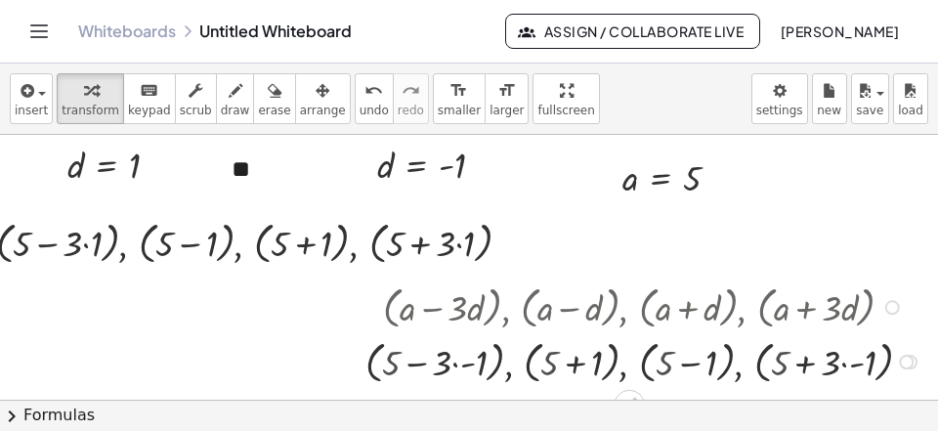
click at [464, 361] on div at bounding box center [646, 360] width 581 height 55
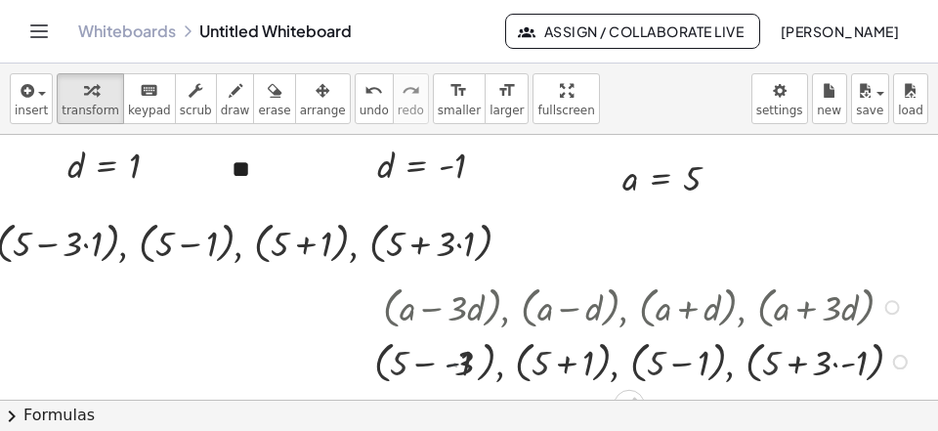
drag, startPoint x: 473, startPoint y: 363, endPoint x: 447, endPoint y: 368, distance: 25.9
click at [469, 364] on div at bounding box center [646, 360] width 562 height 55
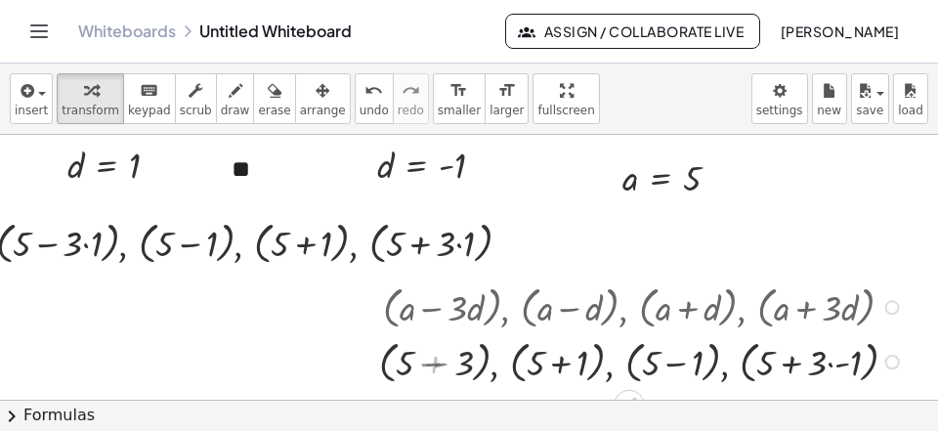
click at [447, 367] on div at bounding box center [646, 360] width 546 height 55
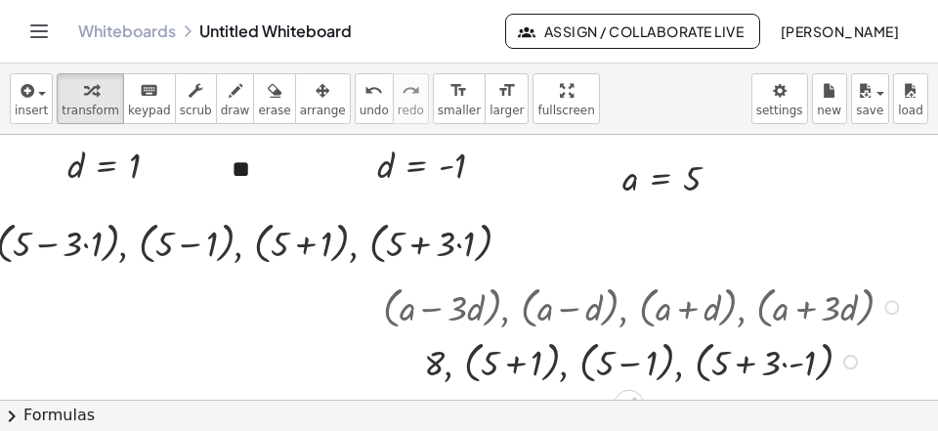
drag, startPoint x: 517, startPoint y: 363, endPoint x: 525, endPoint y: 370, distance: 10.4
click at [517, 364] on div at bounding box center [646, 360] width 546 height 55
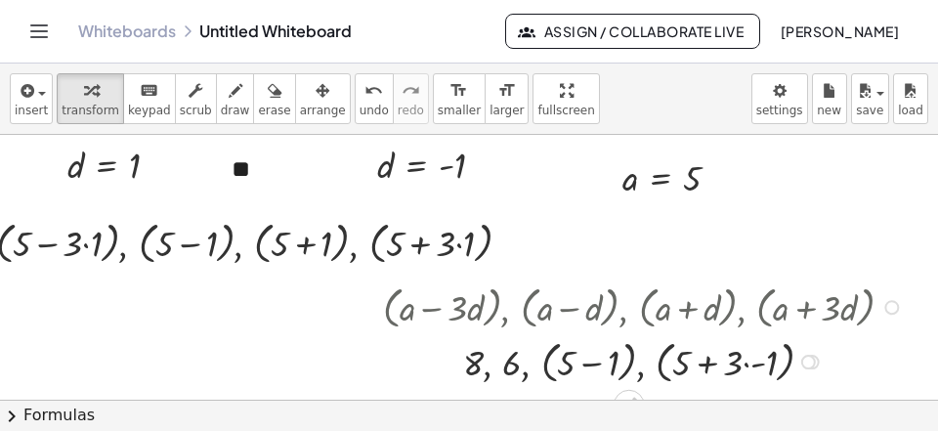
click at [589, 374] on div at bounding box center [646, 360] width 546 height 55
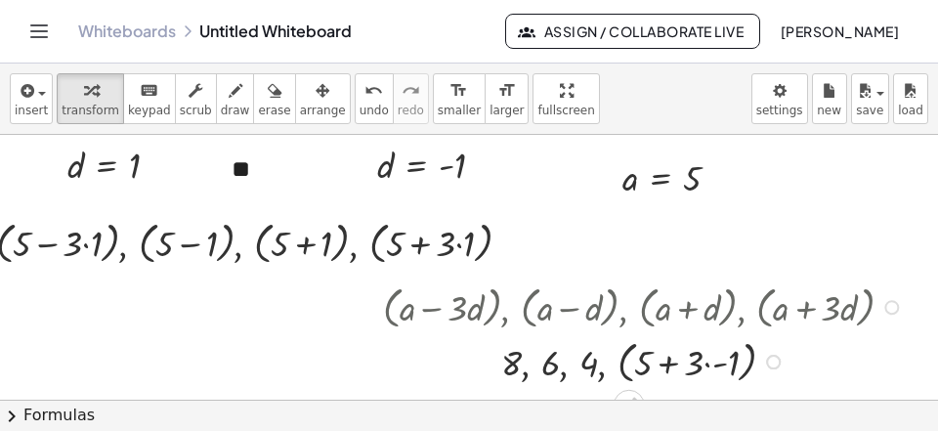
click at [720, 368] on div at bounding box center [646, 360] width 546 height 55
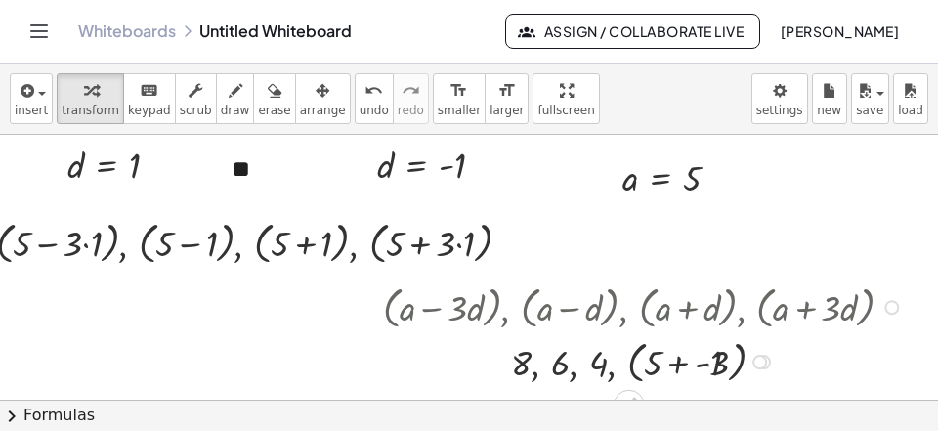
click at [700, 368] on div at bounding box center [646, 360] width 546 height 55
click at [695, 367] on div at bounding box center [646, 360] width 546 height 55
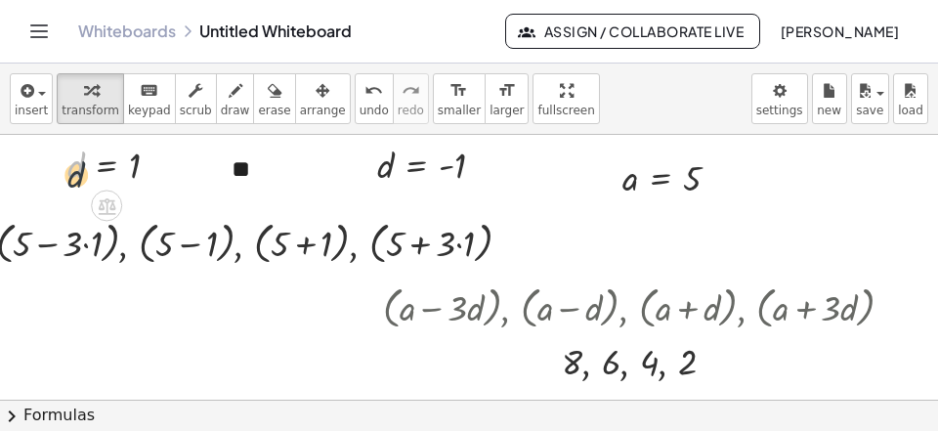
drag, startPoint x: 76, startPoint y: 163, endPoint x: 76, endPoint y: 176, distance: 12.7
click at [76, 177] on div at bounding box center [121, 165] width 127 height 48
click at [94, 242] on div at bounding box center [261, 241] width 550 height 55
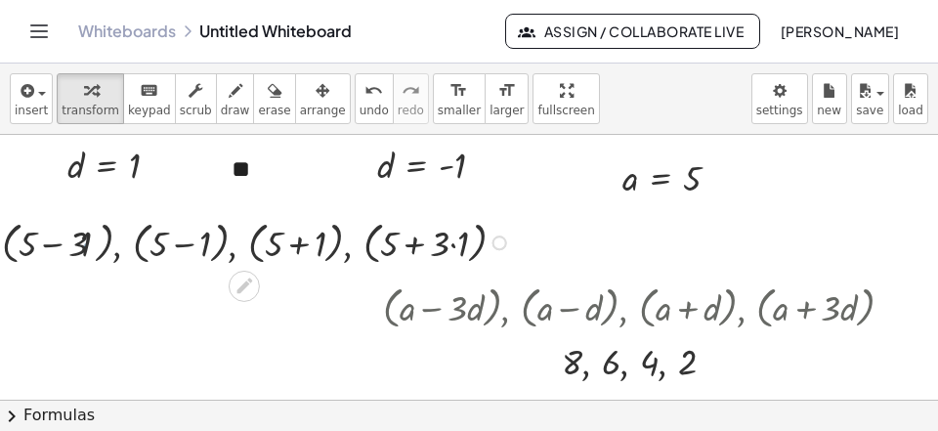
drag, startPoint x: 59, startPoint y: 249, endPoint x: 69, endPoint y: 248, distance: 10.8
click at [67, 249] on div at bounding box center [261, 241] width 531 height 55
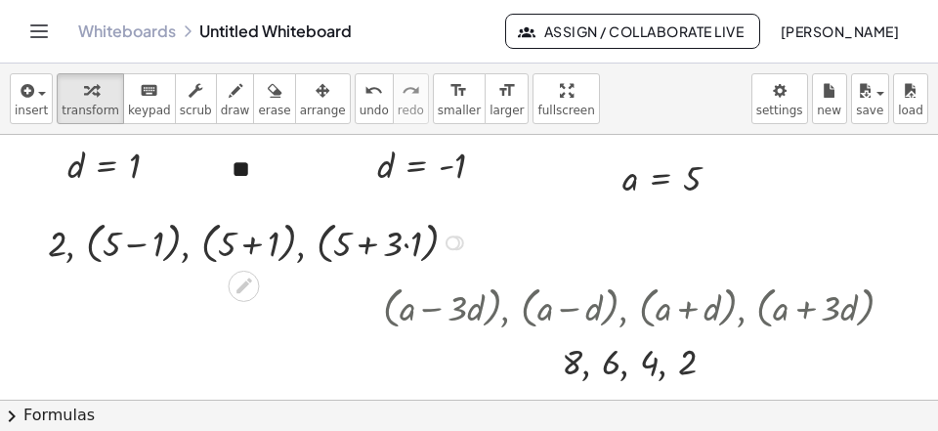
drag, startPoint x: 128, startPoint y: 245, endPoint x: 145, endPoint y: 267, distance: 27.2
click at [133, 249] on div at bounding box center [261, 241] width 446 height 55
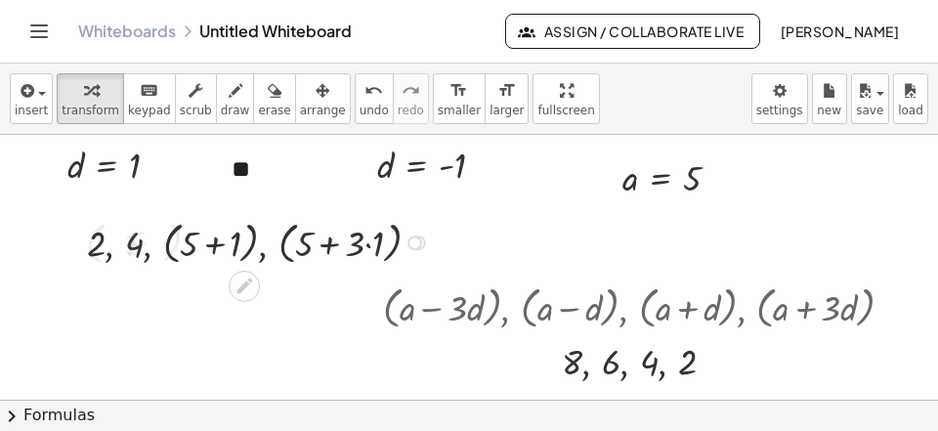
click at [206, 249] on div at bounding box center [261, 241] width 368 height 55
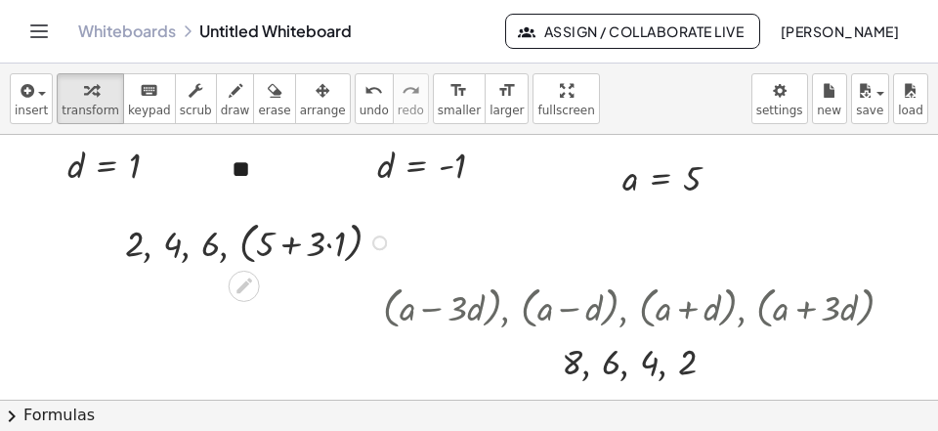
click at [351, 243] on div at bounding box center [260, 241] width 291 height 55
click at [317, 248] on div at bounding box center [262, 241] width 258 height 50
click at [316, 251] on div at bounding box center [262, 241] width 258 height 50
click at [315, 252] on div at bounding box center [262, 241] width 258 height 50
click at [331, 246] on div at bounding box center [262, 241] width 258 height 50
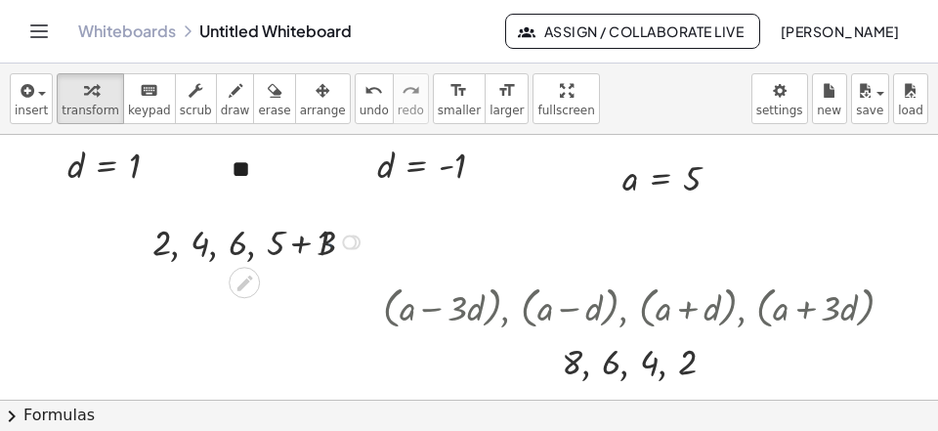
click at [301, 247] on div at bounding box center [261, 241] width 237 height 50
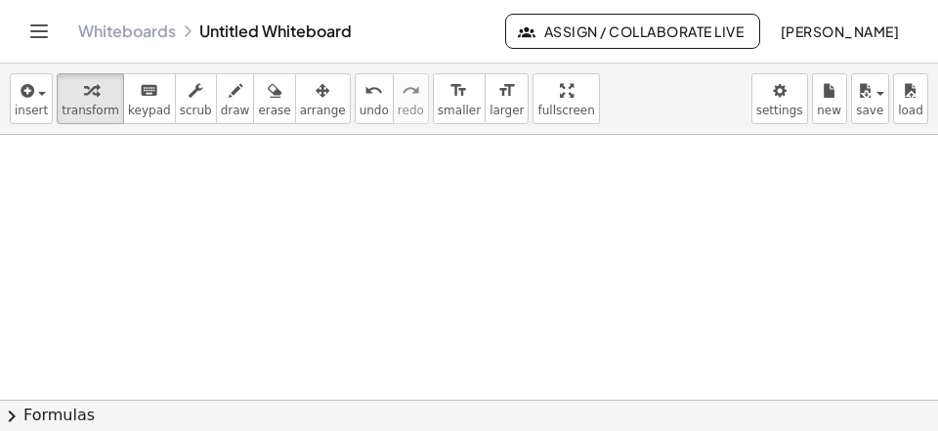
scroll to position [2907, 104]
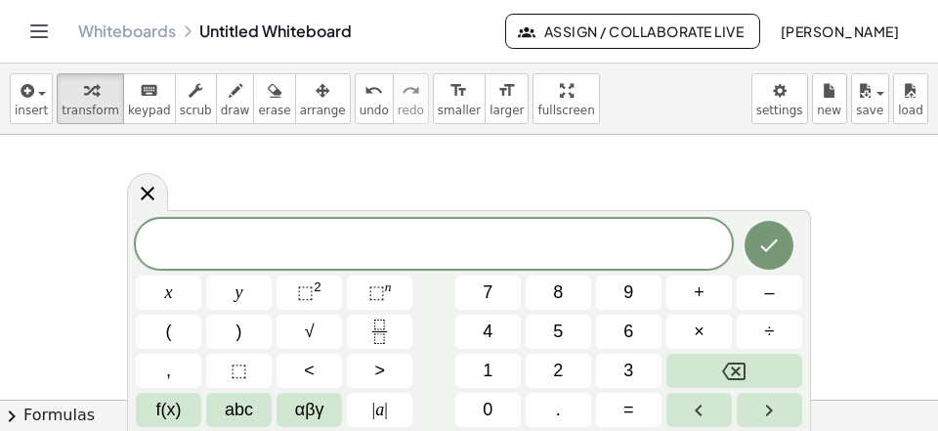
scroll to position [18, 0]
click at [366, 328] on button "Fraction" at bounding box center [379, 332] width 65 height 34
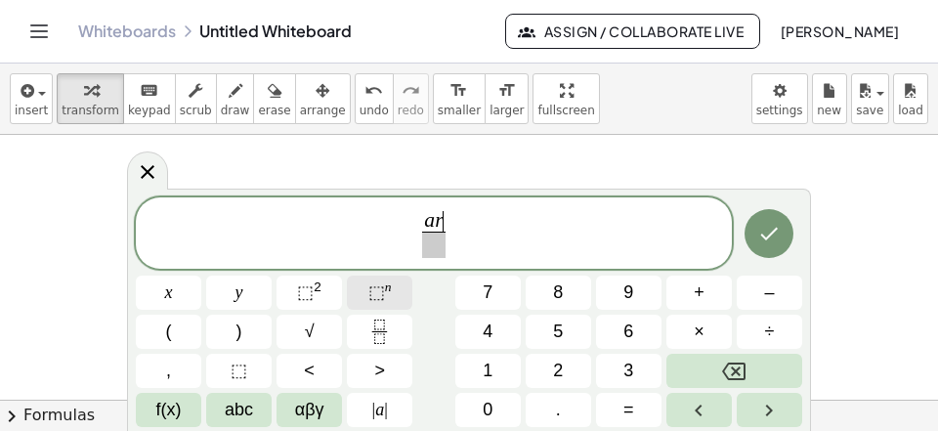
click at [370, 292] on span "⬚" at bounding box center [376, 292] width 17 height 20
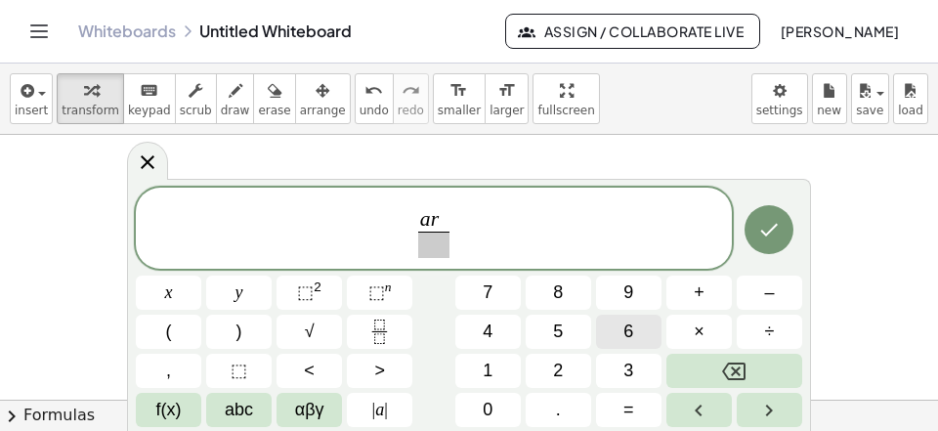
click at [627, 330] on span "6" at bounding box center [628, 332] width 10 height 26
click at [424, 242] on span "​" at bounding box center [433, 245] width 33 height 26
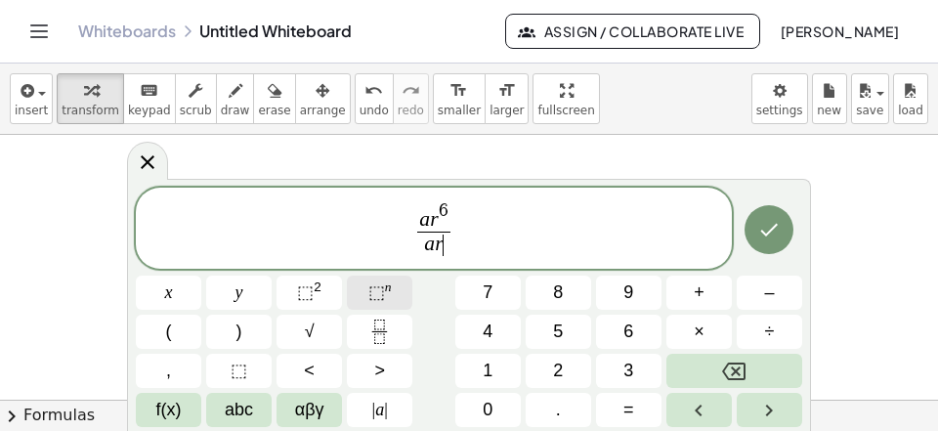
click at [386, 297] on span "⬚ n" at bounding box center [379, 292] width 23 height 26
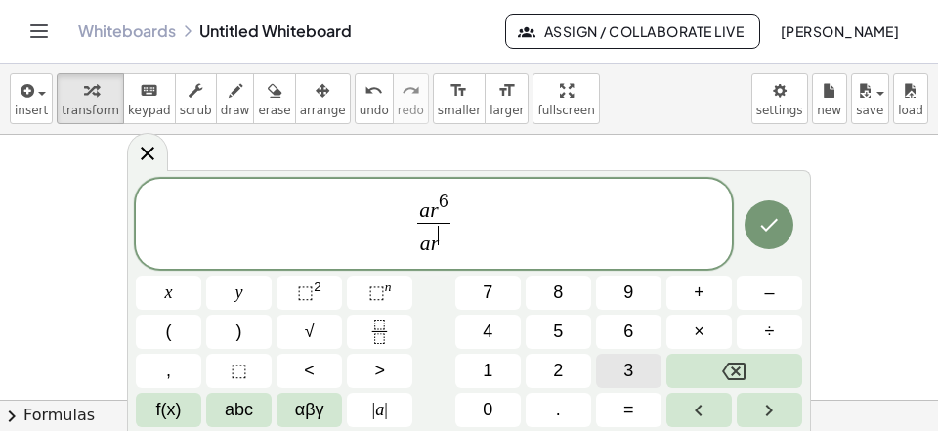
click at [626, 363] on span "3" at bounding box center [628, 371] width 10 height 26
click at [504, 225] on span "a r 6 a r 3 ​ ​" at bounding box center [434, 225] width 596 height 69
click at [376, 336] on icon "Fraction" at bounding box center [379, 331] width 24 height 24
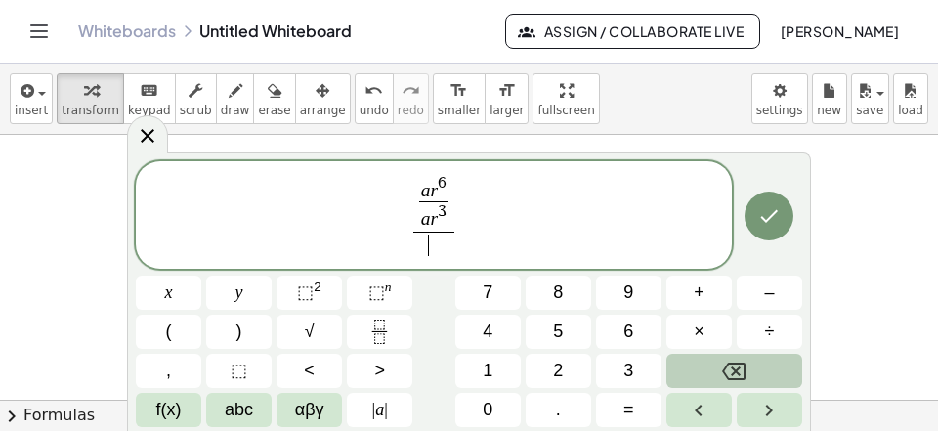
click at [745, 367] on icon "Backspace" at bounding box center [733, 371] width 23 height 18
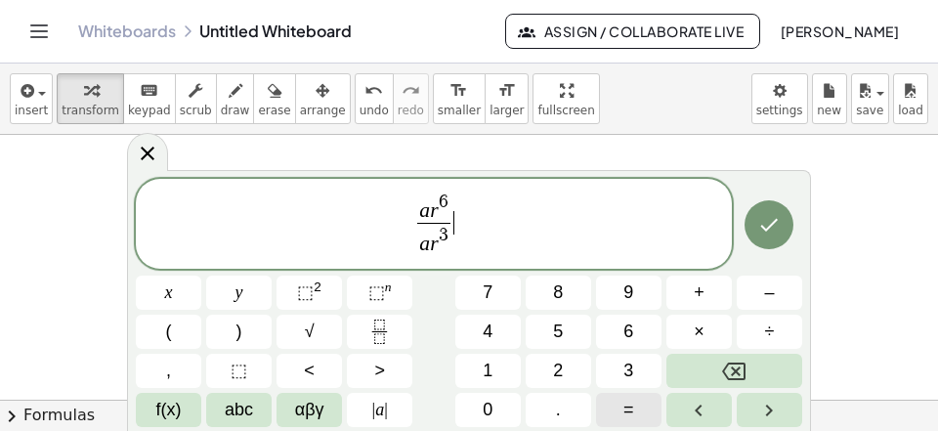
click at [634, 412] on button "=" at bounding box center [628, 410] width 65 height 34
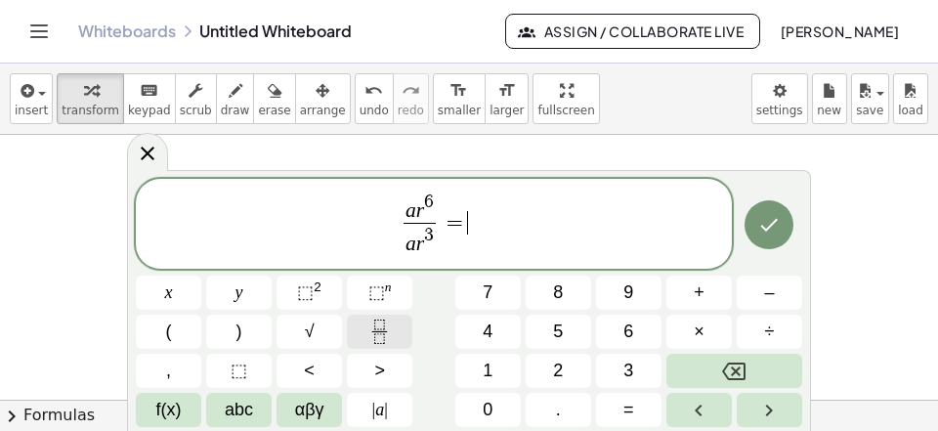
click at [378, 324] on icon "Fraction" at bounding box center [379, 331] width 24 height 24
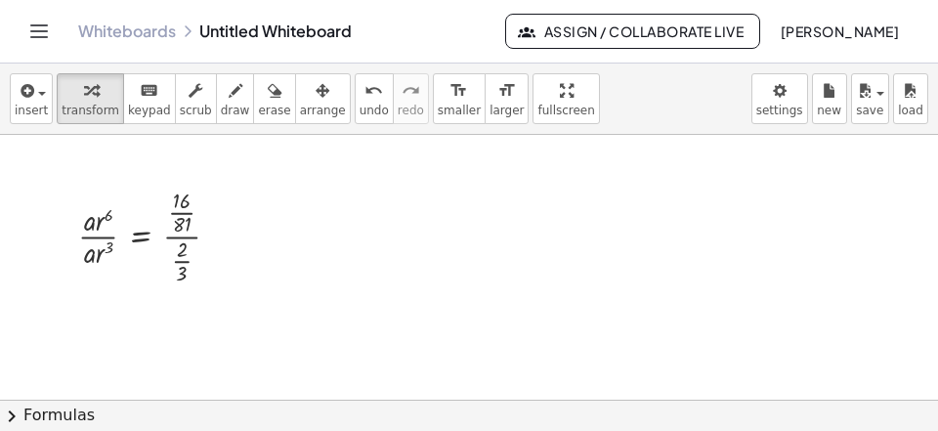
click at [489, 107] on span "larger" at bounding box center [506, 111] width 34 height 14
click at [489, 108] on span "larger" at bounding box center [506, 111] width 34 height 14
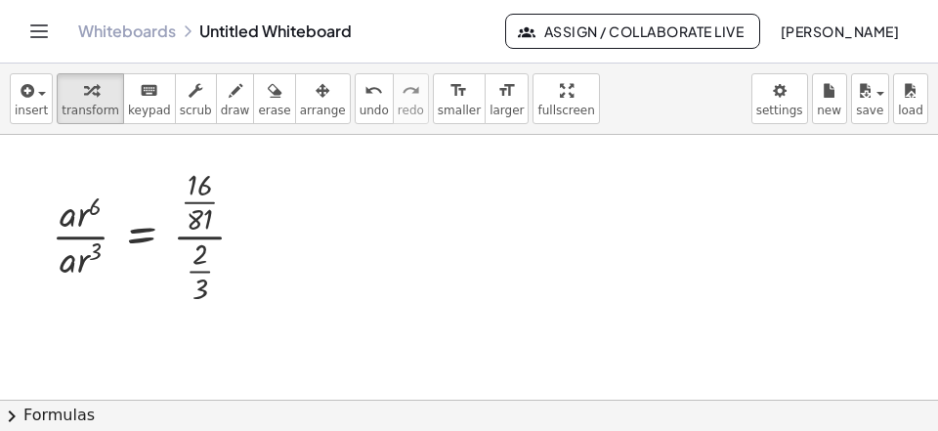
click at [489, 106] on span "larger" at bounding box center [506, 111] width 34 height 14
click at [0, 0] on icon at bounding box center [0, 0] width 0 height 0
click at [139, 198] on div at bounding box center [156, 234] width 229 height 145
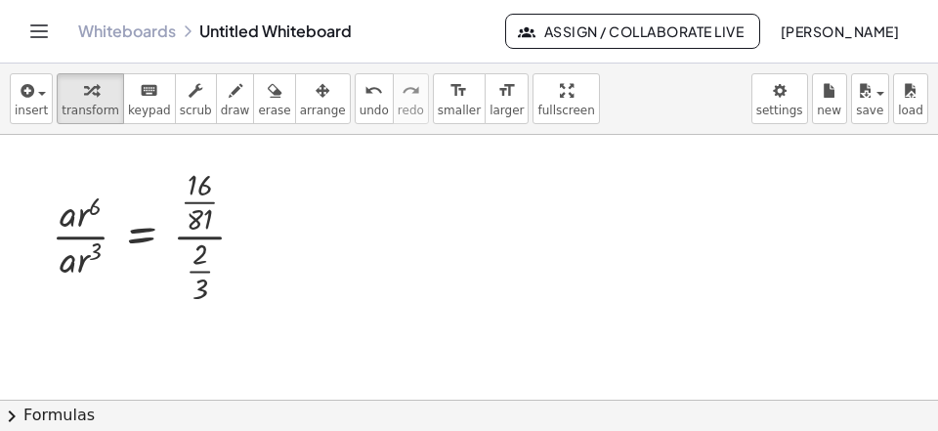
click at [0, 0] on icon at bounding box center [0, 0] width 0 height 0
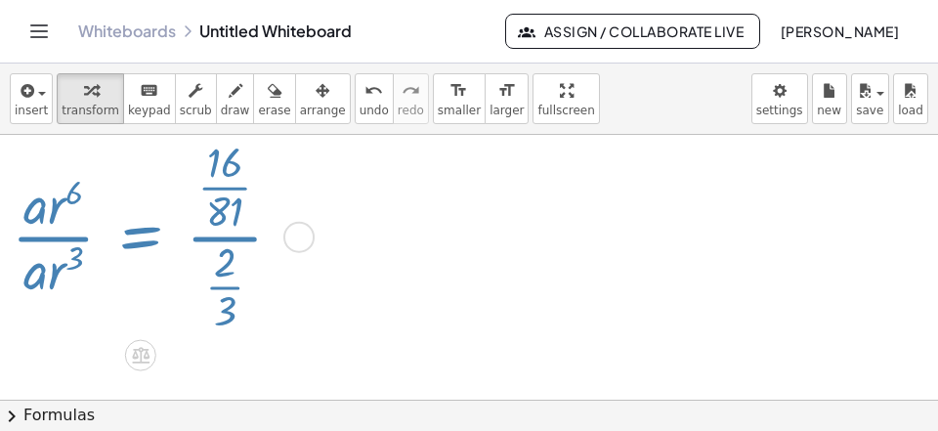
click at [149, 192] on div at bounding box center [155, 235] width 306 height 204
click at [0, 0] on icon at bounding box center [0, 0] width 0 height 0
drag, startPoint x: 149, startPoint y: 192, endPoint x: 372, endPoint y: 171, distance: 224.8
click at [149, 192] on div at bounding box center [155, 235] width 306 height 204
click at [0, 0] on icon at bounding box center [0, 0] width 0 height 0
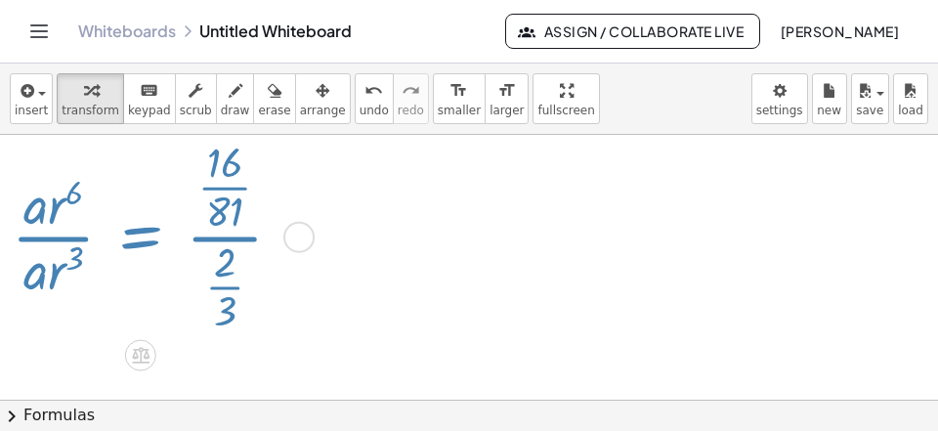
click at [149, 192] on div at bounding box center [155, 235] width 306 height 204
drag, startPoint x: 372, startPoint y: 171, endPoint x: 189, endPoint y: 206, distance: 187.0
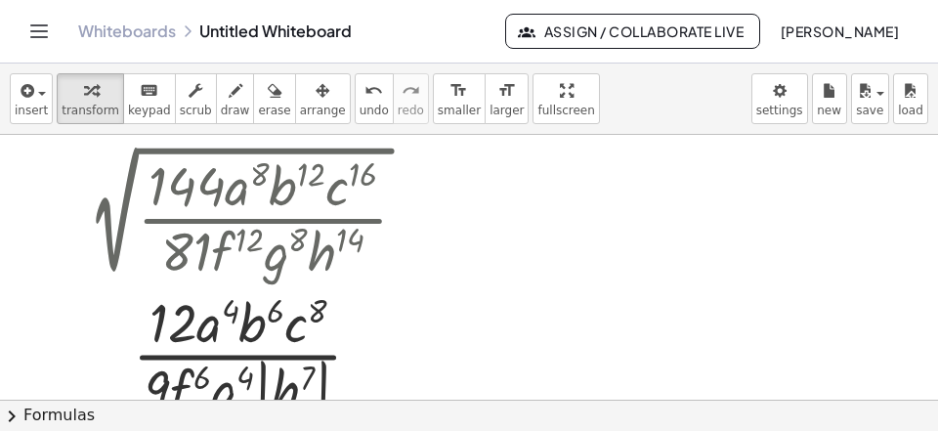
scroll to position [2907, 104]
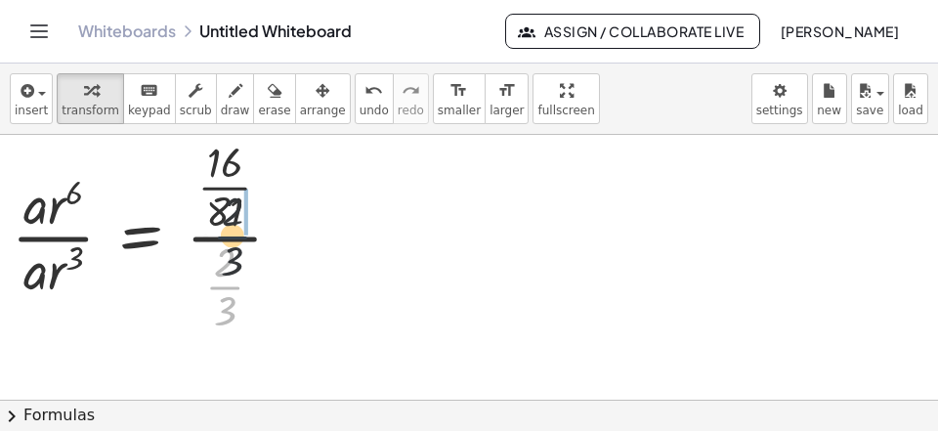
drag, startPoint x: 227, startPoint y: 290, endPoint x: 246, endPoint y: 191, distance: 100.6
click at [240, 202] on div at bounding box center [155, 235] width 306 height 204
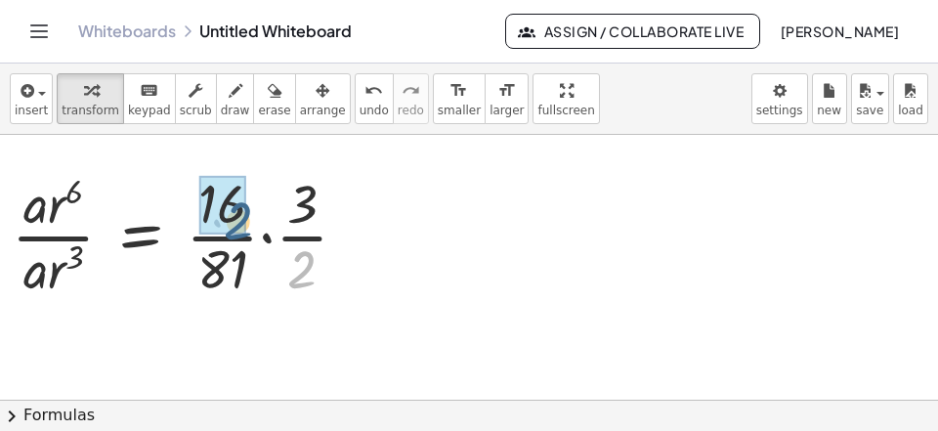
drag, startPoint x: 298, startPoint y: 268, endPoint x: 227, endPoint y: 214, distance: 89.3
click at [141, 236] on div "· 2 · a · r 6 · a · r 3 = · · 16 · 81 · · 2 · 3" at bounding box center [141, 236] width 0 height 0
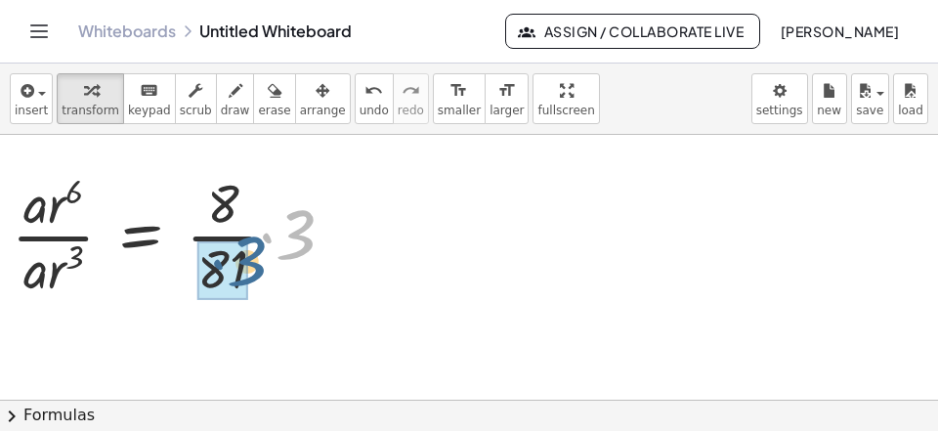
drag, startPoint x: 305, startPoint y: 224, endPoint x: 249, endPoint y: 250, distance: 61.6
click at [258, 248] on div at bounding box center [181, 234] width 358 height 137
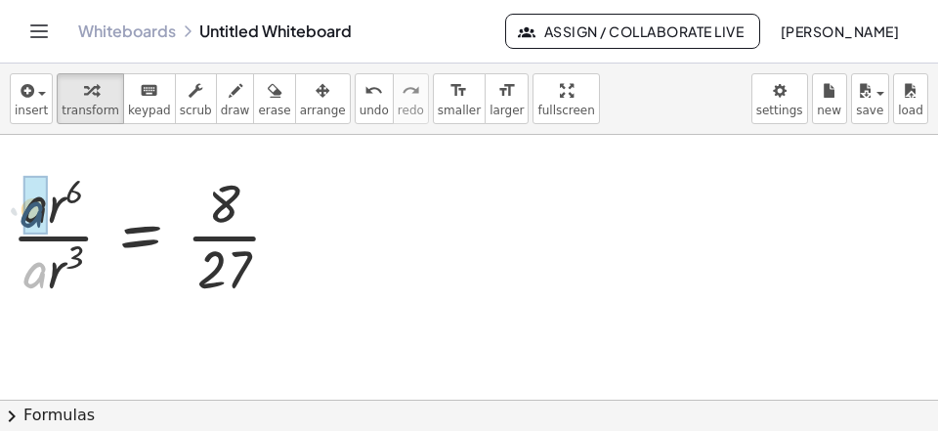
drag, startPoint x: 38, startPoint y: 274, endPoint x: 38, endPoint y: 219, distance: 54.7
click at [141, 236] on div "· a · a · r 6 · a · r 3 = · · 8 27" at bounding box center [141, 236] width 0 height 0
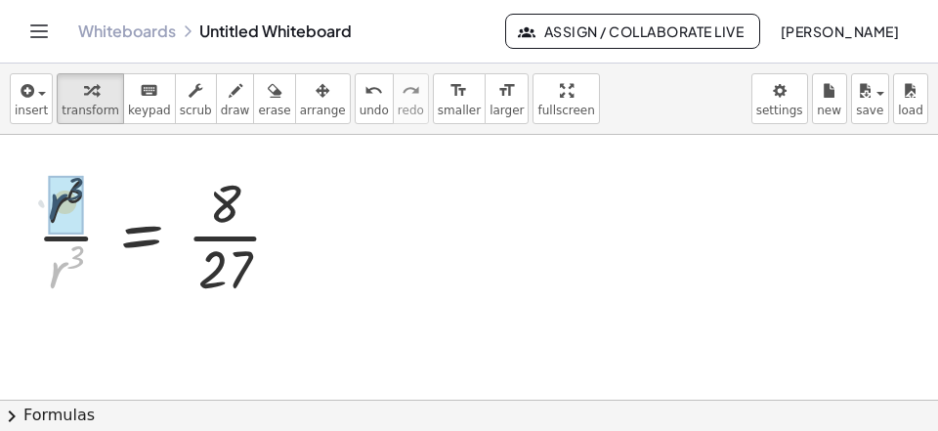
drag, startPoint x: 59, startPoint y: 271, endPoint x: 58, endPoint y: 234, distance: 36.2
click at [141, 236] on div "· r 3 · r 6 · r 3 = · · 8 27" at bounding box center [141, 236] width 0 height 0
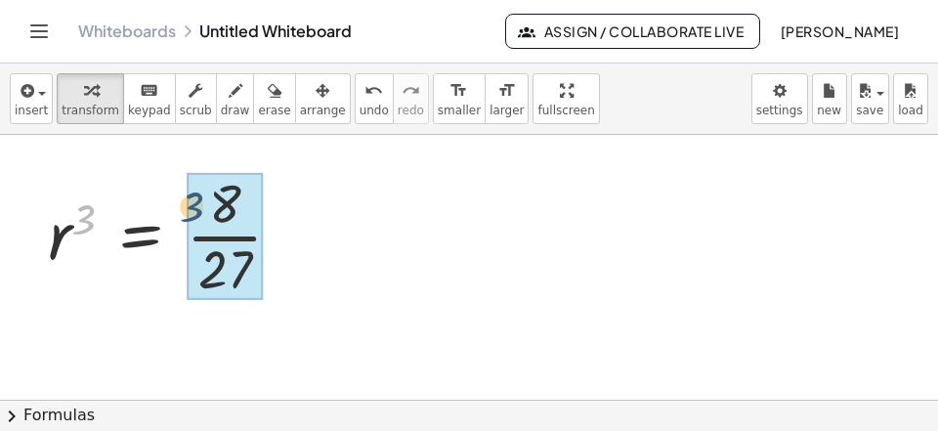
drag, startPoint x: 84, startPoint y: 215, endPoint x: 205, endPoint y: 209, distance: 121.3
click at [141, 236] on div "3 r = · · 8 27 3" at bounding box center [141, 236] width 0 height 0
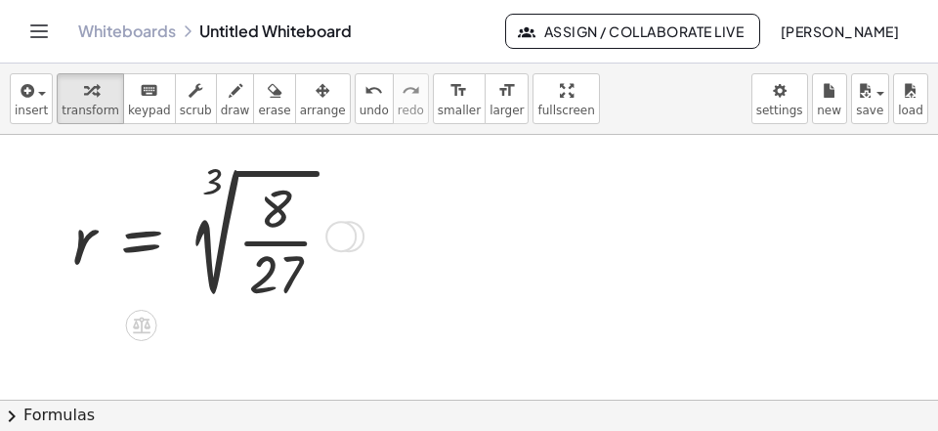
click at [263, 269] on div at bounding box center [210, 234] width 295 height 147
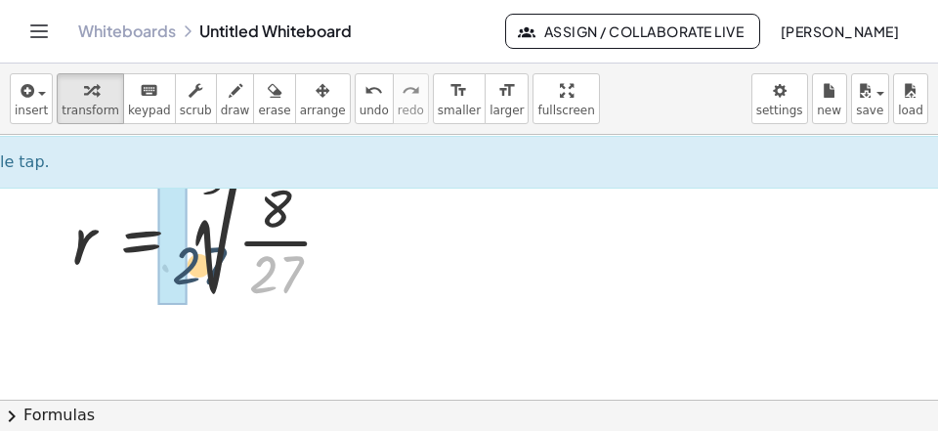
drag, startPoint x: 254, startPoint y: 279, endPoint x: 179, endPoint y: 275, distance: 75.4
click at [142, 236] on div "· 27 r = · · 8 27 3 √ ( )" at bounding box center [142, 236] width 0 height 0
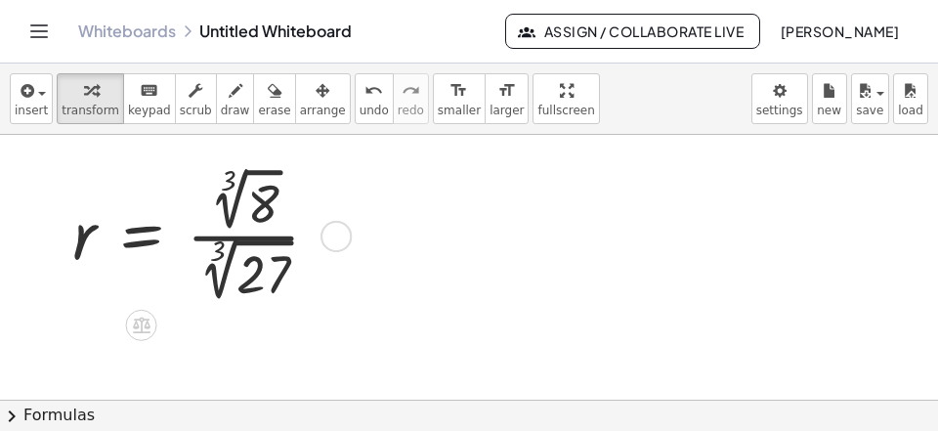
drag, startPoint x: 226, startPoint y: 222, endPoint x: 233, endPoint y: 236, distance: 16.2
click at [227, 222] on div at bounding box center [204, 234] width 282 height 147
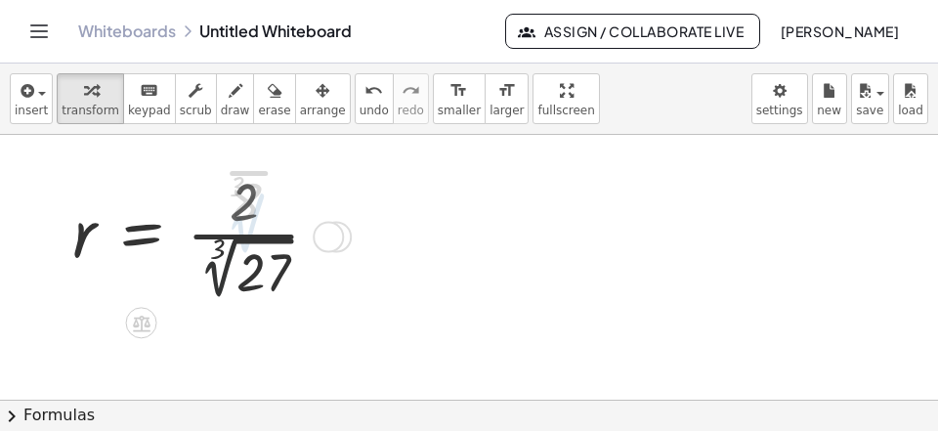
click at [211, 278] on div at bounding box center [204, 235] width 282 height 142
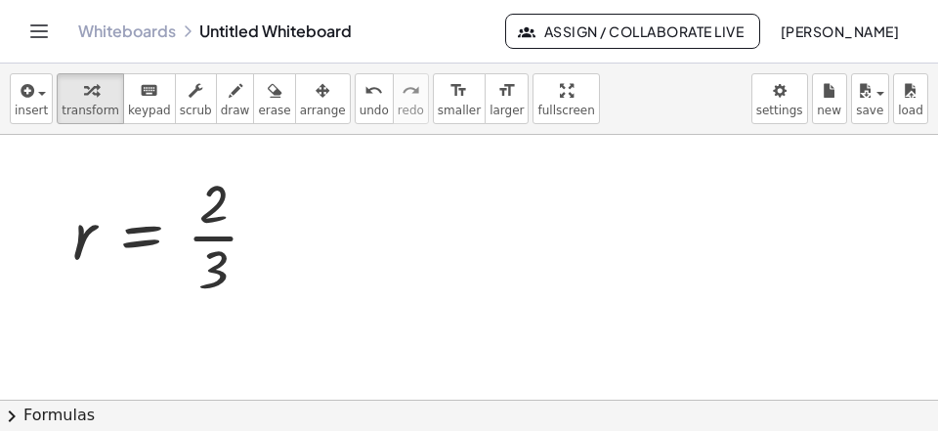
click at [438, 107] on span "smaller" at bounding box center [459, 111] width 43 height 14
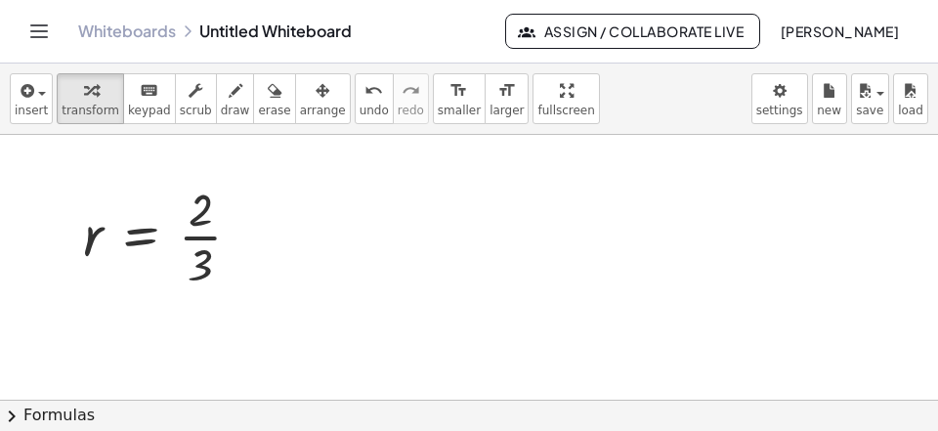
click at [438, 104] on span "smaller" at bounding box center [459, 111] width 43 height 14
click at [0, 0] on icon at bounding box center [0, 0] width 0 height 0
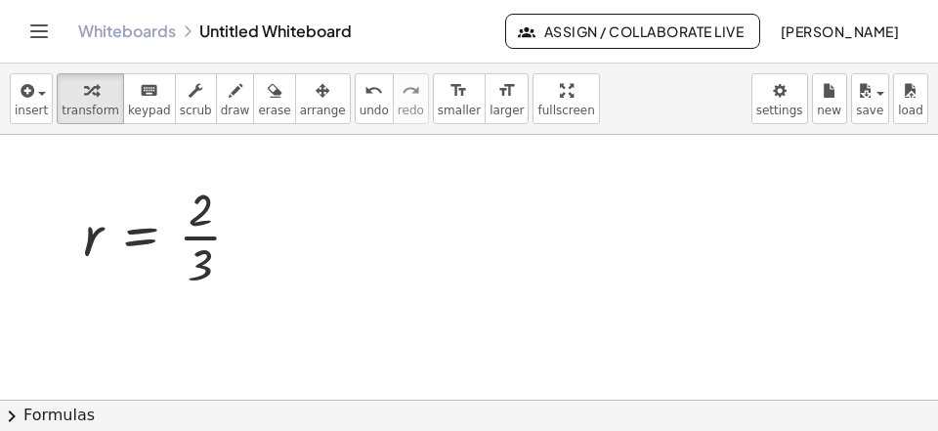
click at [0, 0] on icon at bounding box center [0, 0] width 0 height 0
click at [148, 191] on div at bounding box center [169, 234] width 193 height 115
click at [0, 0] on icon at bounding box center [0, 0] width 0 height 0
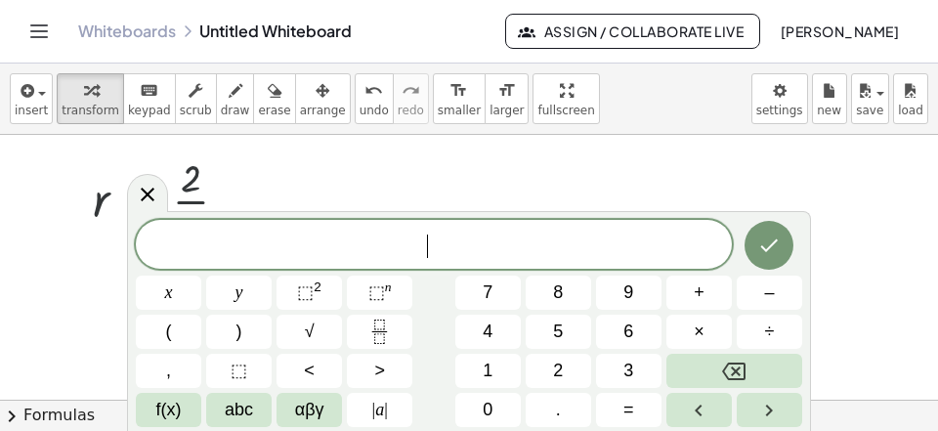
scroll to position [2943, 104]
drag, startPoint x: 155, startPoint y: 197, endPoint x: 171, endPoint y: 201, distance: 16.1
click at [157, 197] on icon at bounding box center [147, 193] width 23 height 23
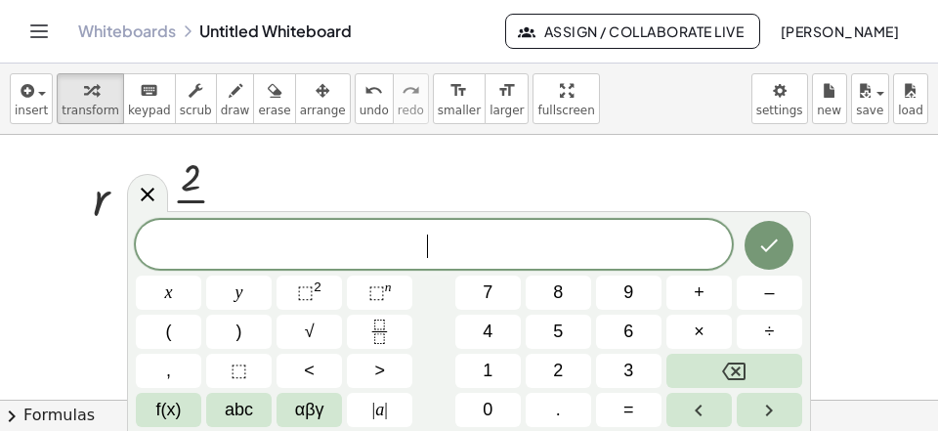
scroll to position [18, 0]
click at [384, 289] on span "⬚" at bounding box center [376, 292] width 17 height 20
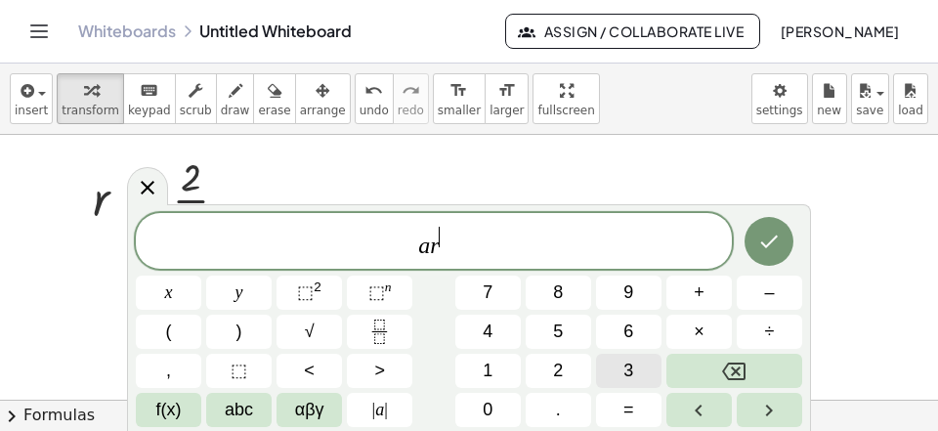
click at [643, 363] on button "3" at bounding box center [628, 371] width 65 height 34
click at [775, 409] on icon "Right arrow" at bounding box center [768, 410] width 23 height 23
click at [617, 412] on button "=" at bounding box center [628, 410] width 65 height 34
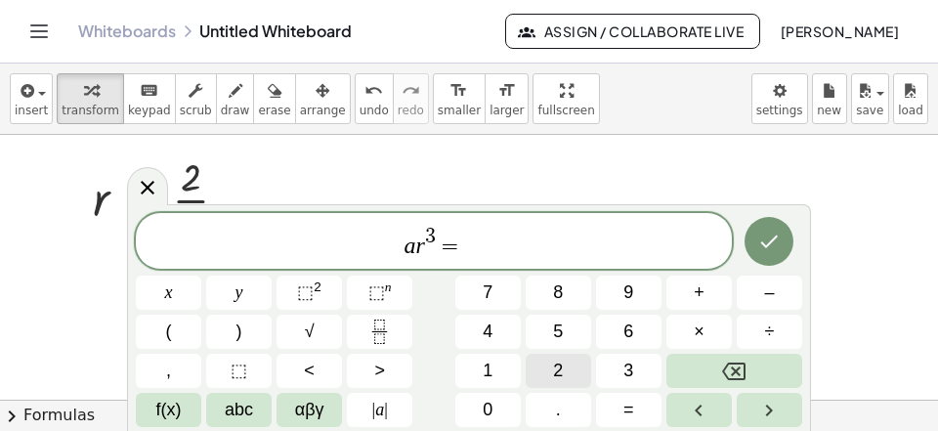
click at [568, 366] on button "2" at bounding box center [558, 371] width 65 height 34
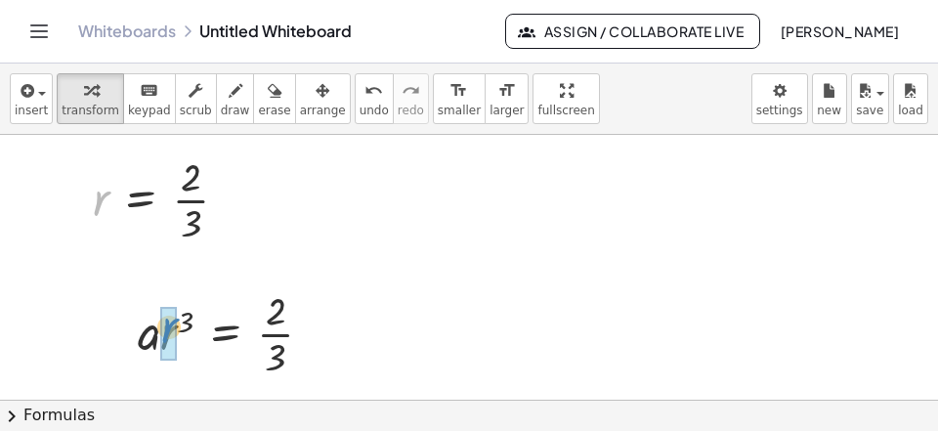
drag, startPoint x: 99, startPoint y: 202, endPoint x: 164, endPoint y: 334, distance: 147.2
click at [141, 200] on div "r r = · · 3 2" at bounding box center [141, 200] width 0 height 0
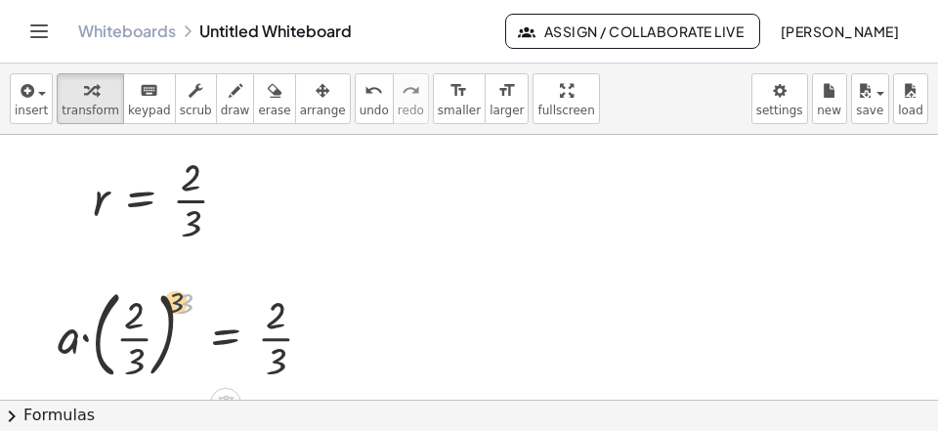
click at [226, 335] on div "3 · a · 3 = · 2 · 3 ( · 2 · 3 )" at bounding box center [226, 335] width 0 height 0
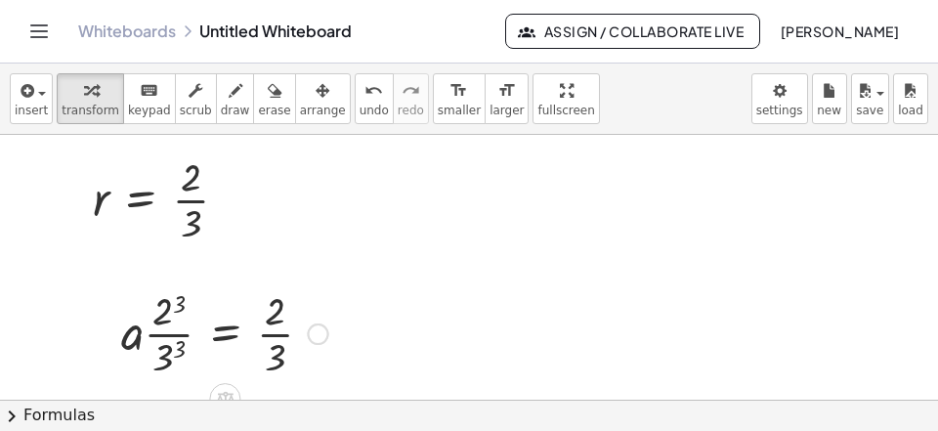
click at [165, 362] on div at bounding box center [224, 332] width 226 height 98
click at [171, 317] on div at bounding box center [223, 332] width 230 height 98
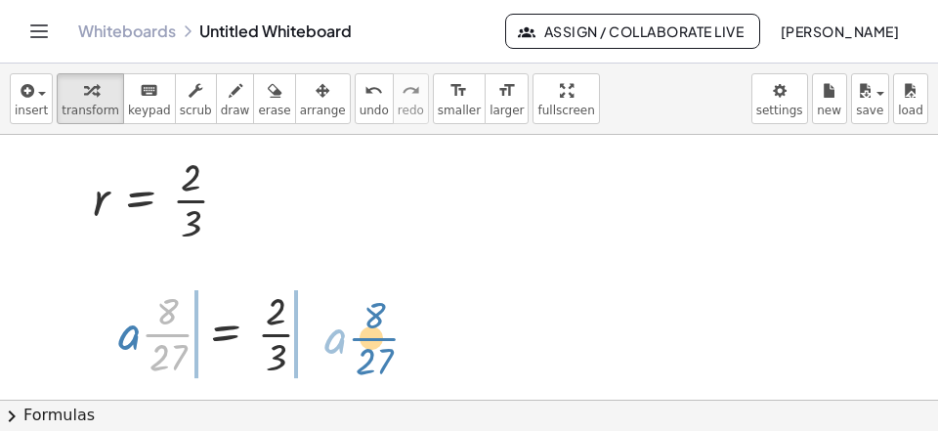
drag, startPoint x: 154, startPoint y: 333, endPoint x: 370, endPoint y: 337, distance: 216.0
click at [226, 334] on div "· · 8 · 27 · a · a · = · 2 · 3 · · 27 8" at bounding box center [226, 334] width 0 height 0
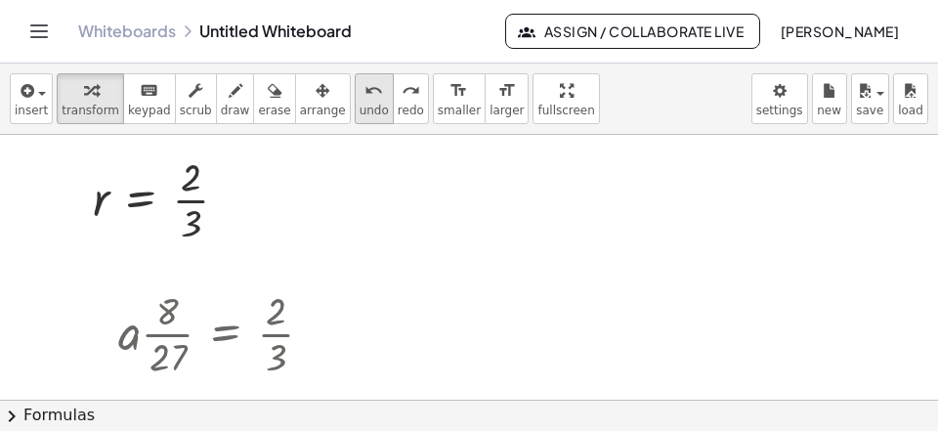
click at [360, 101] on div "undo" at bounding box center [374, 89] width 29 height 23
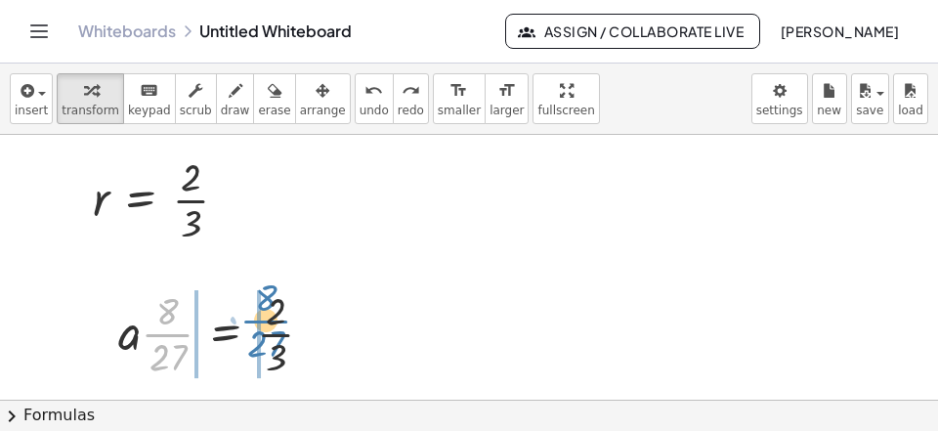
drag, startPoint x: 149, startPoint y: 334, endPoint x: 243, endPoint y: 320, distance: 95.8
click at [247, 320] on div at bounding box center [223, 332] width 230 height 98
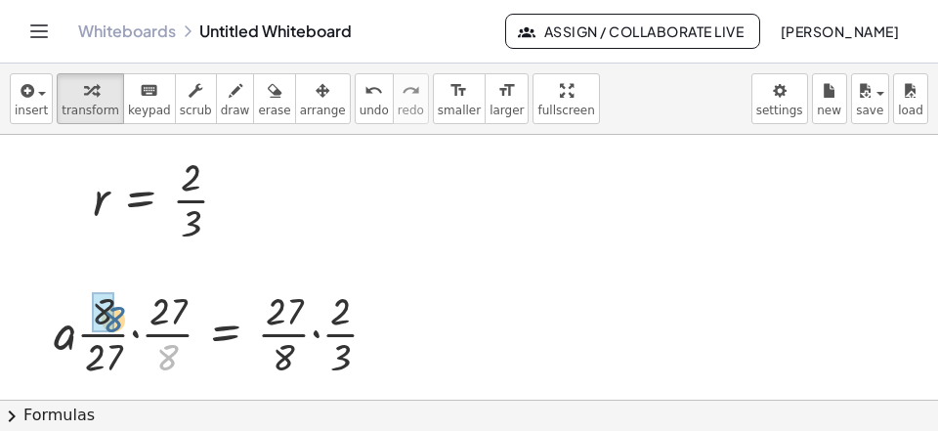
drag, startPoint x: 164, startPoint y: 361, endPoint x: 147, endPoint y: 319, distance: 45.5
click at [226, 334] on div "· 8 · a = · 2 · 3 · · 8 · 27 · · 27 · 8 · · 27 · 8 ·" at bounding box center [226, 334] width 0 height 0
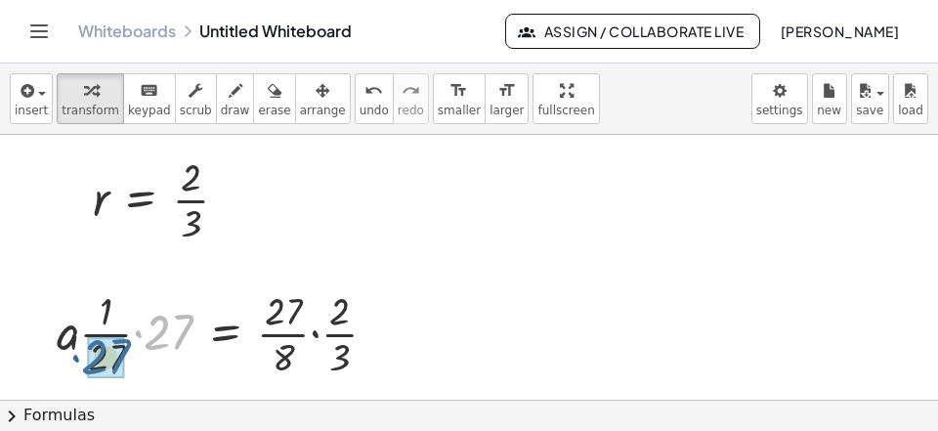
drag, startPoint x: 163, startPoint y: 325, endPoint x: 99, endPoint y: 351, distance: 69.3
click at [225, 334] on div "· 27 · a = · 2 · 3 · · 27 · 27 · · 27 · 8 · · 1" at bounding box center [225, 334] width 0 height 0
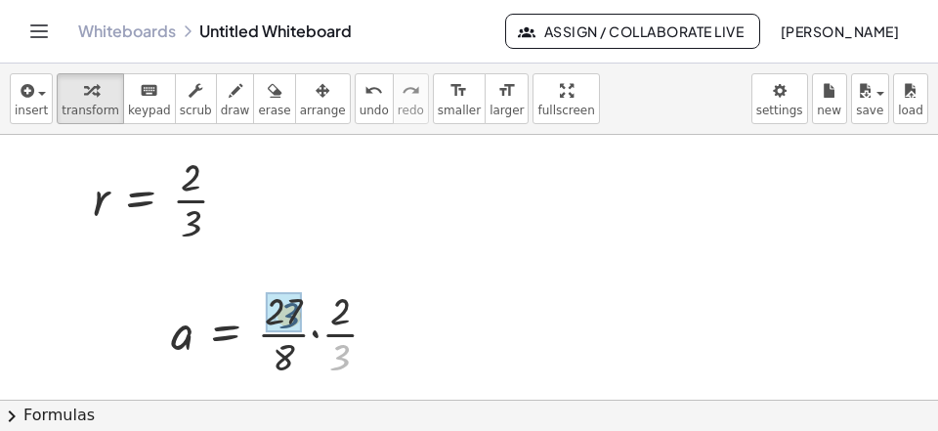
drag, startPoint x: 353, startPoint y: 357, endPoint x: 292, endPoint y: 329, distance: 66.5
click at [226, 334] on div "· 3 a = · 2 · 3 · · 27 · 8 ·" at bounding box center [226, 334] width 0 height 0
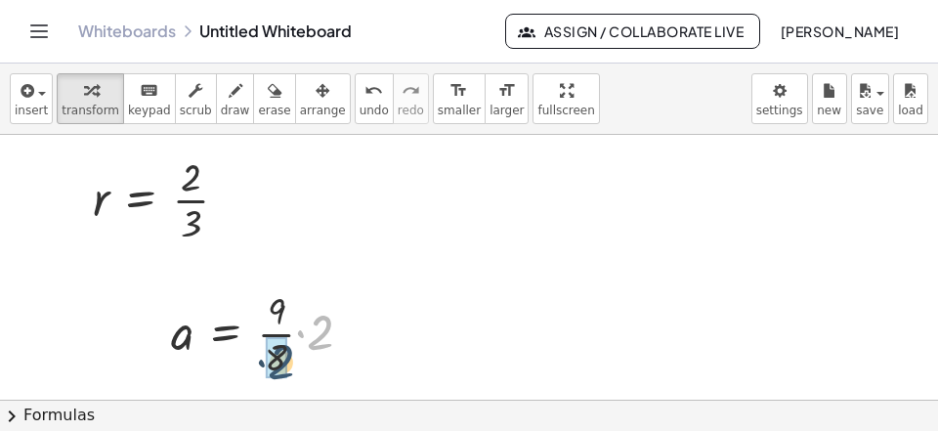
drag, startPoint x: 323, startPoint y: 319, endPoint x: 288, endPoint y: 346, distance: 44.0
click at [226, 334] on div "· 2 a = 2 · · · 8 · 9" at bounding box center [226, 334] width 0 height 0
drag, startPoint x: 284, startPoint y: 97, endPoint x: 287, endPoint y: 230, distance: 132.9
click at [295, 106] on button "arrange" at bounding box center [323, 98] width 56 height 51
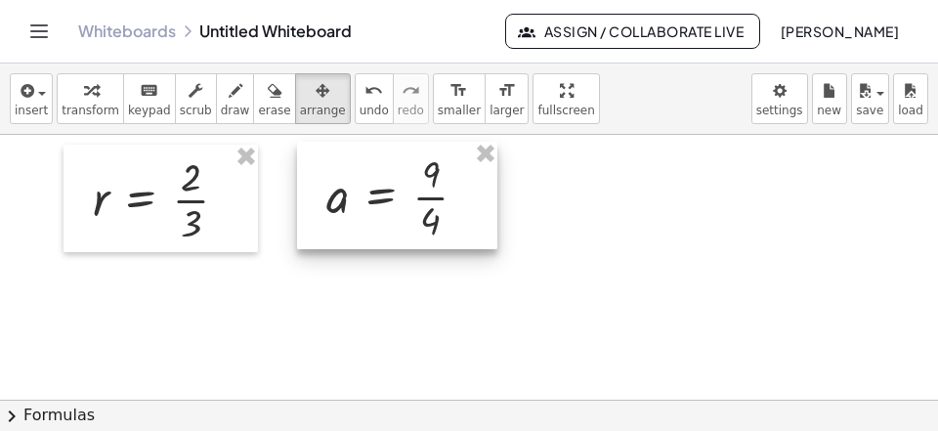
drag, startPoint x: 257, startPoint y: 317, endPoint x: 412, endPoint y: 179, distance: 207.6
click at [412, 179] on div at bounding box center [397, 195] width 200 height 107
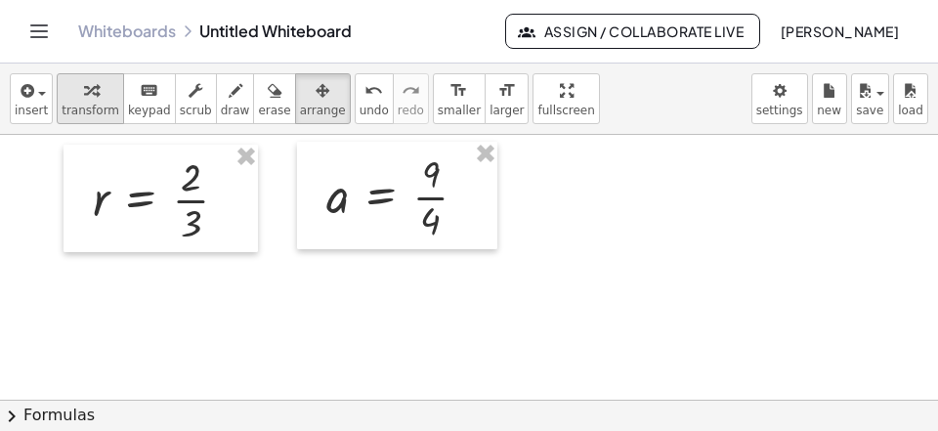
click at [90, 114] on span "transform" at bounding box center [91, 111] width 58 height 14
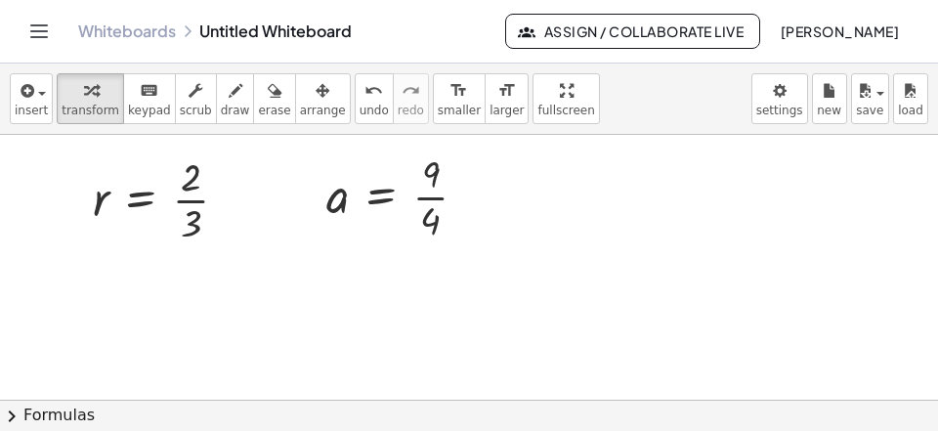
click at [274, 355] on div at bounding box center [219, 335] width 226 height 66
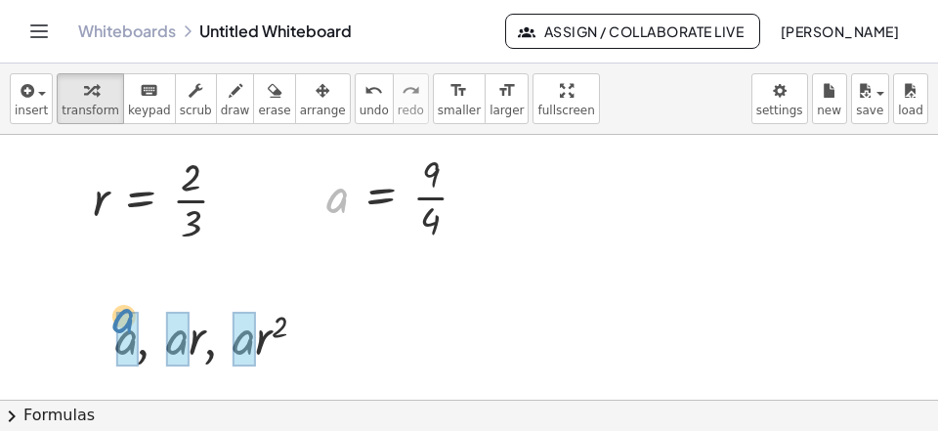
drag, startPoint x: 344, startPoint y: 199, endPoint x: 132, endPoint y: 258, distance: 220.0
click at [381, 197] on div "a a = · · 9 4" at bounding box center [381, 197] width 0 height 0
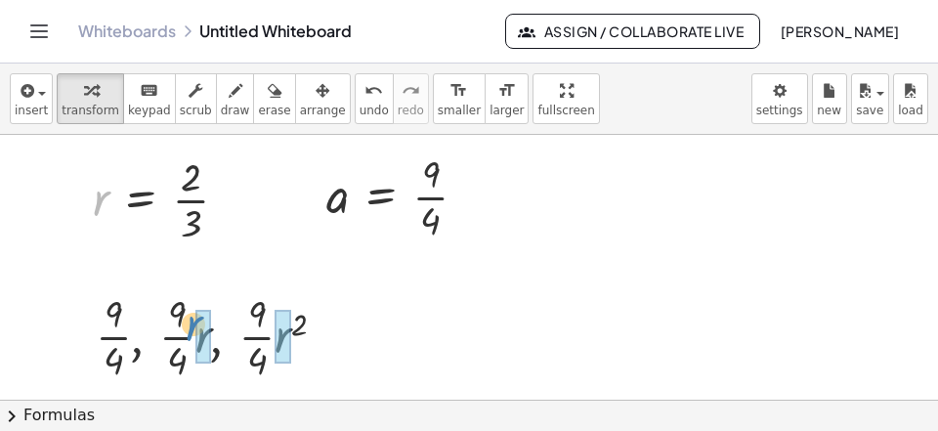
drag, startPoint x: 105, startPoint y: 194, endPoint x: 195, endPoint y: 308, distance: 145.3
click at [141, 200] on div "r r = · · 3 2" at bounding box center [141, 200] width 0 height 0
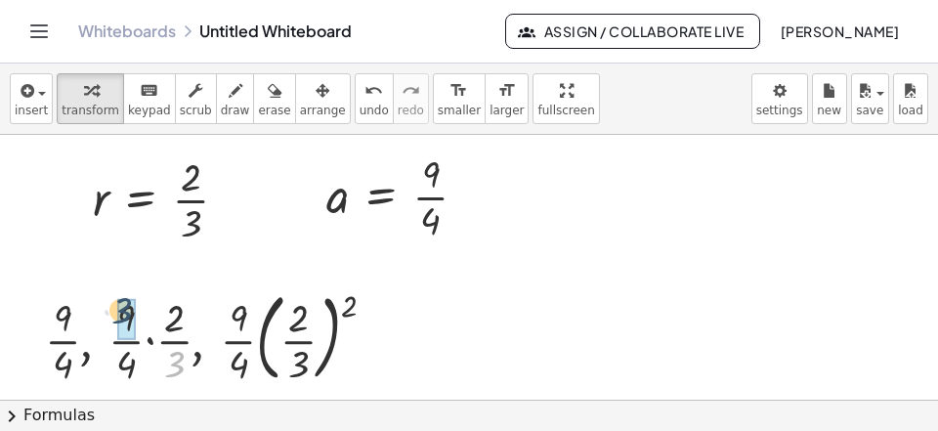
drag, startPoint x: 178, startPoint y: 369, endPoint x: 133, endPoint y: 319, distance: 67.1
click at [201, 338] on div "· 3 , , · · , · · 2 · 9 · 4 · 9 · 4 · 9 · 4 · 2 · 3 ( · 2 · 3 )" at bounding box center [201, 338] width 0 height 0
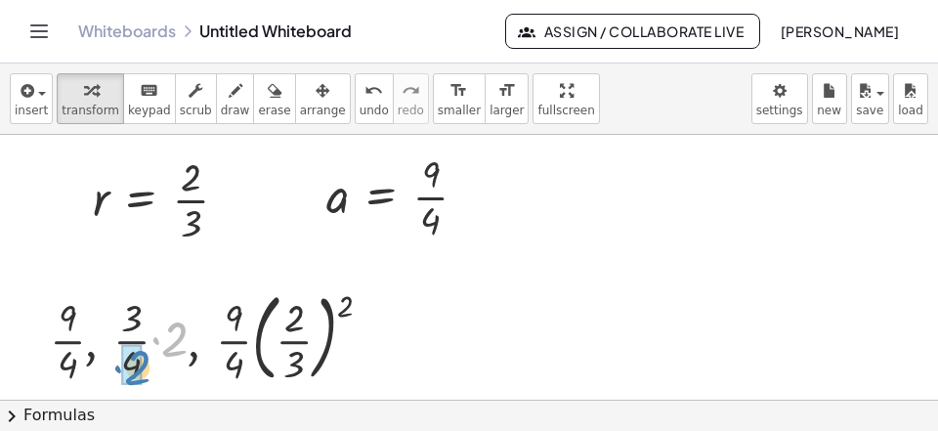
drag, startPoint x: 177, startPoint y: 337, endPoint x: 144, endPoint y: 363, distance: 42.4
click at [201, 338] on div "· 2 , , · · , · · 2 · 9 · 4 · · 4 · 9 · 4 2 ( · 2 · 3 ) 3" at bounding box center [201, 338] width 0 height 0
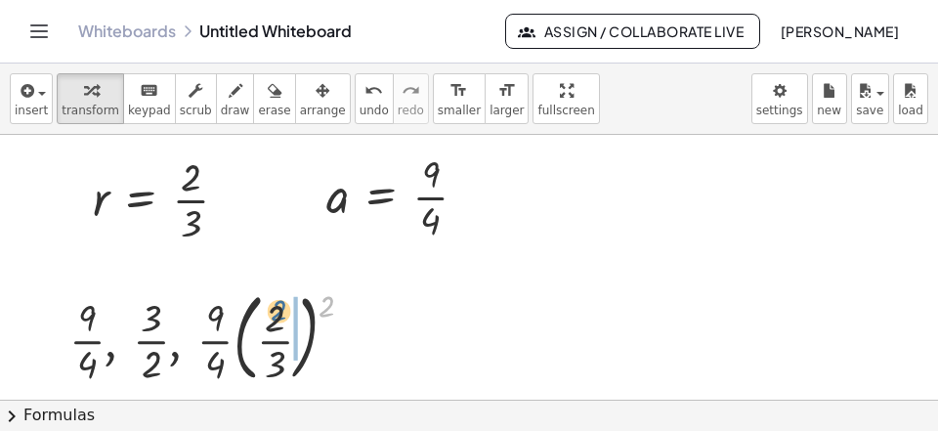
drag, startPoint x: 339, startPoint y: 300, endPoint x: 290, endPoint y: 306, distance: 49.2
click at [290, 306] on div at bounding box center [219, 336] width 319 height 106
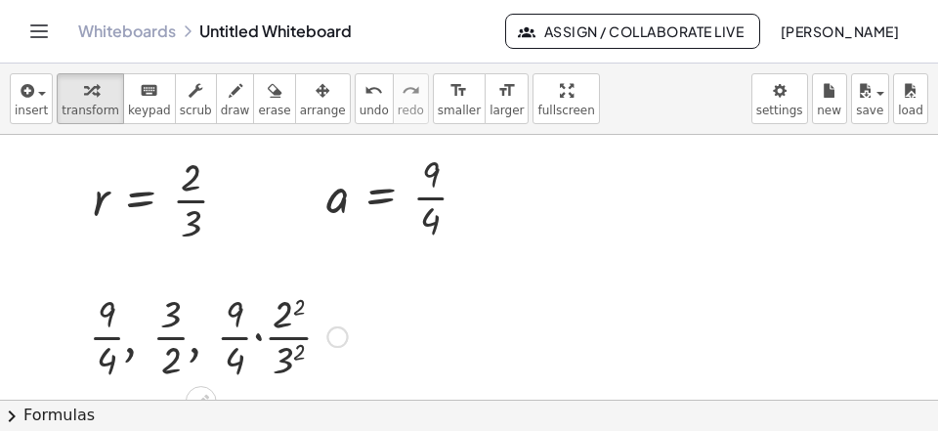
click at [287, 323] on div at bounding box center [217, 335] width 277 height 98
drag, startPoint x: 296, startPoint y: 382, endPoint x: 292, endPoint y: 369, distance: 13.3
click at [296, 380] on div at bounding box center [217, 335] width 277 height 98
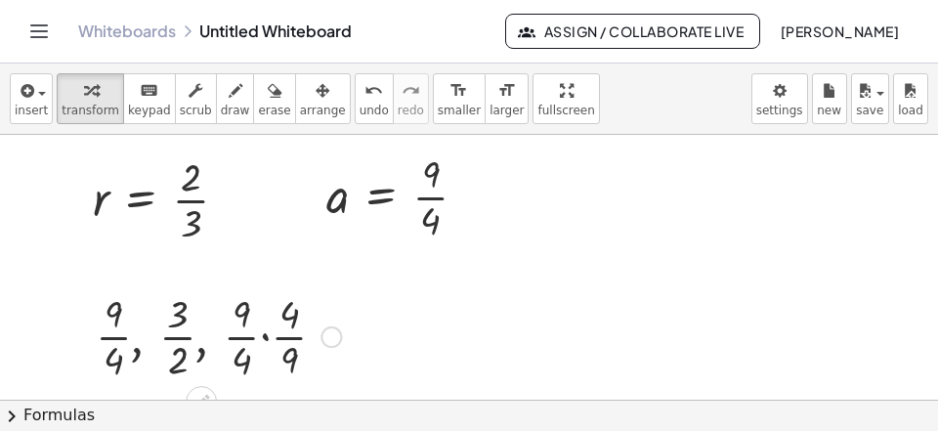
click at [268, 341] on div at bounding box center [218, 335] width 265 height 98
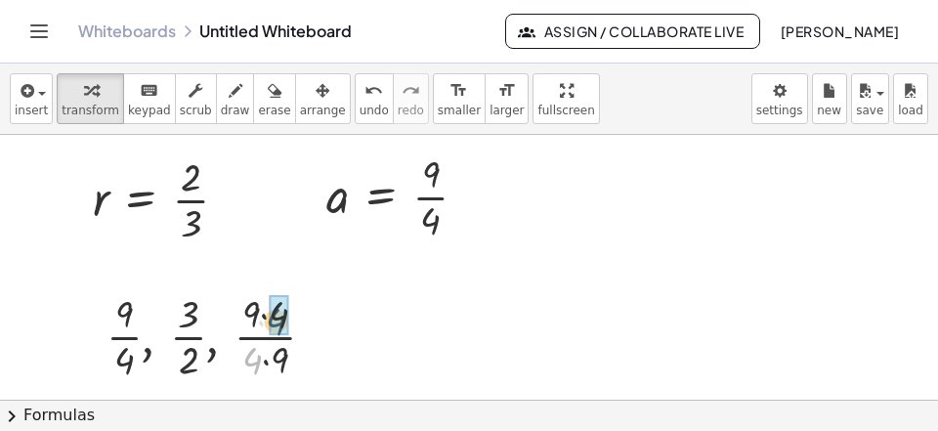
drag, startPoint x: 248, startPoint y: 359, endPoint x: 276, endPoint y: 344, distance: 31.0
click at [201, 337] on div "· 4 , , , · 9 · 4 · · · 9 · 4 · · 3 2 4 9" at bounding box center [201, 337] width 0 height 0
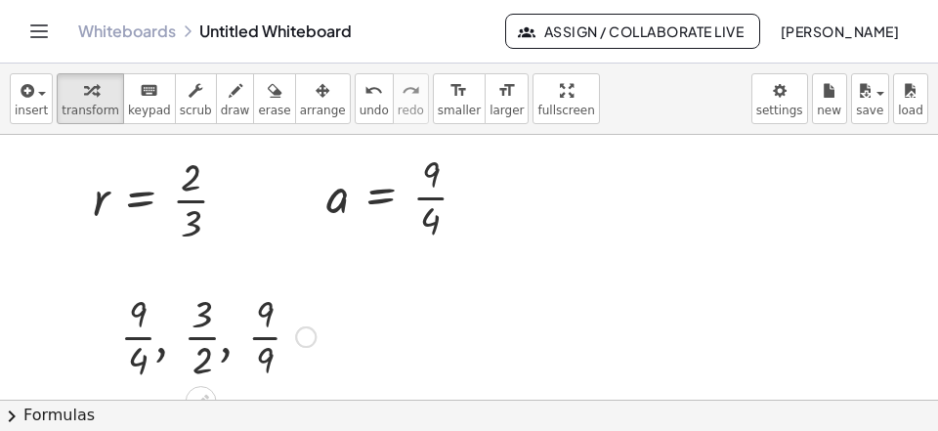
click at [261, 359] on div at bounding box center [217, 335] width 215 height 98
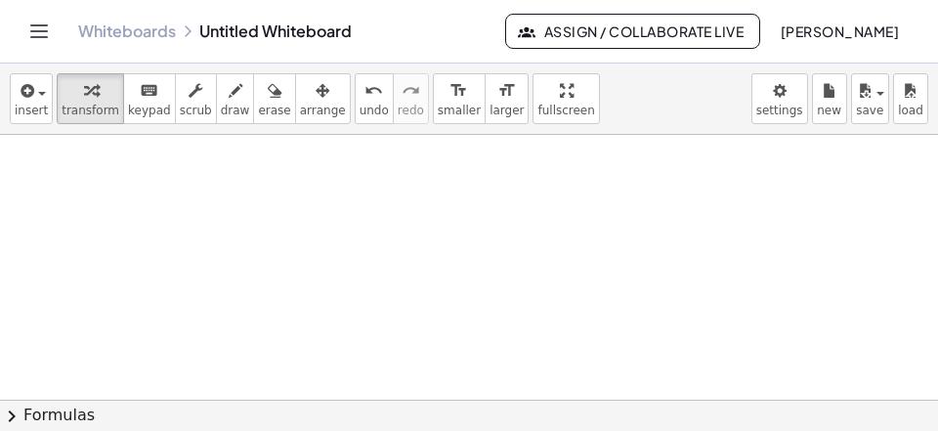
scroll to position [3423, 104]
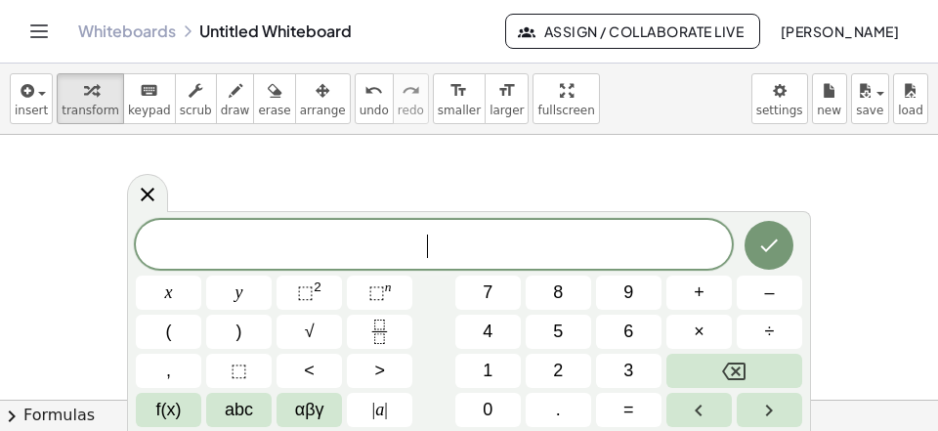
scroll to position [18, 0]
click at [319, 333] on button "√" at bounding box center [308, 332] width 65 height 34
click at [397, 335] on button "Fraction" at bounding box center [379, 332] width 65 height 34
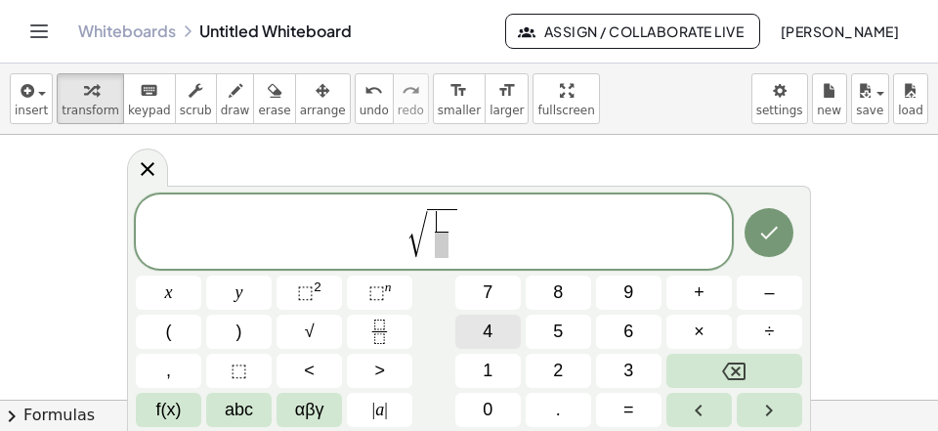
click at [476, 326] on button "4" at bounding box center [487, 332] width 65 height 34
click at [479, 410] on button "0" at bounding box center [487, 410] width 65 height 34
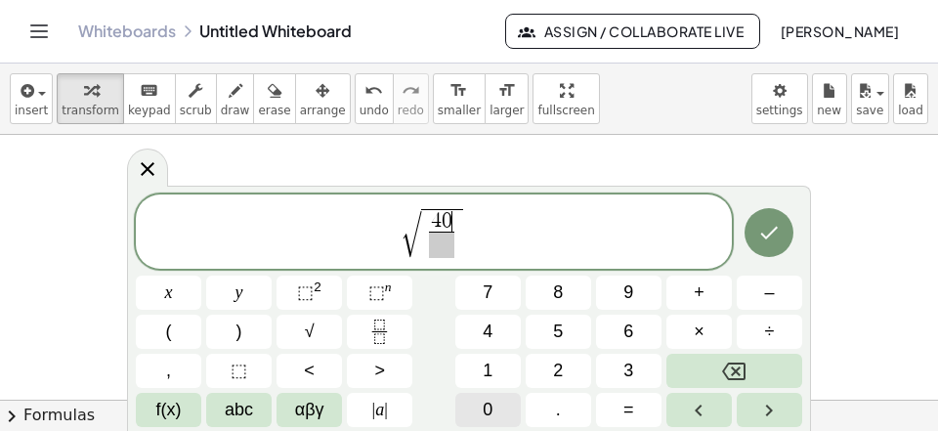
click at [478, 409] on button "0" at bounding box center [487, 410] width 65 height 34
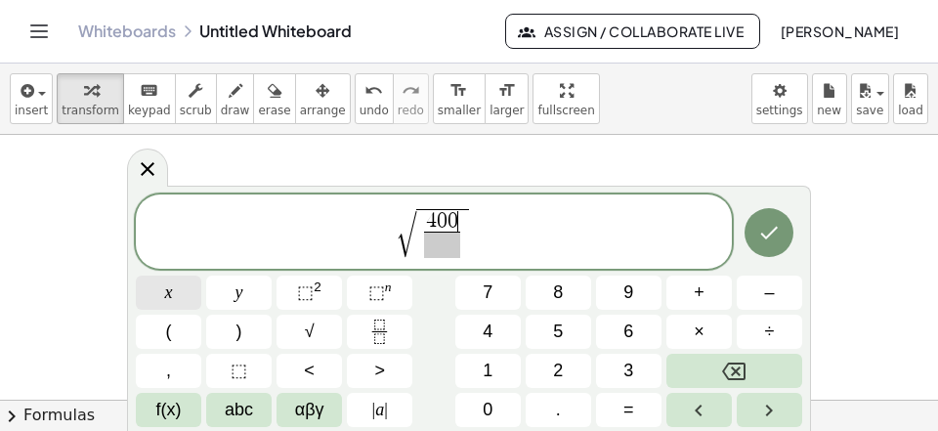
click at [178, 289] on button "x" at bounding box center [168, 293] width 65 height 34
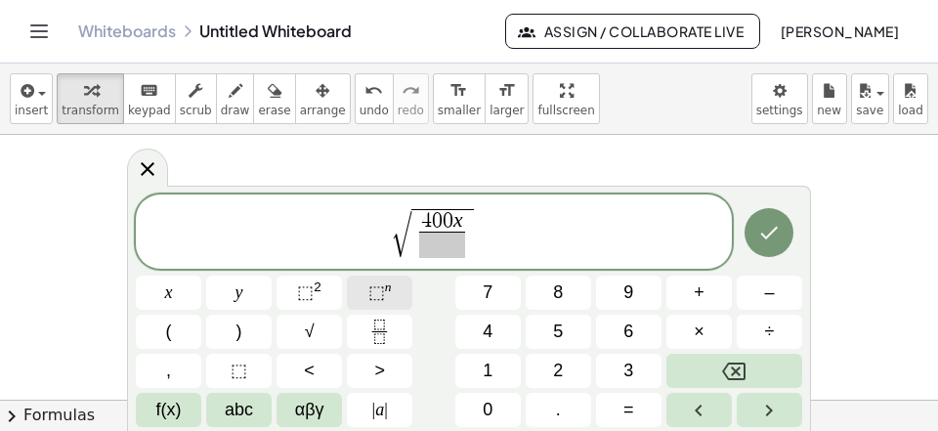
click at [382, 282] on span "⬚" at bounding box center [376, 292] width 17 height 20
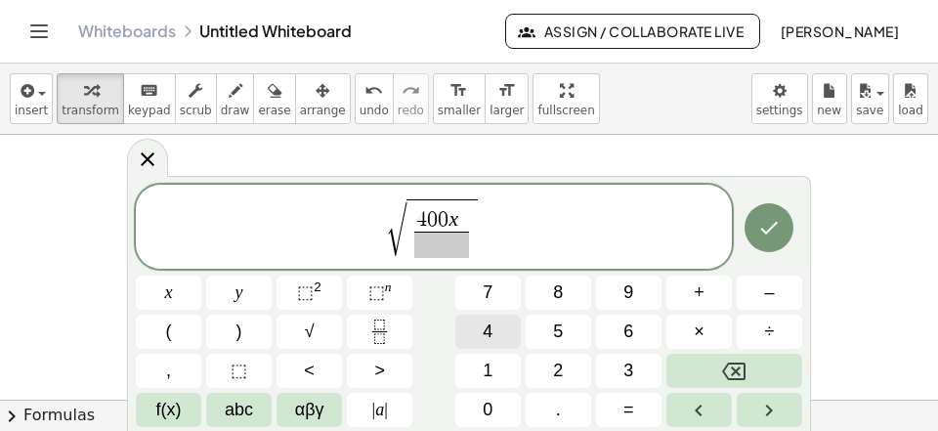
click at [487, 320] on span "4" at bounding box center [488, 332] width 10 height 26
click at [760, 403] on icon "Right arrow" at bounding box center [768, 410] width 23 height 23
click at [236, 289] on span "y" at bounding box center [239, 292] width 8 height 26
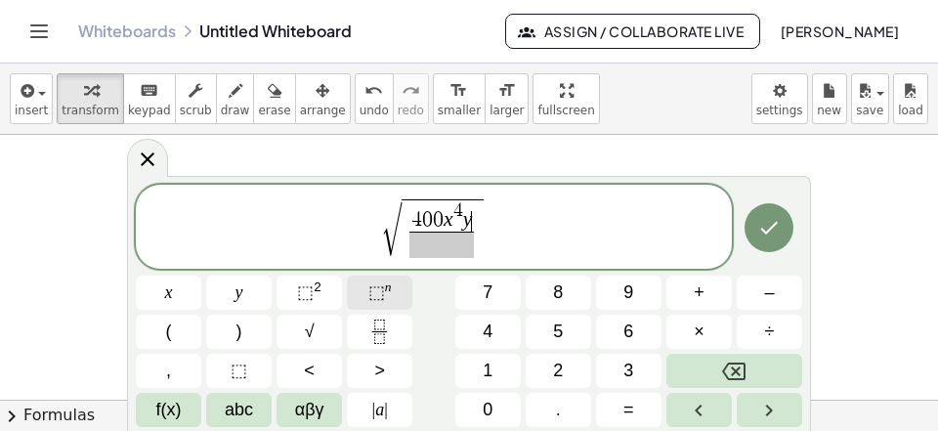
click at [392, 287] on button "⬚ n" at bounding box center [379, 293] width 65 height 34
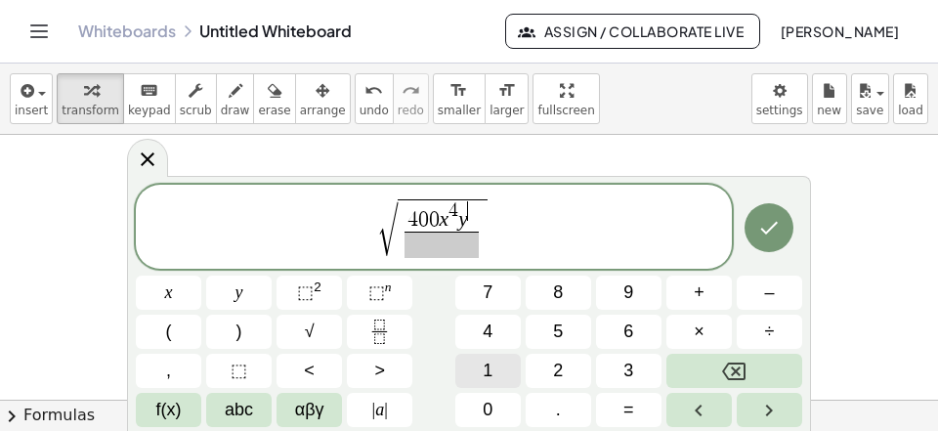
click at [491, 367] on span "1" at bounding box center [488, 371] width 10 height 26
click at [550, 372] on button "2" at bounding box center [558, 371] width 65 height 34
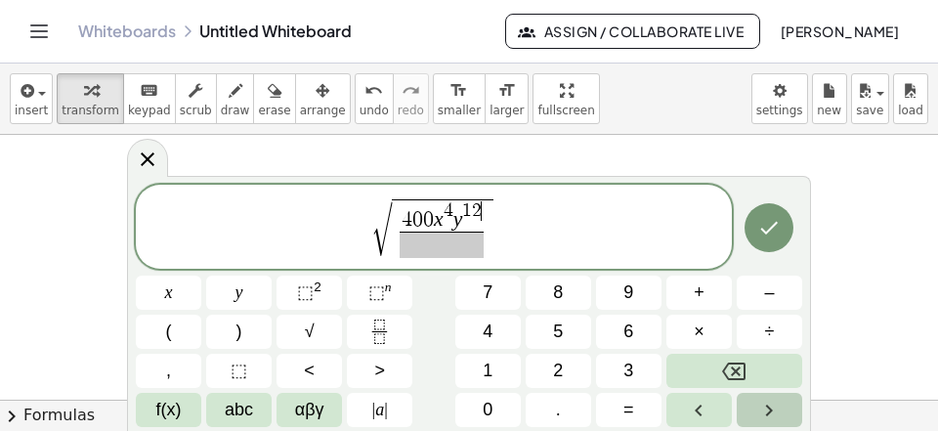
click at [768, 412] on icon "Right arrow" at bounding box center [769, 410] width 7 height 12
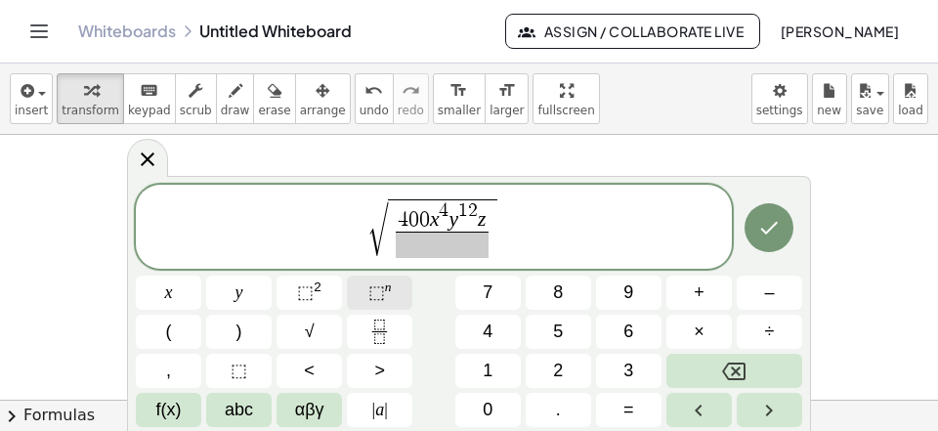
click at [385, 293] on sup "n" at bounding box center [388, 286] width 7 height 15
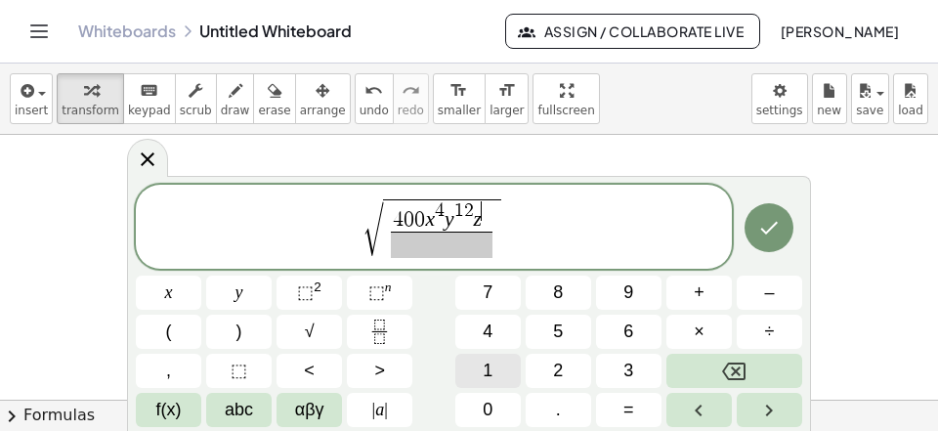
click at [490, 370] on span "1" at bounding box center [488, 371] width 10 height 26
click at [622, 335] on button "6" at bounding box center [628, 332] width 65 height 34
click at [403, 252] on span at bounding box center [442, 245] width 112 height 26
click at [485, 361] on span "1" at bounding box center [488, 371] width 10 height 26
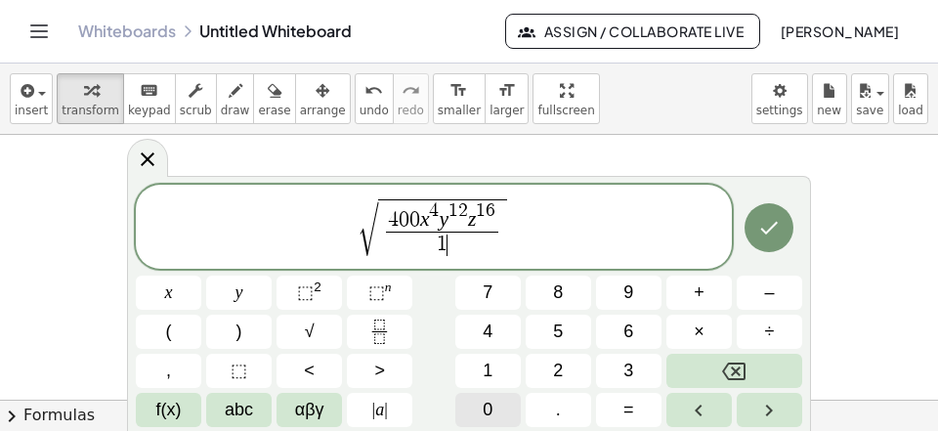
click at [493, 404] on button "0" at bounding box center [487, 410] width 65 height 34
click at [489, 407] on span "0" at bounding box center [488, 410] width 10 height 26
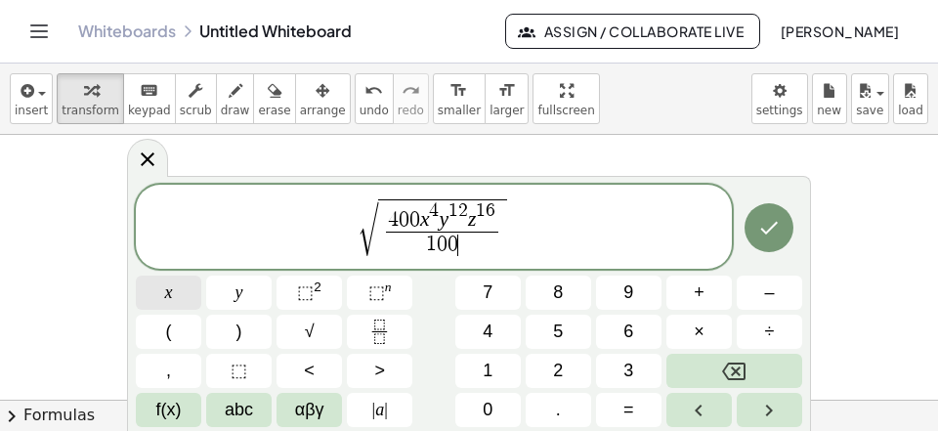
click at [161, 290] on button "x" at bounding box center [168, 293] width 65 height 34
click at [388, 292] on sup "n" at bounding box center [388, 286] width 7 height 15
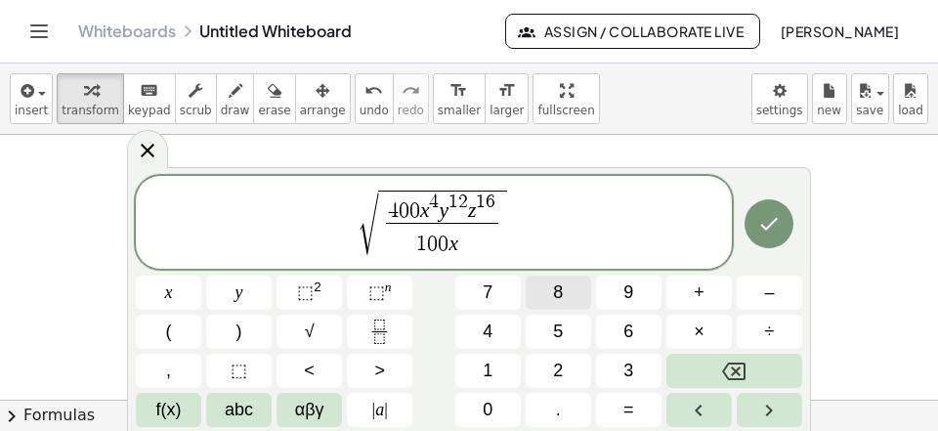
click at [549, 288] on button "8" at bounding box center [558, 293] width 65 height 34
click at [782, 404] on button "Right arrow" at bounding box center [769, 410] width 65 height 34
click at [214, 300] on button "y" at bounding box center [238, 293] width 65 height 34
click at [388, 288] on sup "n" at bounding box center [388, 286] width 7 height 15
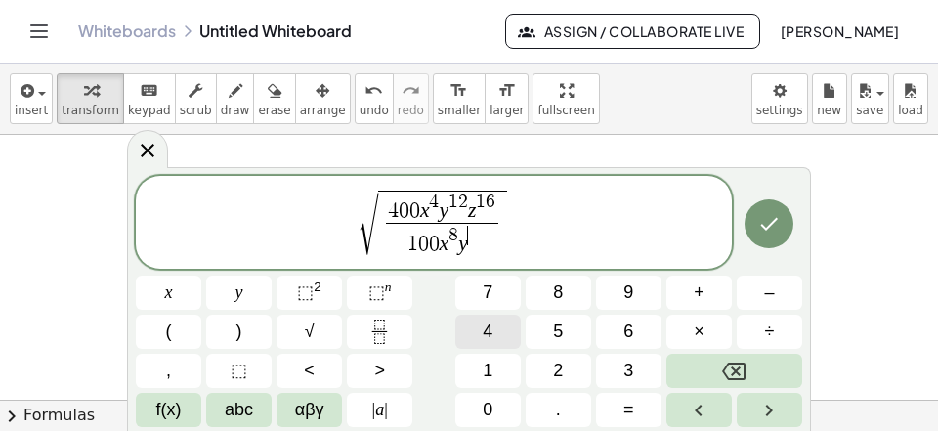
click at [497, 316] on button "4" at bounding box center [487, 332] width 65 height 34
click at [773, 411] on icon "Right arrow" at bounding box center [768, 410] width 23 height 23
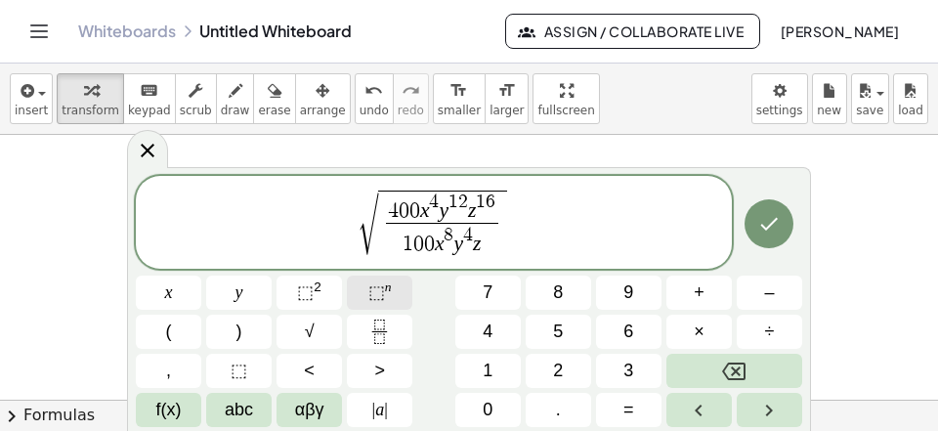
click at [397, 276] on div "√ 4 0 0 x 4 y 1 2 z 1 6 1 0 0 x 8 y 4 z ​ ​ x y ⬚ 2 ⬚ n 7 8 9 + – ( ) √ 4 5 6 ×…" at bounding box center [469, 301] width 666 height 251
click at [493, 335] on button "4" at bounding box center [487, 332] width 65 height 34
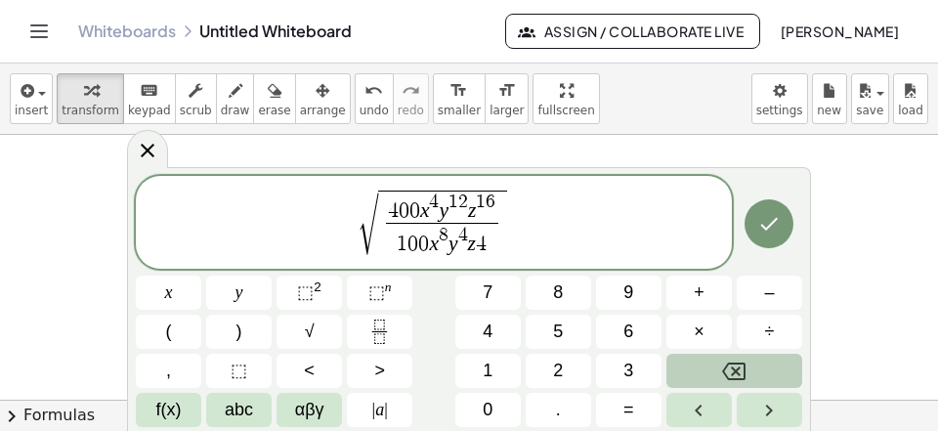
click at [744, 366] on icon "Backspace" at bounding box center [733, 371] width 23 height 23
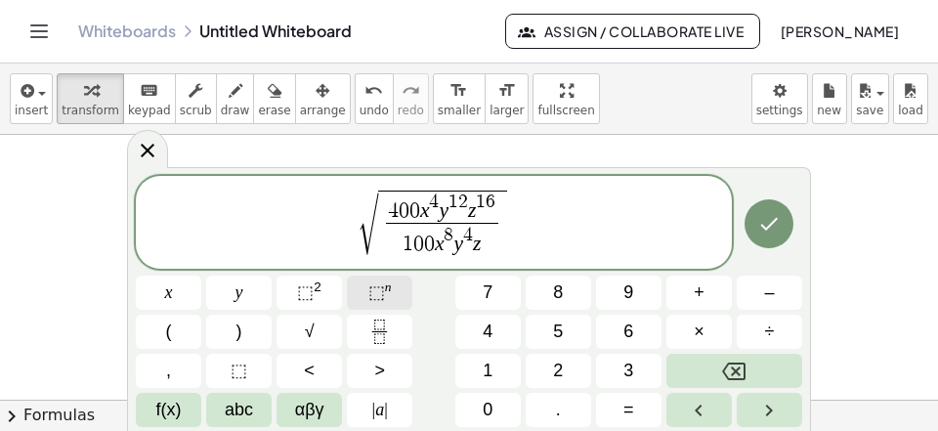
click at [382, 295] on span "⬚" at bounding box center [376, 292] width 17 height 20
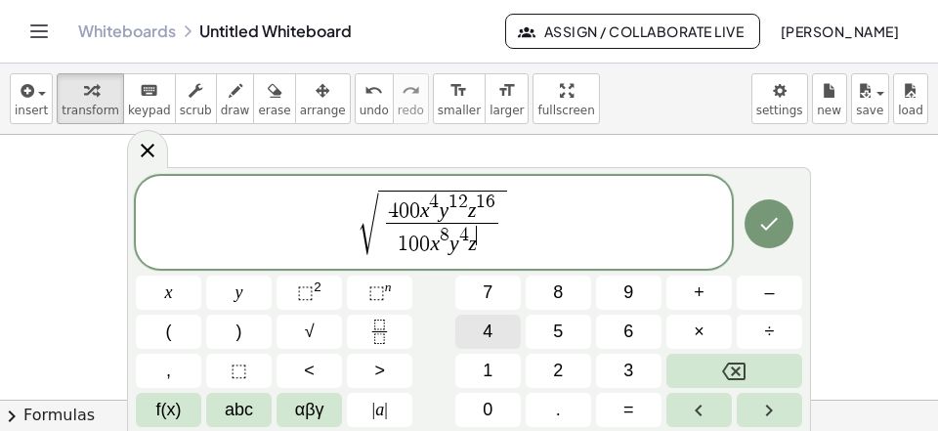
click at [487, 335] on span "4" at bounding box center [488, 332] width 10 height 26
click at [785, 218] on button "Done" at bounding box center [768, 223] width 49 height 49
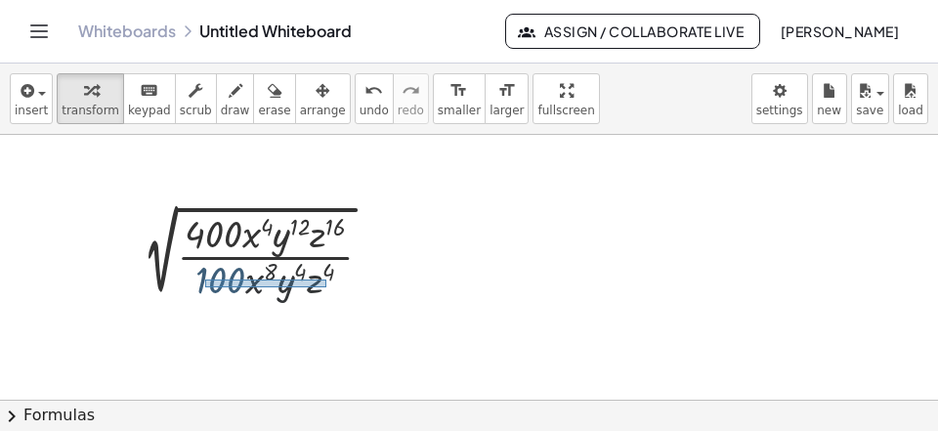
drag, startPoint x: 210, startPoint y: 283, endPoint x: 332, endPoint y: 287, distance: 122.2
click at [332, 262] on div "2 √ ( · 400 · x 4 · y 12 · z 16 · 100 · x 8 · y 4 · z 4 )" at bounding box center [308, 258] width 121 height 8
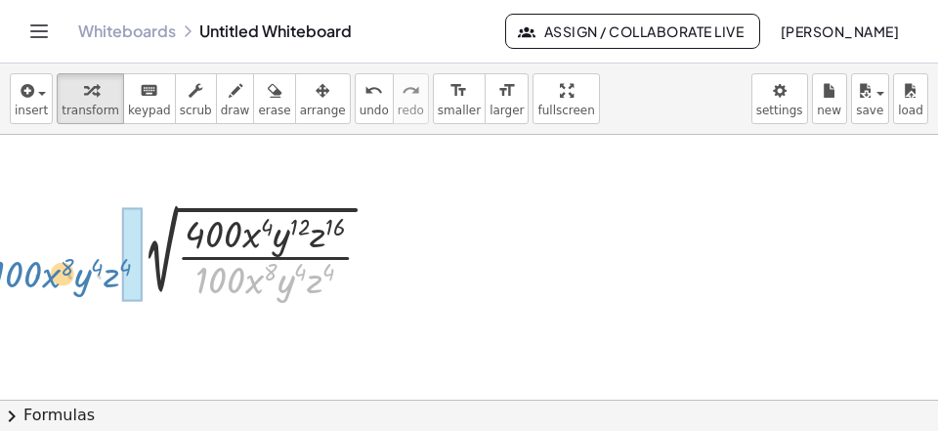
drag, startPoint x: 268, startPoint y: 291, endPoint x: 54, endPoint y: 283, distance: 214.1
click at [248, 254] on div "· 100 · x 8 · y 4 · z 4 2 √ ( · 400 · x 4 · y 12 · z 16 · 100 · x 8 · y 4 · z 4…" at bounding box center [248, 254] width 0 height 0
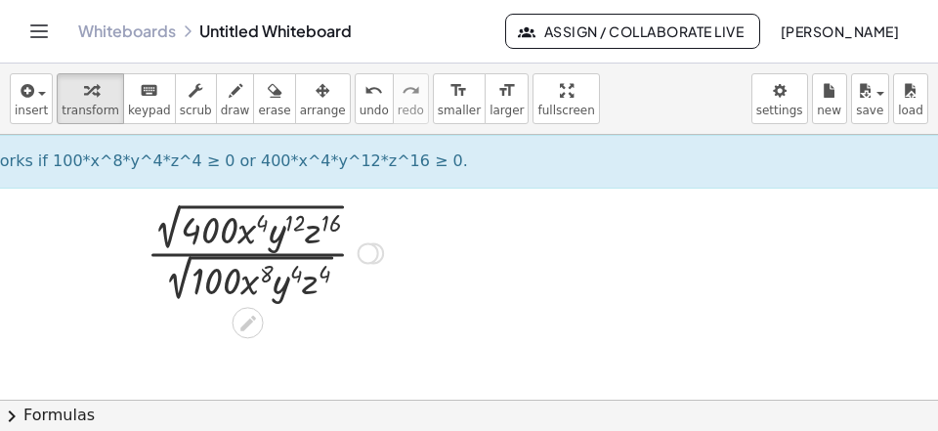
click at [176, 303] on div at bounding box center [265, 251] width 256 height 108
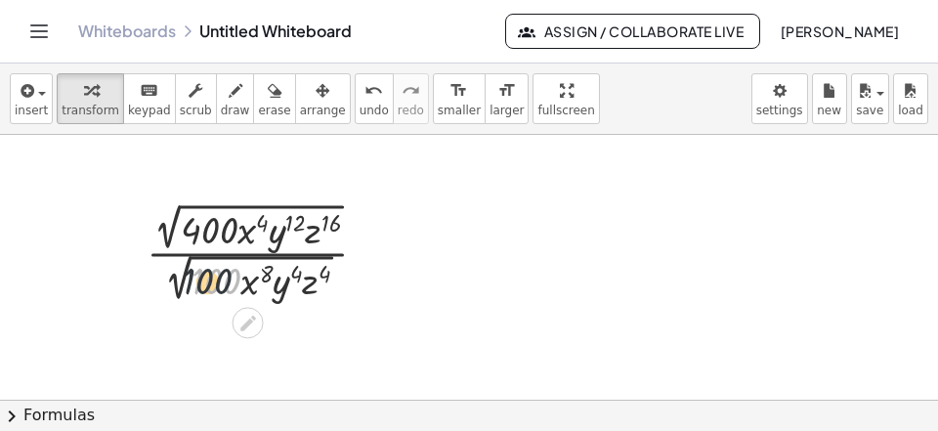
drag, startPoint x: 217, startPoint y: 283, endPoint x: 163, endPoint y: 287, distance: 53.9
click at [128, 287] on div "2 √ ( · 400 · x 4 · y 12 · z 16 · 100 · x 8 · y 4 · z 4 ) · 100 √ ( · 400 · x 4…" at bounding box center [257, 251] width 280 height 118
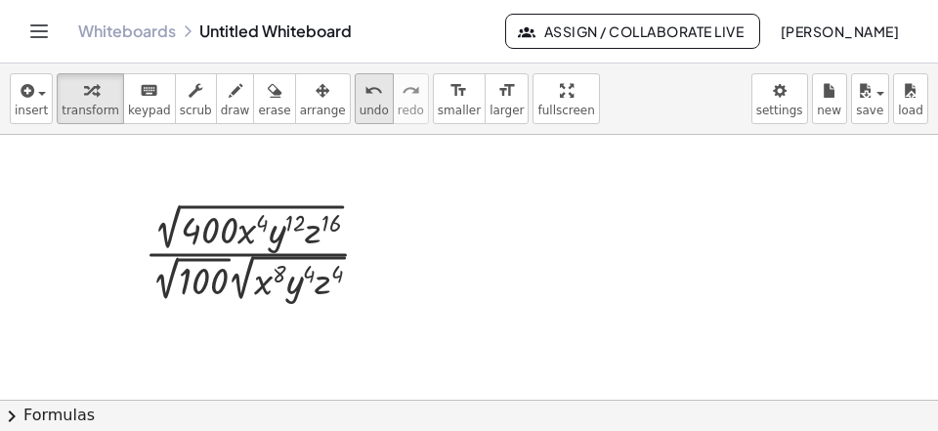
click at [360, 117] on span "undo" at bounding box center [374, 111] width 29 height 14
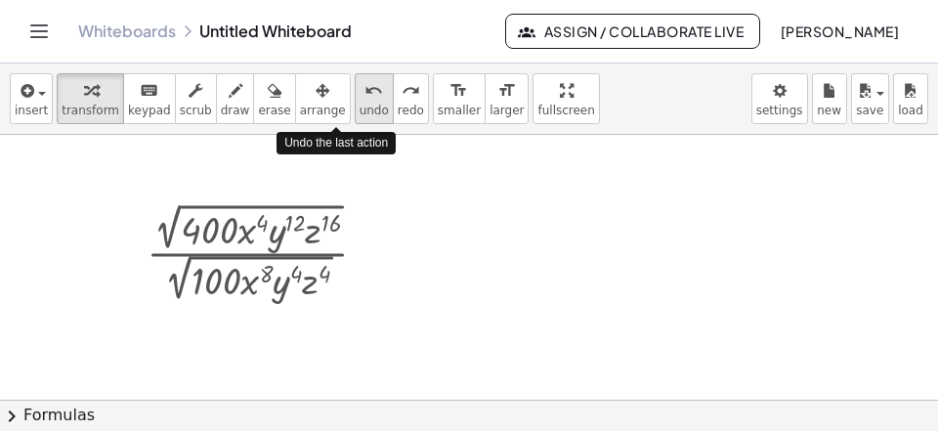
click at [360, 116] on span "undo" at bounding box center [374, 111] width 29 height 14
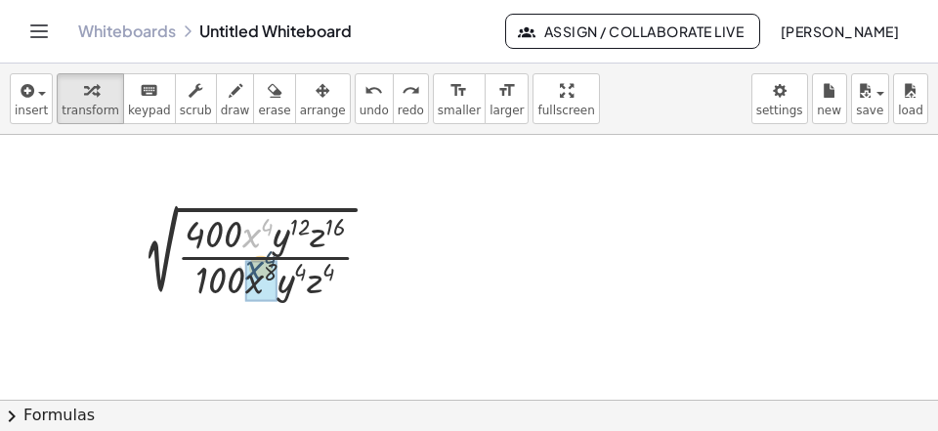
drag, startPoint x: 245, startPoint y: 232, endPoint x: 254, endPoint y: 265, distance: 34.4
click at [248, 254] on div "· x 4 2 √ ( · 400 · x 4 · y 12 · z 16 · 100 · x 8 · y 4 · z 4 )" at bounding box center [248, 254] width 0 height 0
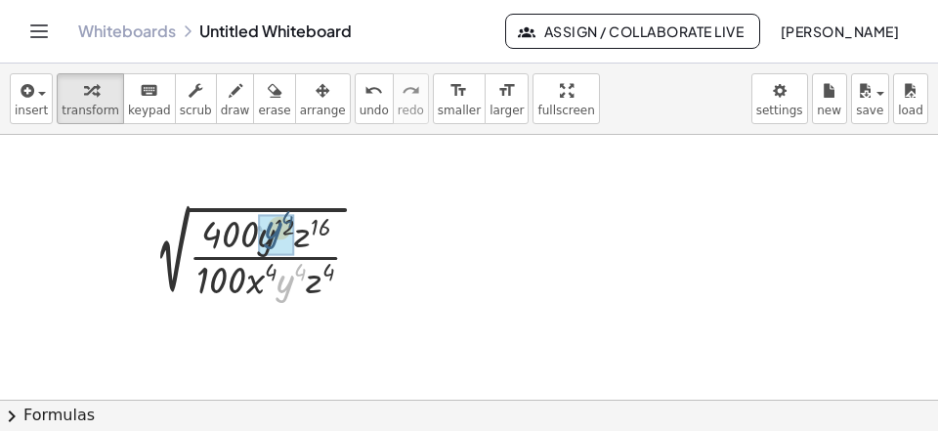
drag, startPoint x: 287, startPoint y: 299, endPoint x: 275, endPoint y: 245, distance: 55.2
click at [248, 254] on div "· y 4 2 √ ( · 400 x · y 12 · z 16 · 100 · · y 4 · z 4 ) 4" at bounding box center [248, 254] width 0 height 0
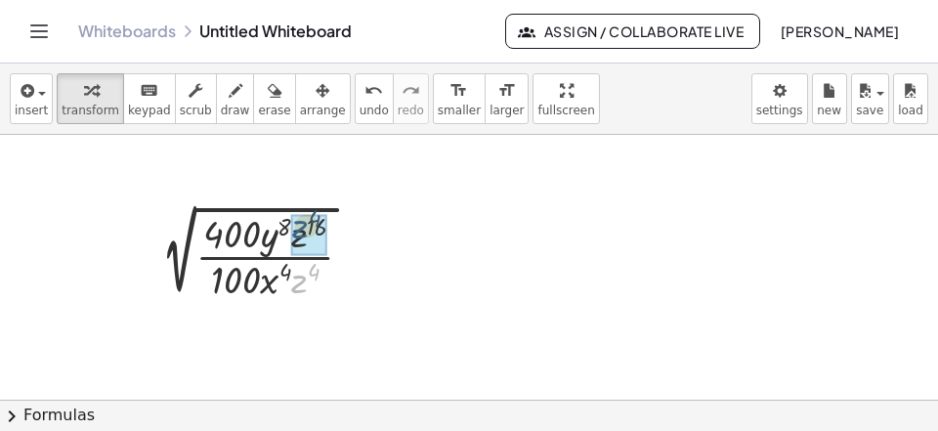
drag, startPoint x: 303, startPoint y: 293, endPoint x: 250, endPoint y: 270, distance: 57.7
click at [248, 254] on div "· z 4 2 √ ( · 400 x · y · z 16 · 100 · · z 4 ) 4 8" at bounding box center [248, 254] width 0 height 0
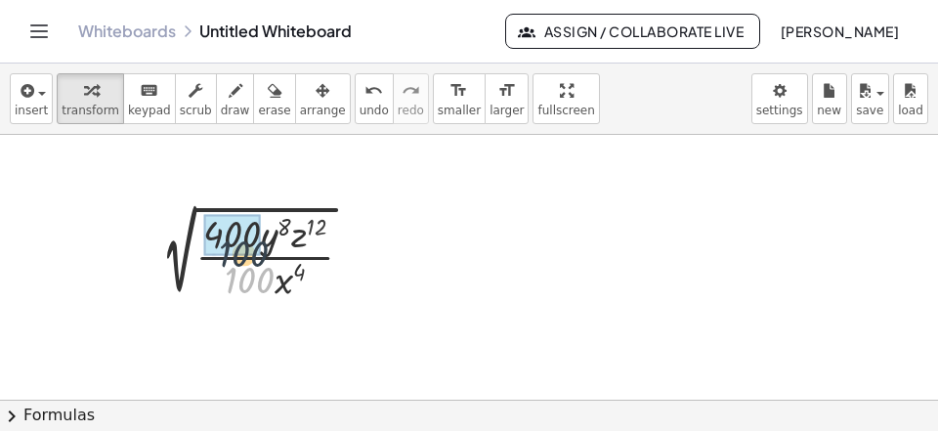
drag, startPoint x: 234, startPoint y: 275, endPoint x: 221, endPoint y: 240, distance: 36.5
click at [248, 254] on div "· 100 2 √ ( · 400 x · y · z · 100 · ) 4 8 12" at bounding box center [248, 254] width 0 height 0
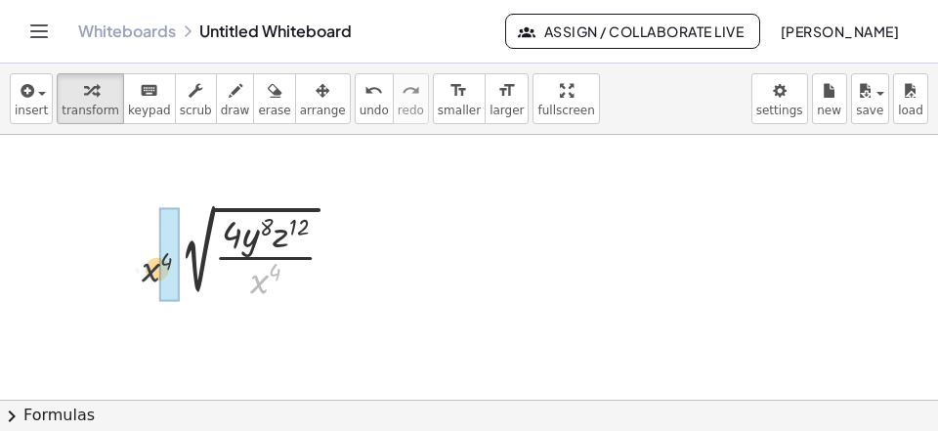
drag, startPoint x: 262, startPoint y: 282, endPoint x: 168, endPoint y: 271, distance: 94.5
click at [147, 271] on div "2 √ ( · 400 · x 4 · y 12 · z 16 · 100 · x 8 · y 4 · z 4 ) 2 √ ( · 400 · y 12 · …" at bounding box center [253, 254] width 226 height 107
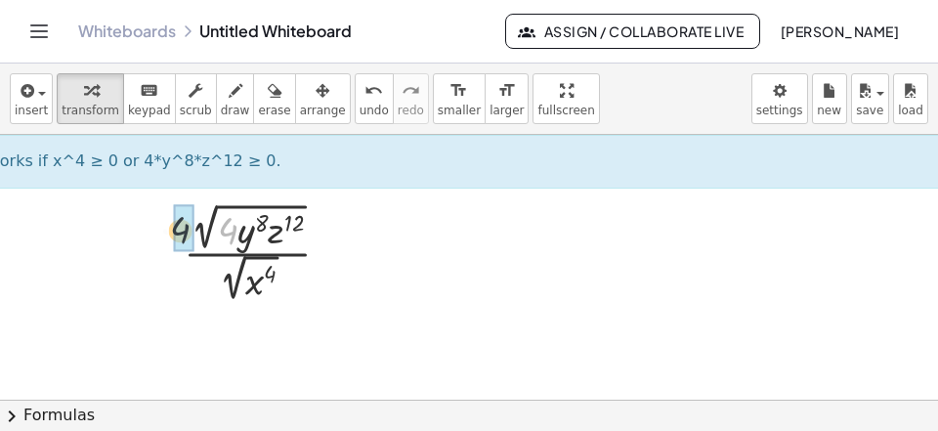
drag, startPoint x: 222, startPoint y: 233, endPoint x: 183, endPoint y: 238, distance: 39.5
click at [248, 253] on div "· 4 √ ( · x · y · z ) 4 8 12 4 · 2 · 2 √ ( )" at bounding box center [248, 253] width 0 height 0
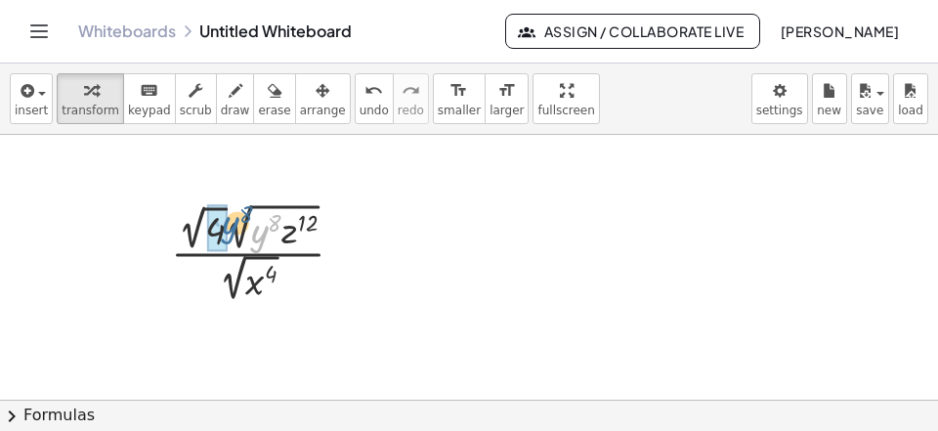
drag, startPoint x: 255, startPoint y: 238, endPoint x: 223, endPoint y: 234, distance: 32.6
click at [248, 253] on div "· y 8 √ ( x · y · z ) 4 8 12 4 · · 2 √ ( ) 2 √ · 2" at bounding box center [248, 253] width 0 height 0
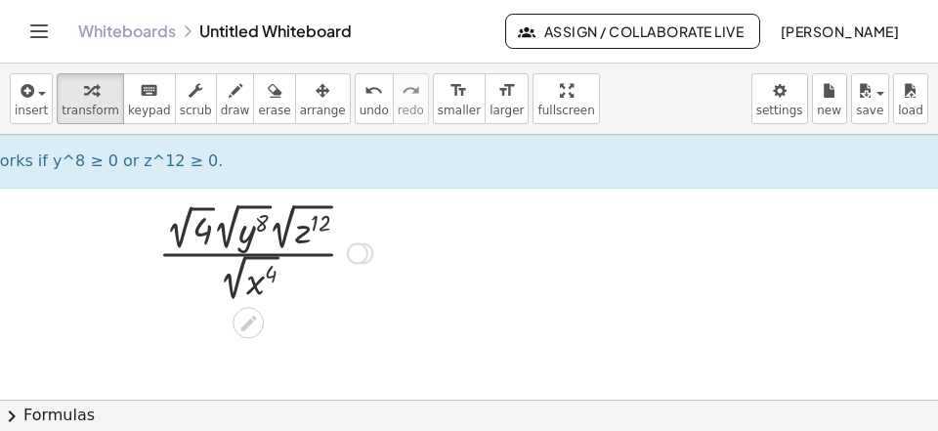
click at [286, 238] on div at bounding box center [266, 251] width 234 height 108
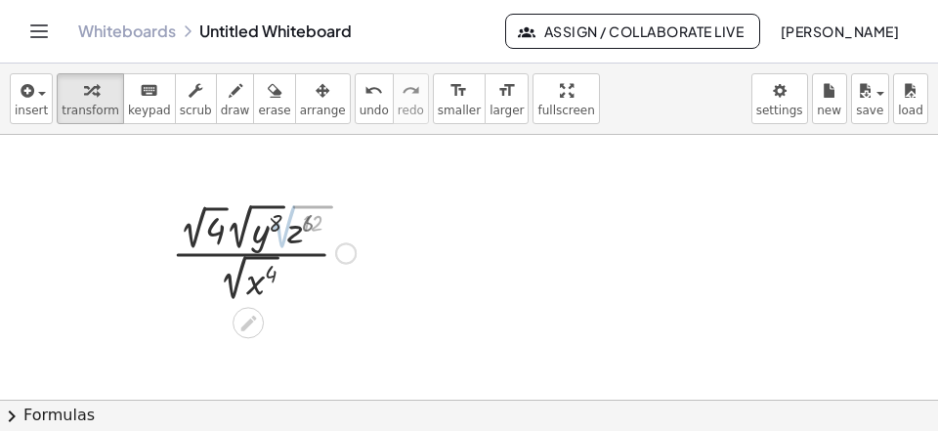
click at [246, 233] on div at bounding box center [265, 251] width 200 height 108
click at [231, 241] on div at bounding box center [265, 251] width 173 height 106
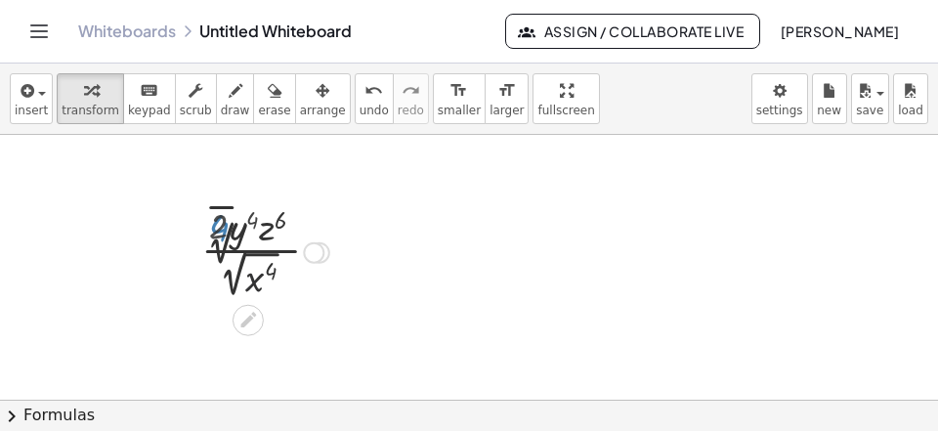
click at [250, 282] on div at bounding box center [265, 250] width 148 height 103
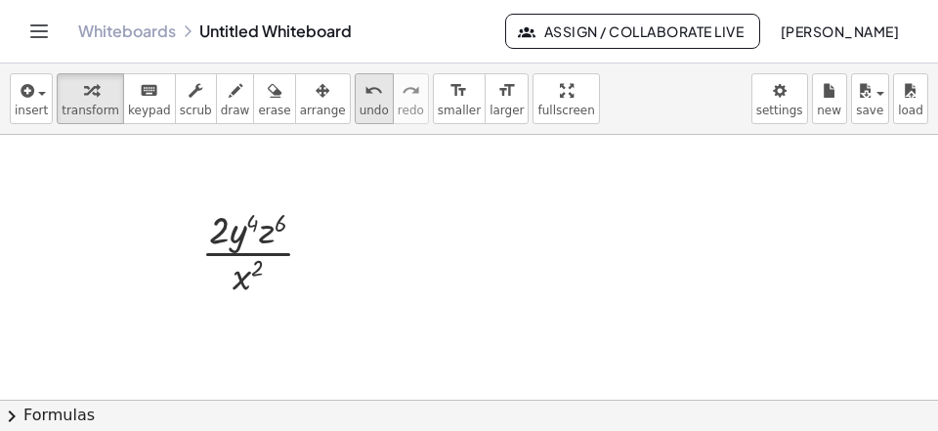
click at [360, 110] on span "undo" at bounding box center [374, 111] width 29 height 14
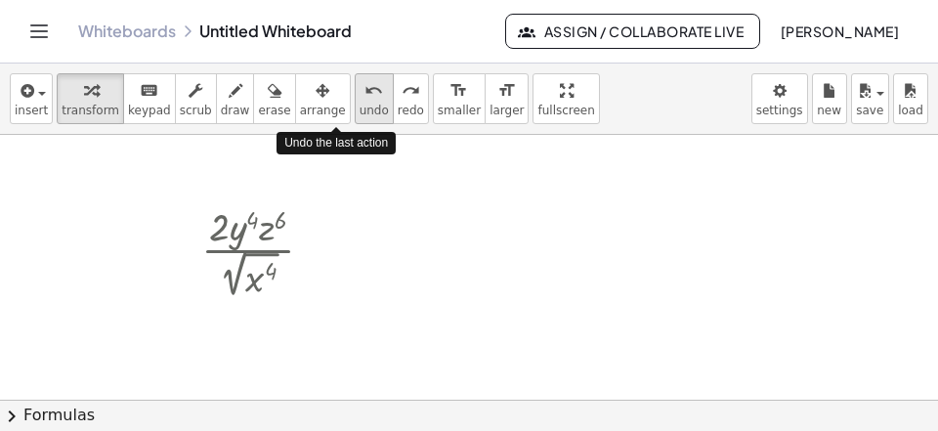
click at [360, 110] on span "undo" at bounding box center [374, 111] width 29 height 14
click at [360, 111] on span "undo" at bounding box center [374, 111] width 29 height 14
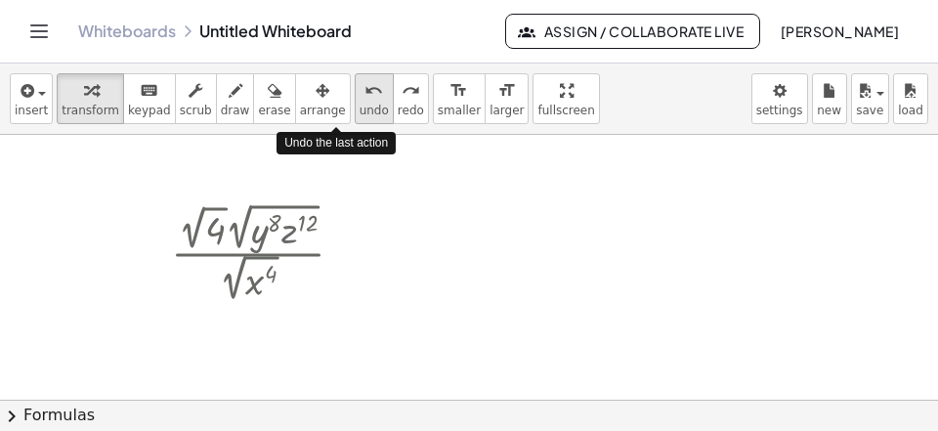
click at [360, 111] on span "undo" at bounding box center [374, 111] width 29 height 14
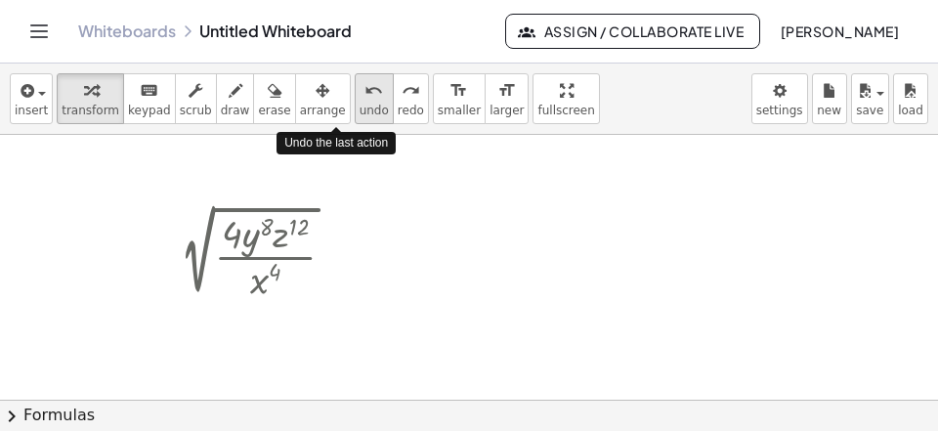
click at [360, 111] on span "undo" at bounding box center [374, 111] width 29 height 14
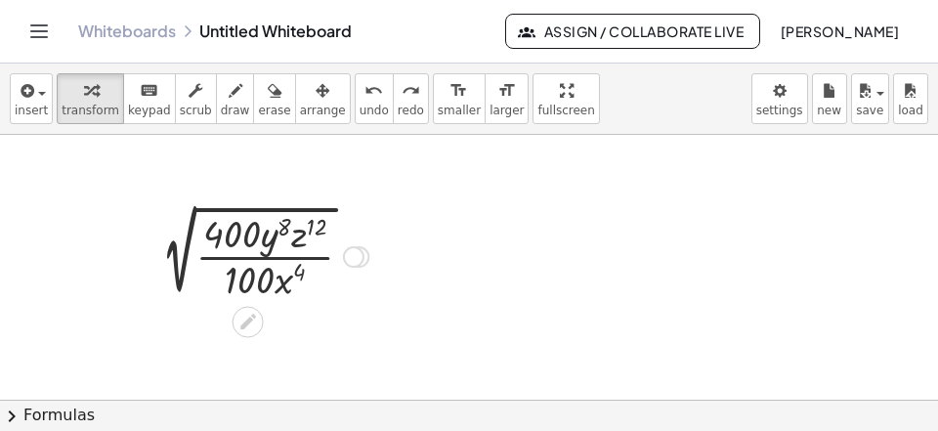
click at [356, 263] on div at bounding box center [353, 256] width 21 height 21
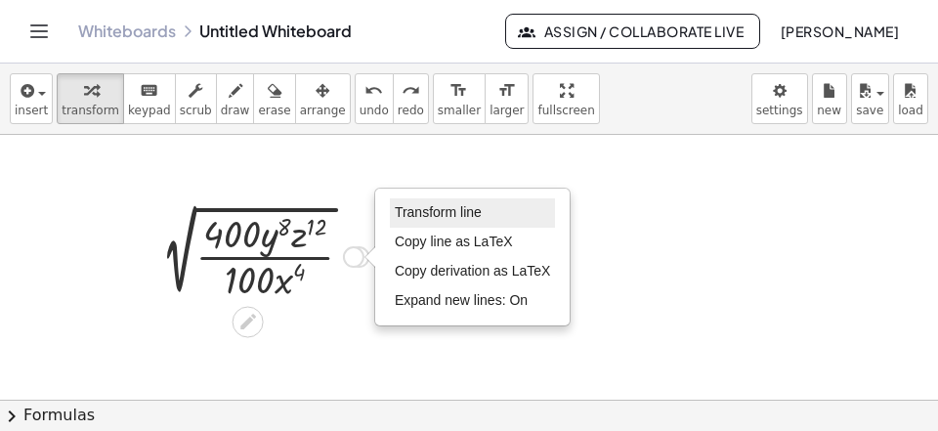
click at [456, 208] on span "Transform line" at bounding box center [438, 212] width 87 height 16
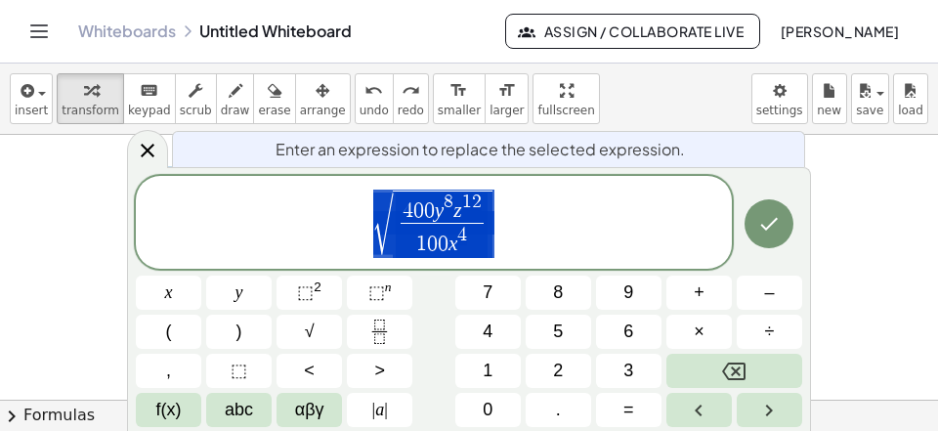
scroll to position [3479, 104]
click at [613, 205] on span "√ 4 0 0 y 8 z 1 2 1 0 0 x 4 ​" at bounding box center [434, 224] width 596 height 72
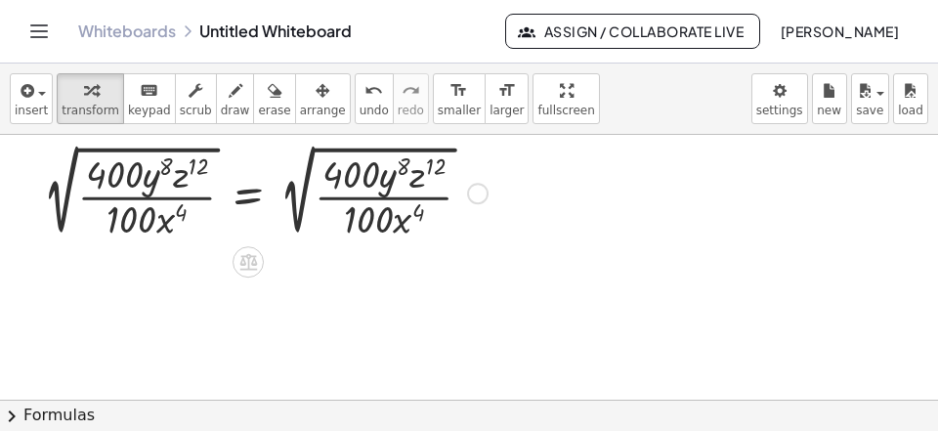
scroll to position [3549, 104]
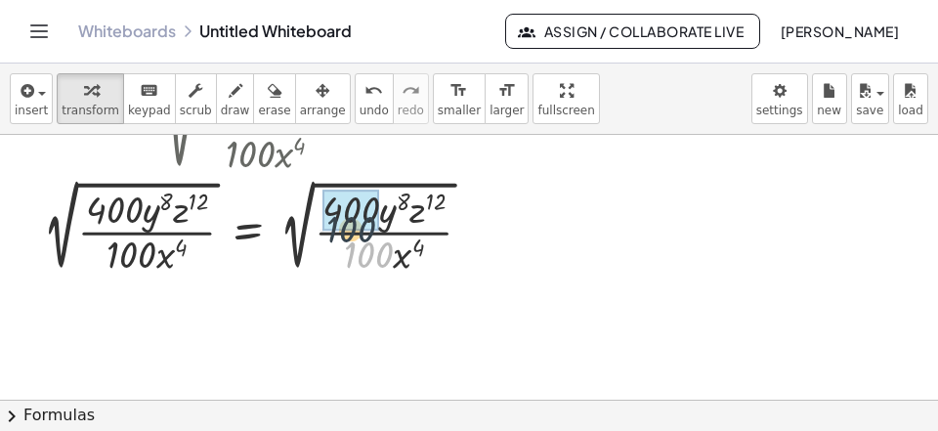
drag, startPoint x: 375, startPoint y: 251, endPoint x: 378, endPoint y: 237, distance: 14.0
click at [248, 229] on div "· 100 2 √ ( · 400 · y 8 · z 12 · 100 · x 4 ) = 2 √ ( · 400 · y 8 · z 12 · 100 ·…" at bounding box center [248, 229] width 0 height 0
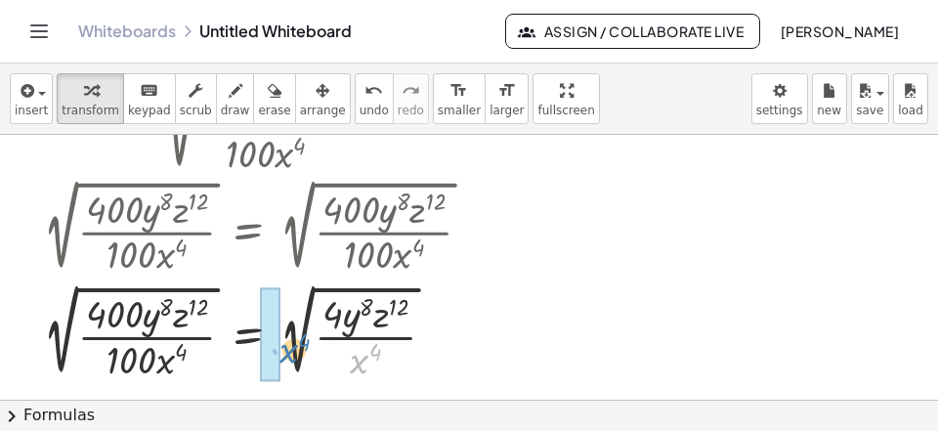
drag, startPoint x: 359, startPoint y: 351, endPoint x: 288, endPoint y: 349, distance: 70.4
click at [288, 349] on div at bounding box center [265, 331] width 464 height 105
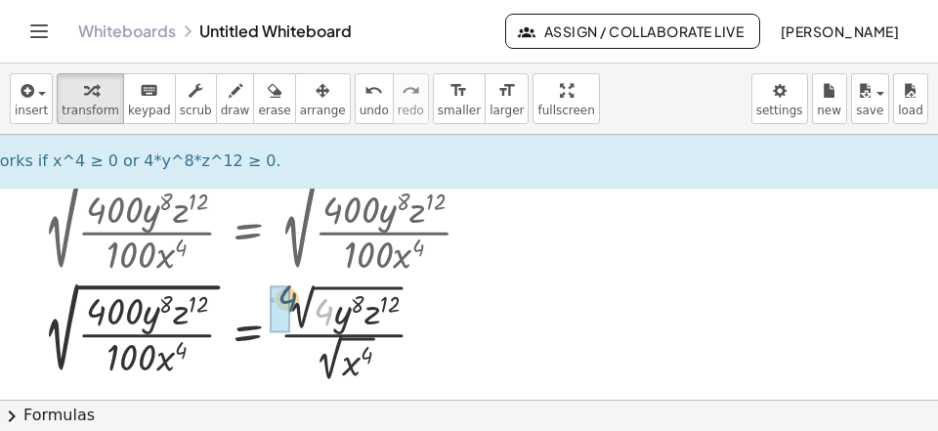
drag, startPoint x: 321, startPoint y: 307, endPoint x: 284, endPoint y: 296, distance: 38.7
click at [248, 333] on div "· 4 2 √ ( · 400 · y 8 · z 12 · 100 · x 4 ) = √ ( · · y 8 · z 12 x 4 ) 4 · 2 · 2…" at bounding box center [248, 333] width 0 height 0
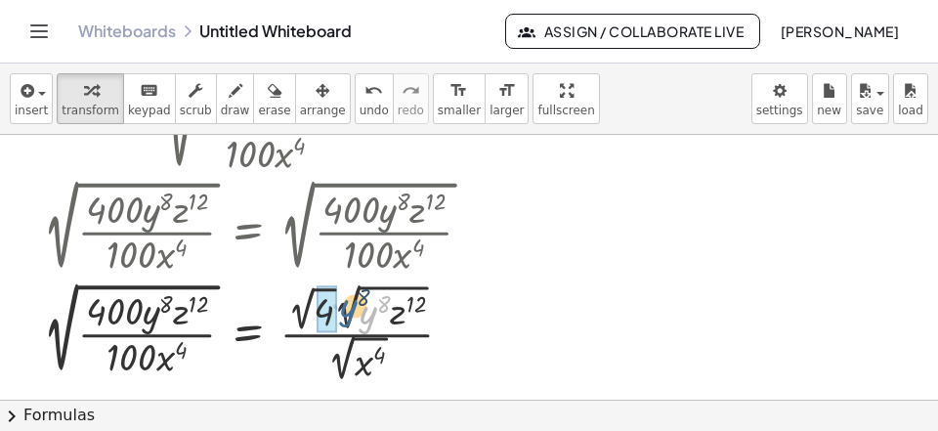
drag, startPoint x: 371, startPoint y: 317, endPoint x: 346, endPoint y: 315, distance: 25.5
click at [346, 310] on div at bounding box center [265, 331] width 464 height 110
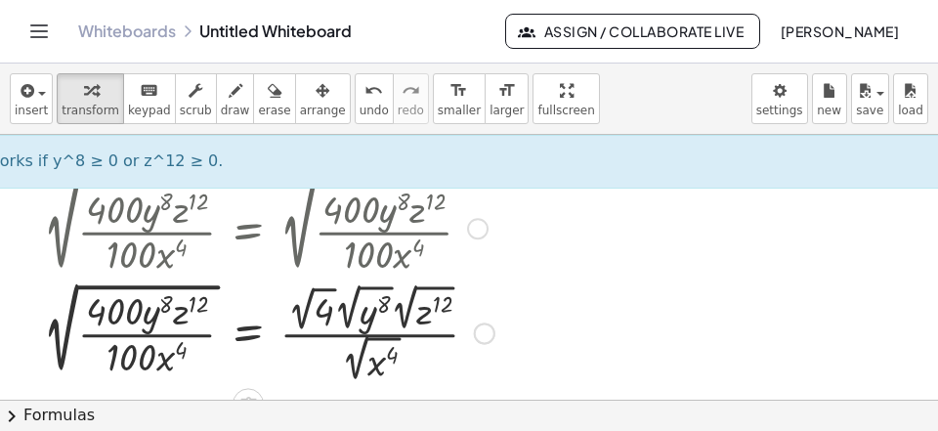
click at [415, 319] on div at bounding box center [268, 331] width 471 height 110
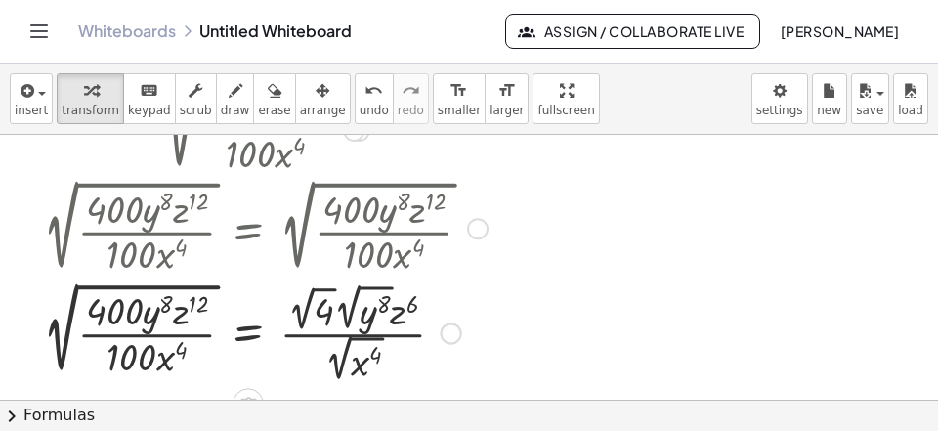
drag, startPoint x: 334, startPoint y: 373, endPoint x: 357, endPoint y: 325, distance: 52.9
click at [338, 369] on div at bounding box center [265, 331] width 464 height 110
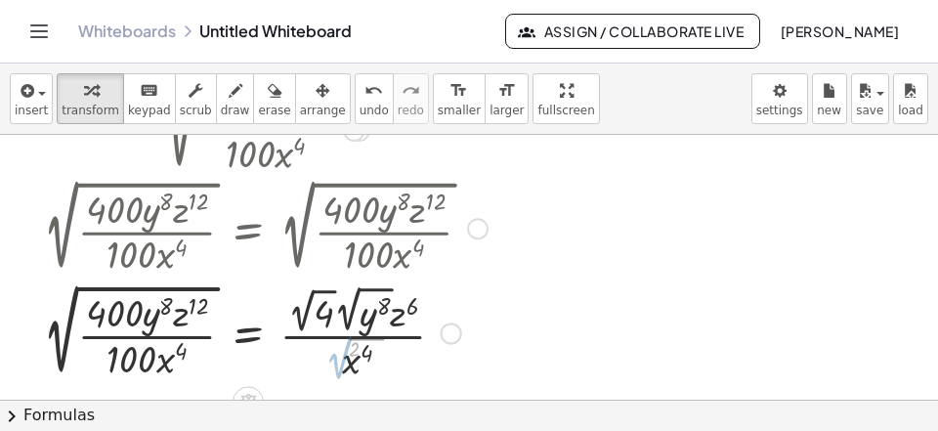
click at [359, 319] on div at bounding box center [265, 331] width 464 height 105
click at [308, 329] on div at bounding box center [265, 331] width 464 height 105
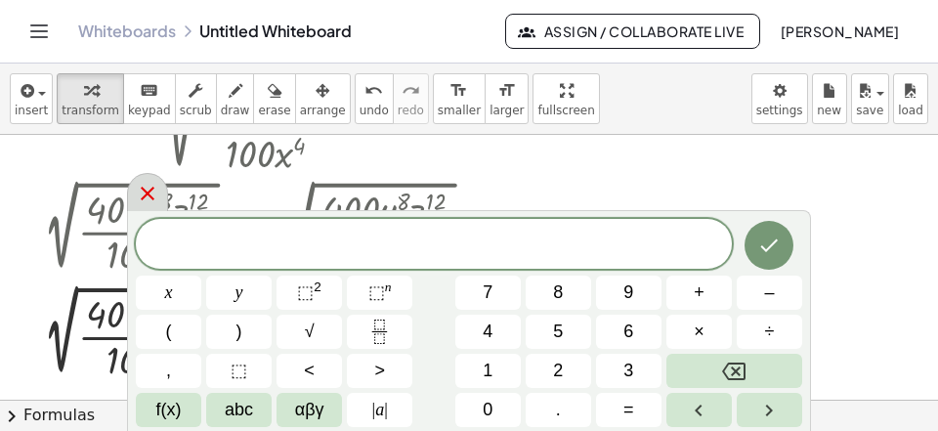
click at [148, 198] on icon at bounding box center [147, 193] width 23 height 23
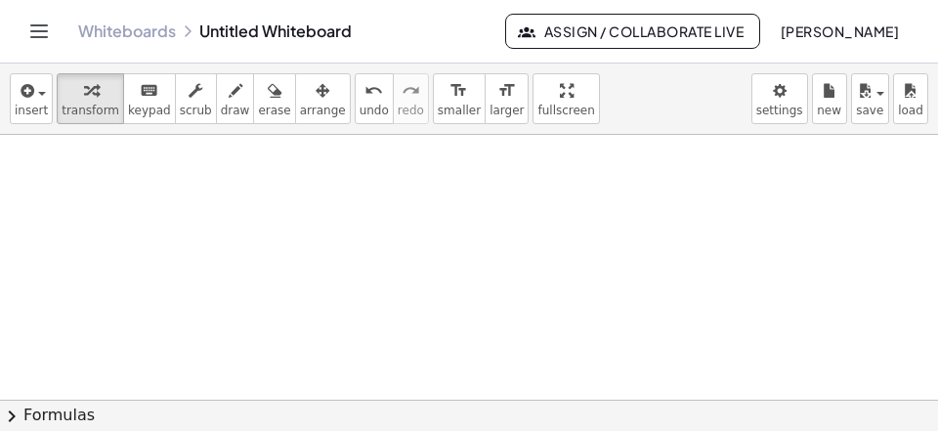
scroll to position [3964, 104]
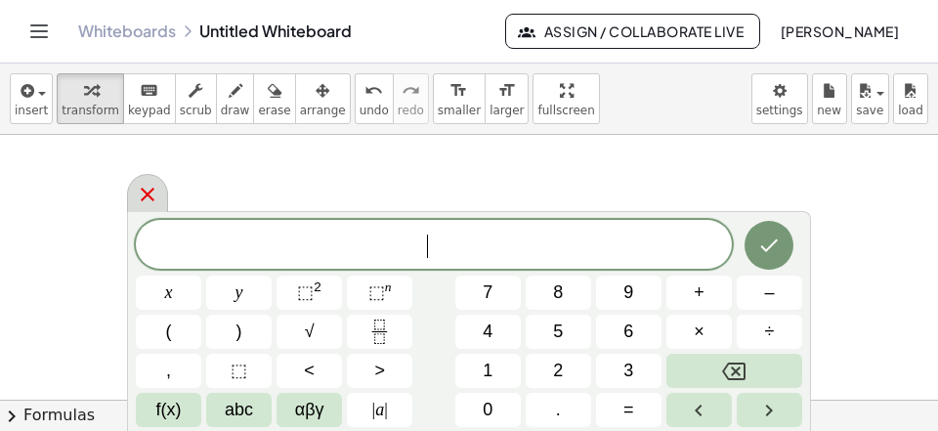
scroll to position [18, 0]
click at [385, 321] on icon "Fraction" at bounding box center [379, 331] width 24 height 24
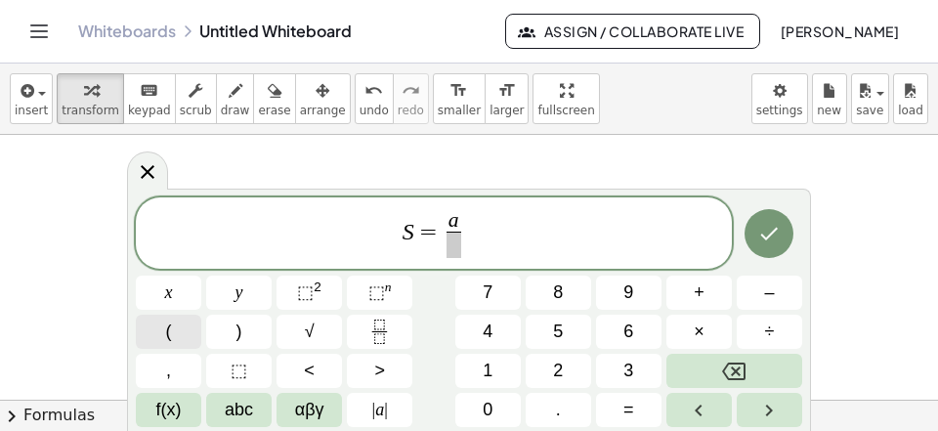
click at [178, 333] on button "(" at bounding box center [168, 332] width 65 height 34
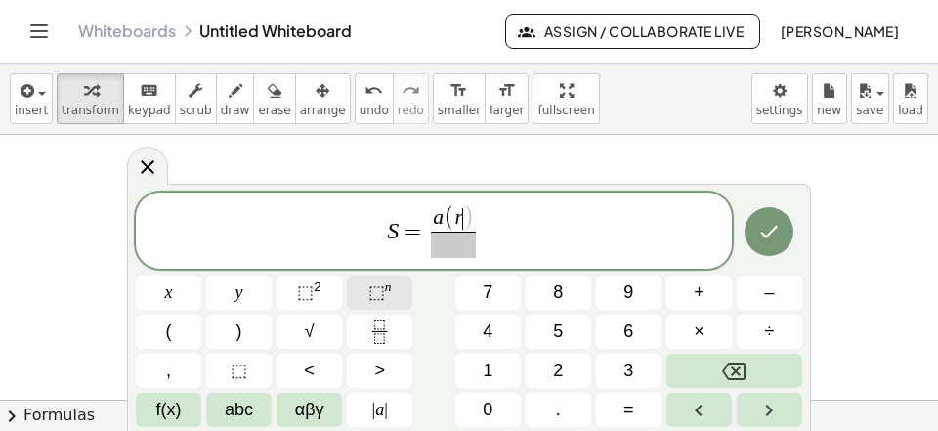
click at [395, 288] on button "⬚ n" at bounding box center [379, 293] width 65 height 34
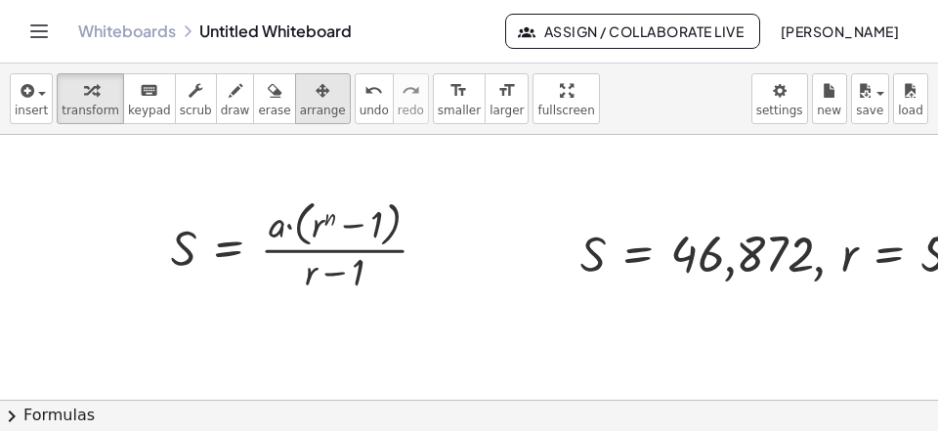
click at [316, 100] on icon "button" at bounding box center [323, 90] width 14 height 23
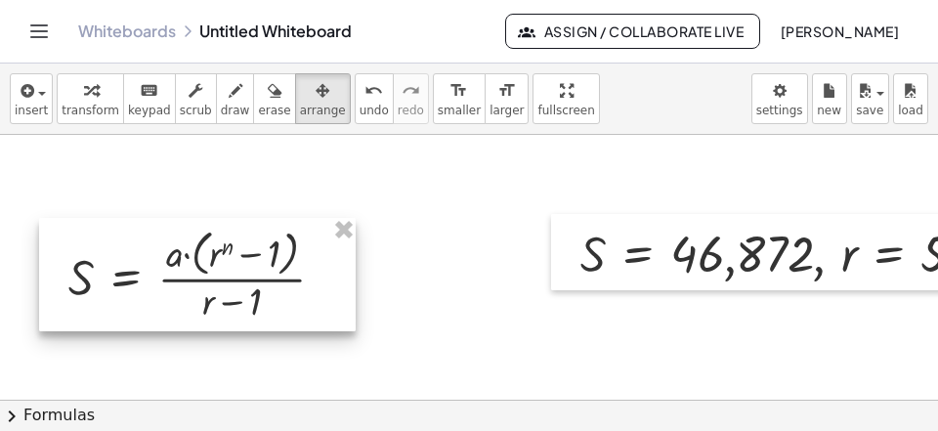
drag, startPoint x: 252, startPoint y: 258, endPoint x: 161, endPoint y: 202, distance: 106.6
click at [187, 278] on div at bounding box center [197, 274] width 317 height 113
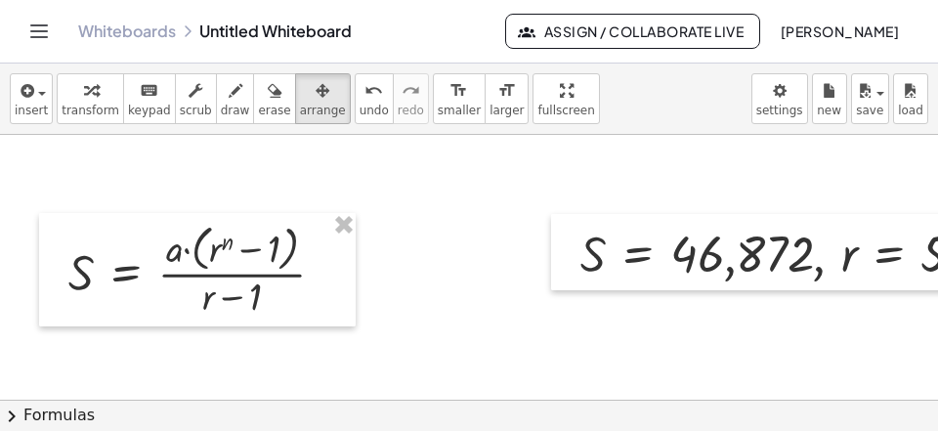
drag, startPoint x: 90, startPoint y: 108, endPoint x: 323, endPoint y: 212, distance: 255.4
click at [90, 108] on span "transform" at bounding box center [91, 111] width 58 height 14
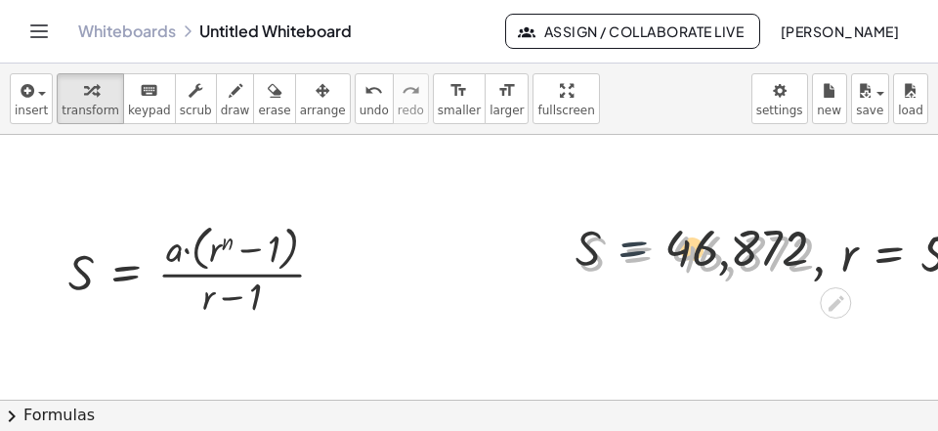
drag, startPoint x: 617, startPoint y: 284, endPoint x: 611, endPoint y: 276, distance: 10.4
click at [611, 276] on div at bounding box center [853, 252] width 565 height 66
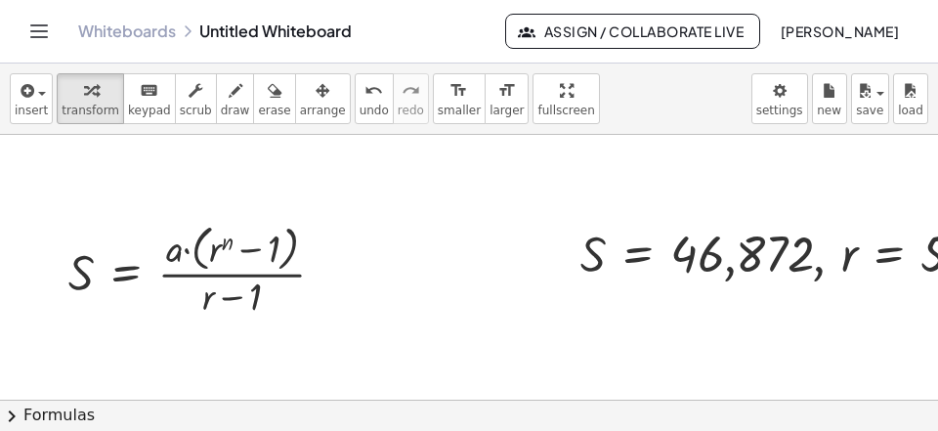
click at [307, 94] on div "button" at bounding box center [323, 89] width 46 height 23
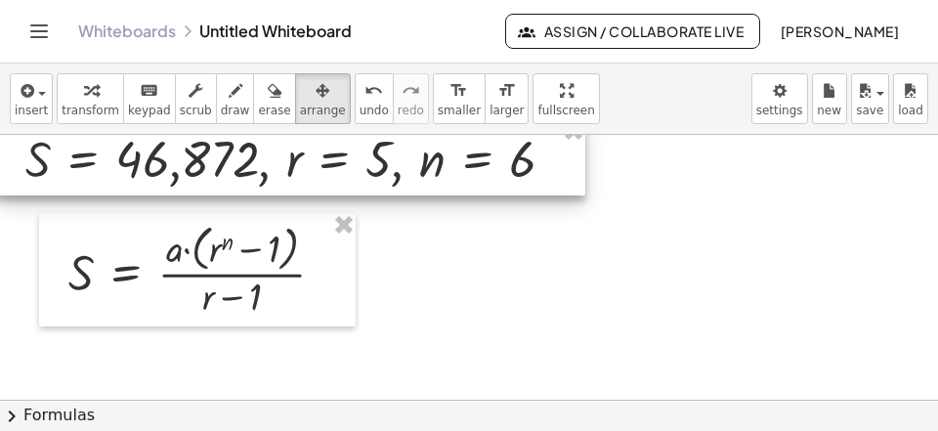
drag, startPoint x: 658, startPoint y: 243, endPoint x: 113, endPoint y: 164, distance: 549.9
click at [113, 164] on div at bounding box center [290, 157] width 589 height 76
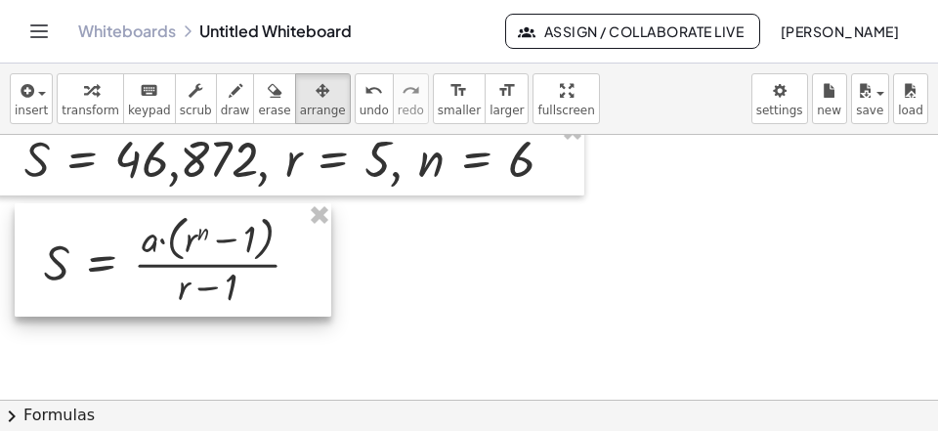
drag, startPoint x: 153, startPoint y: 261, endPoint x: 129, endPoint y: 251, distance: 26.3
click at [129, 251] on div at bounding box center [173, 259] width 317 height 113
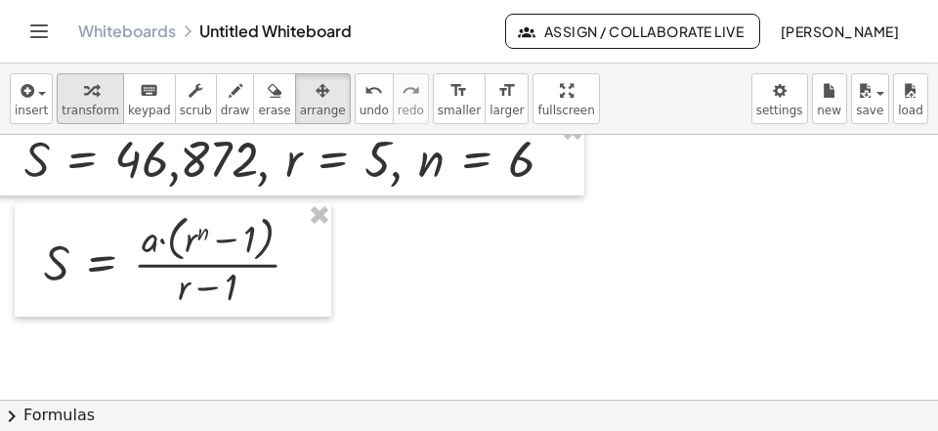
click at [95, 121] on button "transform" at bounding box center [90, 98] width 67 height 51
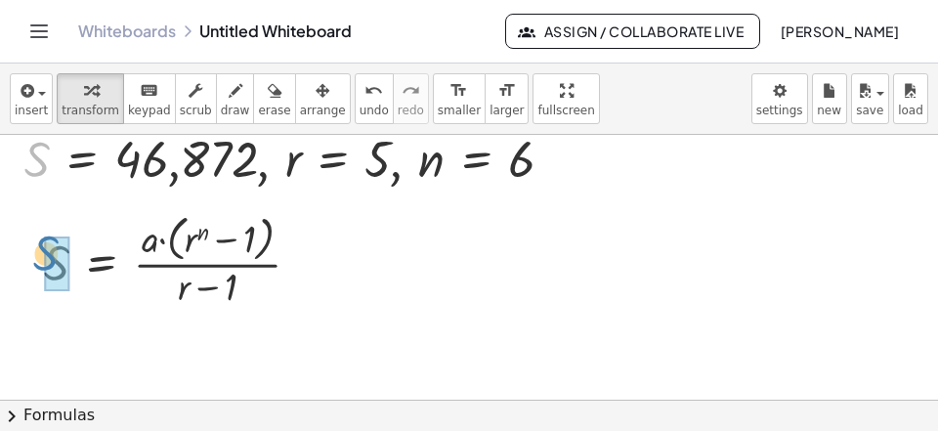
drag, startPoint x: 26, startPoint y: 159, endPoint x: 38, endPoint y: 257, distance: 98.4
click at [279, 159] on div "S , S = 46,872 , r = 5 , n = 6" at bounding box center [279, 159] width 0 height 0
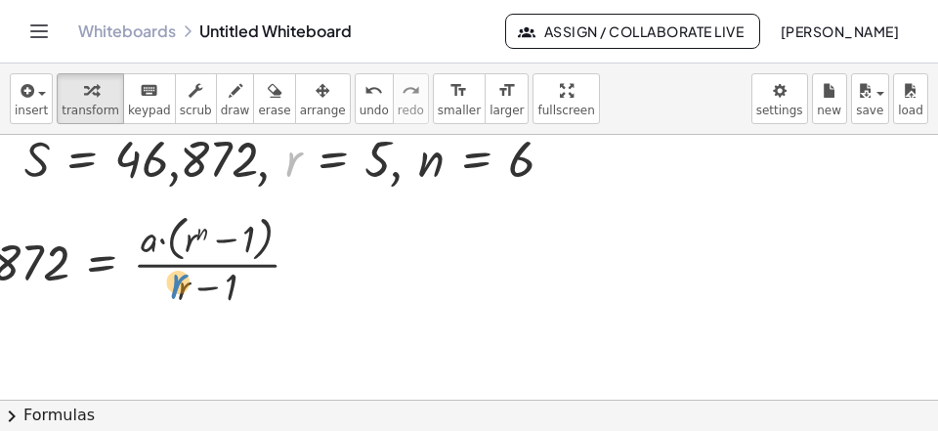
drag, startPoint x: 290, startPoint y: 155, endPoint x: 169, endPoint y: 283, distance: 176.2
click at [279, 159] on div "r , S = 46,872 , r = 5 , n = 6" at bounding box center [279, 159] width 0 height 0
drag, startPoint x: 292, startPoint y: 153, endPoint x: 188, endPoint y: 265, distance: 152.8
click at [279, 159] on div "r , S = 46,872 , r = 5 , n = 6" at bounding box center [279, 159] width 0 height 0
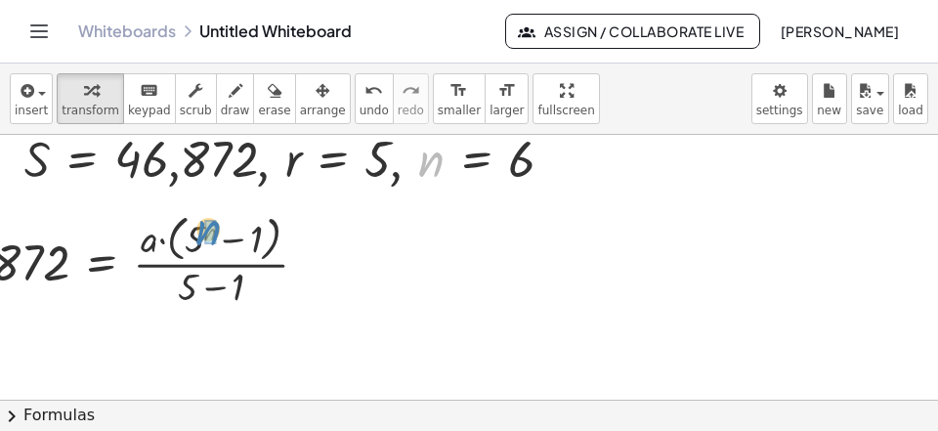
drag, startPoint x: 432, startPoint y: 164, endPoint x: 205, endPoint y: 234, distance: 237.0
click at [279, 159] on div "n , S = 46,872 , r = 5 , n = 6" at bounding box center [279, 159] width 0 height 0
click at [212, 234] on div at bounding box center [125, 260] width 418 height 104
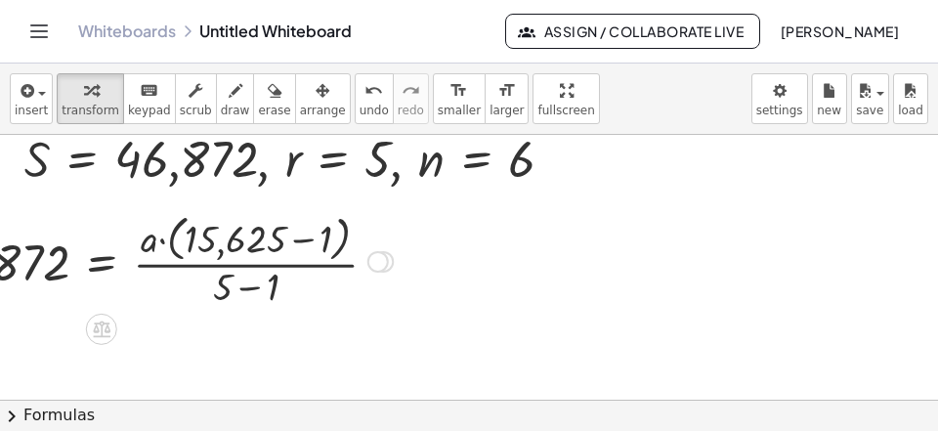
drag, startPoint x: 297, startPoint y: 247, endPoint x: 288, endPoint y: 260, distance: 15.4
click at [302, 248] on div at bounding box center [159, 260] width 487 height 104
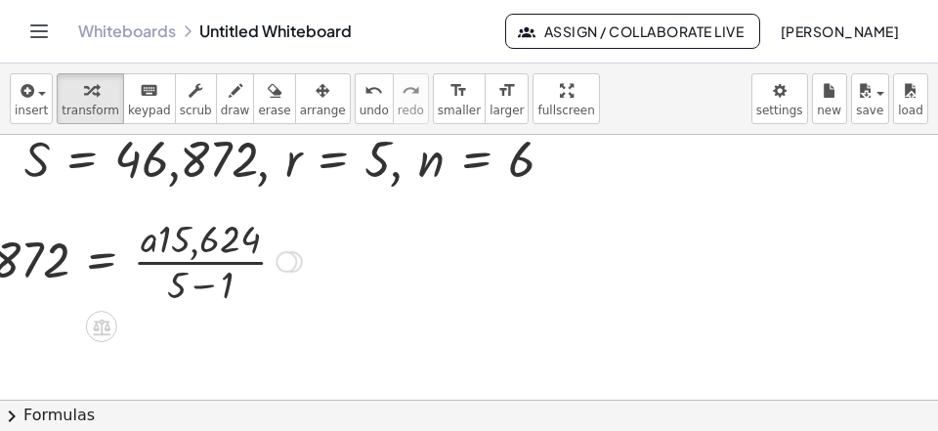
click at [224, 282] on div at bounding box center [114, 260] width 396 height 98
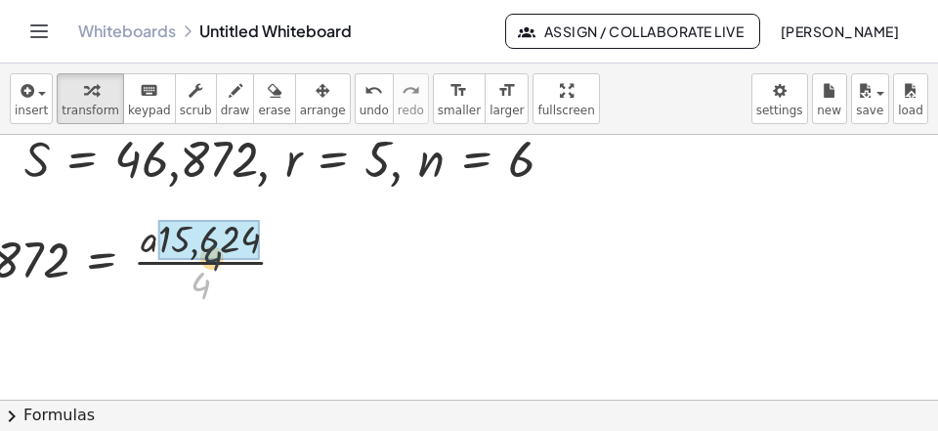
drag, startPoint x: 198, startPoint y: 285, endPoint x: 211, endPoint y: 252, distance: 35.6
click at [102, 262] on div "· 4 = · a · · 46,872 15,624 4" at bounding box center [102, 262] width 0 height 0
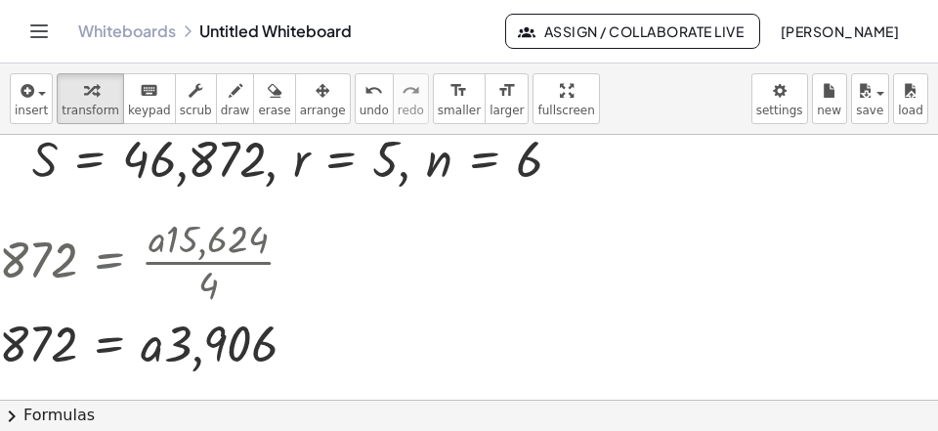
scroll to position [3964, 0]
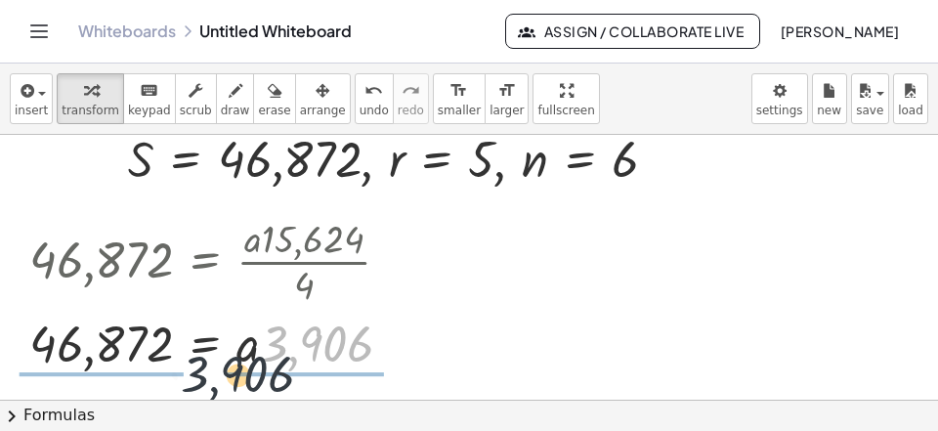
drag, startPoint x: 316, startPoint y: 341, endPoint x: 119, endPoint y: 411, distance: 208.6
click at [96, 420] on div "insert select one: Math Expression Function Text Youtube Video Graphing Geometr…" at bounding box center [469, 247] width 938 height 367
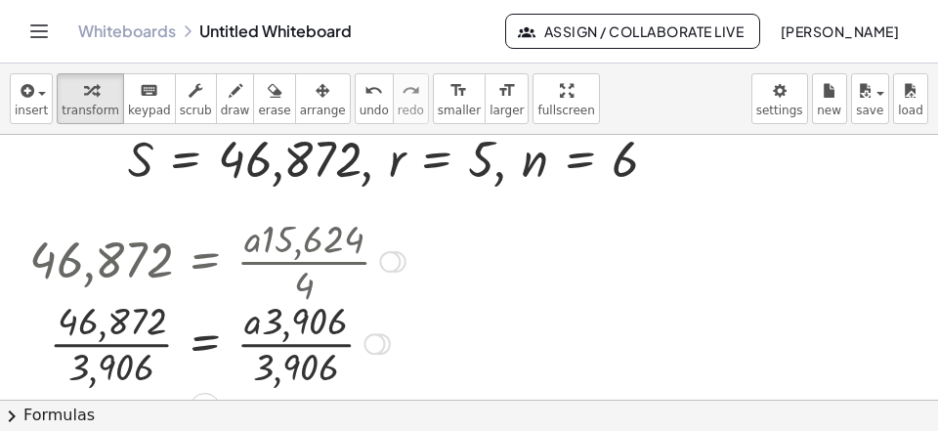
drag, startPoint x: 109, startPoint y: 372, endPoint x: 133, endPoint y: 362, distance: 25.4
click at [110, 370] on div at bounding box center [218, 342] width 396 height 98
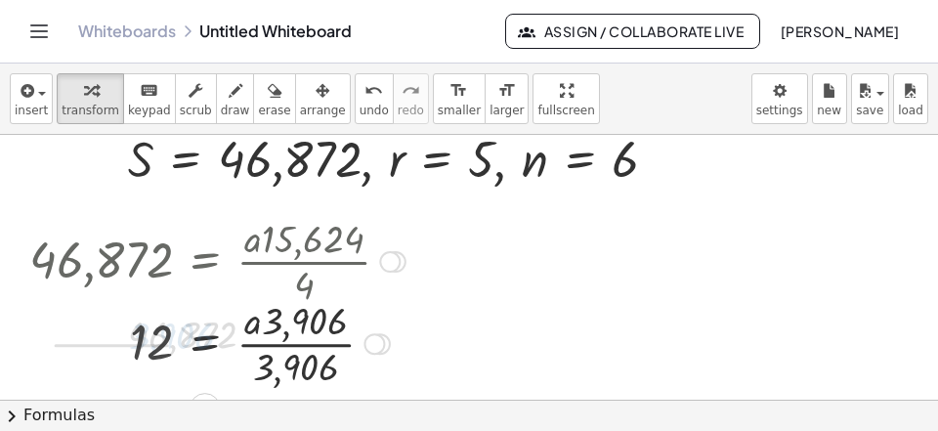
click at [290, 358] on div at bounding box center [218, 342] width 396 height 98
click at [317, 373] on div at bounding box center [218, 342] width 396 height 98
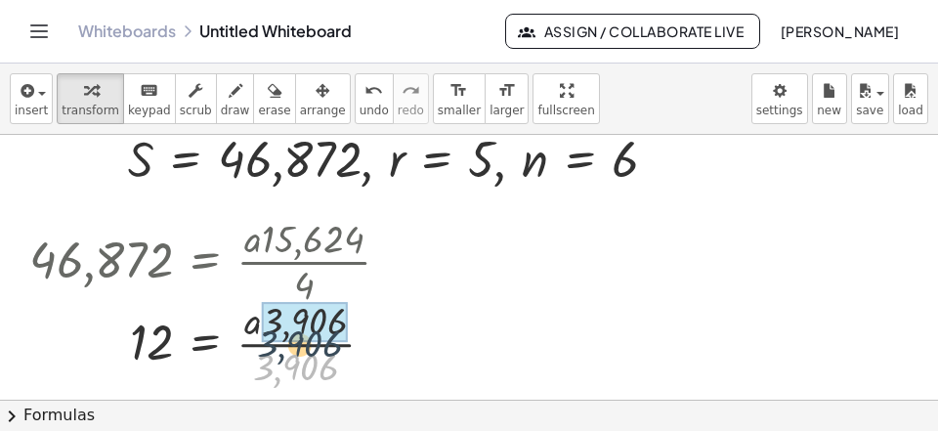
drag, startPoint x: 306, startPoint y: 368, endPoint x: 313, endPoint y: 319, distance: 49.3
click at [205, 344] on div "· 3,906 = · a · 3,906 · 3,906 12" at bounding box center [205, 344] width 0 height 0
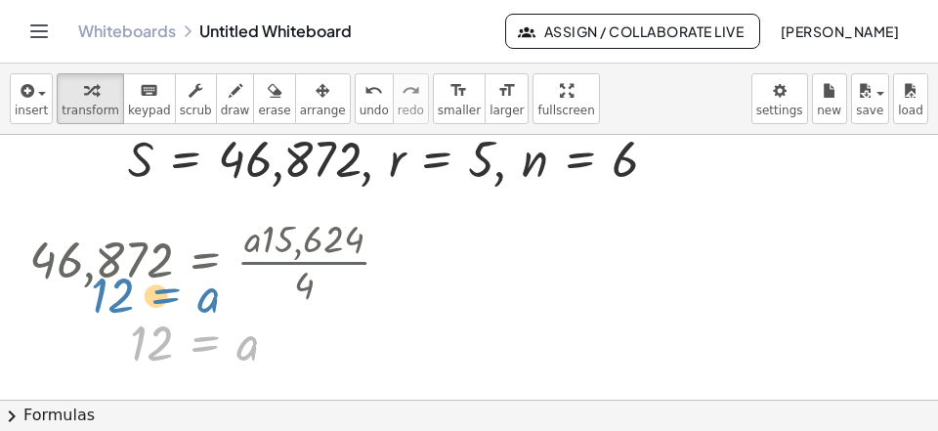
drag, startPoint x: 236, startPoint y: 347, endPoint x: 200, endPoint y: 303, distance: 56.9
click at [205, 262] on div "S = · a · ( + r n − 1 ) · ( + r − 1 ) 46,872 = · a · ( + r n − 1 ) · ( + r − 1 …" at bounding box center [205, 262] width 0 height 0
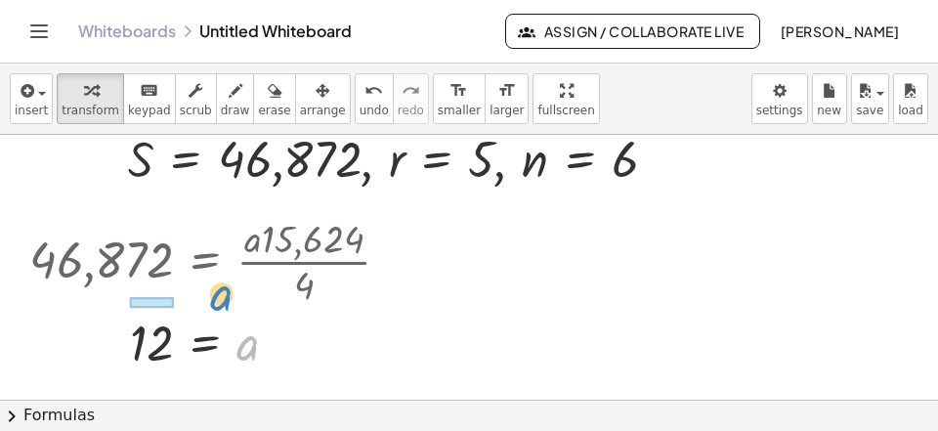
drag, startPoint x: 244, startPoint y: 355, endPoint x: 216, endPoint y: 305, distance: 57.3
click at [205, 344] on div "a = a 12" at bounding box center [205, 344] width 0 height 0
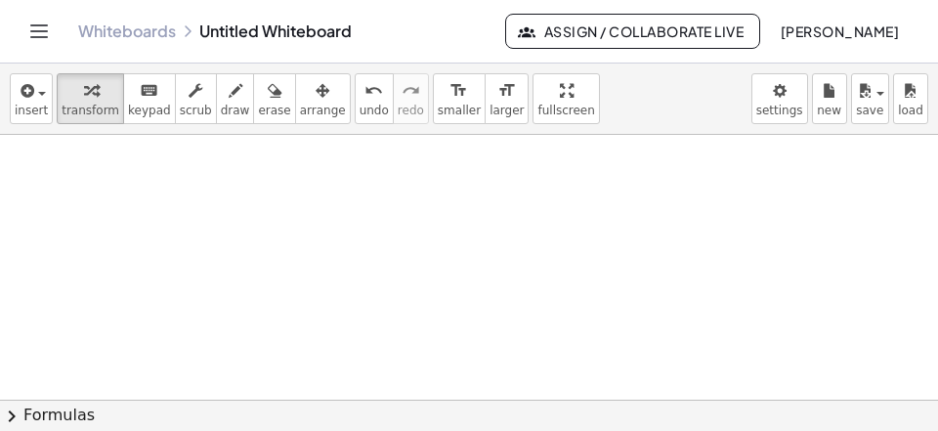
scroll to position [4355, 0]
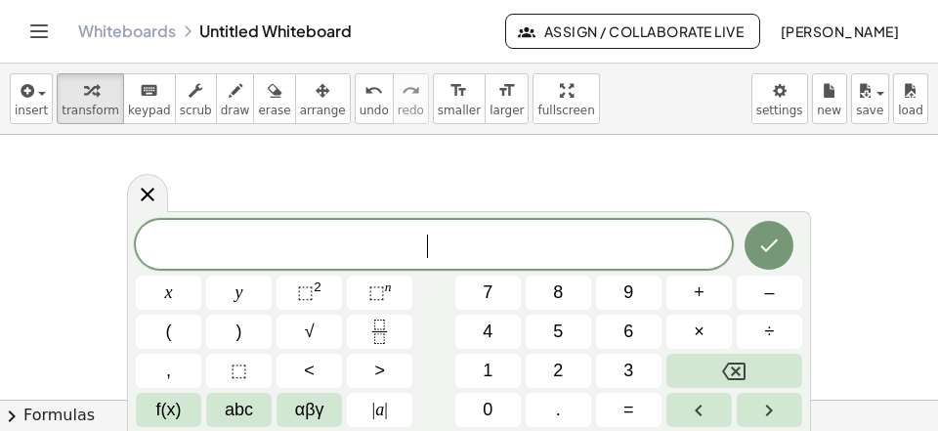
scroll to position [18, 0]
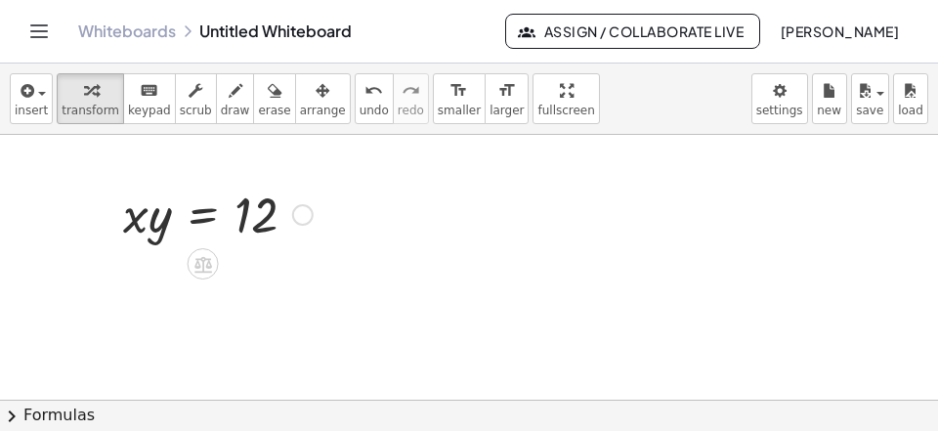
drag, startPoint x: 137, startPoint y: 210, endPoint x: 136, endPoint y: 224, distance: 13.7
click at [203, 215] on div "· x · y = 12" at bounding box center [203, 215] width 0 height 0
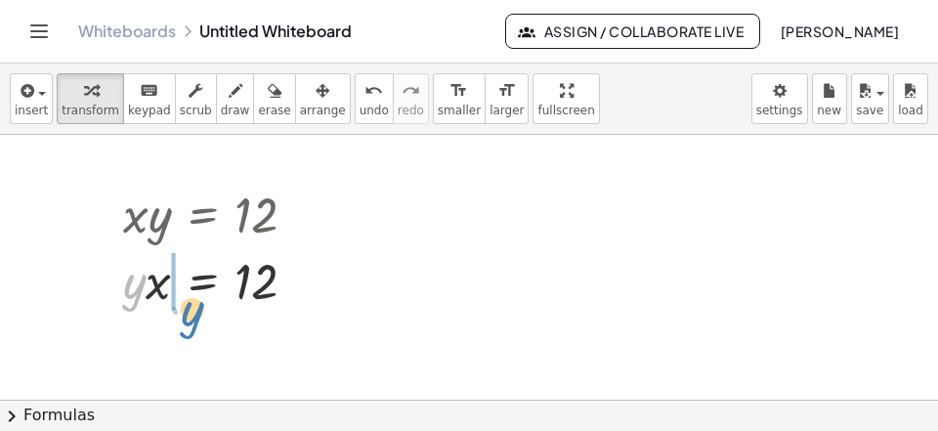
drag, startPoint x: 136, startPoint y: 224, endPoint x: 194, endPoint y: 251, distance: 64.7
click at [194, 251] on div at bounding box center [217, 279] width 209 height 66
drag, startPoint x: 135, startPoint y: 287, endPoint x: 243, endPoint y: 328, distance: 116.0
click at [203, 281] on div "· x · x · y = 12" at bounding box center [203, 281] width 0 height 0
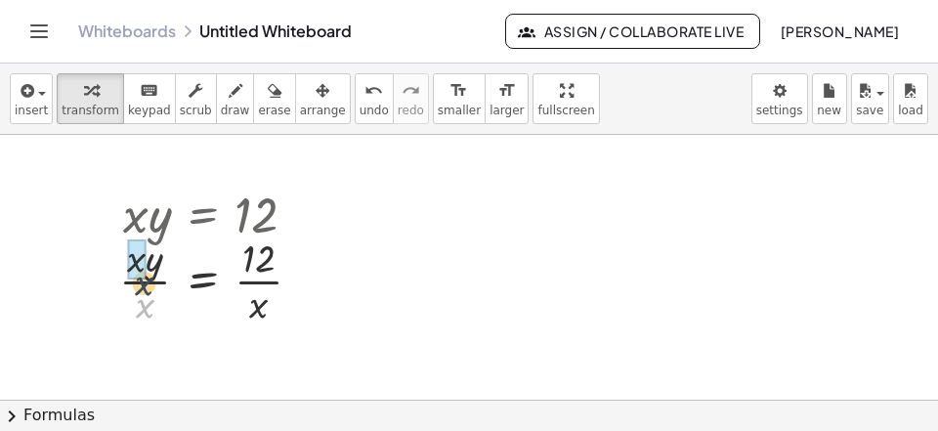
drag, startPoint x: 149, startPoint y: 318, endPoint x: 149, endPoint y: 275, distance: 43.0
click at [203, 281] on div "· x · y = 12 · x · x · · x" at bounding box center [203, 281] width 0 height 0
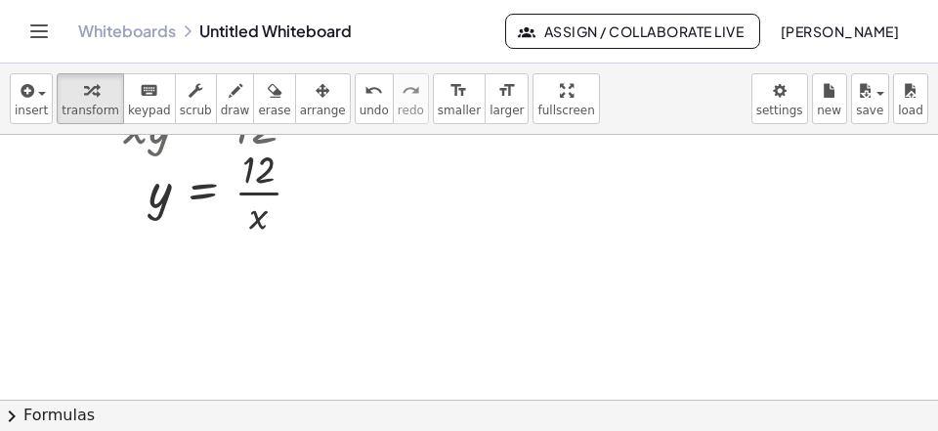
scroll to position [4481, 0]
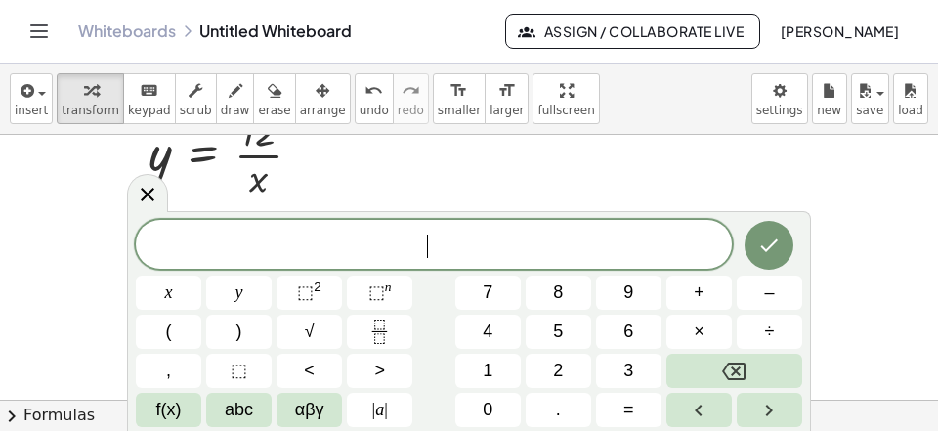
scroll to position [18, 0]
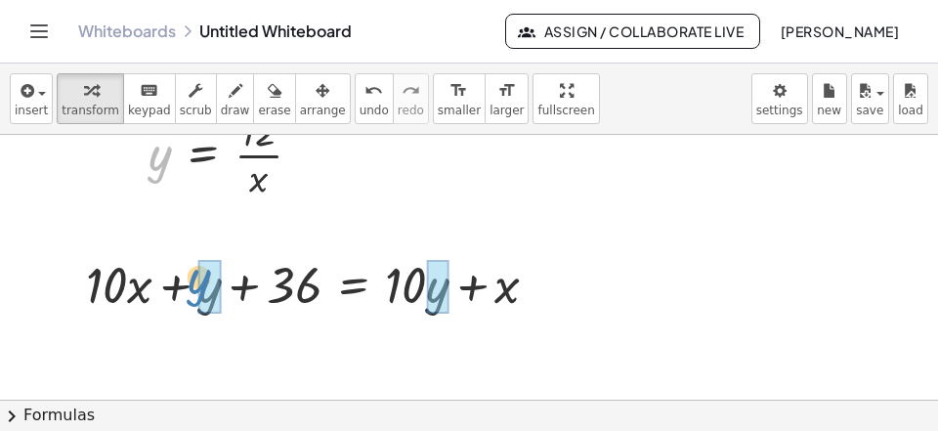
drag, startPoint x: 156, startPoint y: 159, endPoint x: 195, endPoint y: 283, distance: 130.1
click at [203, 155] on div "y y = 12 · · x" at bounding box center [203, 155] width 0 height 0
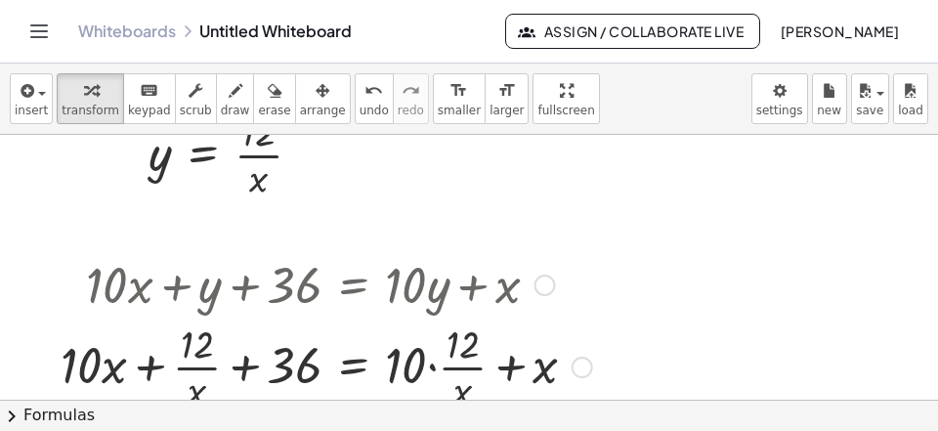
scroll to position [4528, 0]
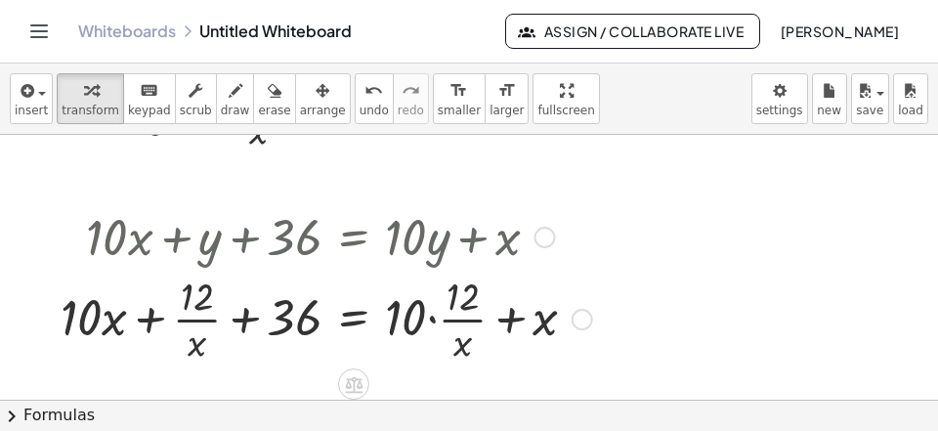
click at [431, 323] on div at bounding box center [326, 318] width 551 height 98
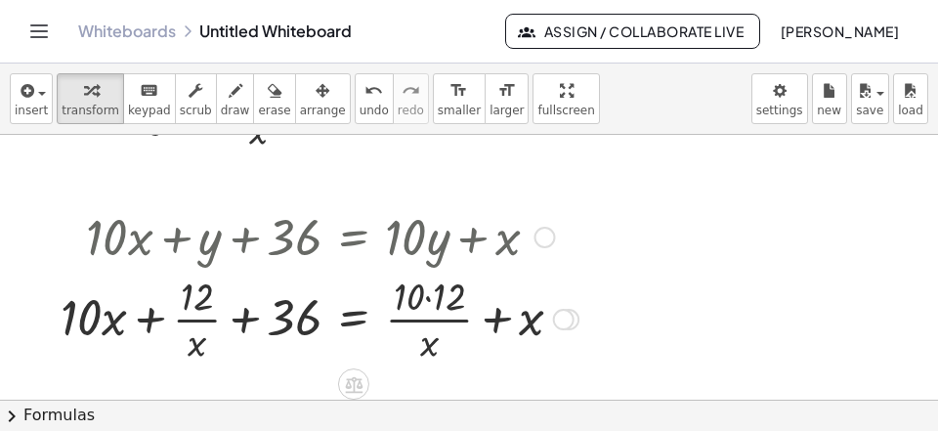
click at [433, 307] on div at bounding box center [319, 318] width 537 height 98
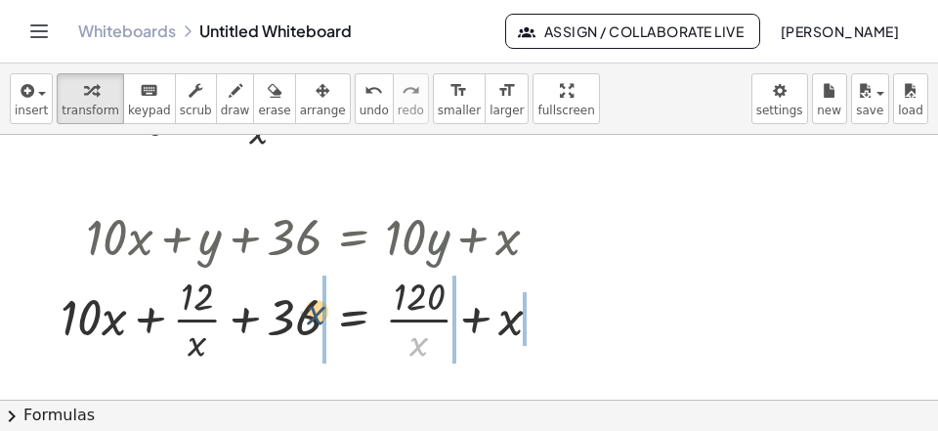
drag, startPoint x: 422, startPoint y: 343, endPoint x: 336, endPoint y: 316, distance: 90.2
click at [317, 310] on div at bounding box center [309, 318] width 516 height 98
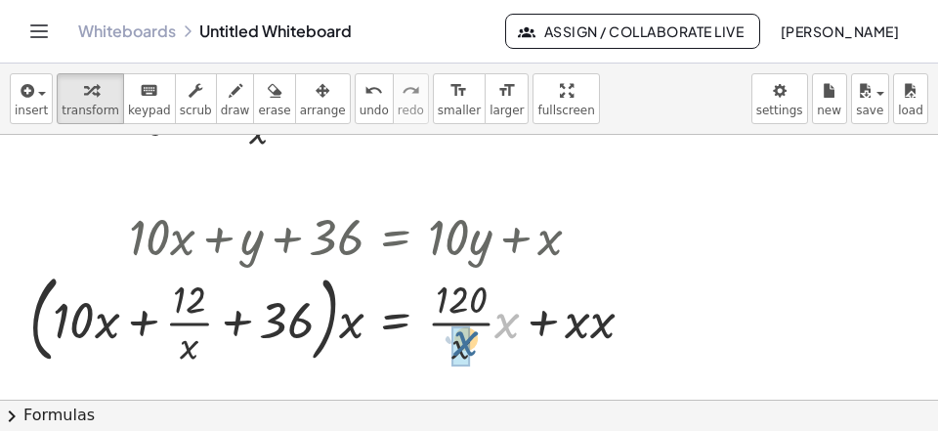
drag, startPoint x: 512, startPoint y: 324, endPoint x: 468, endPoint y: 333, distance: 44.8
click at [396, 319] on div "· x + · 10 · x + + 36 = + · + x · 12 · x 120 · ( ) · x · · x · x · · x" at bounding box center [396, 319] width 0 height 0
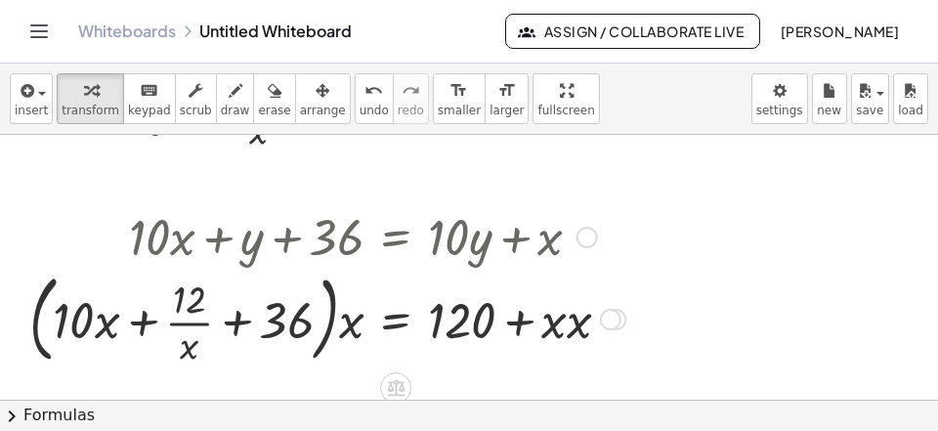
click at [569, 331] on div at bounding box center [328, 318] width 616 height 106
drag, startPoint x: 362, startPoint y: 331, endPoint x: 256, endPoint y: 329, distance: 106.5
click at [255, 330] on div at bounding box center [323, 318] width 607 height 106
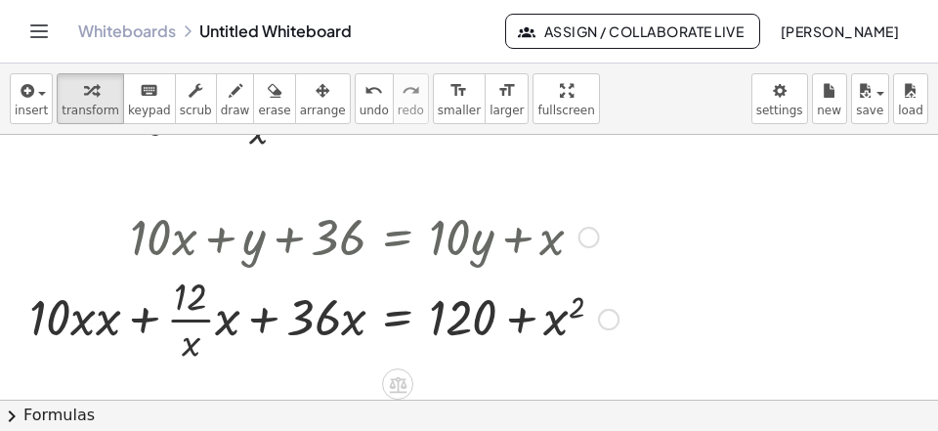
drag, startPoint x: 108, startPoint y: 328, endPoint x: 144, endPoint y: 330, distance: 35.2
click at [108, 327] on div at bounding box center [324, 318] width 609 height 98
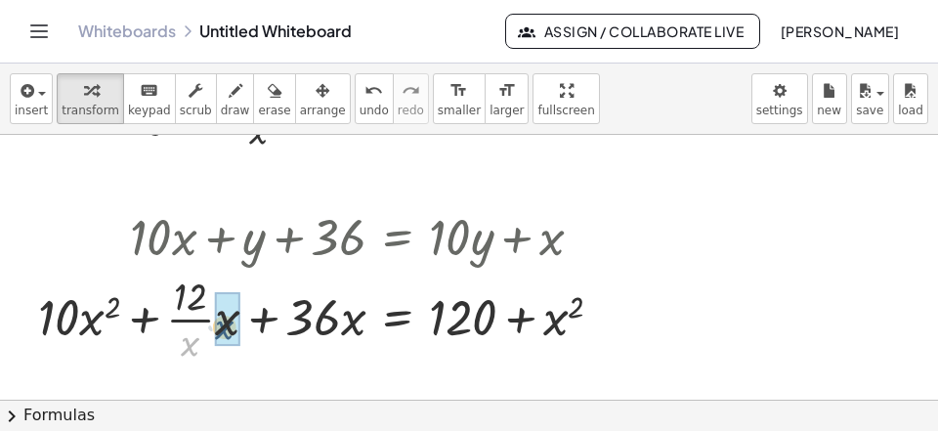
drag, startPoint x: 183, startPoint y: 344, endPoint x: 215, endPoint y: 328, distance: 35.8
click at [398, 319] on div "· x + · 10 · x + + 36 = + + x · 12 · x 120 2 · · x · · x 2" at bounding box center [398, 319] width 0 height 0
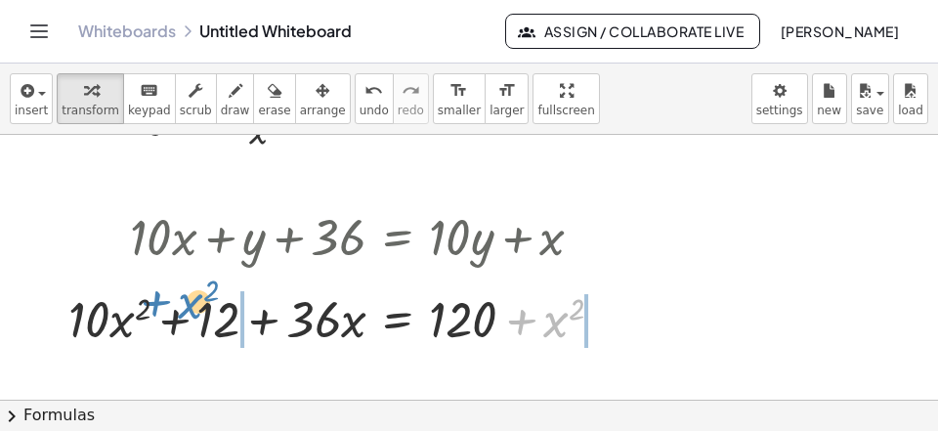
drag, startPoint x: 517, startPoint y: 320, endPoint x: 139, endPoint y: 315, distance: 378.1
click at [145, 309] on div at bounding box center [344, 317] width 570 height 66
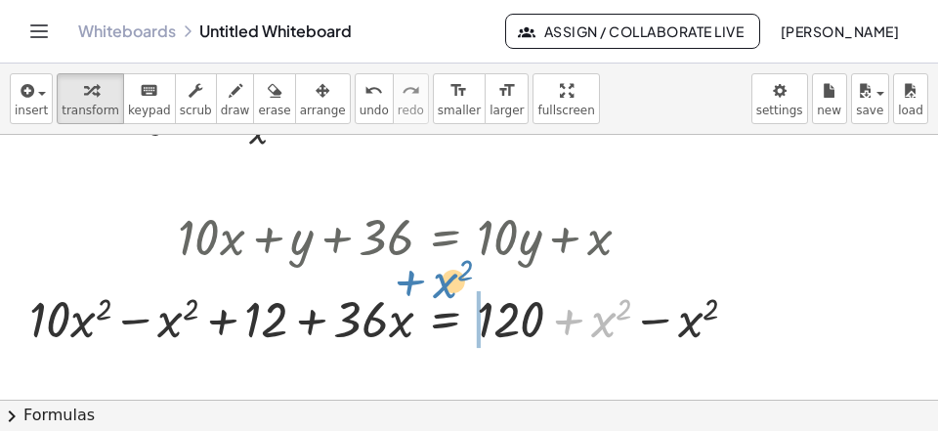
drag, startPoint x: 562, startPoint y: 326, endPoint x: 404, endPoint y: 287, distance: 163.0
click at [404, 287] on div at bounding box center [392, 317] width 744 height 66
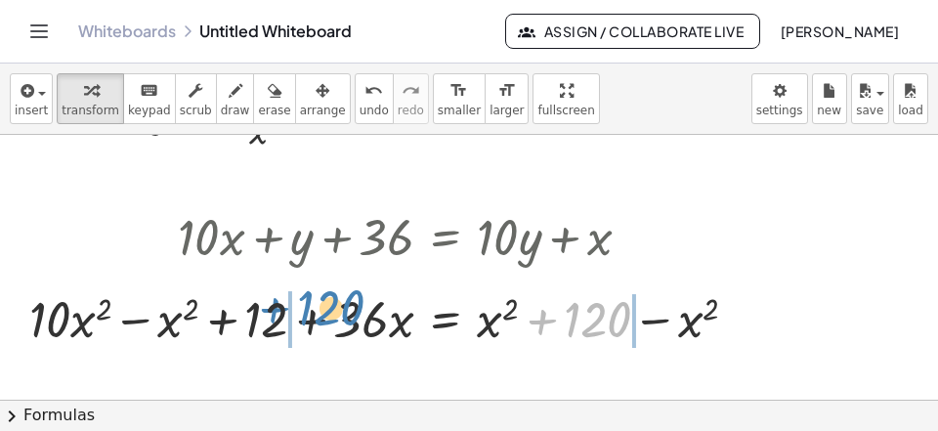
drag, startPoint x: 543, startPoint y: 327, endPoint x: 272, endPoint y: 316, distance: 271.9
click at [272, 316] on div at bounding box center [392, 317] width 744 height 66
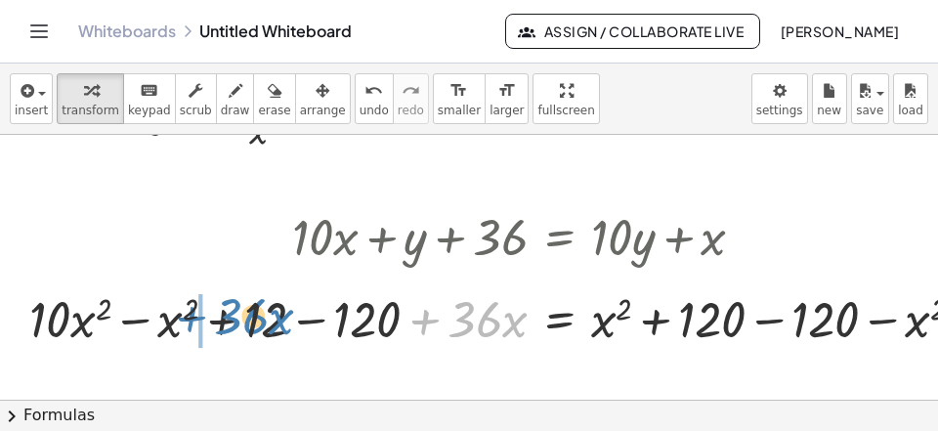
drag, startPoint x: 422, startPoint y: 327, endPoint x: 188, endPoint y: 325, distance: 234.5
click at [188, 325] on div at bounding box center [505, 317] width 971 height 66
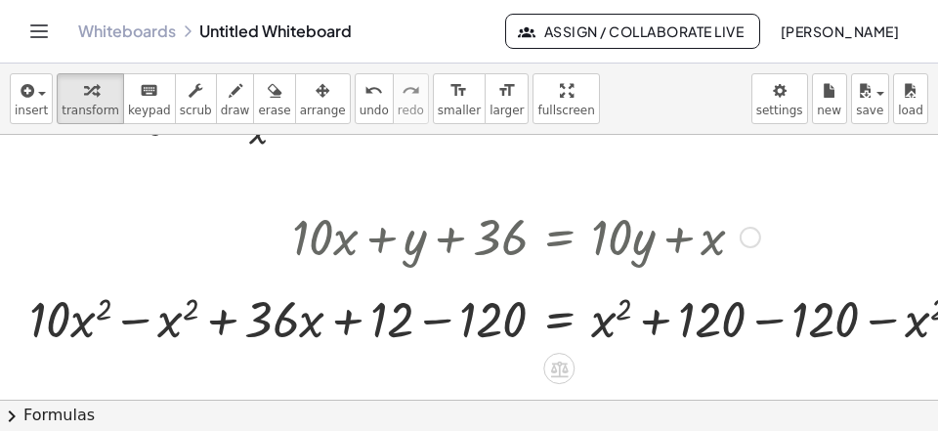
click at [767, 317] on div at bounding box center [505, 317] width 971 height 66
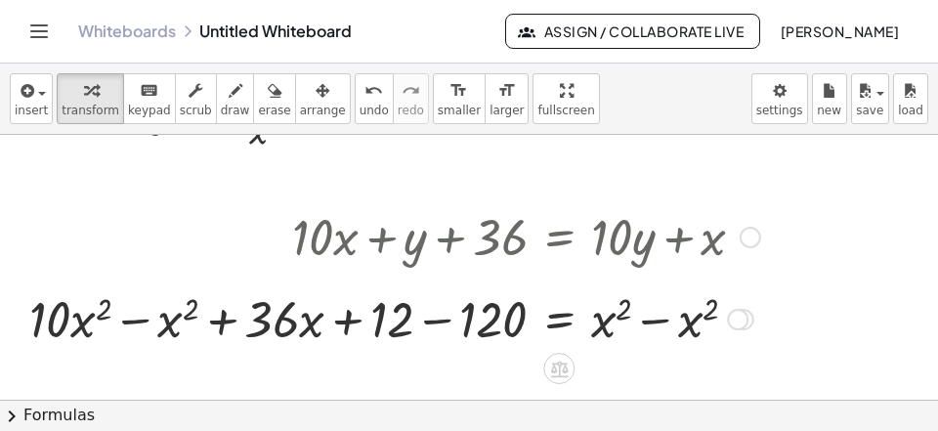
drag, startPoint x: 678, startPoint y: 319, endPoint x: 642, endPoint y: 324, distance: 36.6
click at [676, 319] on div at bounding box center [395, 317] width 750 height 66
drag, startPoint x: 460, startPoint y: 325, endPoint x: 398, endPoint y: 332, distance: 62.9
click at [459, 325] on div at bounding box center [395, 317] width 750 height 66
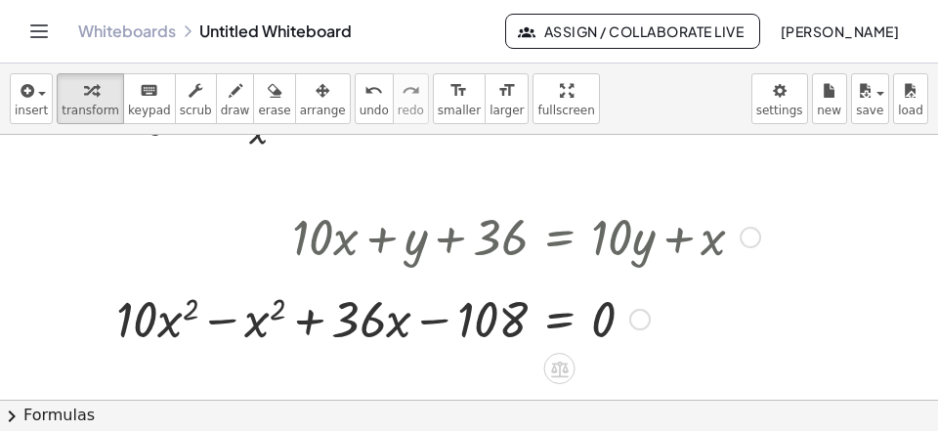
drag, startPoint x: 218, startPoint y: 331, endPoint x: 230, endPoint y: 330, distance: 11.8
click at [218, 330] on div at bounding box center [437, 317] width 663 height 66
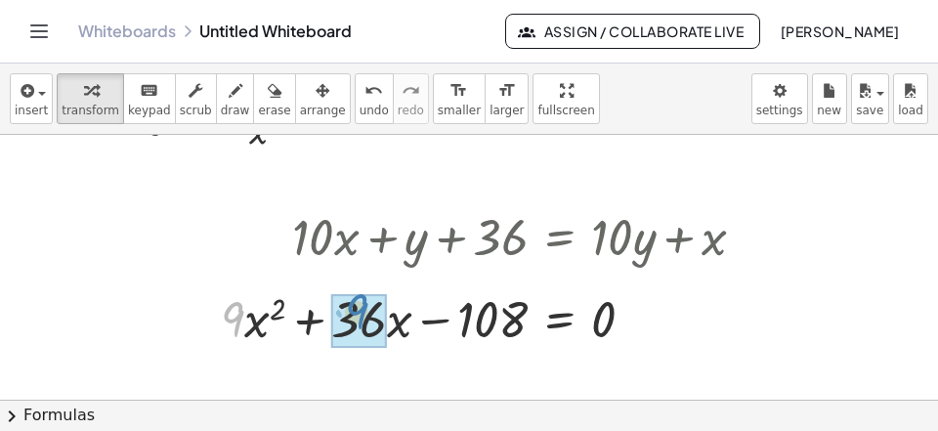
drag, startPoint x: 225, startPoint y: 318, endPoint x: 350, endPoint y: 311, distance: 125.2
click at [560, 319] on div "· 9 + · x + 36 = · · x 2 0 − 108 · 9" at bounding box center [560, 319] width 0 height 0
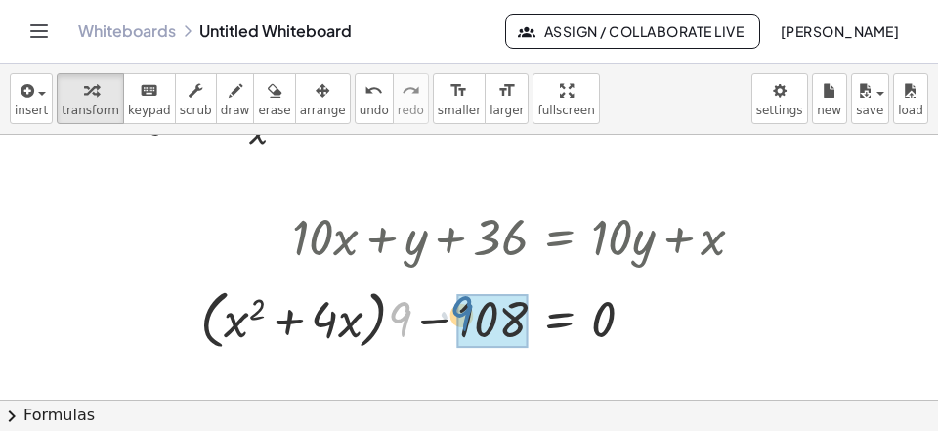
drag, startPoint x: 401, startPoint y: 316, endPoint x: 458, endPoint y: 315, distance: 57.7
click at [559, 319] on div "· 9 + x + = · x 2 0 − 108 · 9 · 4 + · ( )" at bounding box center [559, 319] width 0 height 0
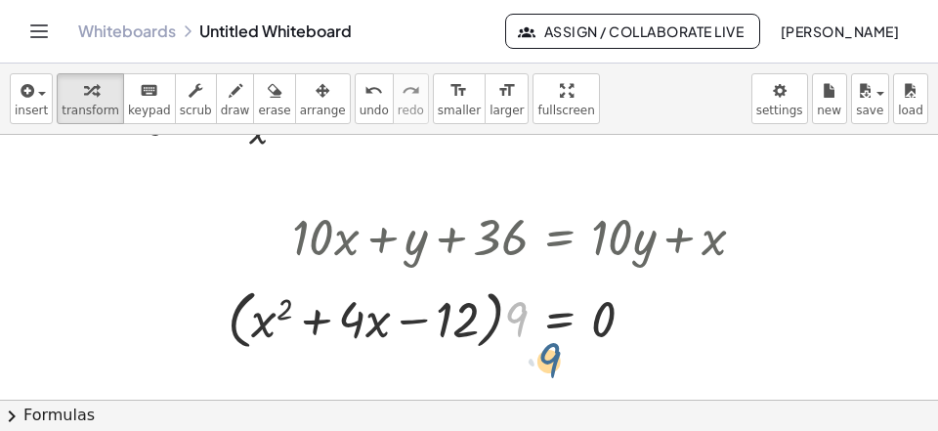
drag, startPoint x: 508, startPoint y: 315, endPoint x: 578, endPoint y: 350, distance: 78.6
click at [560, 319] on div "· 9 x + = · x 2 0 − · 9 · 4 + 12 · ( )" at bounding box center [560, 319] width 0 height 0
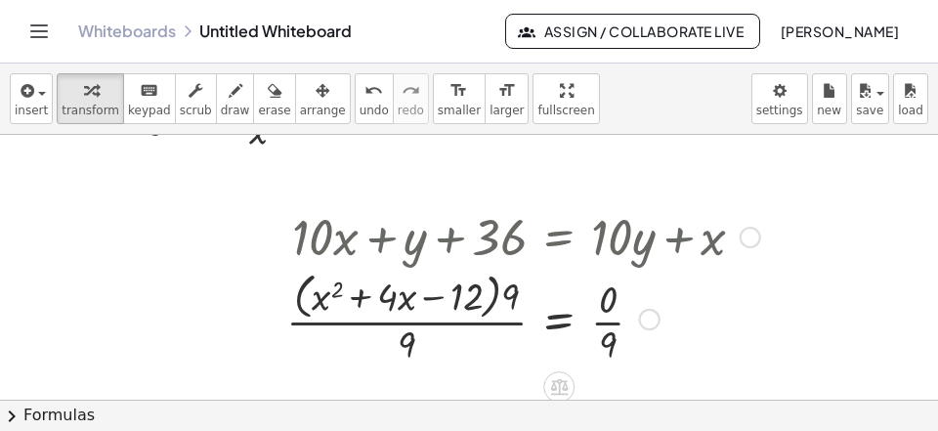
drag, startPoint x: 609, startPoint y: 344, endPoint x: 522, endPoint y: 363, distance: 89.1
click at [606, 346] on div at bounding box center [522, 318] width 493 height 104
drag, startPoint x: 398, startPoint y: 353, endPoint x: 498, endPoint y: 314, distance: 108.0
click at [496, 312] on div at bounding box center [522, 318] width 493 height 104
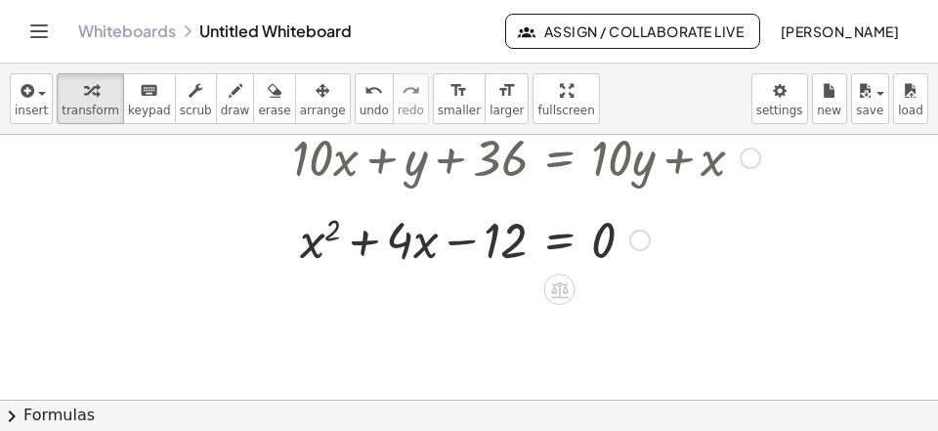
scroll to position [4654, 0]
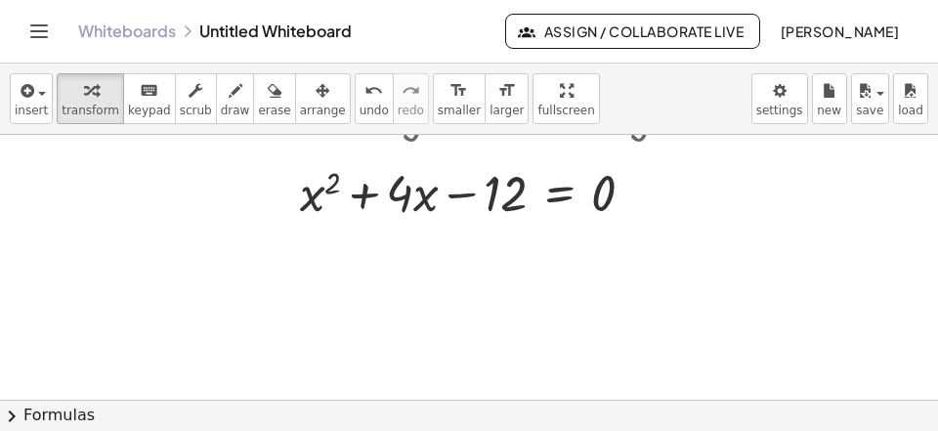
click at [202, 419] on button "chevron_right Formulas" at bounding box center [469, 415] width 938 height 31
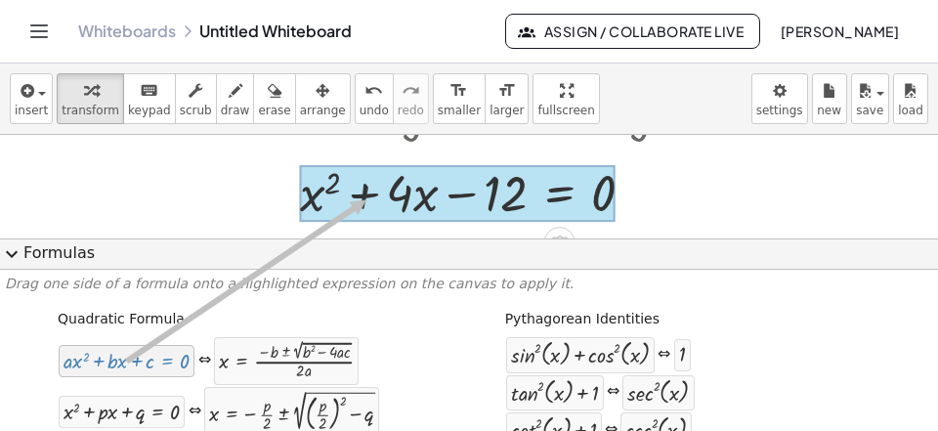
drag, startPoint x: 86, startPoint y: 364, endPoint x: 366, endPoint y: 199, distance: 325.4
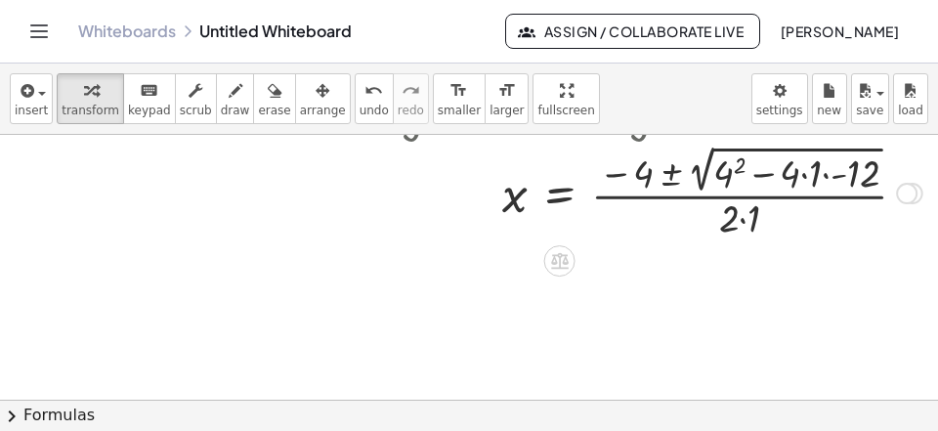
drag, startPoint x: 724, startPoint y: 172, endPoint x: 759, endPoint y: 170, distance: 35.2
click at [724, 173] on div at bounding box center [607, 191] width 650 height 103
drag, startPoint x: 805, startPoint y: 171, endPoint x: 819, endPoint y: 175, distance: 14.2
click at [805, 172] on div at bounding box center [607, 191] width 650 height 103
click at [822, 177] on div at bounding box center [607, 191] width 650 height 103
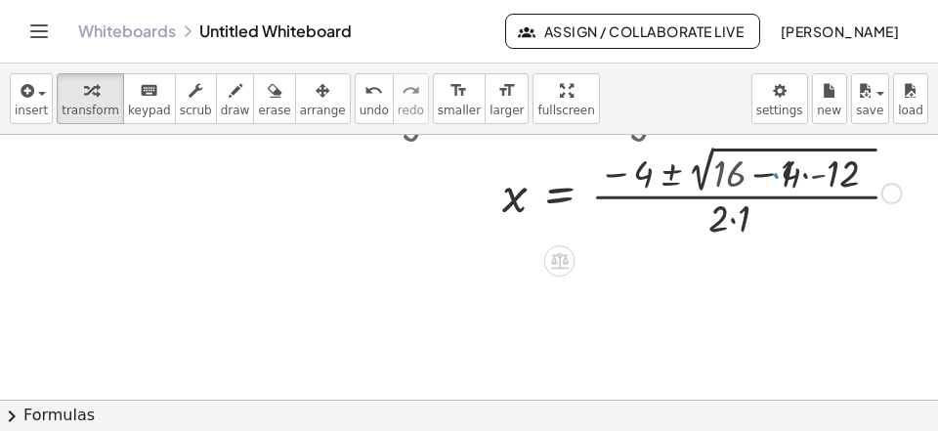
click at [816, 179] on div at bounding box center [607, 191] width 650 height 103
click at [809, 178] on div at bounding box center [607, 191] width 650 height 103
click at [806, 178] on div at bounding box center [607, 191] width 650 height 103
click at [800, 176] on div at bounding box center [607, 191] width 650 height 103
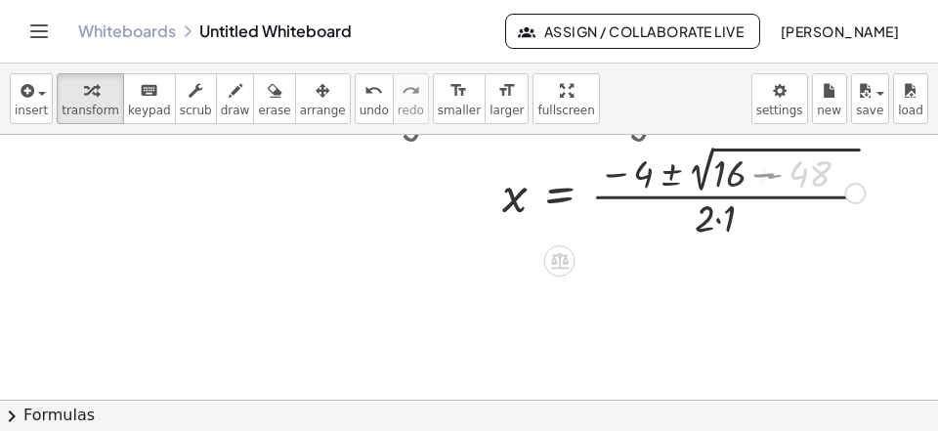
click at [797, 179] on div at bounding box center [607, 191] width 650 height 103
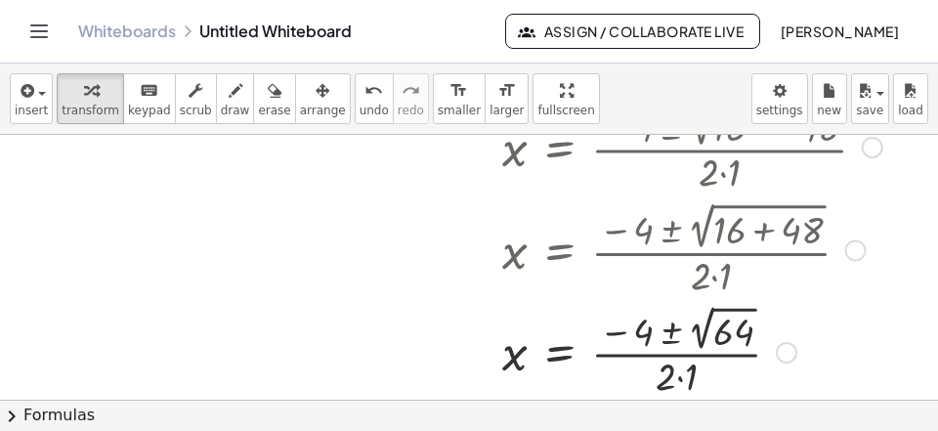
scroll to position [4907, 0]
click at [721, 337] on div at bounding box center [607, 351] width 650 height 102
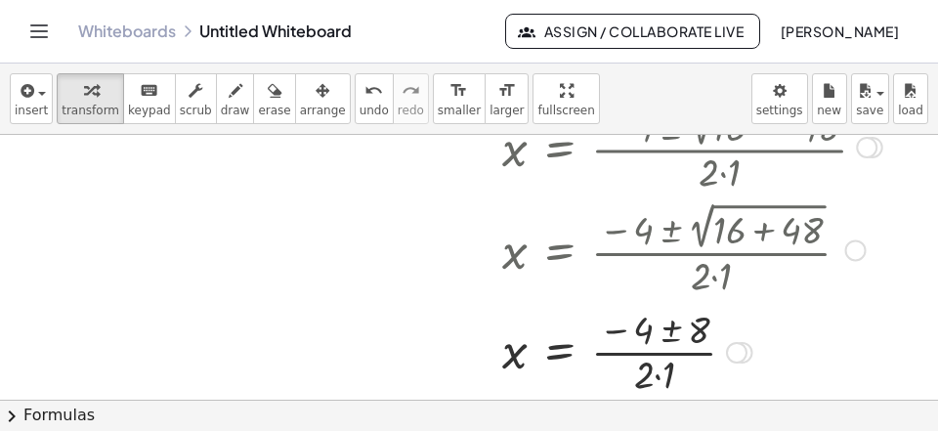
click at [668, 370] on div at bounding box center [607, 351] width 650 height 98
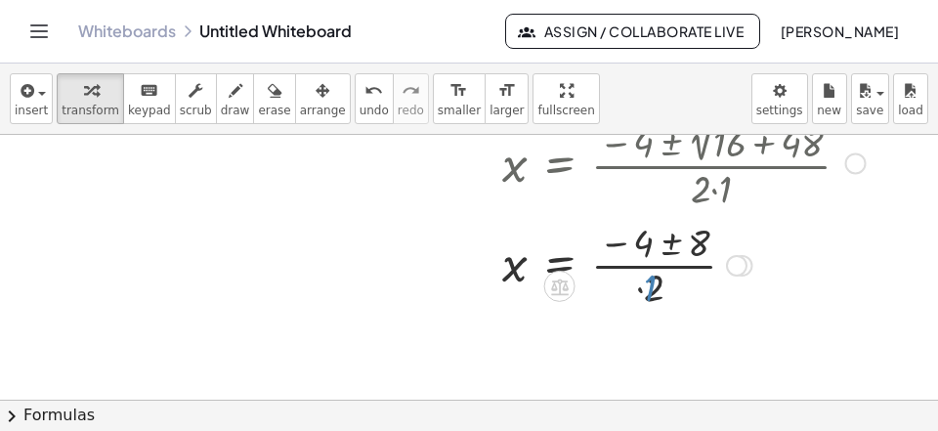
scroll to position [5021, 0]
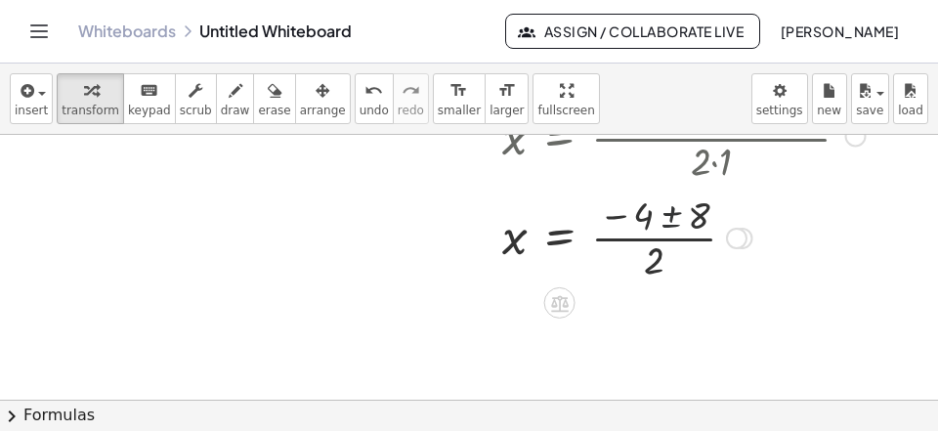
click at [658, 224] on div at bounding box center [607, 237] width 650 height 98
click at [660, 226] on div at bounding box center [607, 237] width 650 height 98
click at [664, 227] on div at bounding box center [607, 237] width 650 height 98
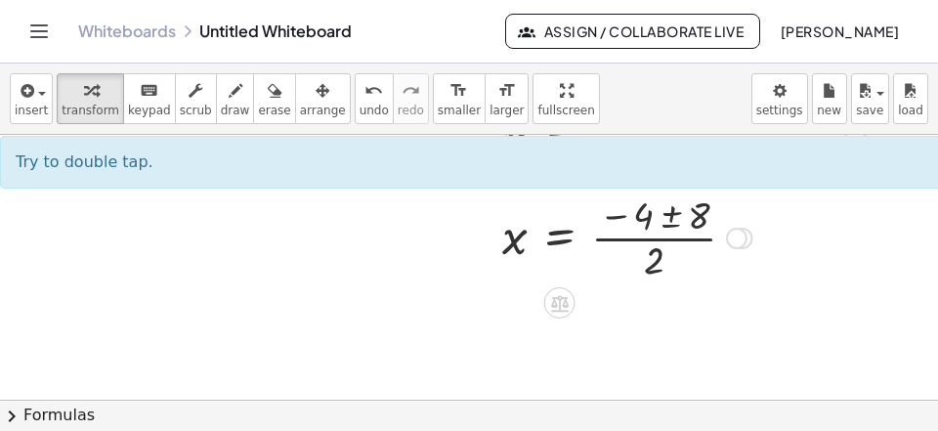
click at [670, 221] on div at bounding box center [607, 237] width 650 height 98
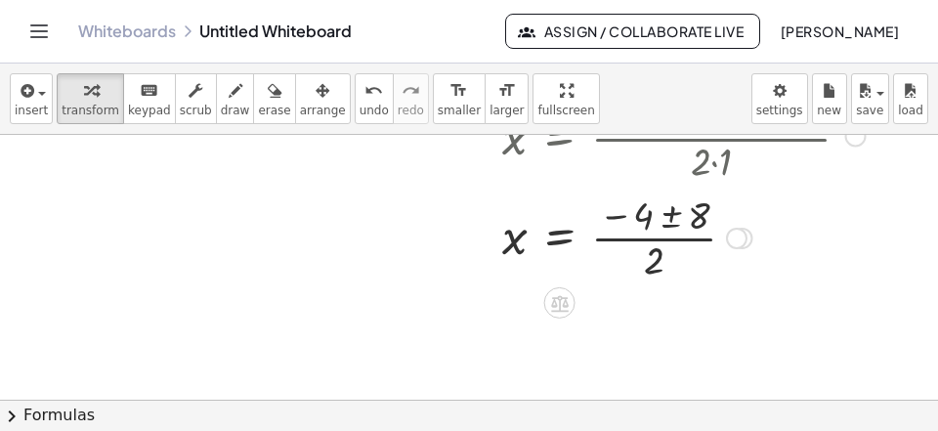
click at [670, 221] on div at bounding box center [607, 237] width 650 height 98
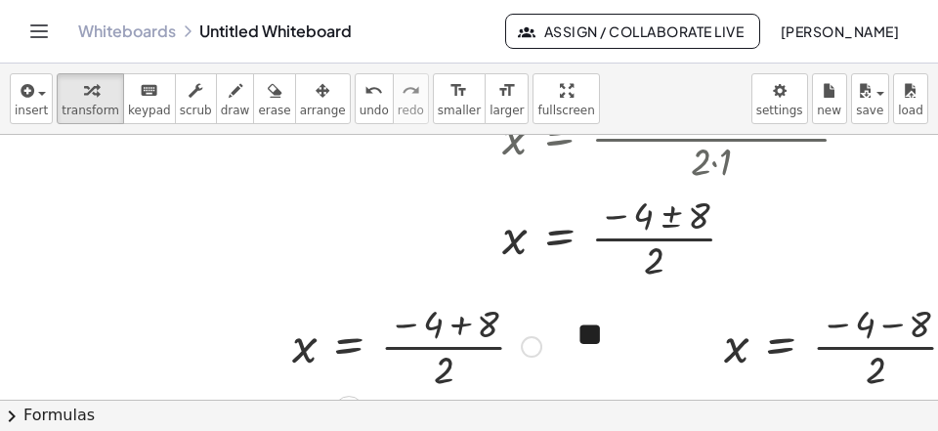
click at [473, 327] on div at bounding box center [416, 345] width 269 height 98
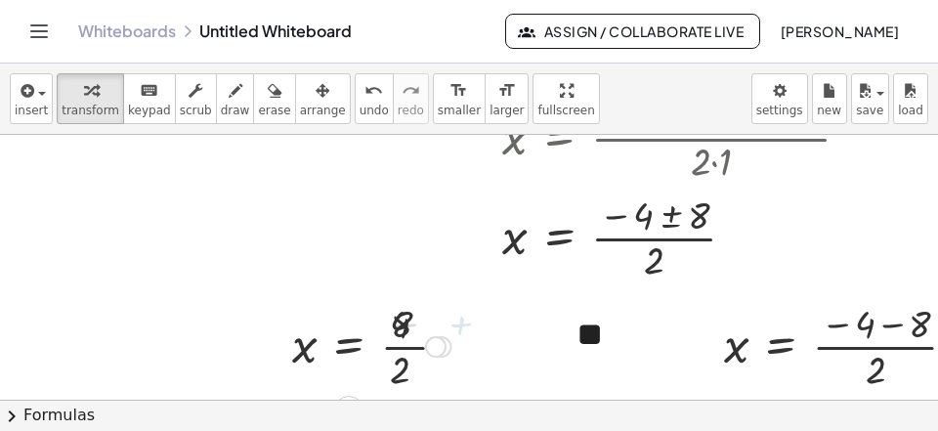
drag, startPoint x: 445, startPoint y: 332, endPoint x: 428, endPoint y: 335, distance: 16.9
click at [445, 333] on div at bounding box center [371, 345] width 178 height 98
click at [418, 338] on div at bounding box center [371, 345] width 178 height 98
click at [889, 323] on div at bounding box center [848, 345] width 269 height 98
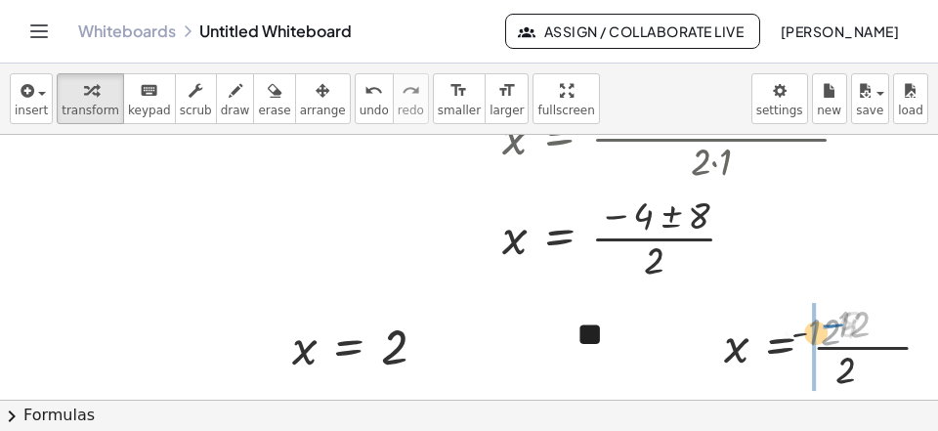
drag, startPoint x: 870, startPoint y: 336, endPoint x: 832, endPoint y: 342, distance: 37.6
click at [832, 342] on div at bounding box center [818, 345] width 208 height 98
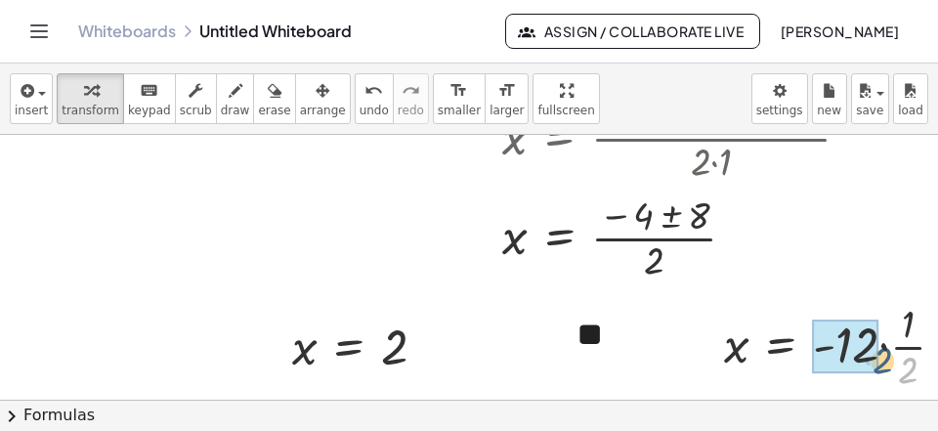
drag, startPoint x: 908, startPoint y: 367, endPoint x: 858, endPoint y: 349, distance: 53.2
click at [781, 347] on div "· 2 x = · - · 2 12 · · 1" at bounding box center [781, 347] width 0 height 0
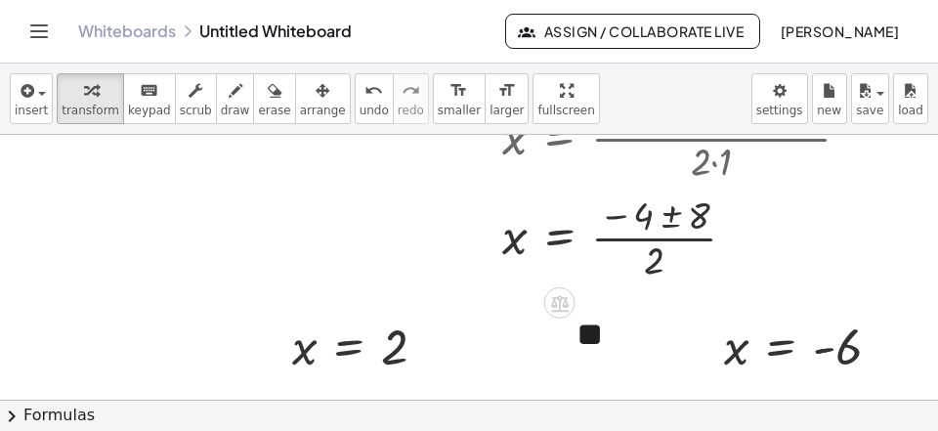
scroll to position [5147, 0]
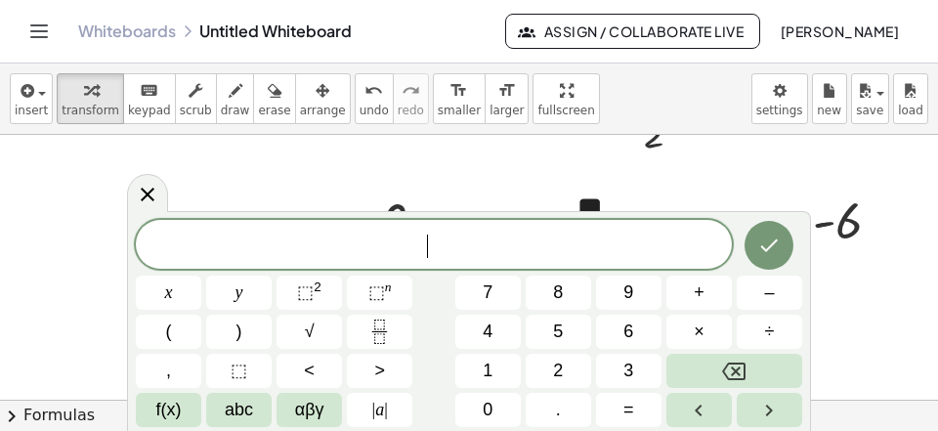
scroll to position [18, 0]
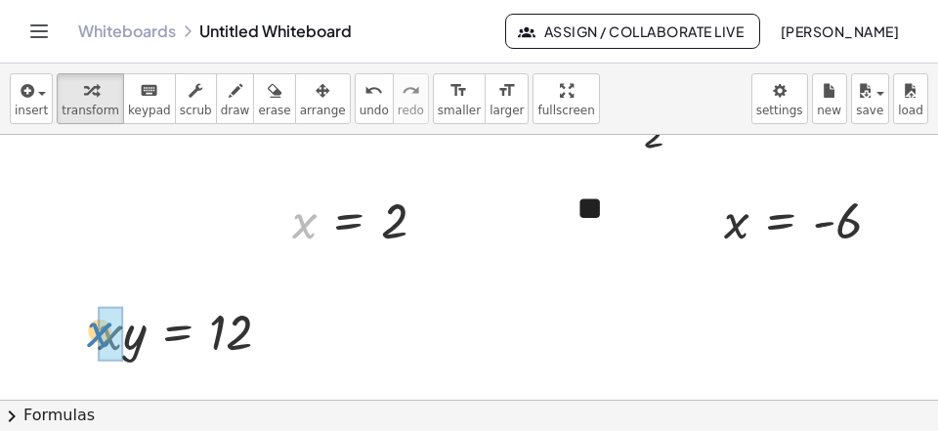
drag, startPoint x: 305, startPoint y: 229, endPoint x: 158, endPoint y: 326, distance: 176.1
click at [349, 222] on div "x x = 2" at bounding box center [349, 222] width 0 height 0
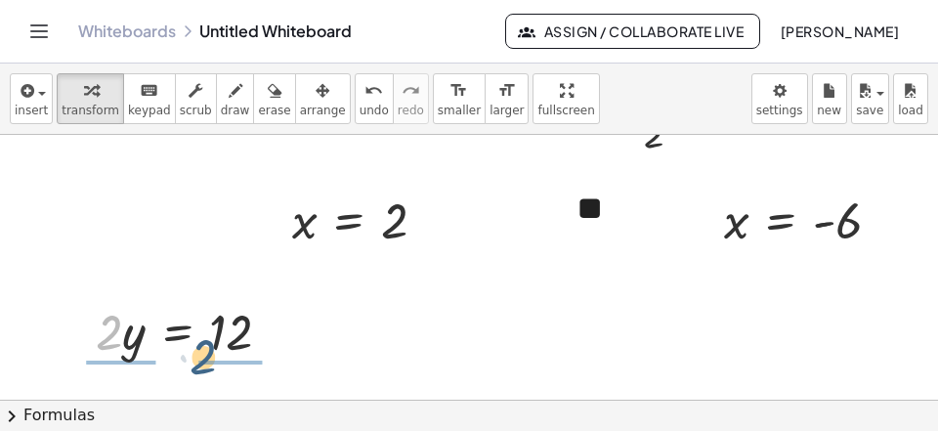
drag, startPoint x: 106, startPoint y: 321, endPoint x: 239, endPoint y: 343, distance: 134.6
click at [220, 344] on div at bounding box center [191, 330] width 211 height 66
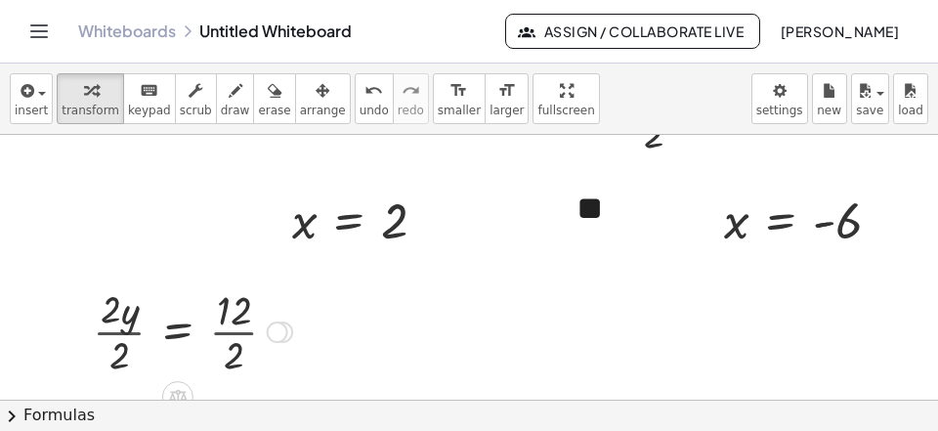
click at [242, 343] on div at bounding box center [192, 330] width 219 height 98
drag, startPoint x: 111, startPoint y: 356, endPoint x: 126, endPoint y: 353, distance: 14.9
click at [111, 356] on div at bounding box center [181, 330] width 197 height 98
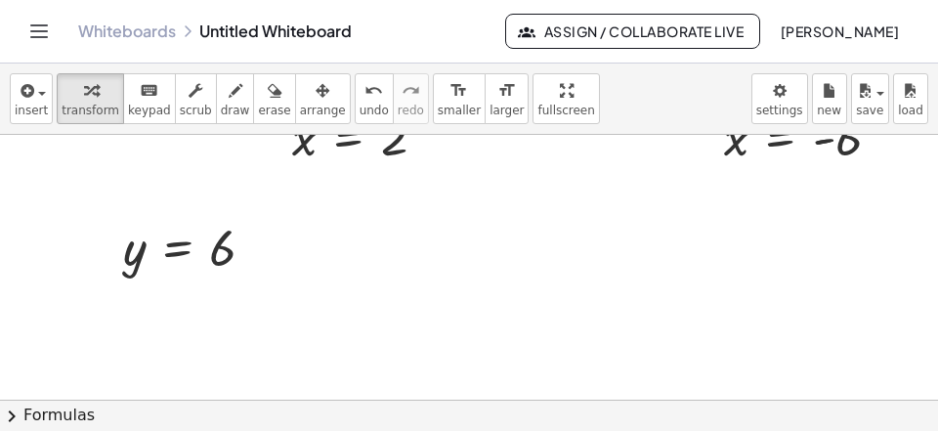
scroll to position [5273, 0]
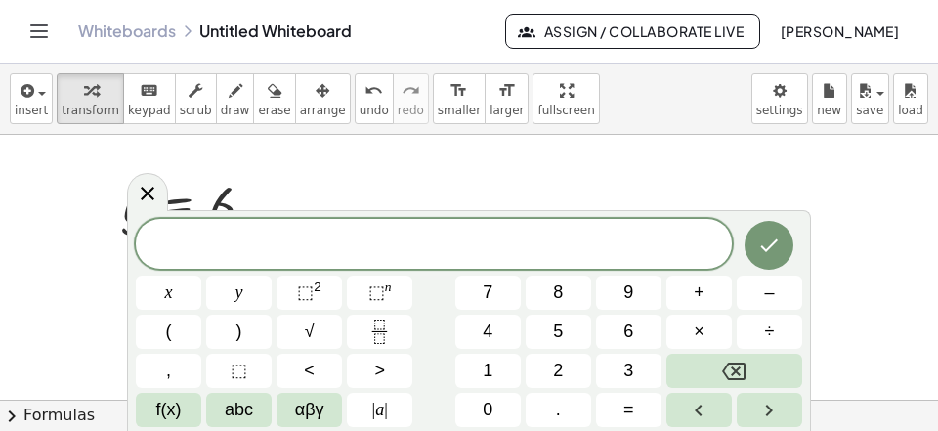
scroll to position [18, 0]
click at [553, 373] on button "2" at bounding box center [558, 371] width 65 height 34
click at [625, 339] on button "6" at bounding box center [628, 332] width 65 height 34
click at [684, 289] on button "+" at bounding box center [698, 293] width 65 height 34
click at [628, 361] on span "3" at bounding box center [628, 371] width 10 height 26
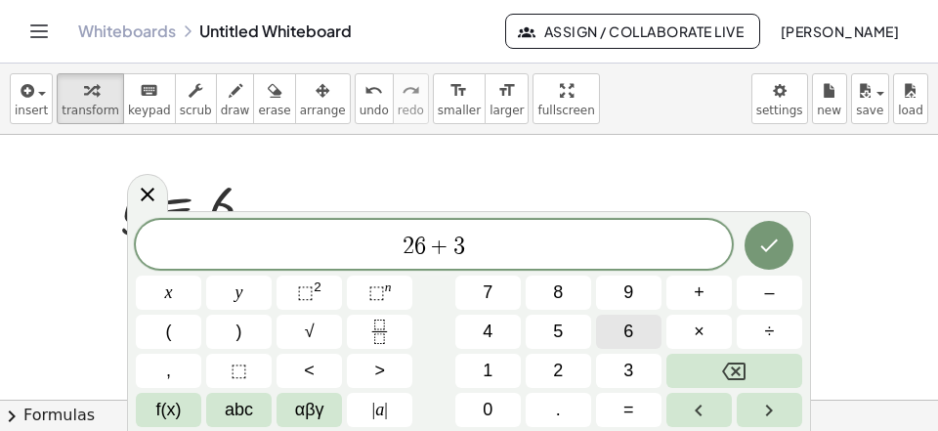
click at [620, 327] on button "6" at bounding box center [628, 332] width 65 height 34
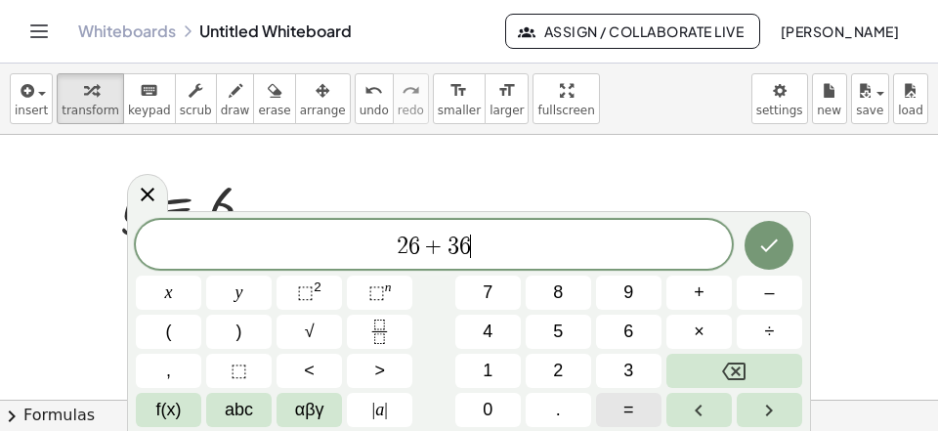
click at [631, 406] on span "=" at bounding box center [628, 410] width 11 height 26
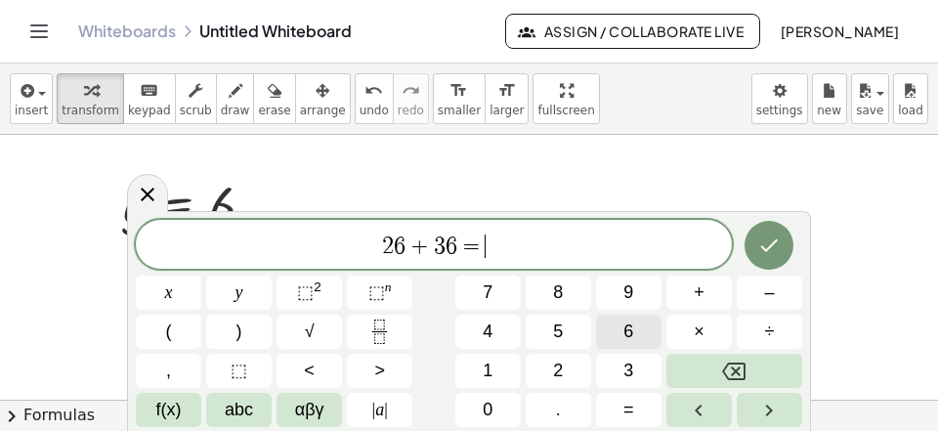
click at [631, 320] on span "6" at bounding box center [628, 332] width 10 height 26
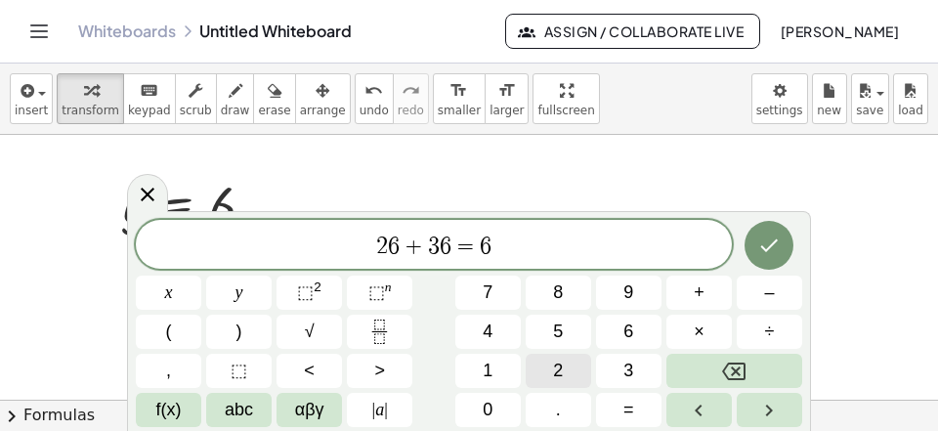
click at [565, 361] on button "2" at bounding box center [558, 371] width 65 height 34
click at [763, 254] on icon "Done" at bounding box center [768, 245] width 23 height 23
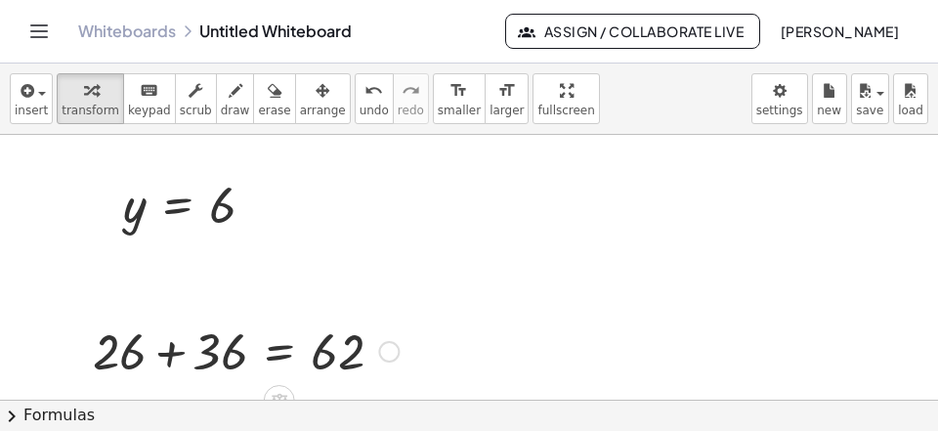
click at [179, 349] on div at bounding box center [245, 350] width 325 height 66
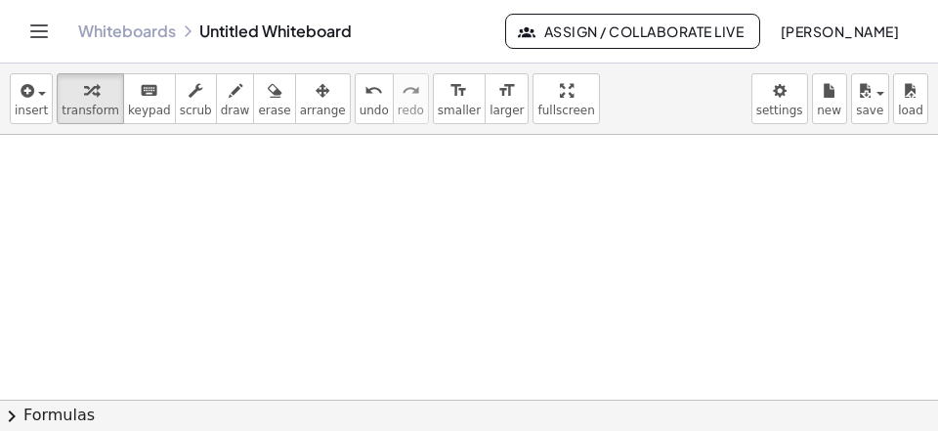
scroll to position [5549, 0]
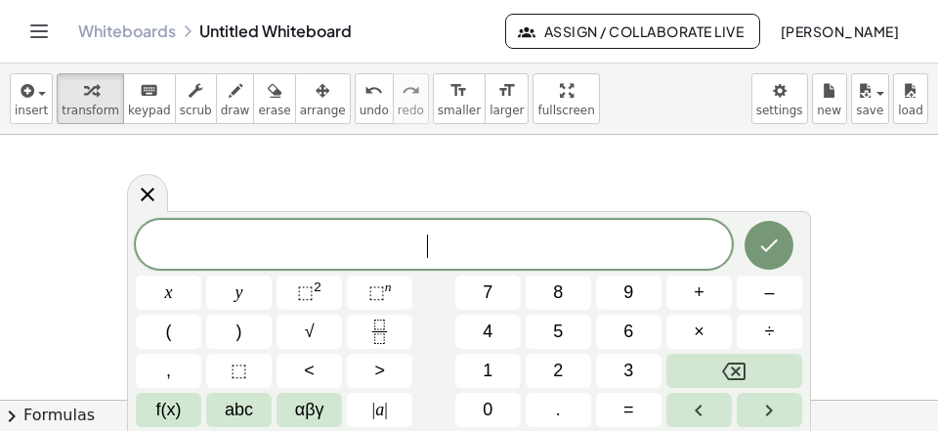
scroll to position [18, 0]
click at [386, 341] on icon "Fraction" at bounding box center [379, 331] width 24 height 24
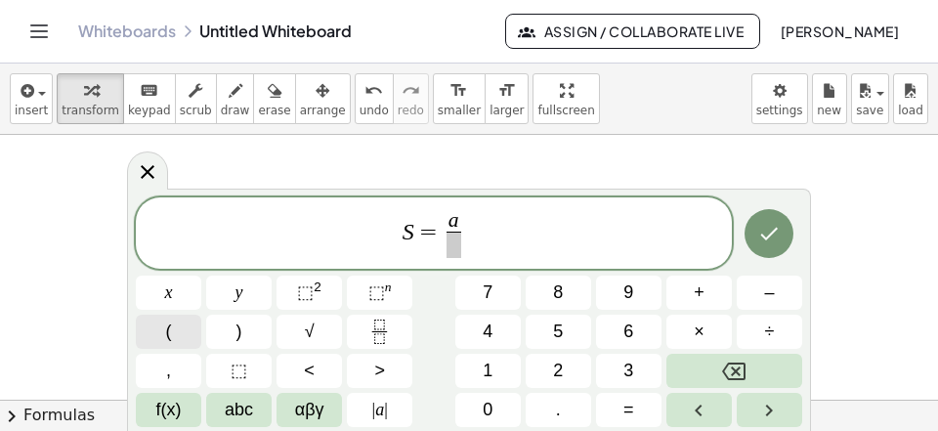
click at [173, 324] on button "(" at bounding box center [168, 332] width 65 height 34
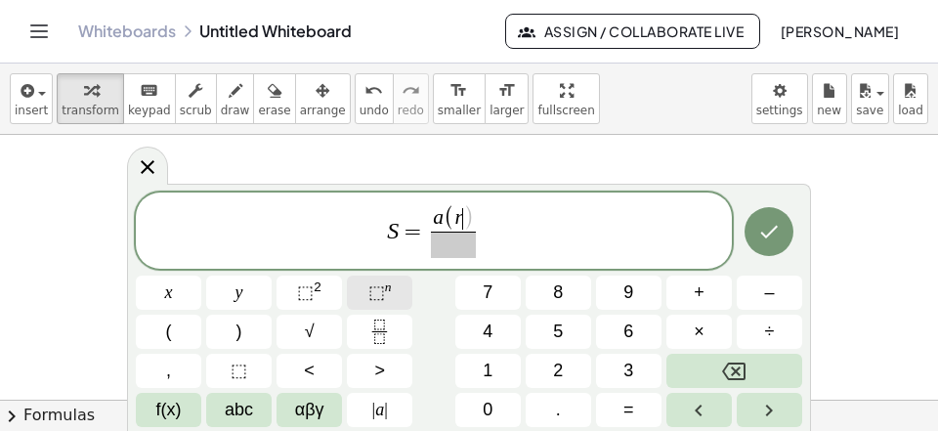
click at [386, 292] on sup "n" at bounding box center [388, 286] width 7 height 15
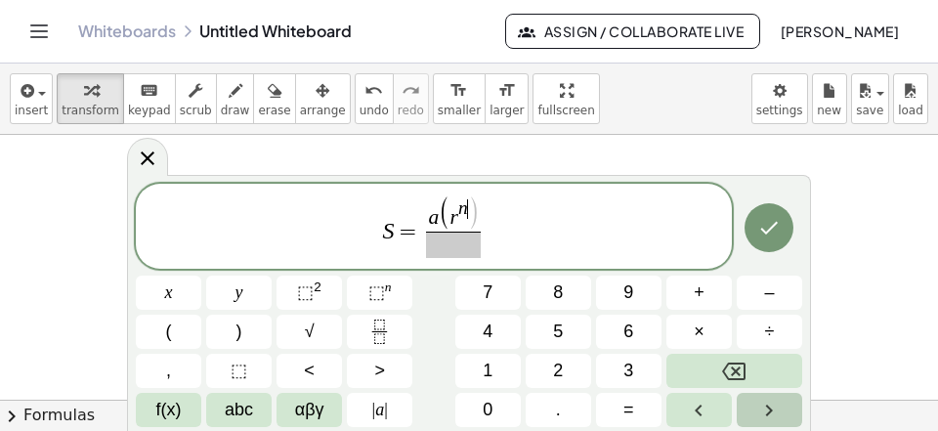
click at [749, 410] on button "Right arrow" at bounding box center [769, 410] width 65 height 34
click at [765, 293] on span "–" at bounding box center [769, 292] width 10 height 26
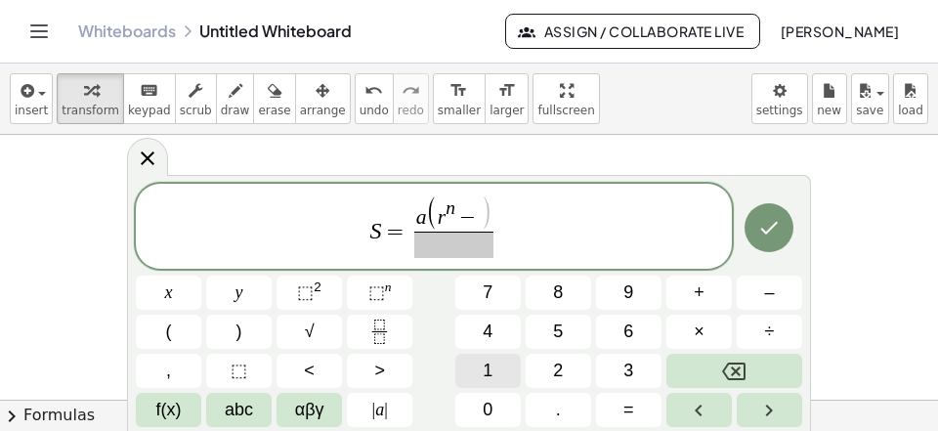
click at [468, 371] on button "1" at bounding box center [487, 371] width 65 height 34
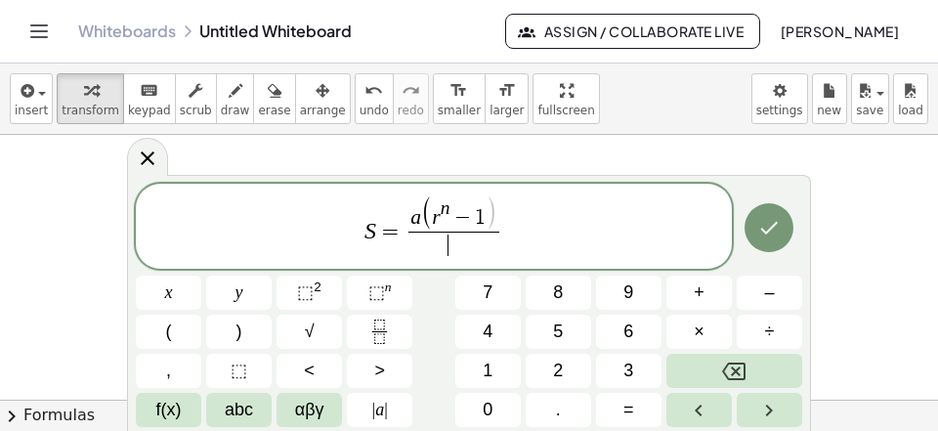
click at [456, 243] on span "​" at bounding box center [453, 245] width 90 height 26
click at [782, 231] on button "Done" at bounding box center [768, 227] width 49 height 49
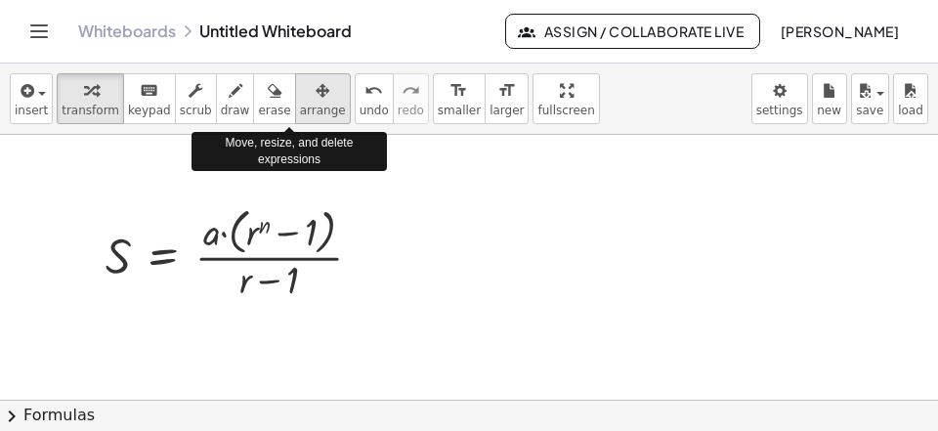
click at [300, 105] on span "arrange" at bounding box center [323, 111] width 46 height 14
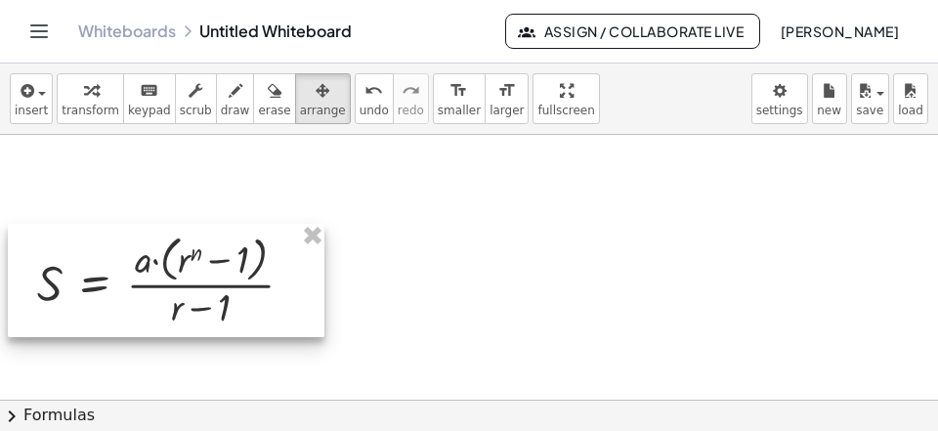
drag, startPoint x: 252, startPoint y: 239, endPoint x: 172, endPoint y: 269, distance: 85.3
click at [172, 269] on div at bounding box center [166, 280] width 317 height 113
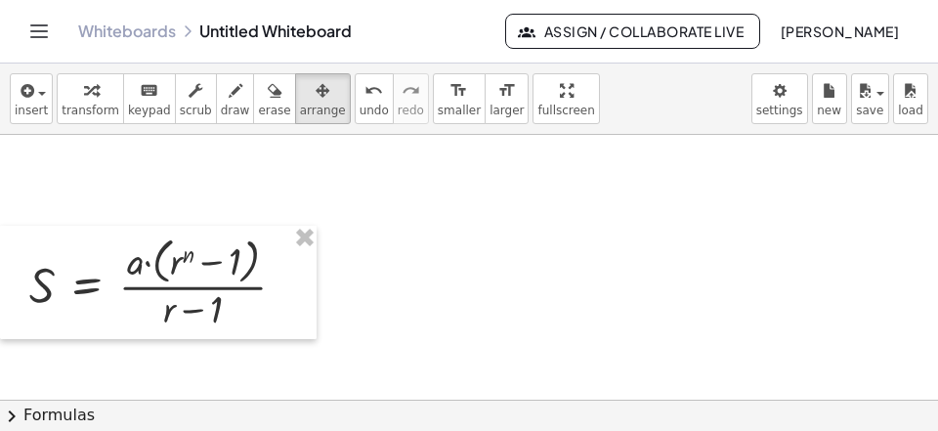
drag, startPoint x: 87, startPoint y: 110, endPoint x: 103, endPoint y: 171, distance: 62.6
click at [95, 116] on span "transform" at bounding box center [91, 111] width 58 height 14
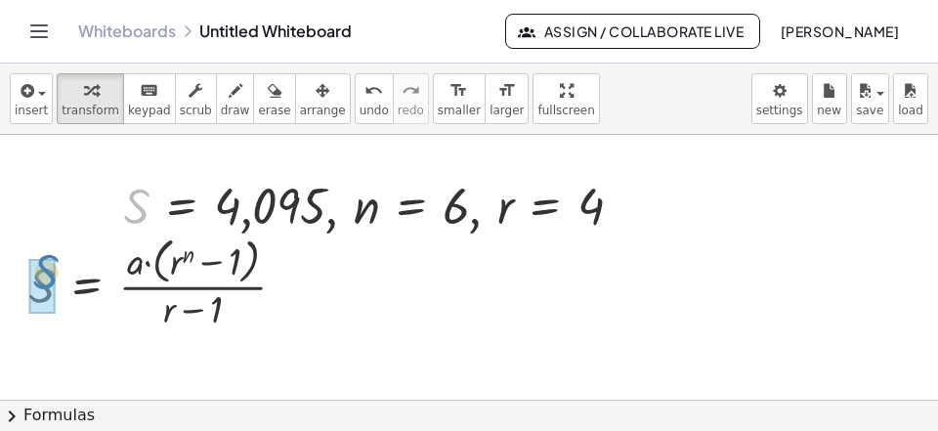
drag, startPoint x: 137, startPoint y: 211, endPoint x: 60, endPoint y: 267, distance: 95.2
click at [364, 206] on div "S , S = 4,095 , n = 6 , r = 4" at bounding box center [364, 206] width 0 height 0
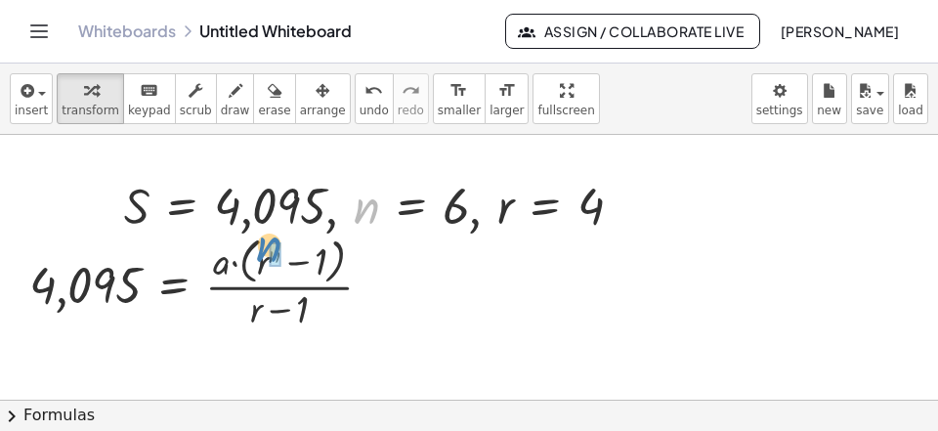
drag, startPoint x: 376, startPoint y: 205, endPoint x: 281, endPoint y: 243, distance: 102.1
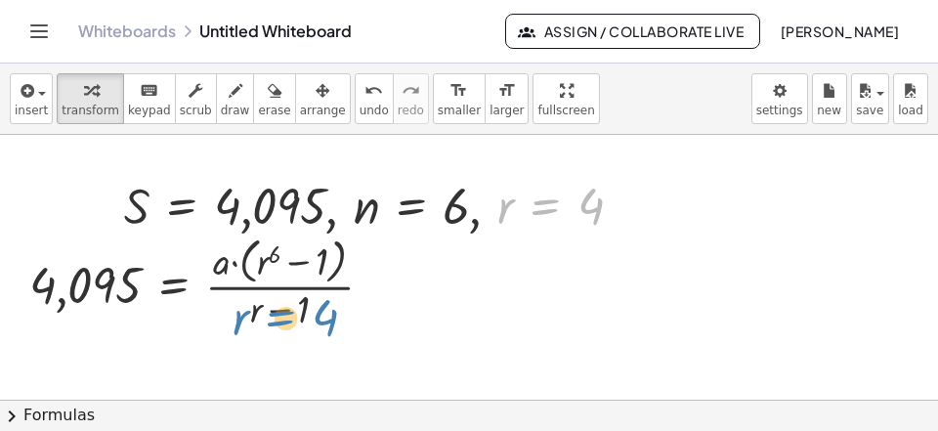
drag, startPoint x: 514, startPoint y: 204, endPoint x: 443, endPoint y: 222, distance: 73.5
click at [425, 234] on div at bounding box center [380, 204] width 533 height 66
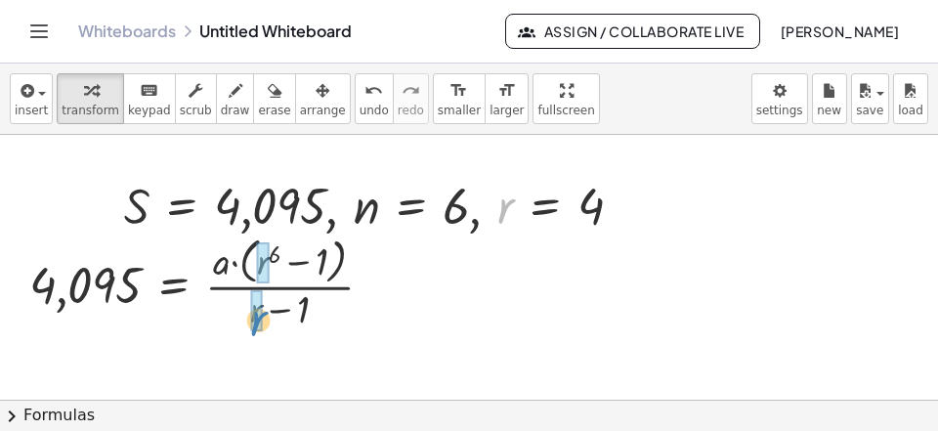
drag, startPoint x: 505, startPoint y: 198, endPoint x: 260, endPoint y: 309, distance: 268.9
click at [364, 206] on div "r , S = 4,095 , n = 6 , r = 4" at bounding box center [364, 206] width 0 height 0
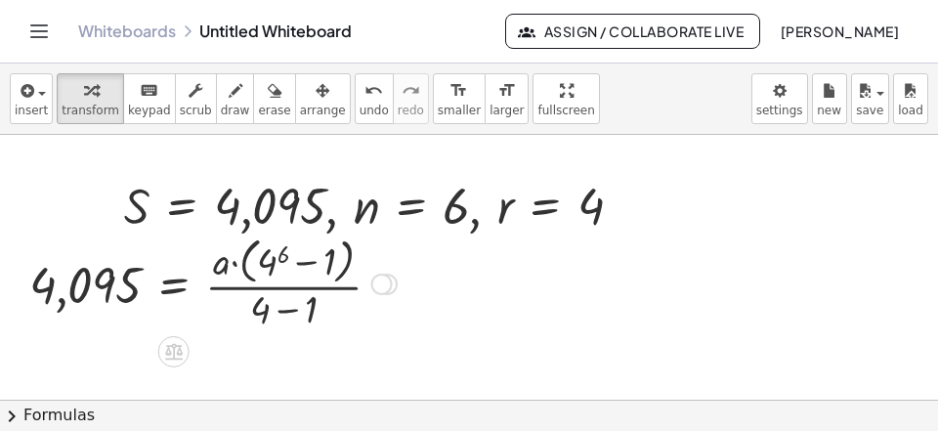
drag, startPoint x: 270, startPoint y: 263, endPoint x: 313, endPoint y: 265, distance: 43.0
click at [274, 264] on div at bounding box center [213, 283] width 387 height 104
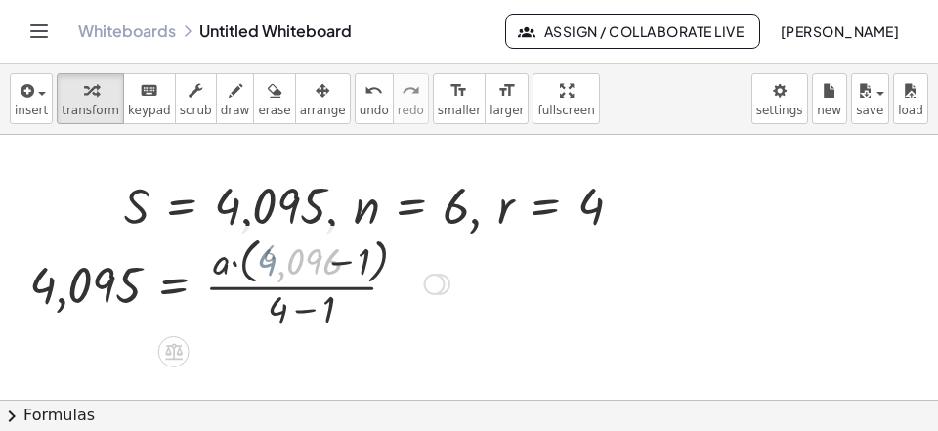
click at [315, 264] on div at bounding box center [240, 283] width 440 height 104
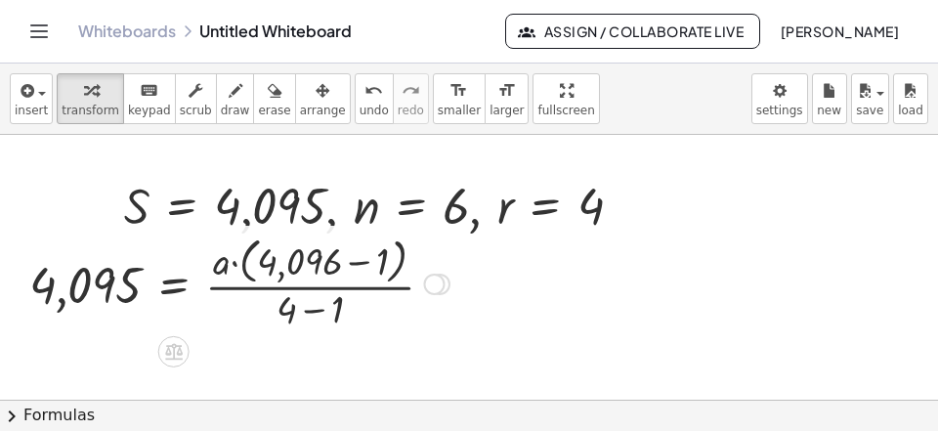
click at [358, 269] on div at bounding box center [240, 283] width 440 height 104
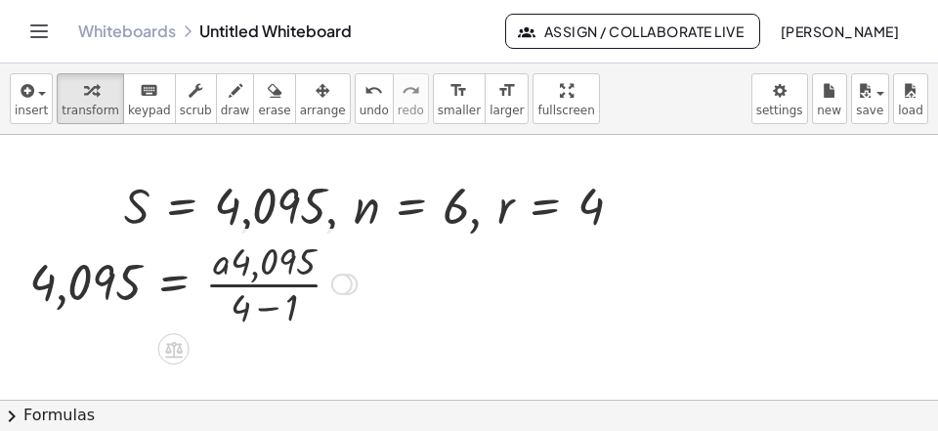
click at [276, 314] on div at bounding box center [193, 283] width 347 height 98
click at [276, 316] on div at bounding box center [193, 283] width 347 height 98
click at [174, 284] on div "· 3 = · a · · 4,095 4,095 3" at bounding box center [174, 284] width 0 height 0
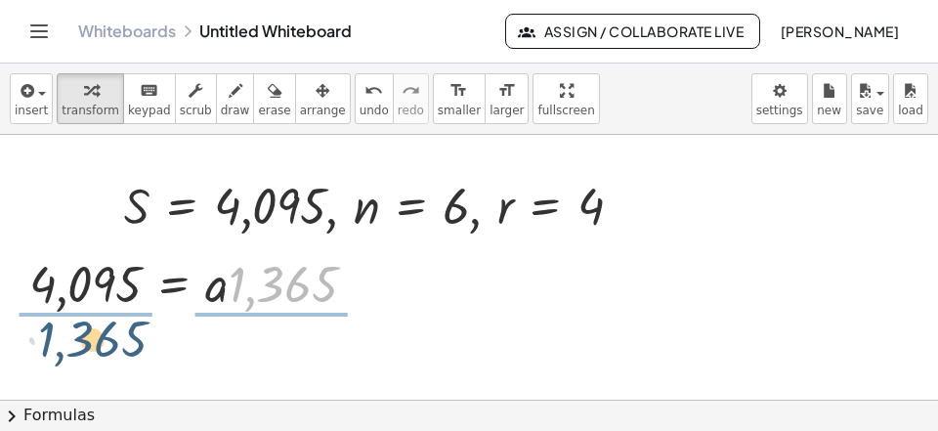
drag, startPoint x: 285, startPoint y: 297, endPoint x: 70, endPoint y: 340, distance: 219.2
click at [174, 284] on div "· 1,365 = · a · 4,095 1,365" at bounding box center [174, 284] width 0 height 0
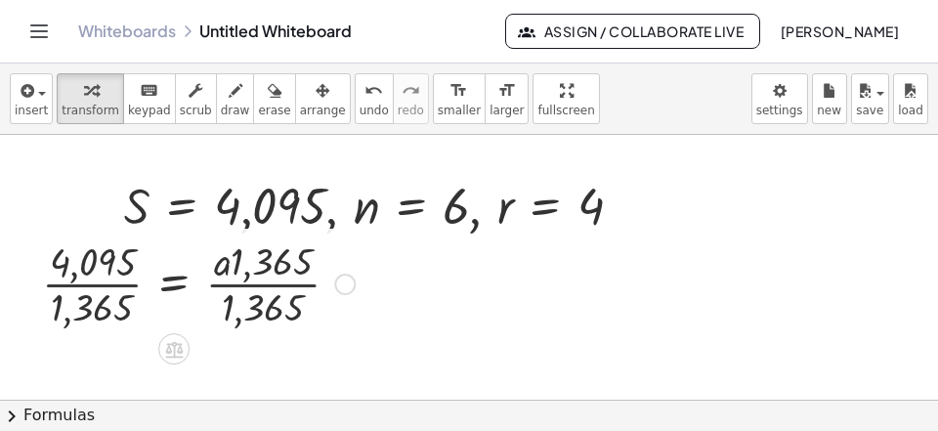
click at [93, 329] on div at bounding box center [198, 283] width 332 height 98
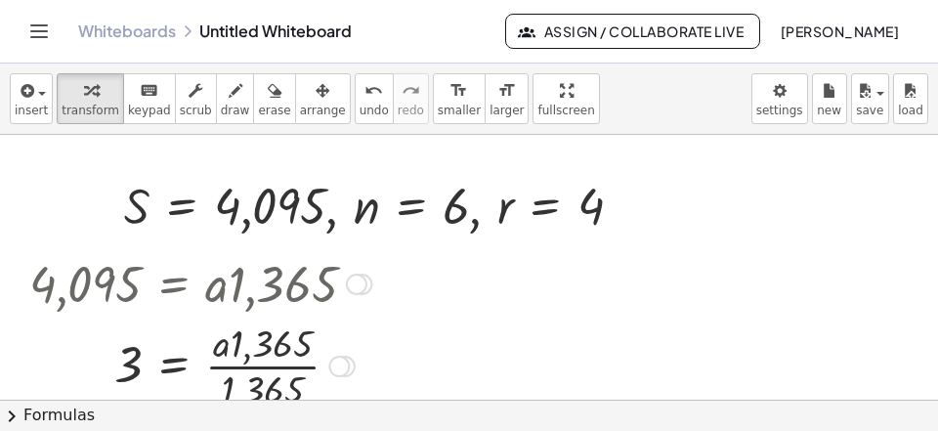
drag, startPoint x: 247, startPoint y: 377, endPoint x: 252, endPoint y: 363, distance: 14.5
click at [253, 373] on div at bounding box center [200, 365] width 361 height 98
click at [251, 380] on div at bounding box center [200, 365] width 361 height 98
click at [174, 366] on div "· 1,365 = · a · 1,365 · 1,365 3" at bounding box center [174, 366] width 0 height 0
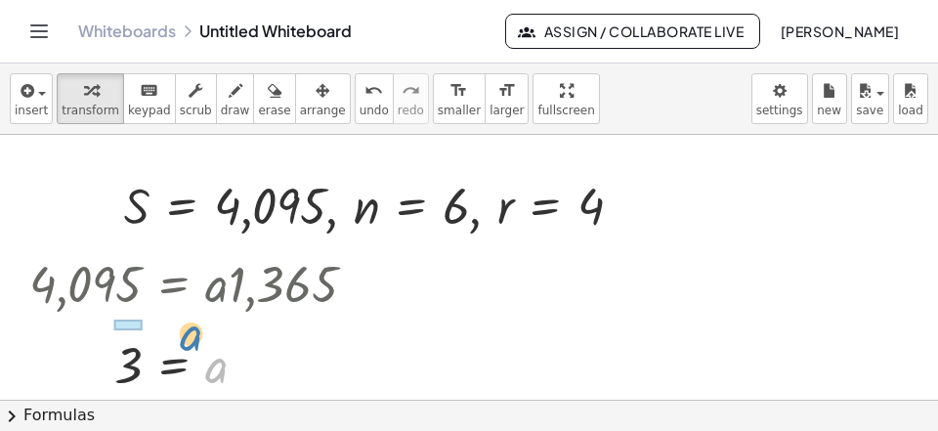
drag, startPoint x: 210, startPoint y: 366, endPoint x: 180, endPoint y: 331, distance: 46.4
click at [174, 366] on div "a = a 3" at bounding box center [174, 366] width 0 height 0
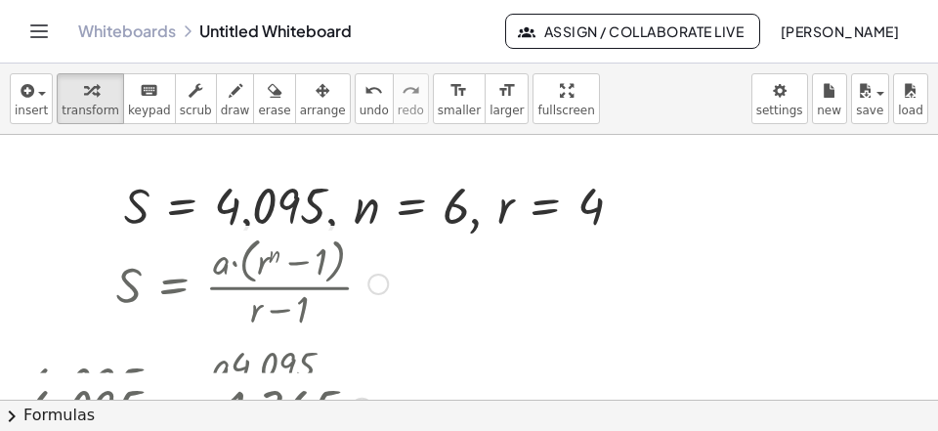
drag, startPoint x: 358, startPoint y: 290, endPoint x: 388, endPoint y: 383, distance: 97.6
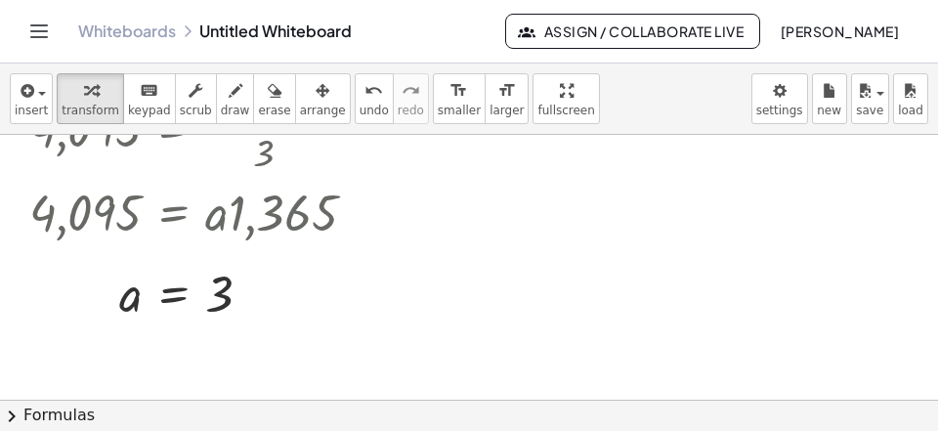
scroll to position [5814, 0]
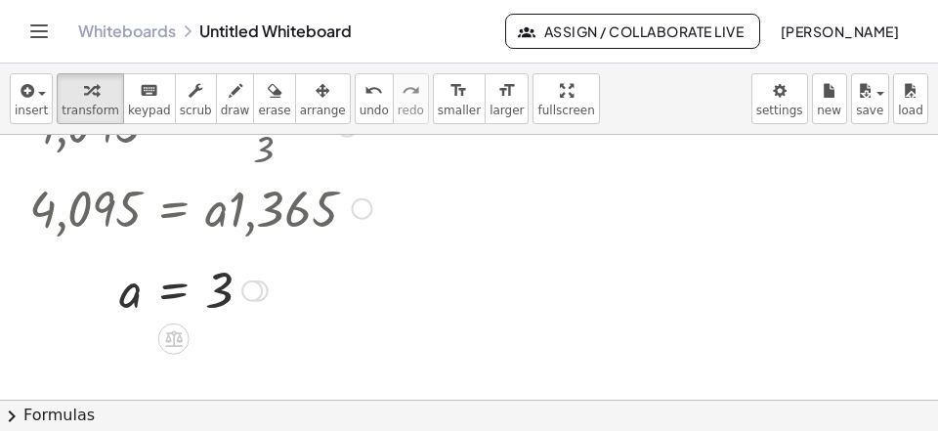
drag, startPoint x: 361, startPoint y: 200, endPoint x: 354, endPoint y: 279, distance: 79.5
click at [358, 220] on div at bounding box center [361, 208] width 21 height 21
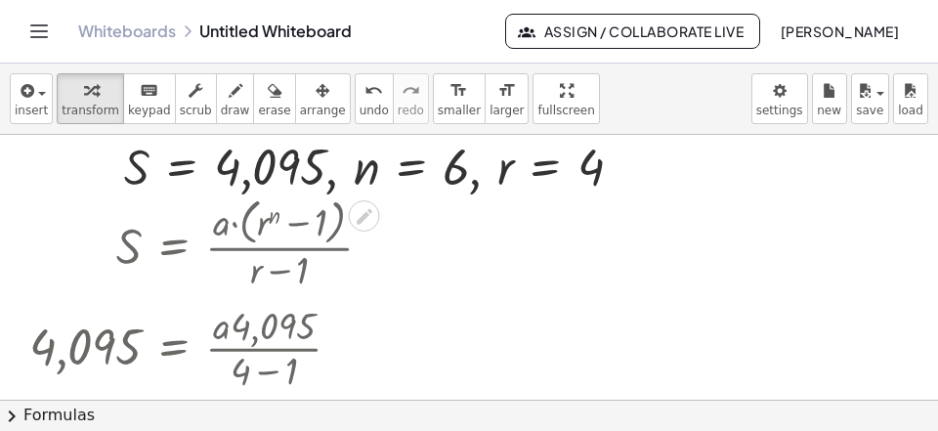
scroll to position [5688, 0]
